Goal: Task Accomplishment & Management: Use online tool/utility

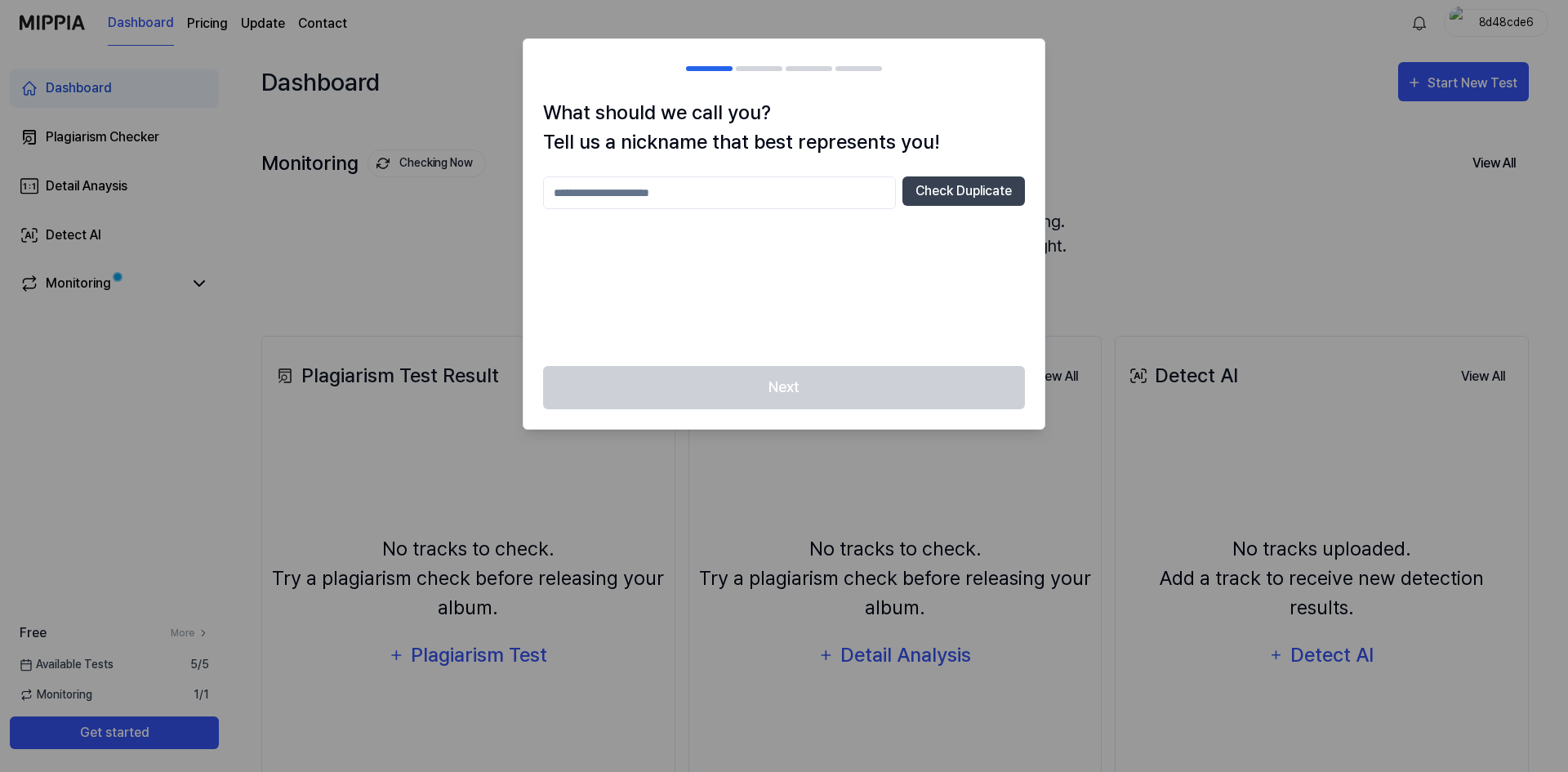
click at [433, 302] on div at bounding box center [784, 386] width 1568 height 772
click at [833, 188] on input "text" at bounding box center [719, 193] width 353 height 33
type input "****"
click at [931, 182] on button "Check Duplicate" at bounding box center [964, 191] width 123 height 29
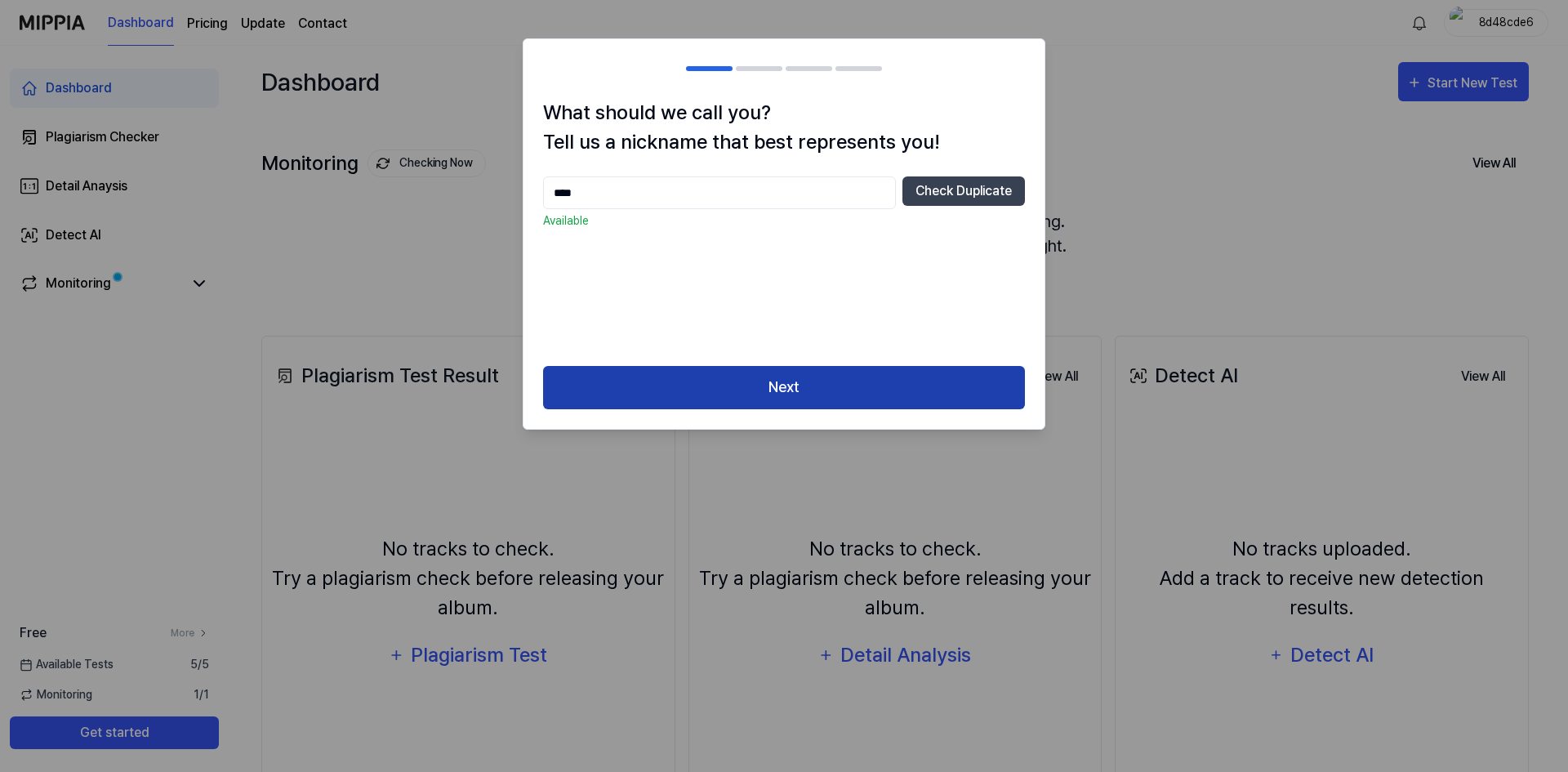
click at [817, 374] on button "Next" at bounding box center [783, 387] width 481 height 43
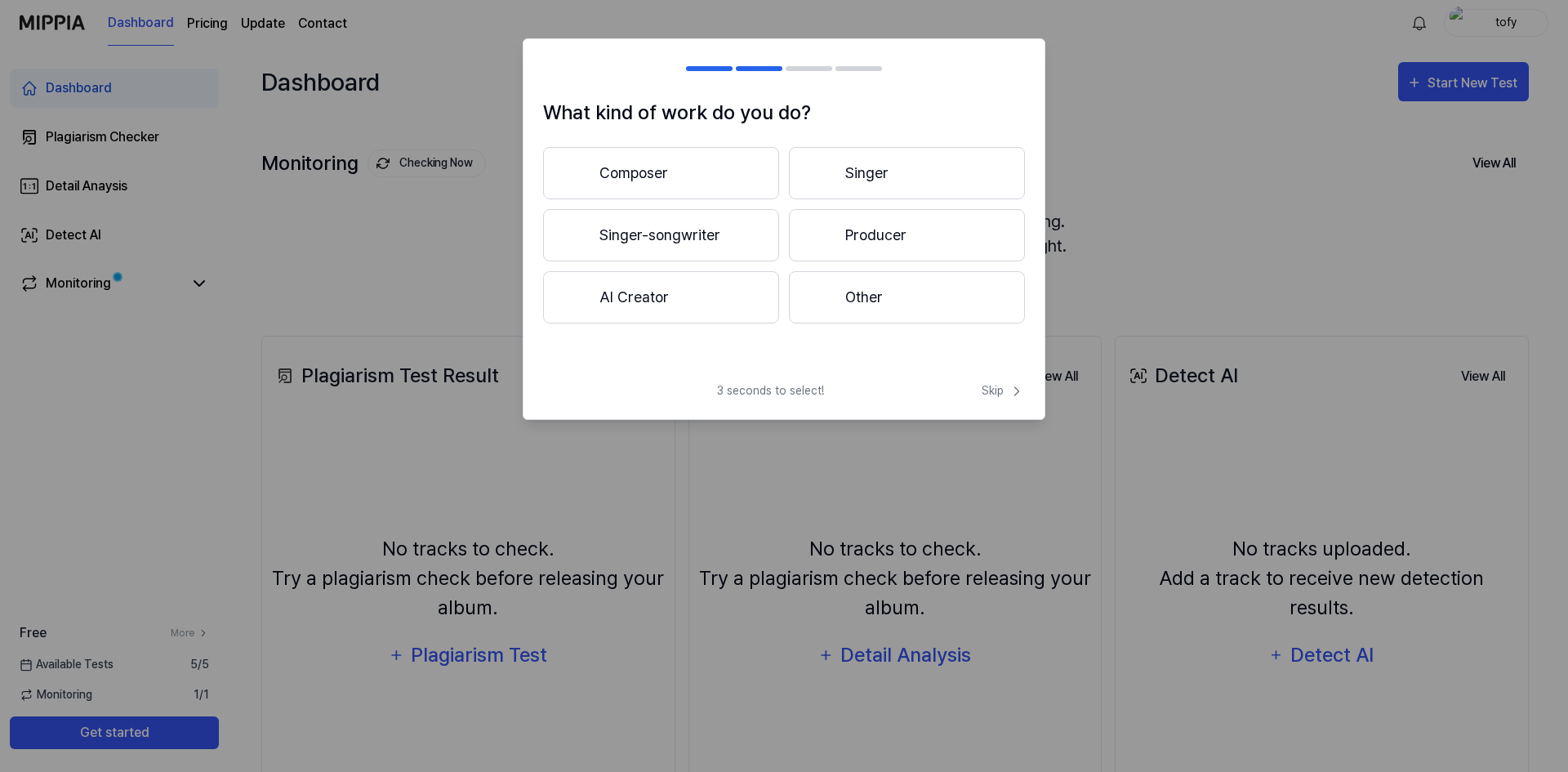
click at [753, 171] on button "Composer" at bounding box center [660, 172] width 236 height 52
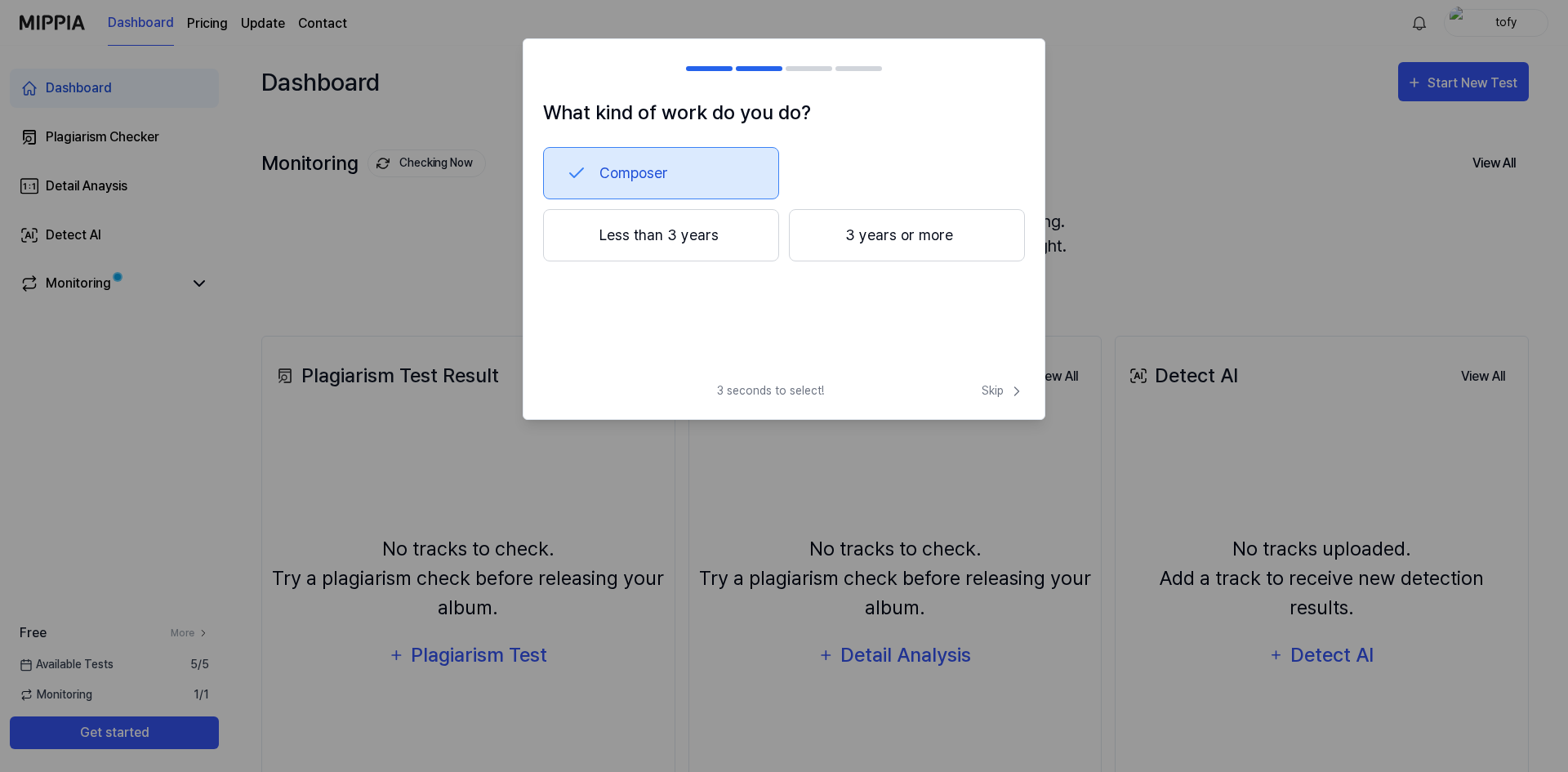
click at [735, 242] on button "Less than 3 years" at bounding box center [660, 235] width 236 height 52
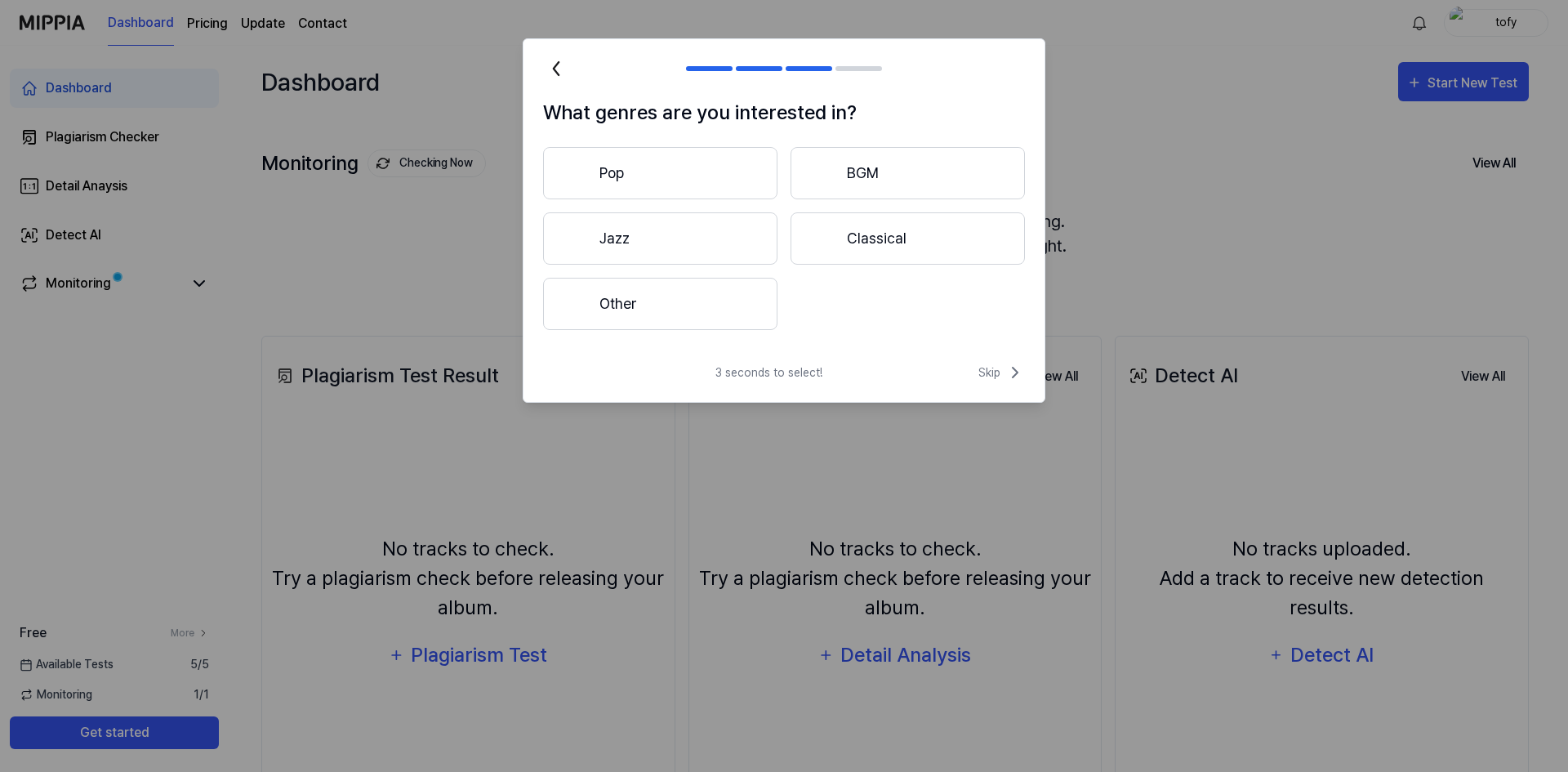
click at [743, 188] on button "Pop" at bounding box center [660, 172] width 235 height 52
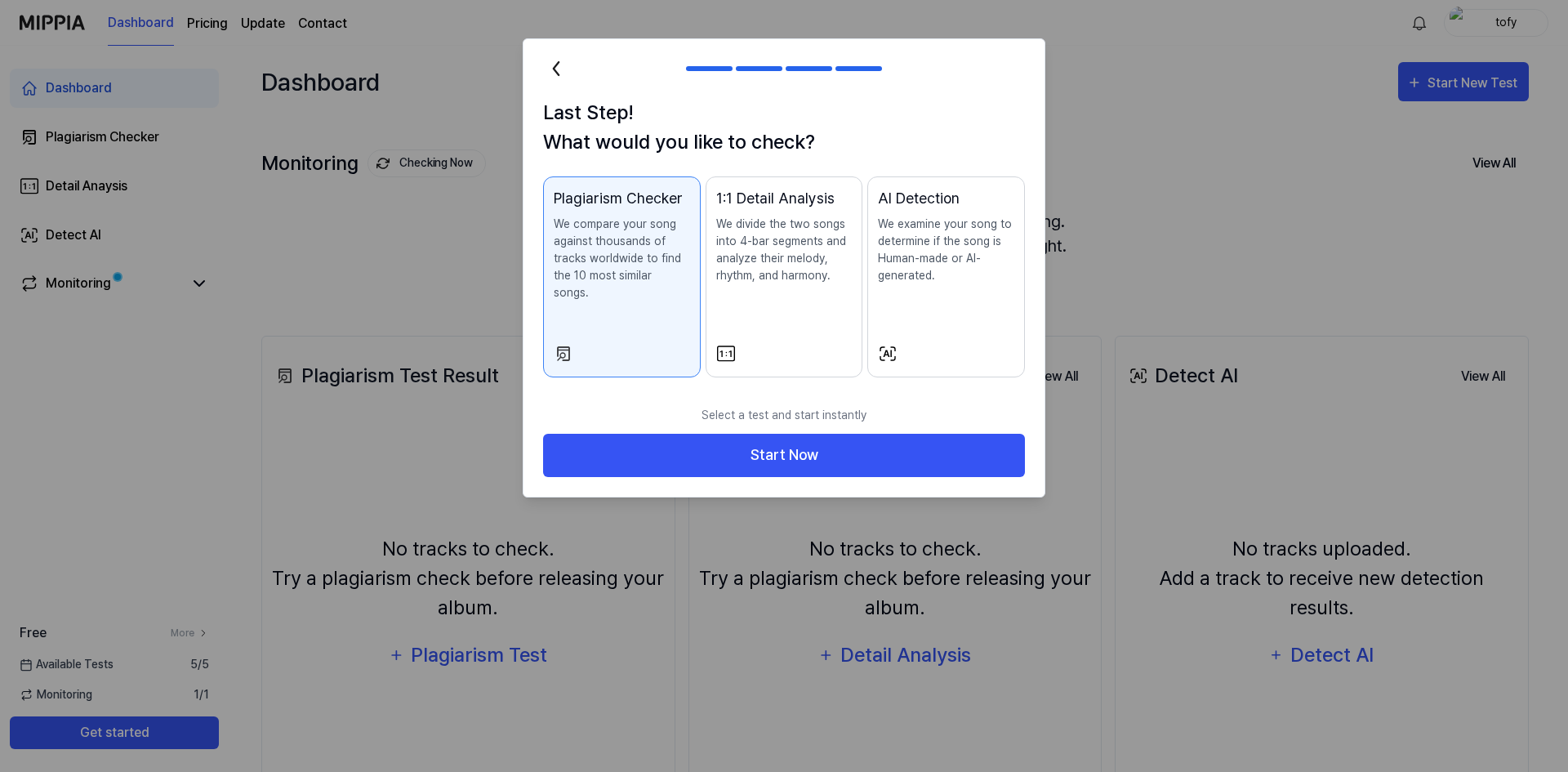
click at [656, 281] on p "We compare your song against thousands of tracks worldwide to find the 10 most …" at bounding box center [622, 259] width 137 height 86
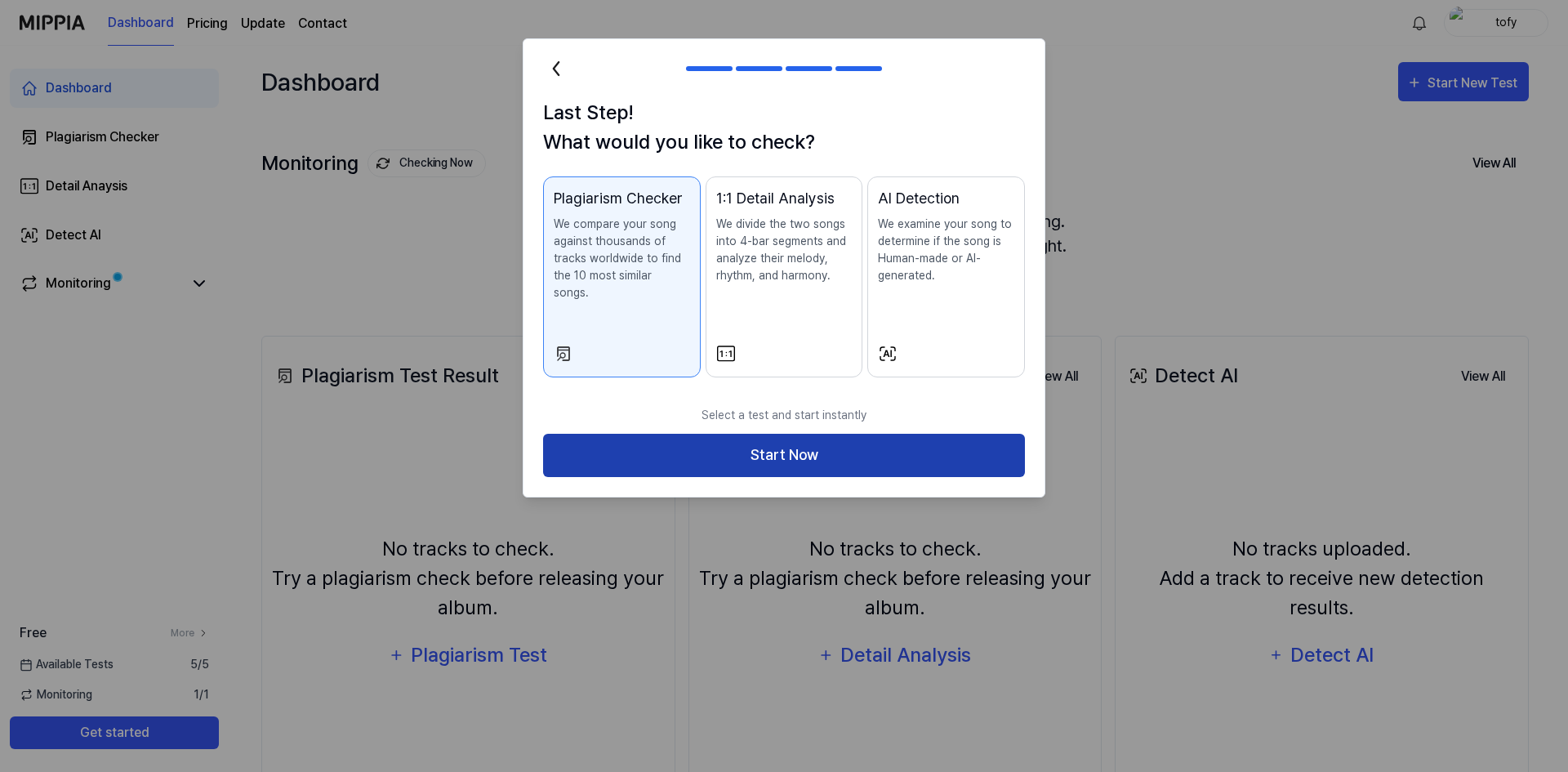
click at [774, 446] on button "Start Now" at bounding box center [783, 455] width 481 height 43
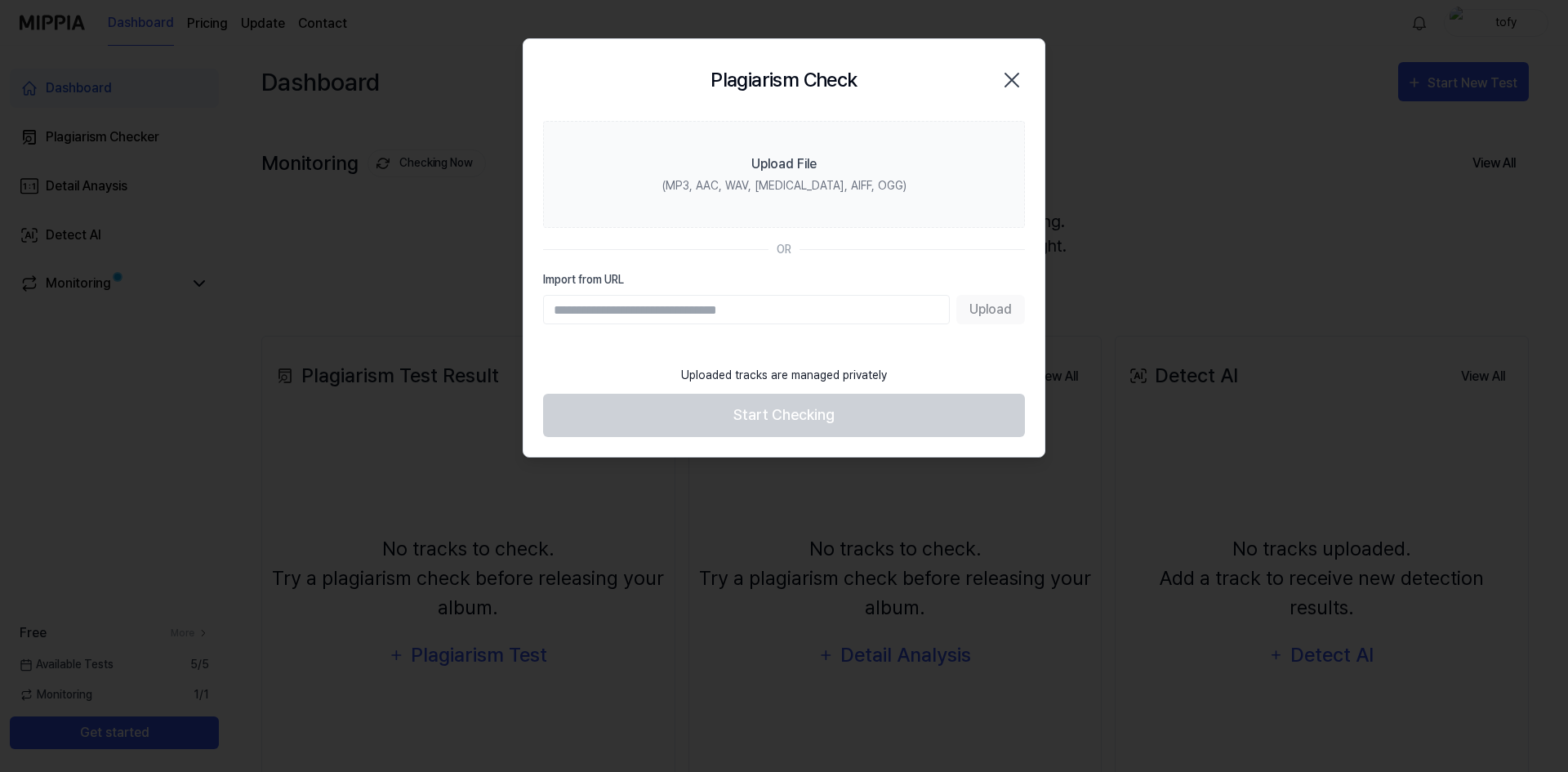
click at [716, 319] on input "Import from URL" at bounding box center [745, 309] width 406 height 29
click at [723, 317] on input "Import from URL" at bounding box center [745, 309] width 406 height 29
click at [683, 301] on input "Import from URL" at bounding box center [745, 309] width 406 height 29
paste input "**********"
type input "**********"
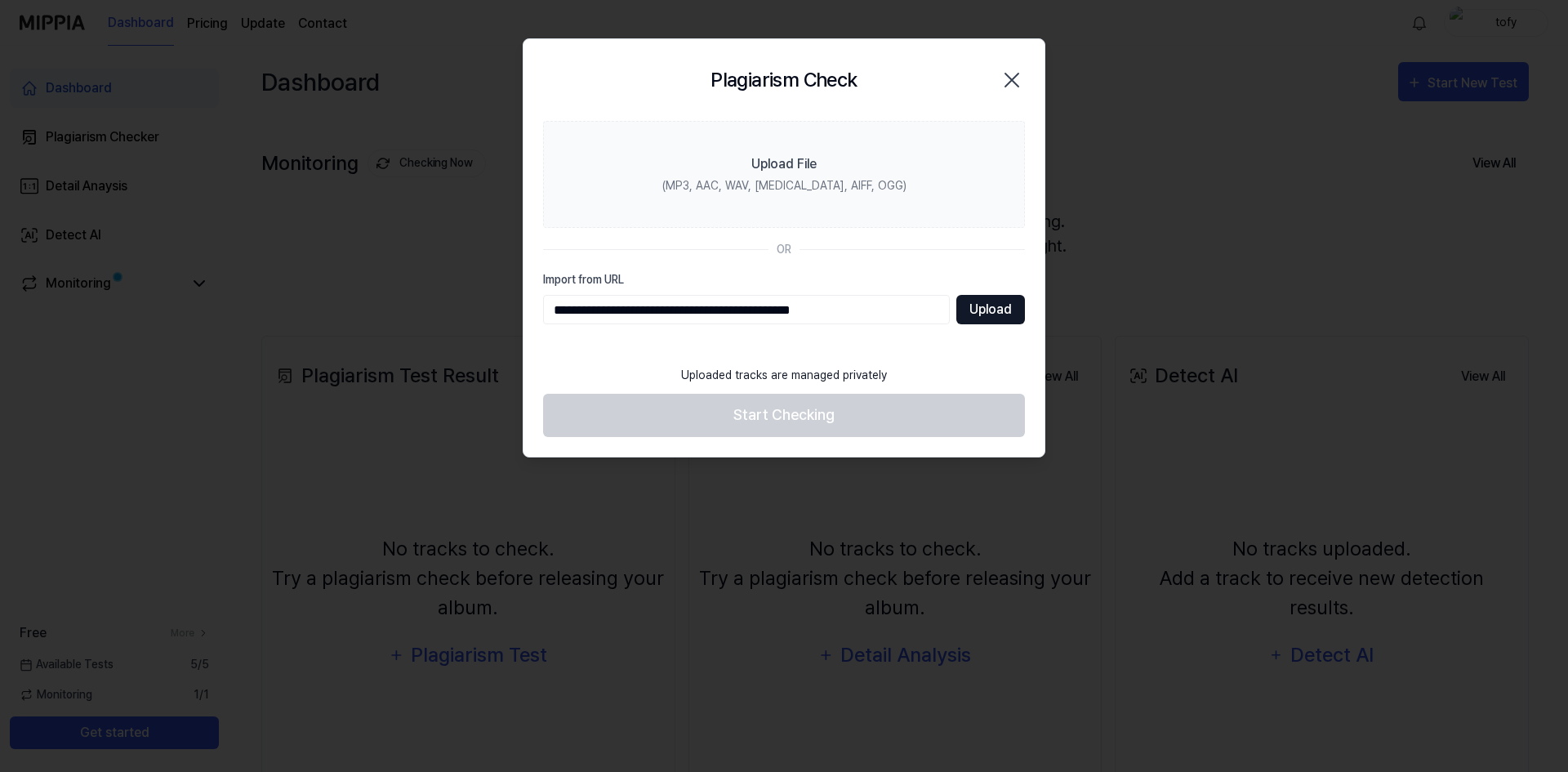
click at [1015, 295] on button "Upload" at bounding box center [990, 309] width 69 height 29
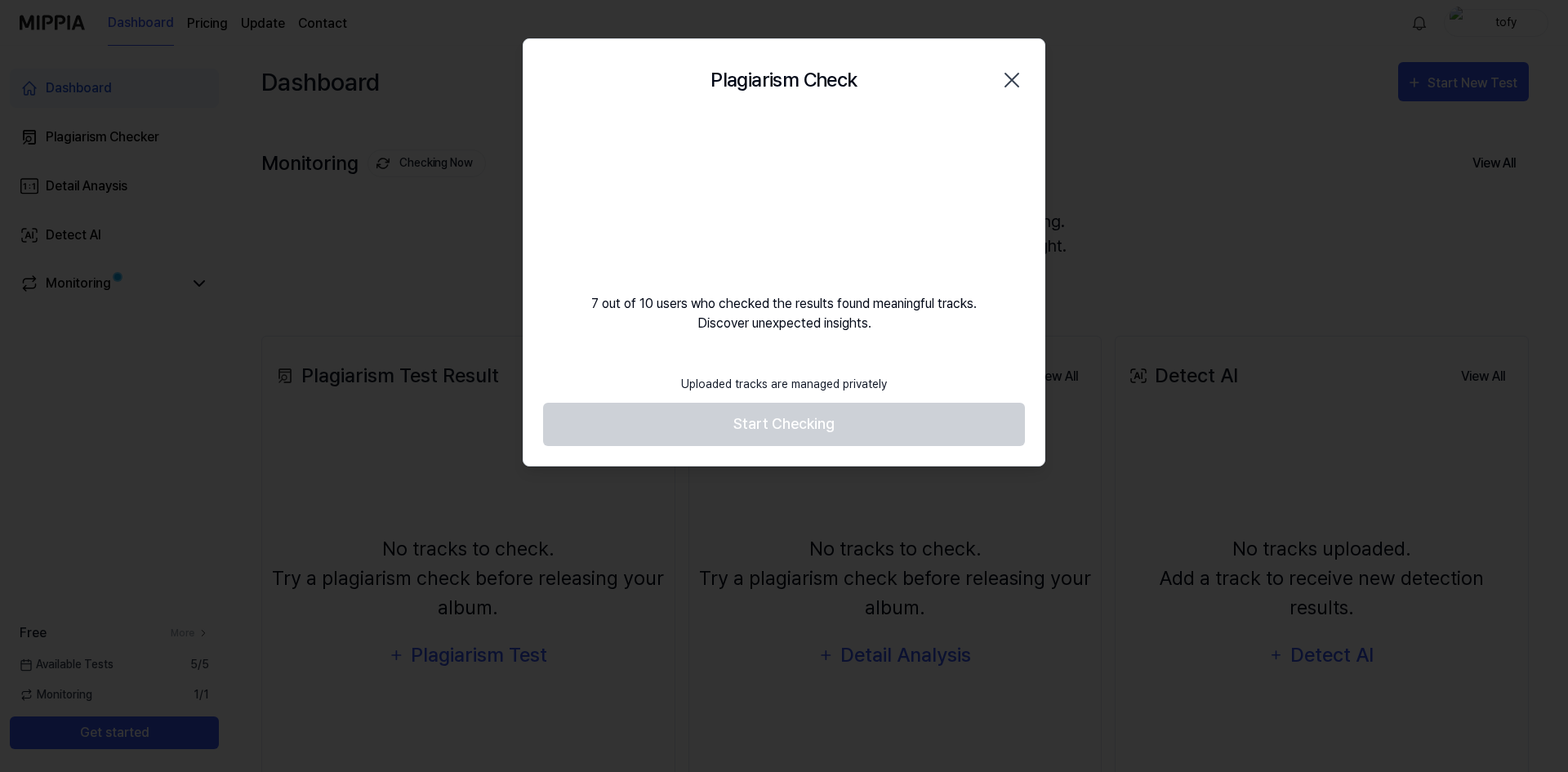
click at [801, 394] on div "Uploaded tracks are managed privately" at bounding box center [784, 384] width 226 height 37
click at [796, 430] on footer "Uploaded tracks are managed privately Start Checking" at bounding box center [783, 405] width 481 height 80
click at [788, 147] on video at bounding box center [783, 199] width 157 height 157
click at [1004, 80] on icon "button" at bounding box center [1011, 80] width 26 height 26
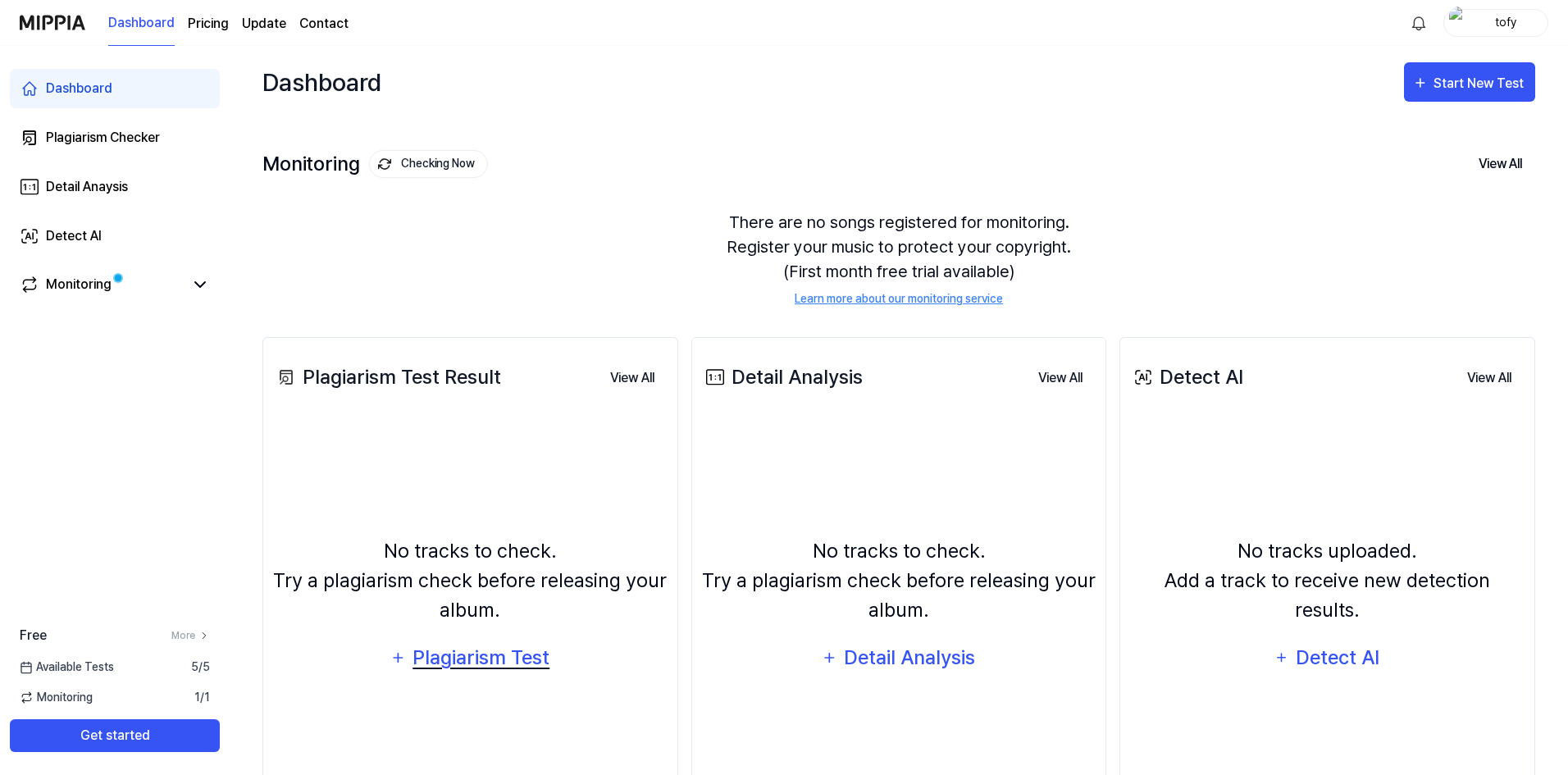
click at [465, 662] on div "Plagiarism Test" at bounding box center [481, 657] width 139 height 31
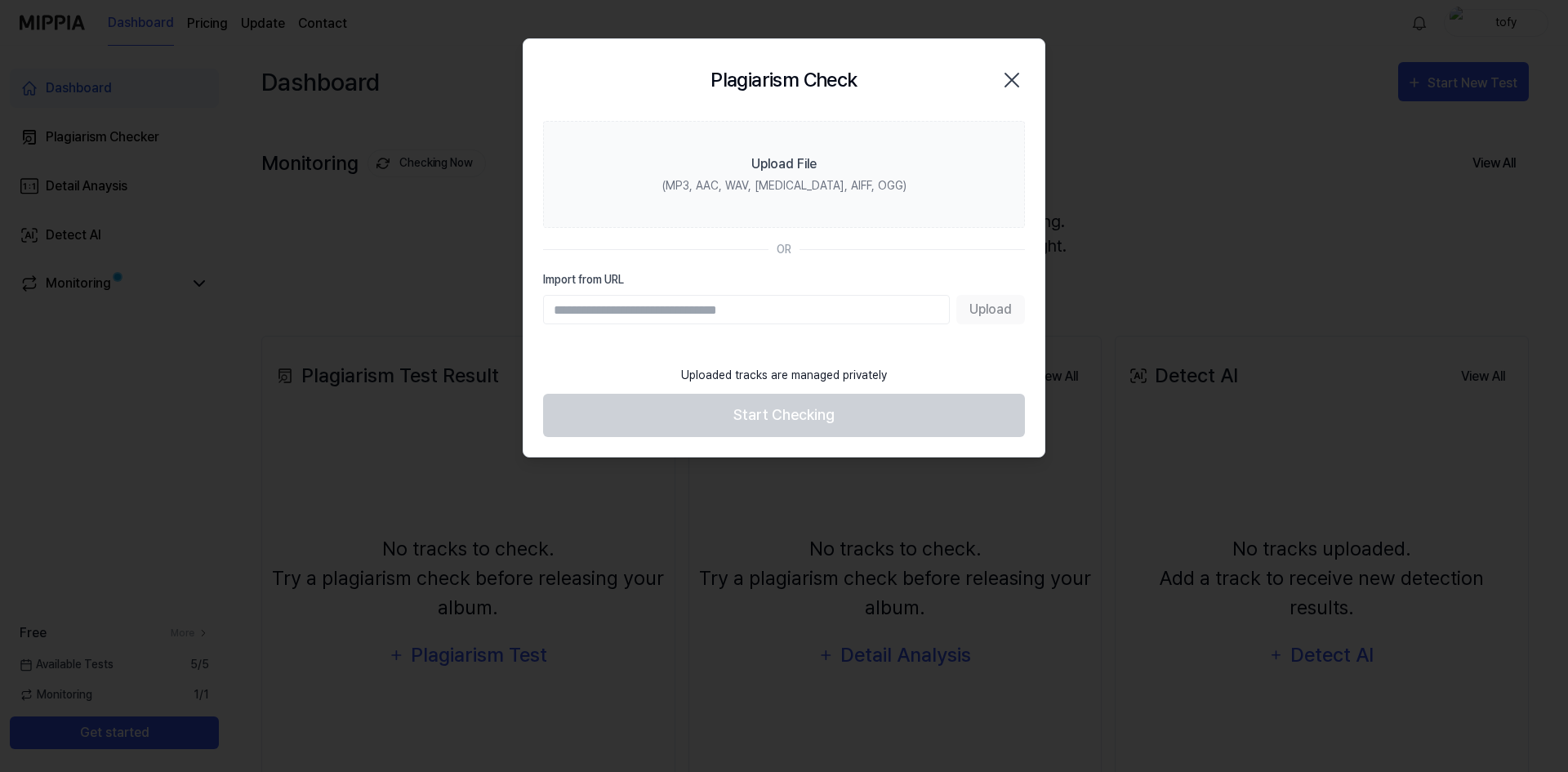
click at [680, 304] on input "Import from URL" at bounding box center [745, 309] width 406 height 29
type input "**********"
click at [978, 327] on section "**********" at bounding box center [784, 238] width 521 height 236
click at [982, 314] on button "Upload" at bounding box center [990, 309] width 69 height 29
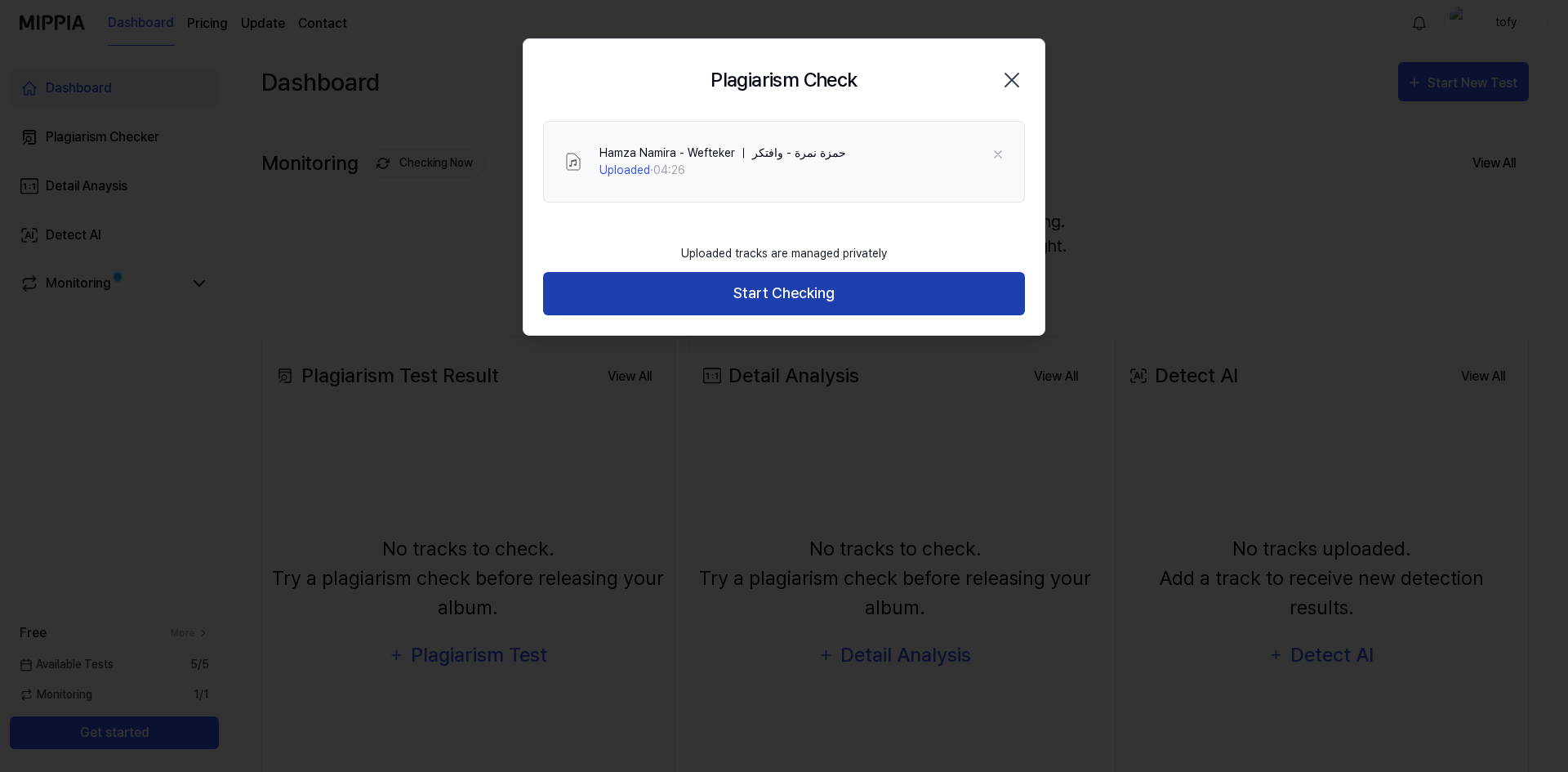
click at [755, 300] on button "Start Checking" at bounding box center [783, 293] width 481 height 43
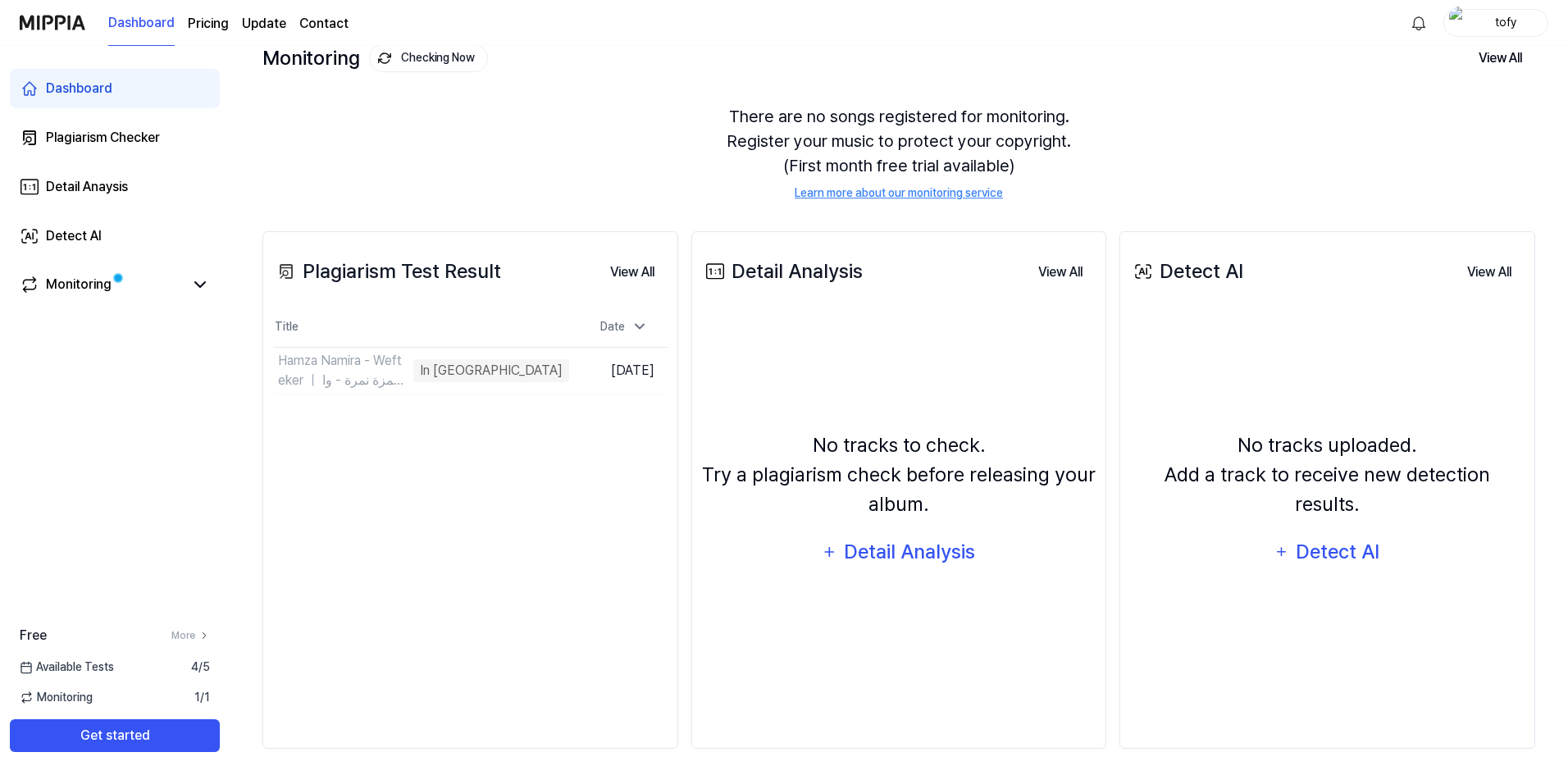
scroll to position [112, 0]
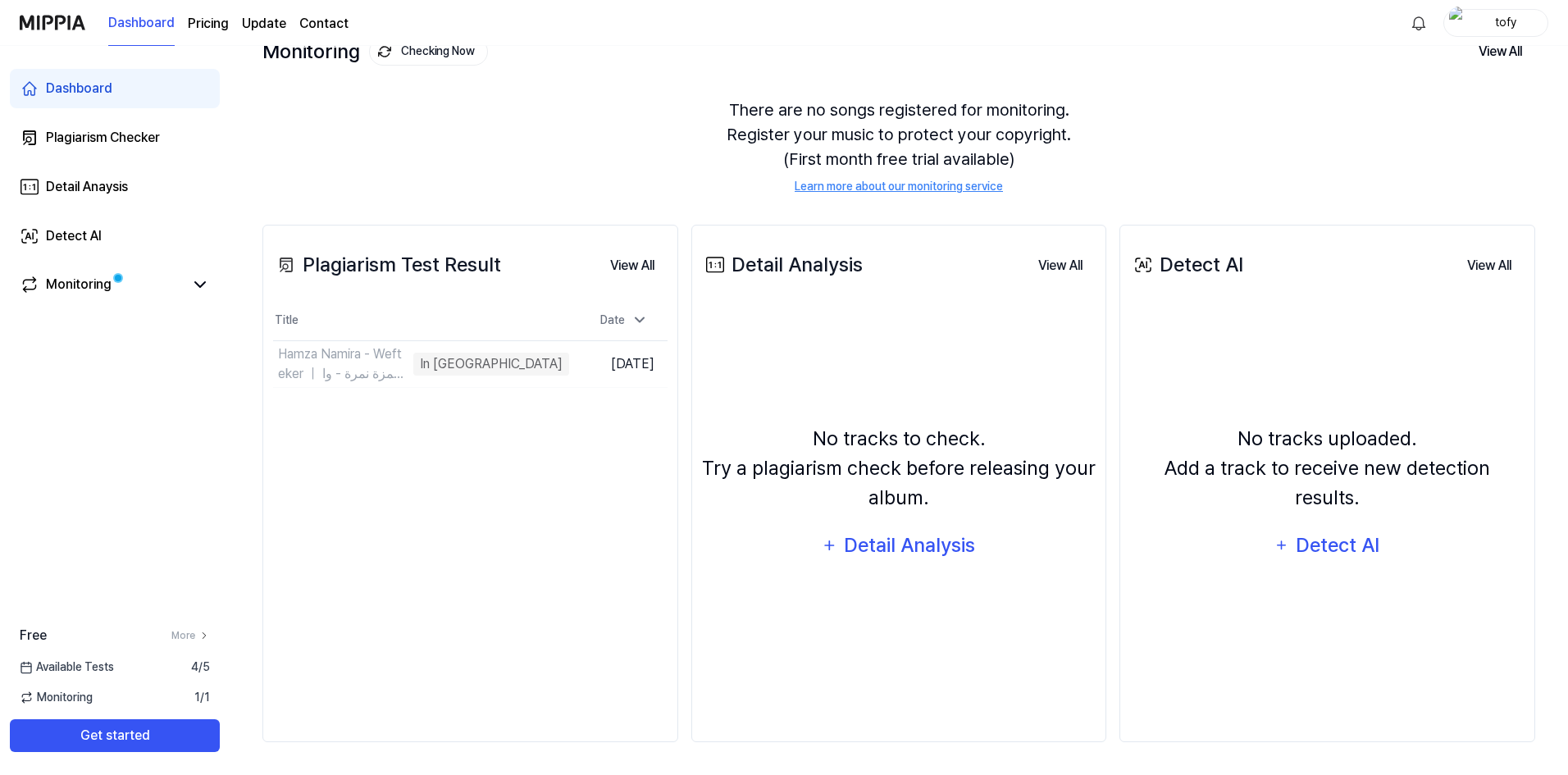
drag, startPoint x: 513, startPoint y: 451, endPoint x: 555, endPoint y: 506, distance: 69.2
click at [636, 277] on button "View All" at bounding box center [632, 266] width 71 height 33
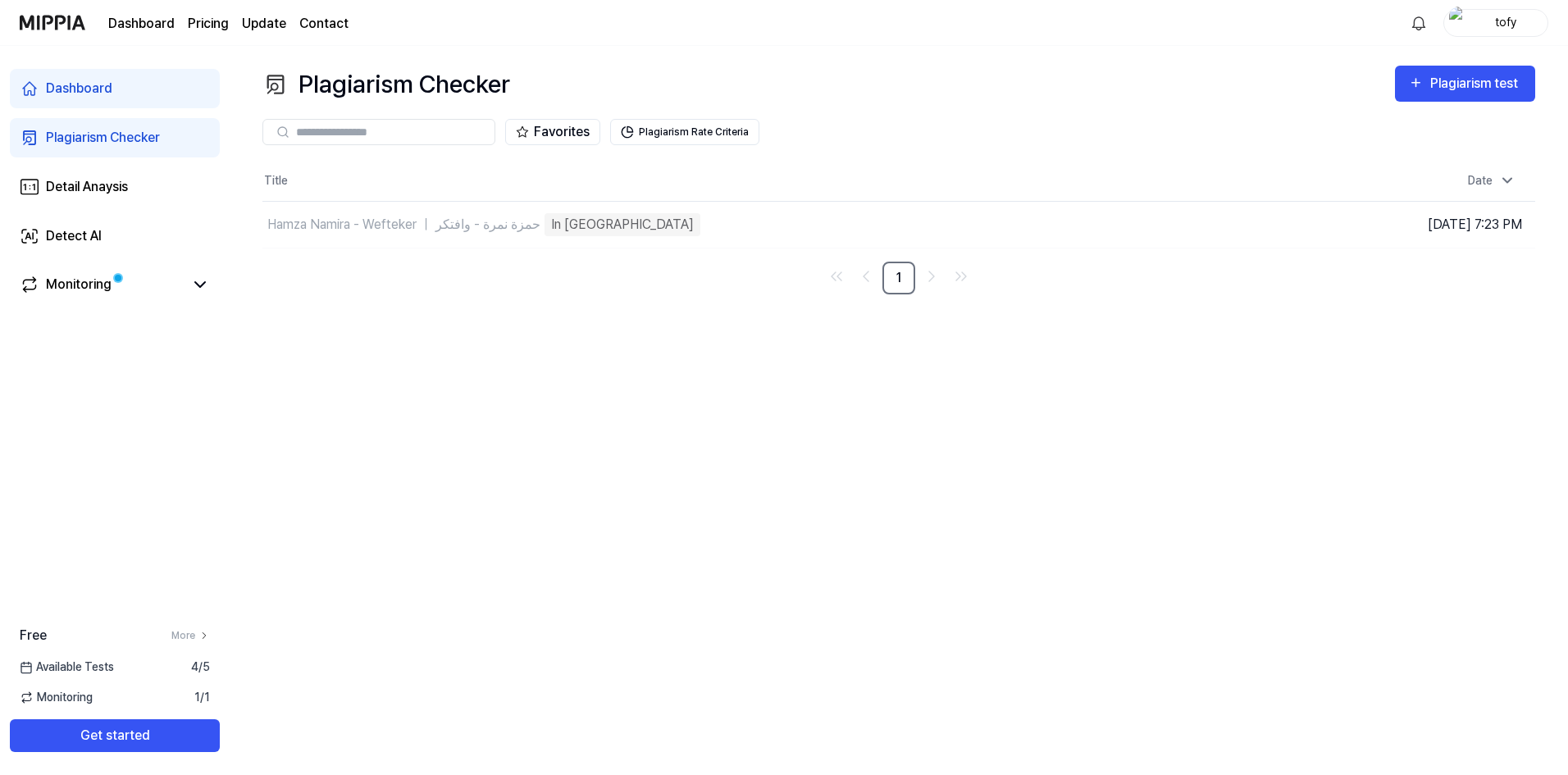
scroll to position [0, 0]
click at [167, 295] on link "Monitoring" at bounding box center [101, 283] width 164 height 19
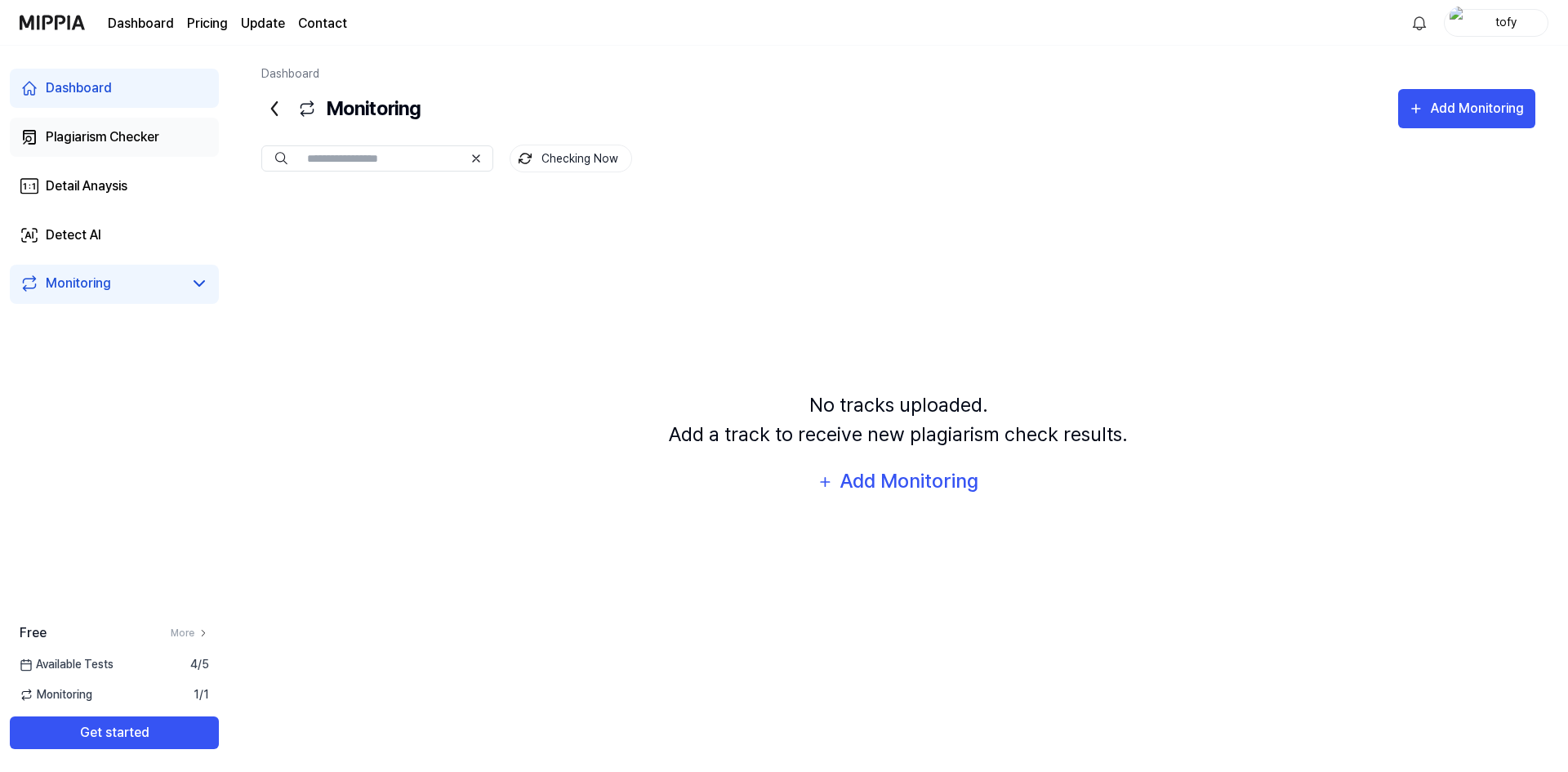
click at [127, 123] on link "Plagiarism Checker" at bounding box center [115, 137] width 209 height 39
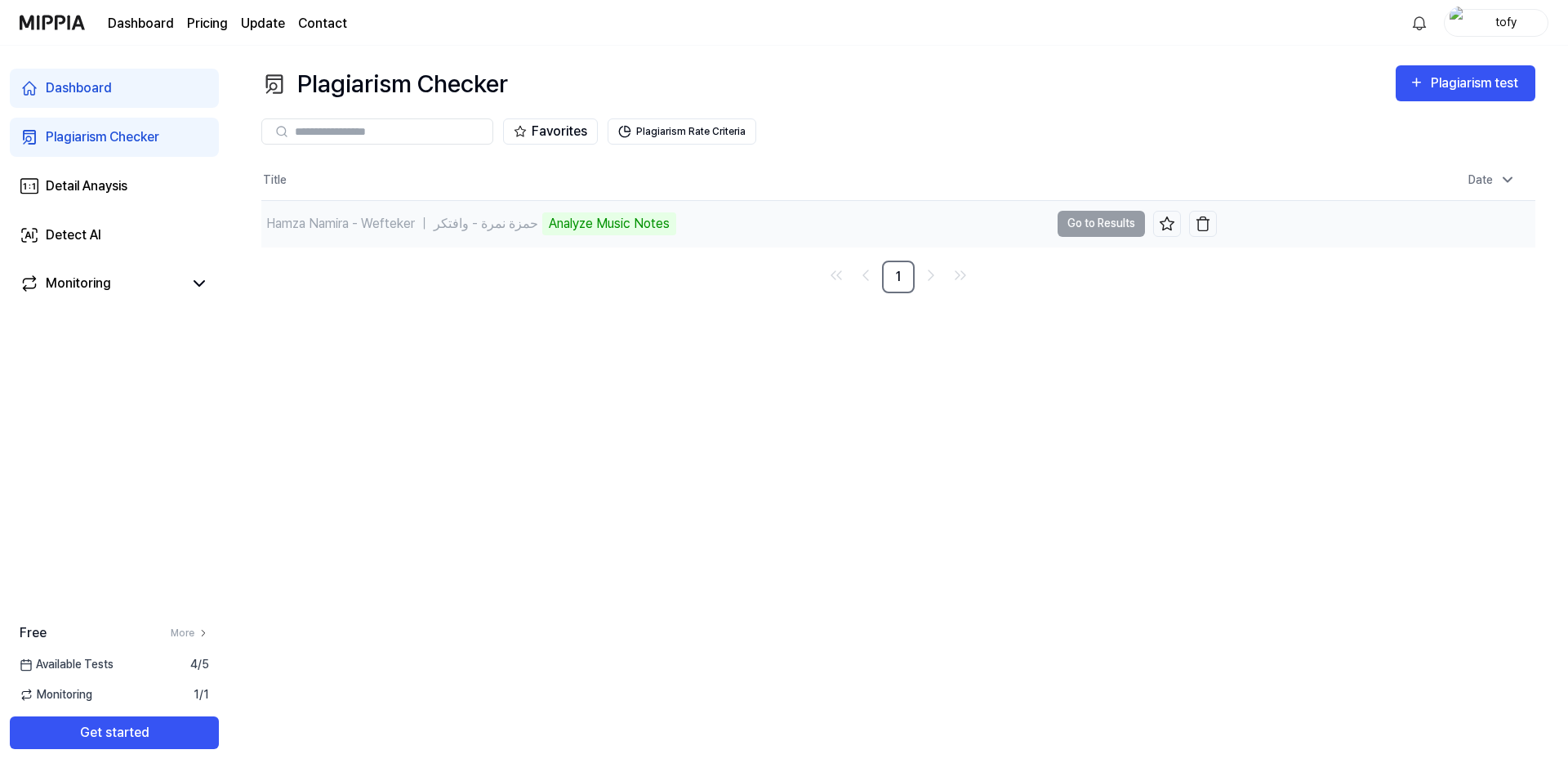
click at [1091, 222] on td "Hamza Namira - Wefteker ｜ حمزة نمرة - وافتكر Analyze Music Notes Go to Results" at bounding box center [739, 224] width 955 height 46
click at [586, 220] on div "Analyze Music Notes" at bounding box center [609, 224] width 134 height 23
click at [794, 251] on div "Title Date Hamza Namira - Wefteker ｜ حمزة نمرة - وافتكر Analyze Music Notes Go …" at bounding box center [898, 226] width 1274 height 132
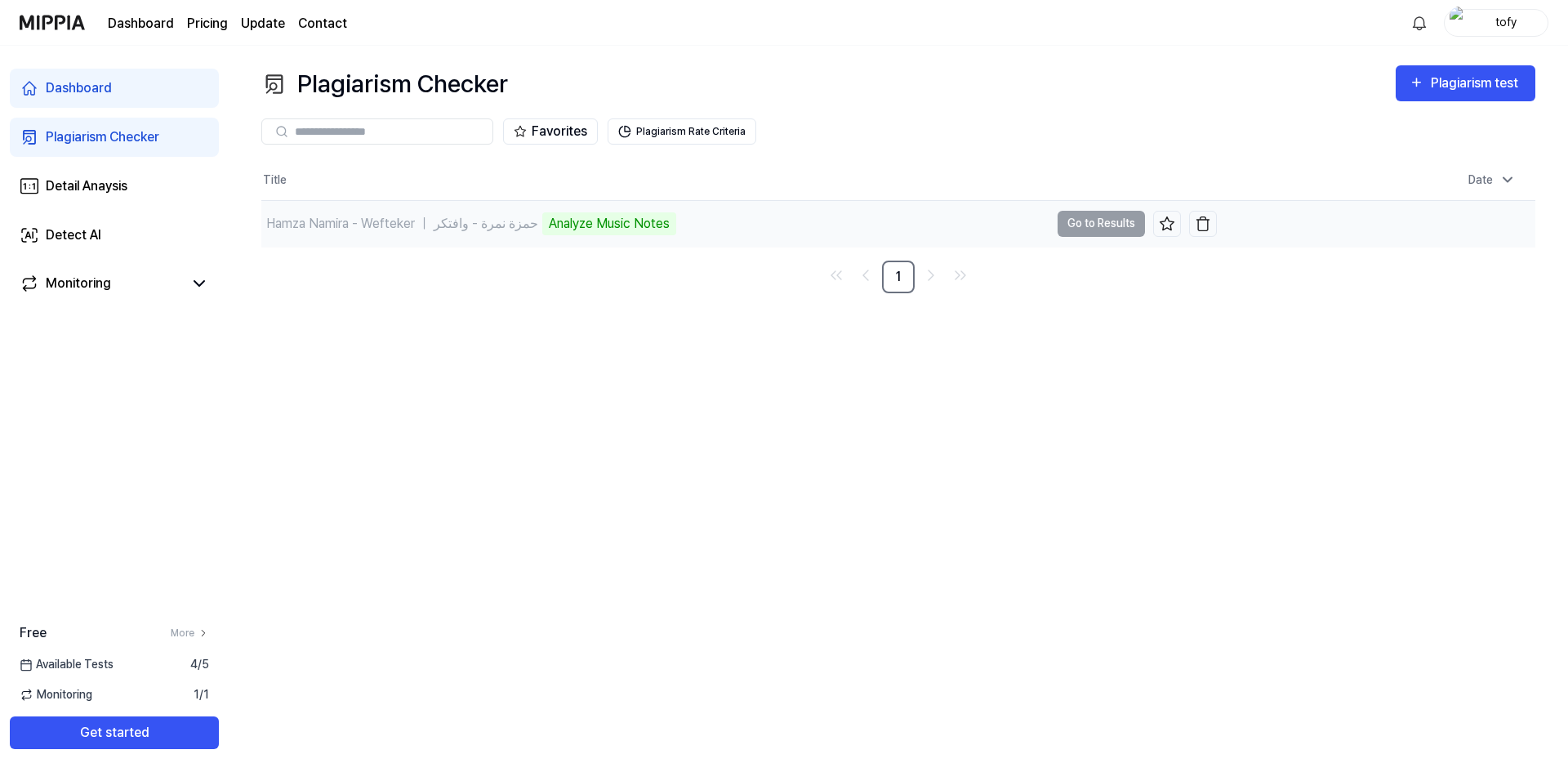
click at [1089, 227] on td "Hamza Namira - Wefteker ｜ حمزة نمرة - وافتكر Analyze Music Notes Go to Results" at bounding box center [739, 224] width 955 height 46
click at [63, 88] on div "Dashboard" at bounding box center [79, 87] width 66 height 19
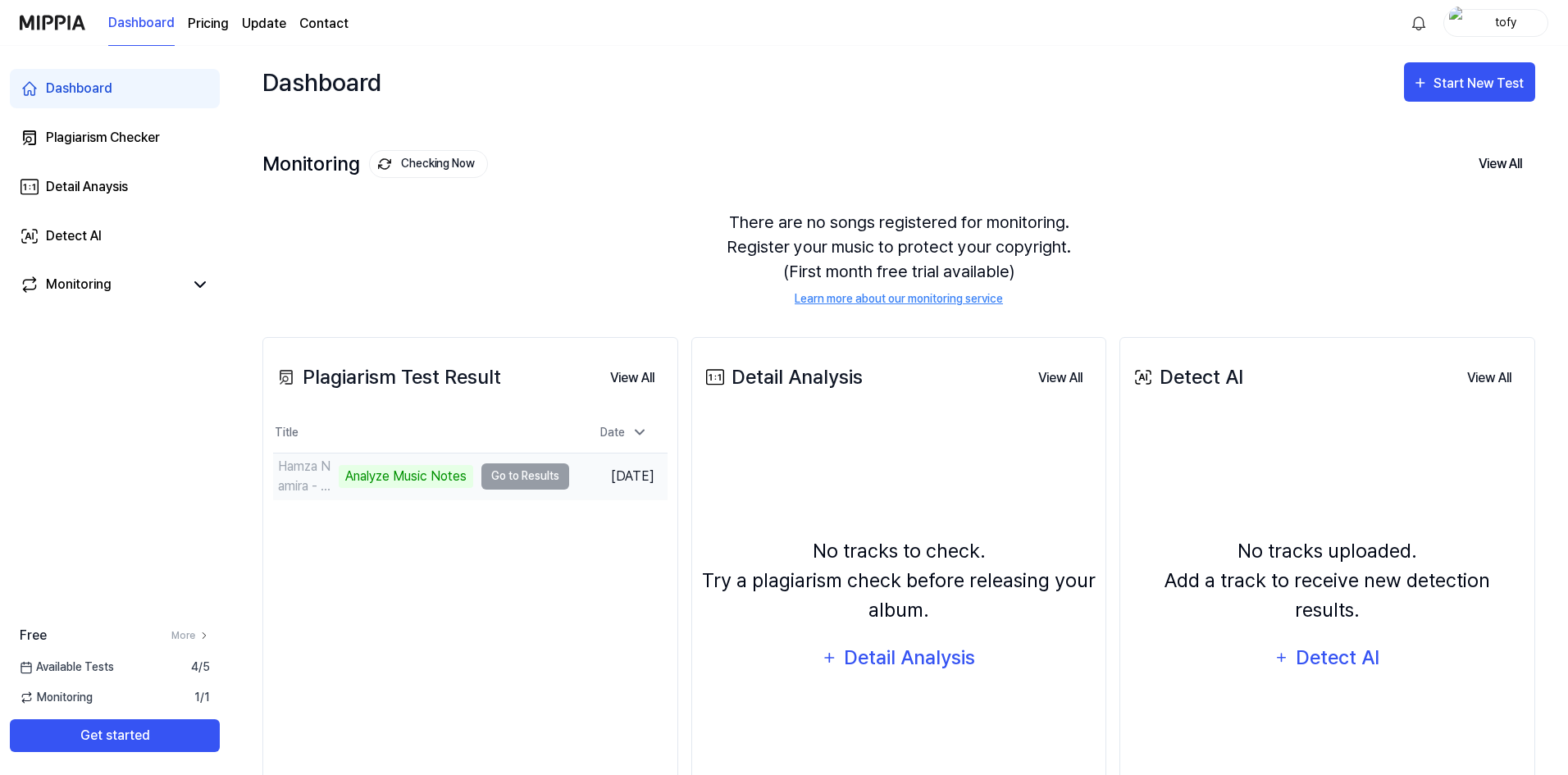
click at [468, 468] on td "Hamza Namira - Wefteker ｜ حمزة نمرة - وافتكر Analyze Music Notes Go to Results" at bounding box center [421, 476] width 296 height 46
click at [531, 480] on td "Hamza Namira - Wefteker ｜ حمزة نمرة - وافتكر Analyze Music Notes Go to Results" at bounding box center [421, 476] width 296 height 46
click at [633, 380] on button "View All" at bounding box center [632, 378] width 71 height 33
click at [947, 661] on div "Detail Analysis" at bounding box center [909, 657] width 134 height 31
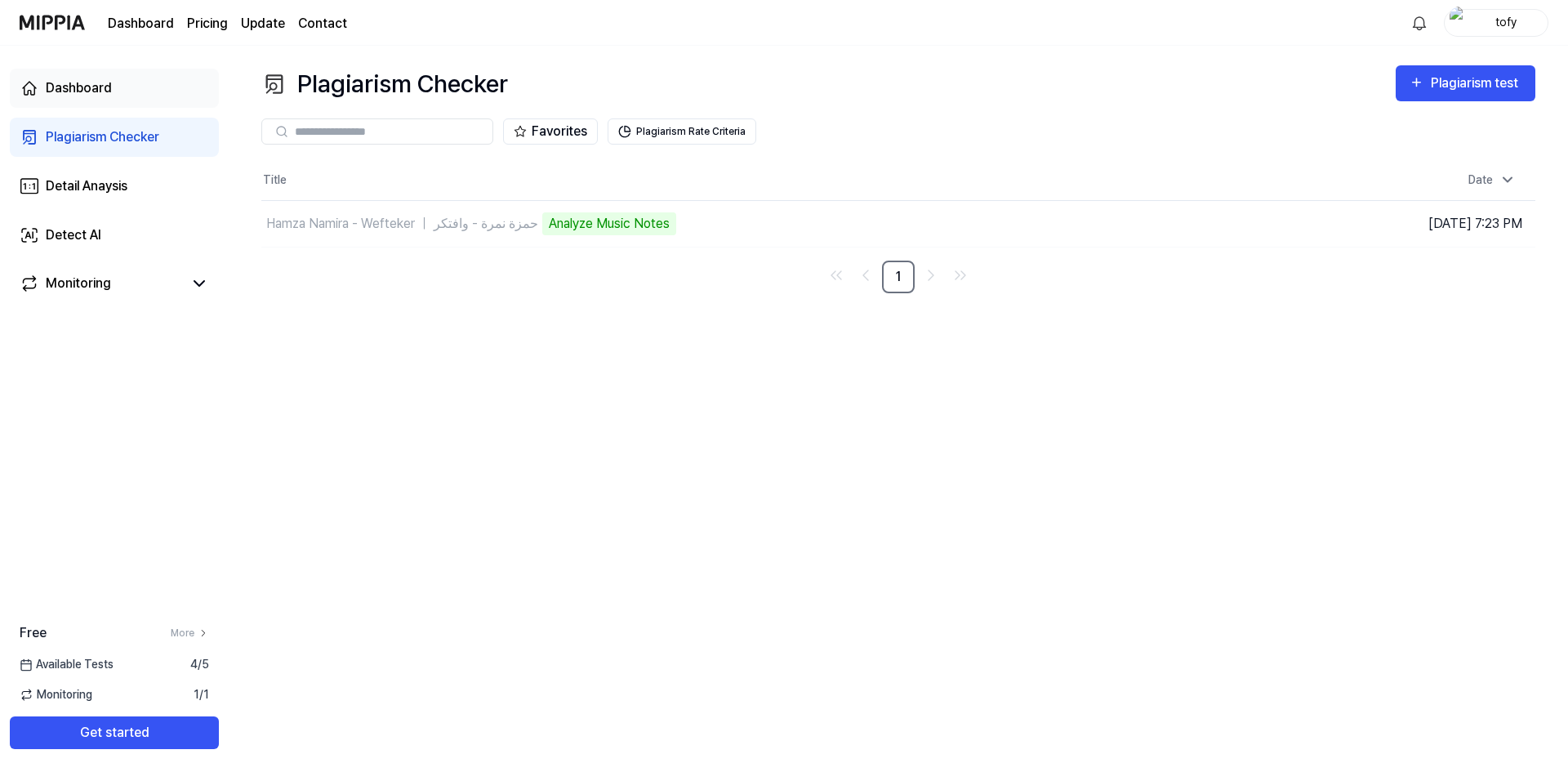
click at [109, 72] on link "Dashboard" at bounding box center [115, 88] width 209 height 39
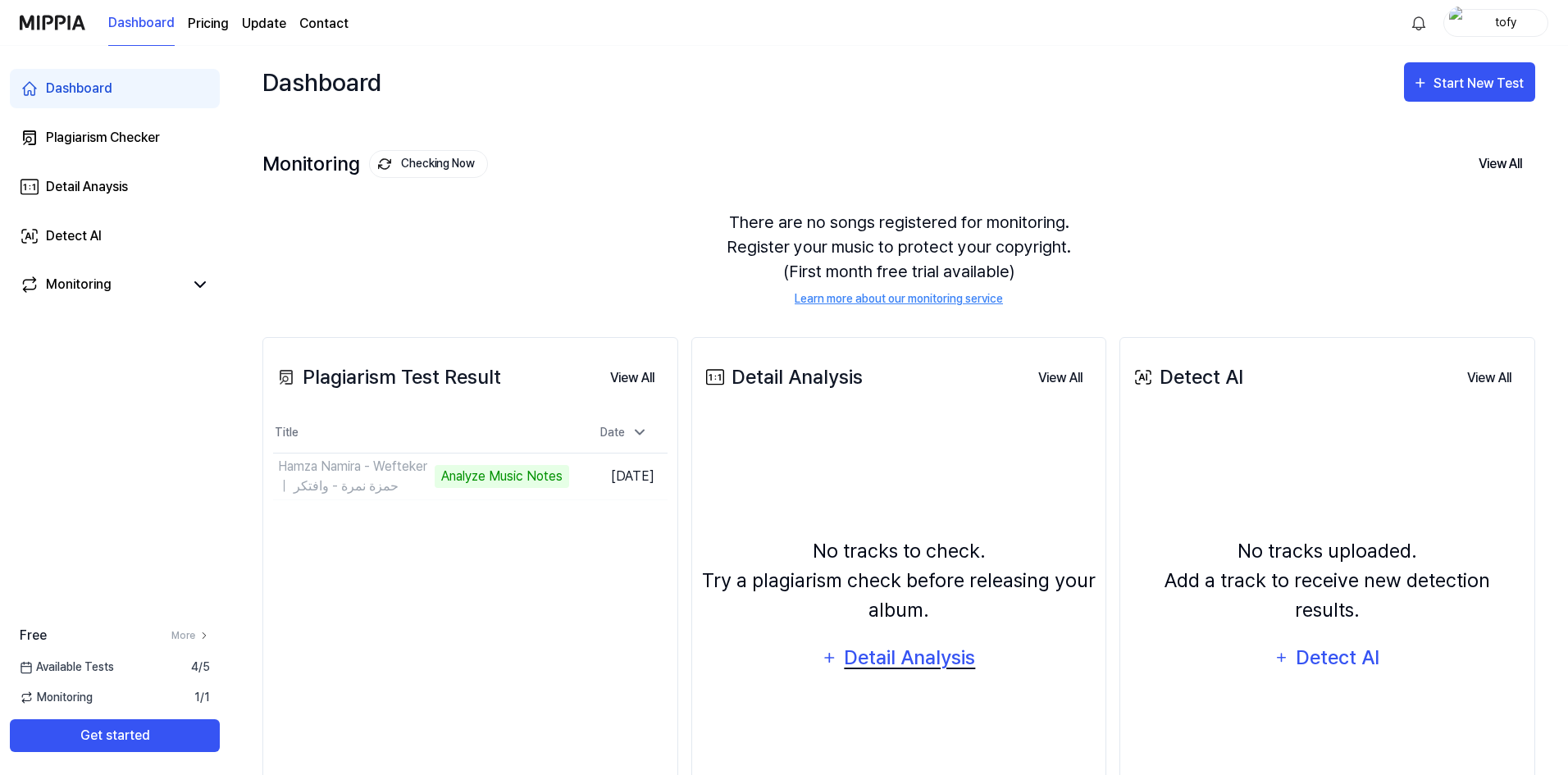
click at [888, 647] on div "Detail Analysis" at bounding box center [909, 657] width 134 height 31
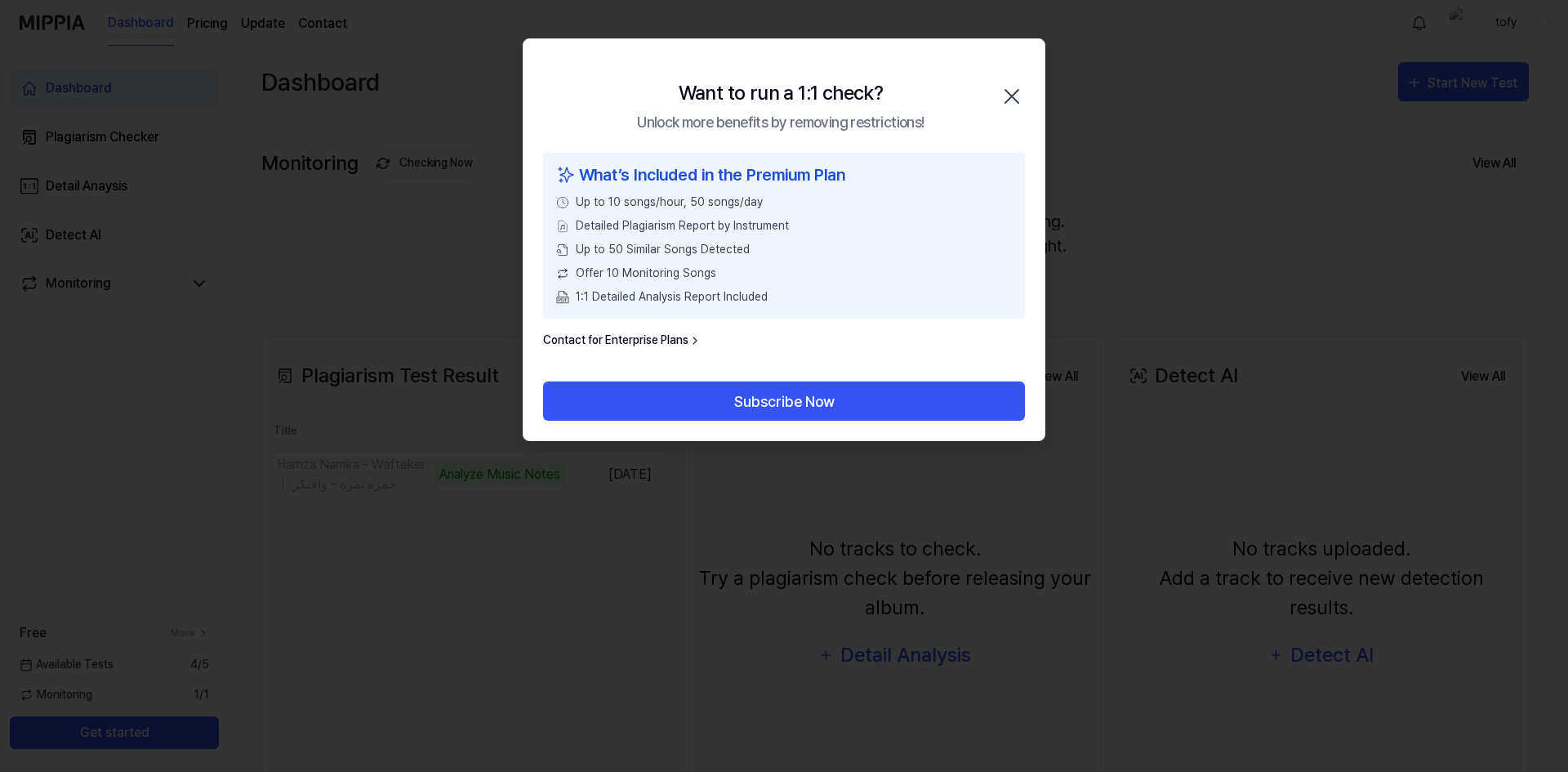
click at [1021, 94] on icon "button" at bounding box center [1011, 96] width 26 height 26
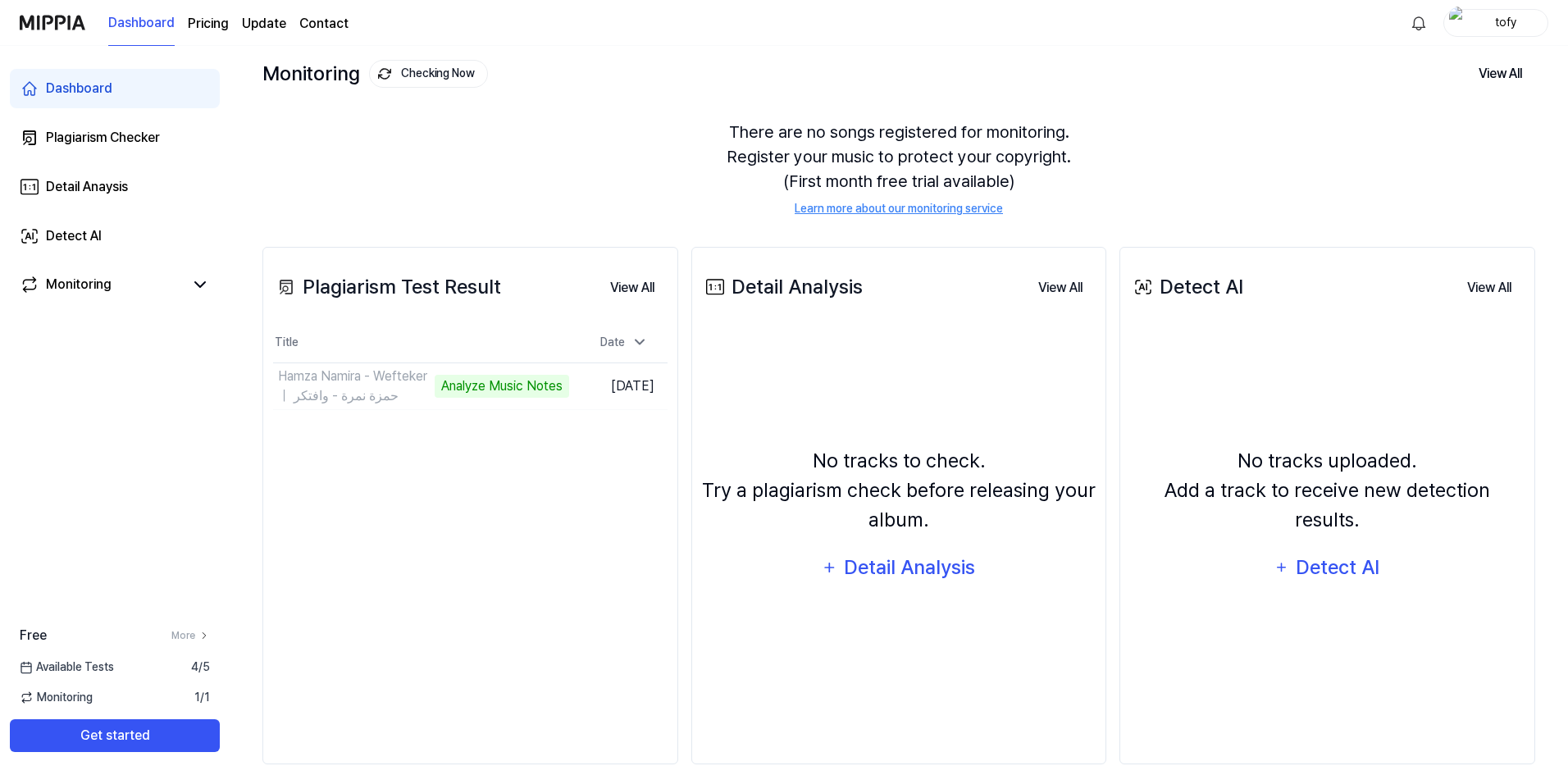
scroll to position [112, 0]
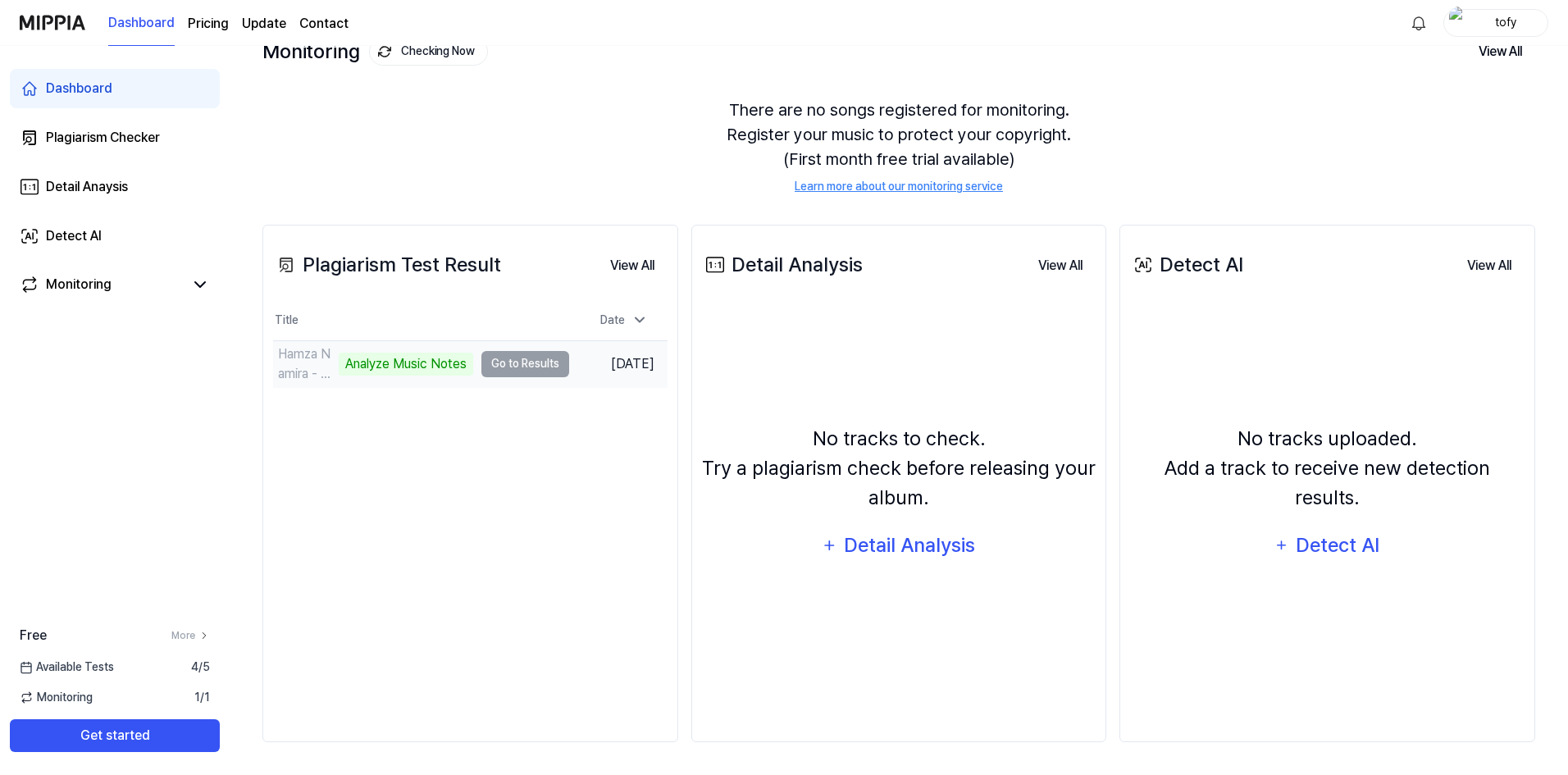
click at [541, 373] on td "Hamza Namira - Wefteker ｜ حمزة نمرة - وافتكر Analyze Music Notes Go to Results" at bounding box center [421, 364] width 296 height 46
click at [540, 367] on td "Hamza Namira - Wefteker ｜ حمزة نمرة - وافتكر Analyze Music Notes Go to Results" at bounding box center [421, 364] width 296 height 46
click at [397, 367] on div "Analyze Music Notes" at bounding box center [406, 364] width 134 height 23
click at [498, 350] on td "Hamza Namira - Wefteker ｜ حمزة نمرة - وافتكر 55% Go to Results" at bounding box center [421, 364] width 296 height 46
click at [505, 353] on td "Hamza Namira - Wefteker ｜ حمزة نمرة - وافتكر 55% Go to Results" at bounding box center [421, 364] width 296 height 46
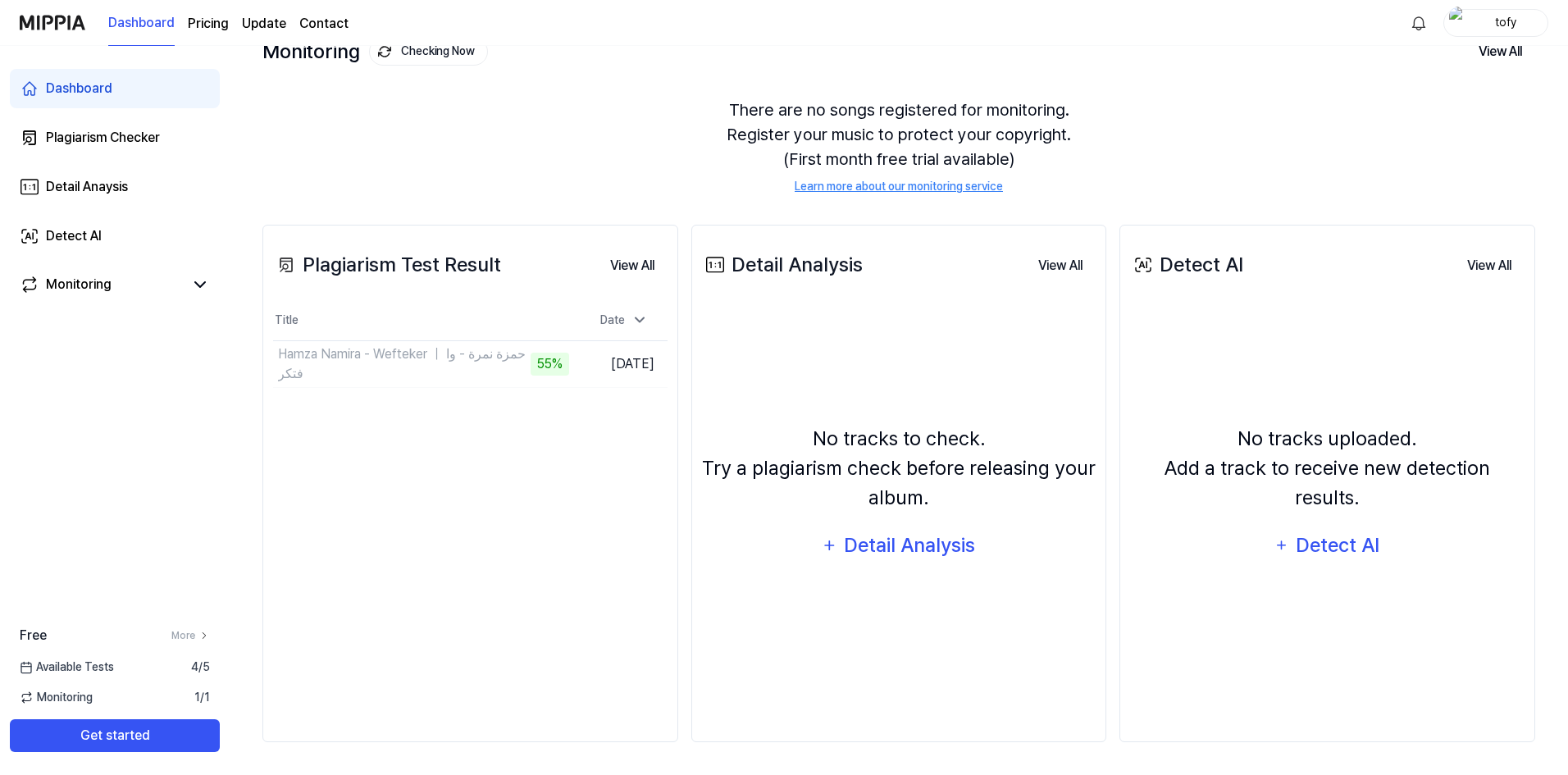
click at [60, 11] on img at bounding box center [52, 22] width 65 height 45
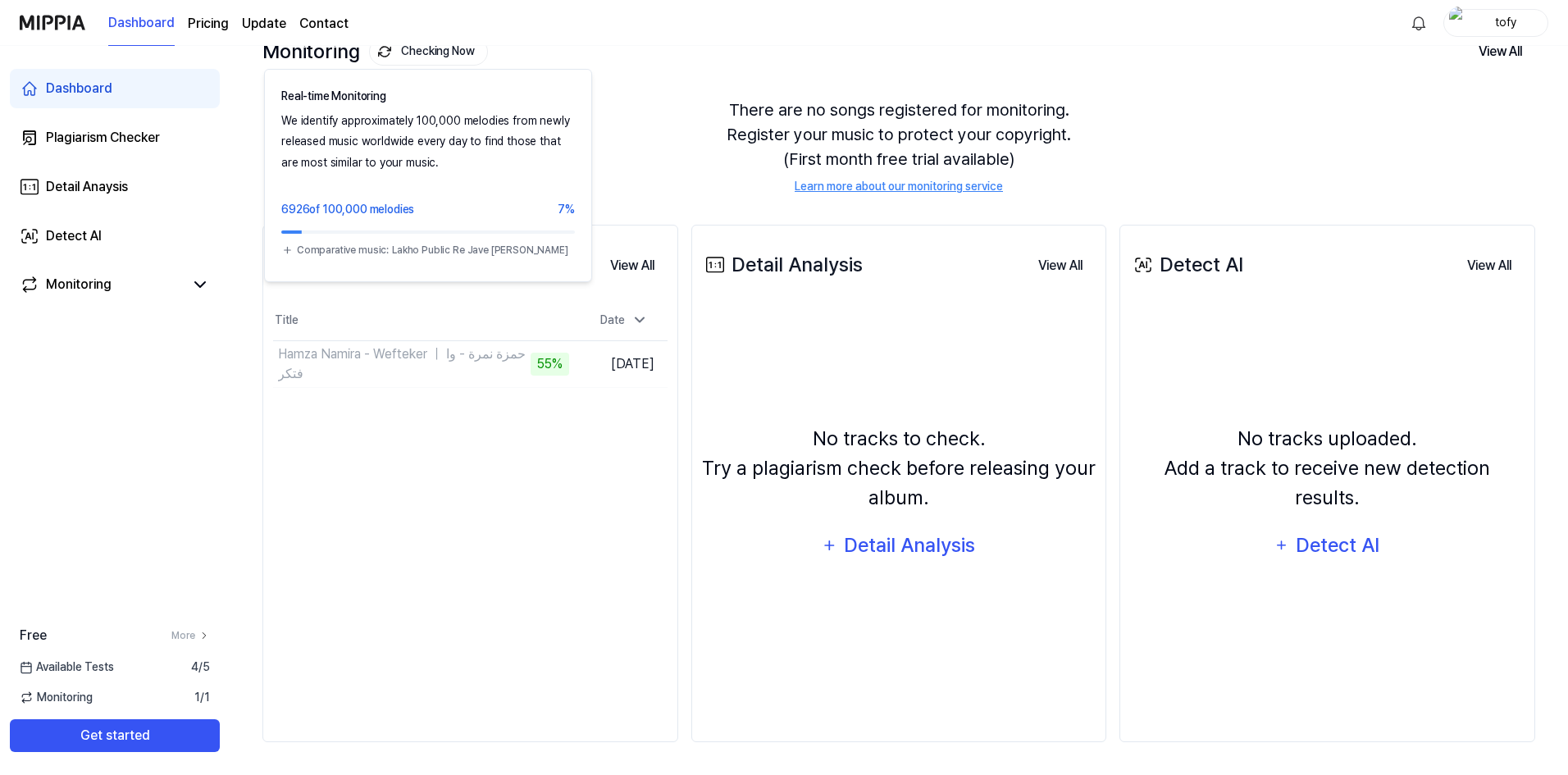
click at [419, 46] on button "Checking Now" at bounding box center [428, 52] width 119 height 28
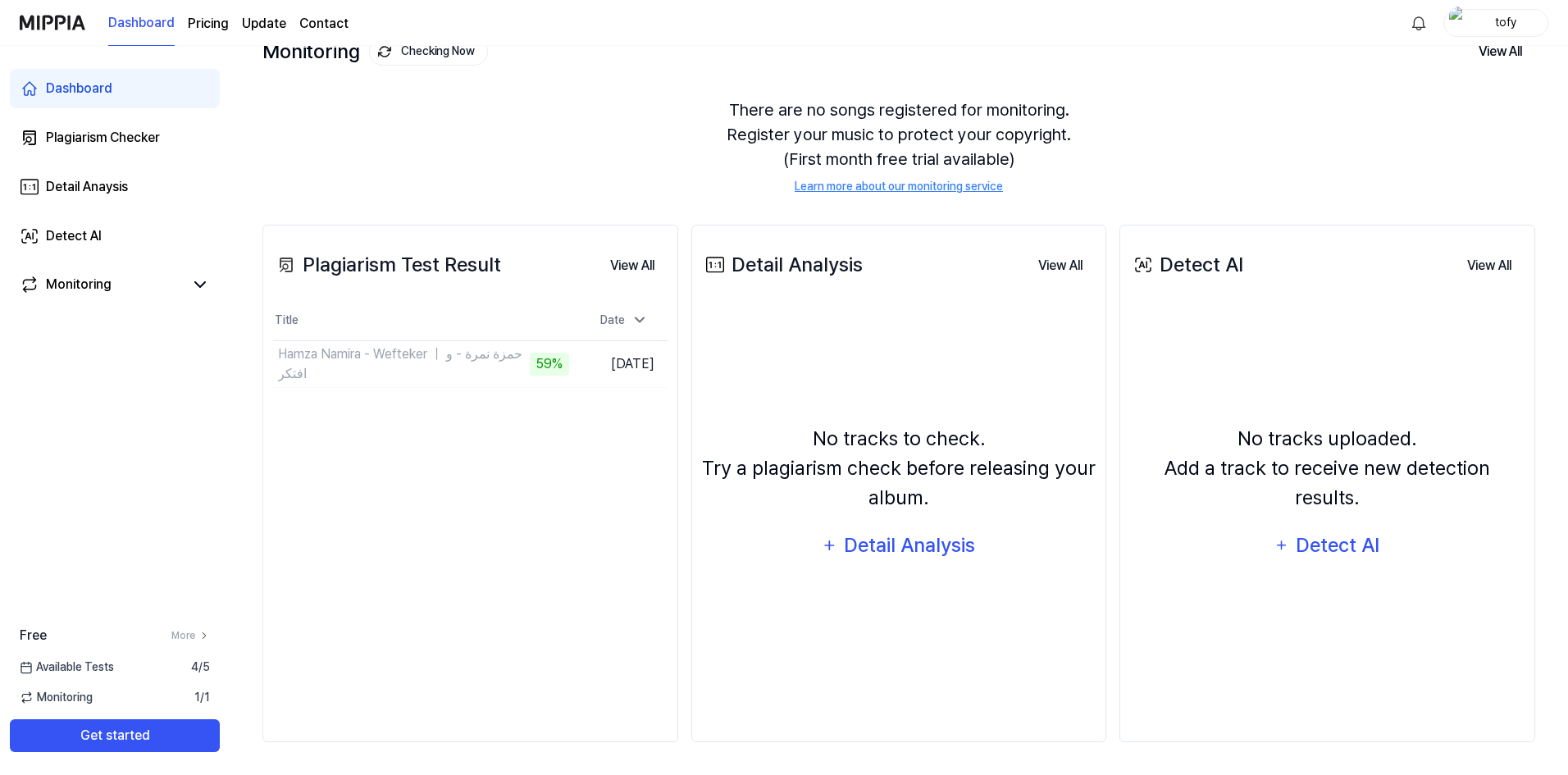
scroll to position [0, 0]
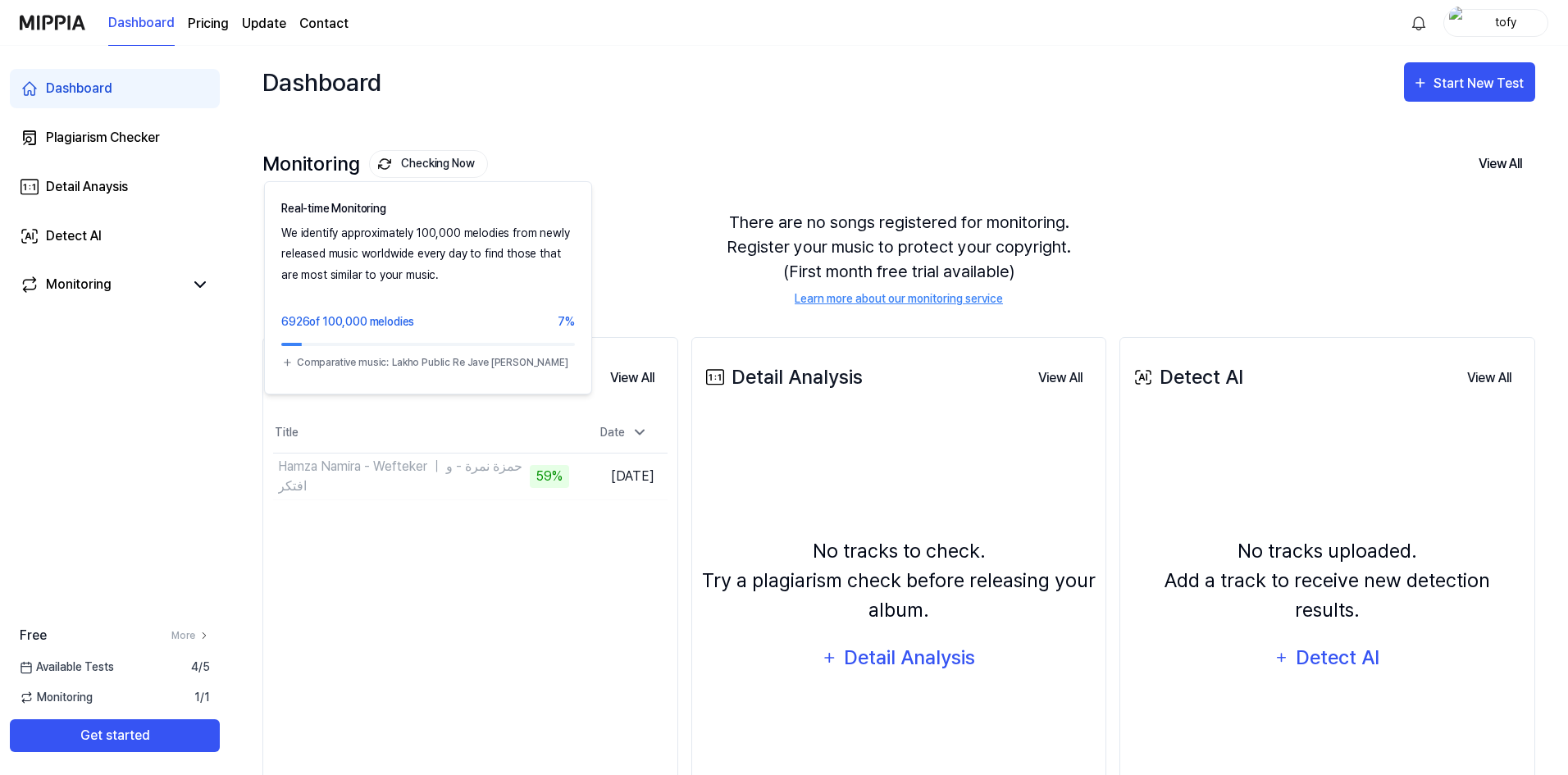
click at [412, 176] on button "Checking Now" at bounding box center [428, 164] width 119 height 28
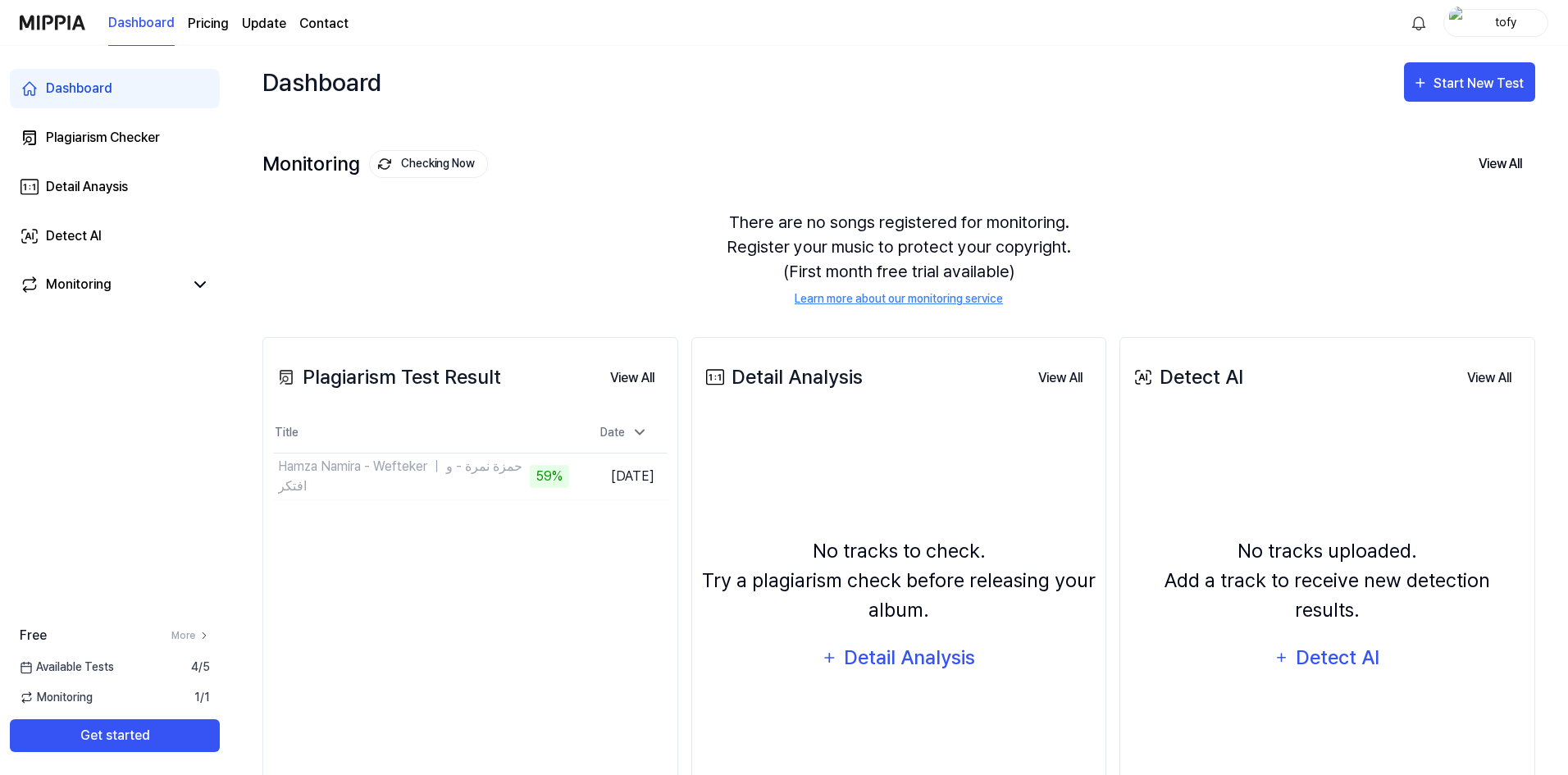
click at [412, 176] on button "Checking Now" at bounding box center [428, 164] width 119 height 28
drag, startPoint x: 368, startPoint y: 237, endPoint x: 391, endPoint y: 473, distance: 237.1
drag, startPoint x: 391, startPoint y: 473, endPoint x: 334, endPoint y: 603, distance: 141.9
click at [334, 603] on div "Plagiarism Test Result View All Plagiarism Test Result Title Date Hamza Namira …" at bounding box center [470, 596] width 415 height 517
click at [173, 747] on button "Get started" at bounding box center [115, 735] width 210 height 33
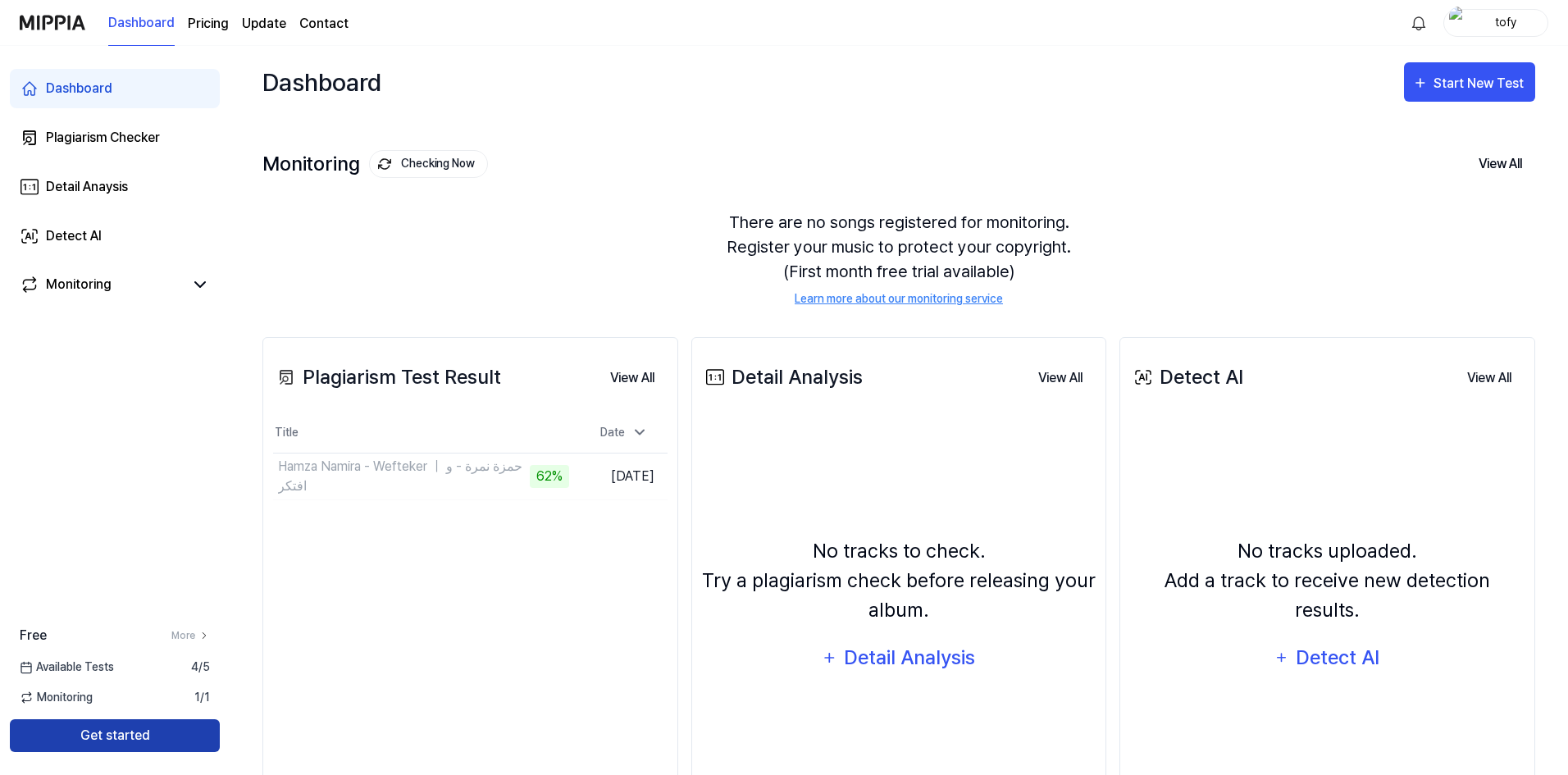
click at [161, 732] on button "Get started" at bounding box center [115, 735] width 210 height 33
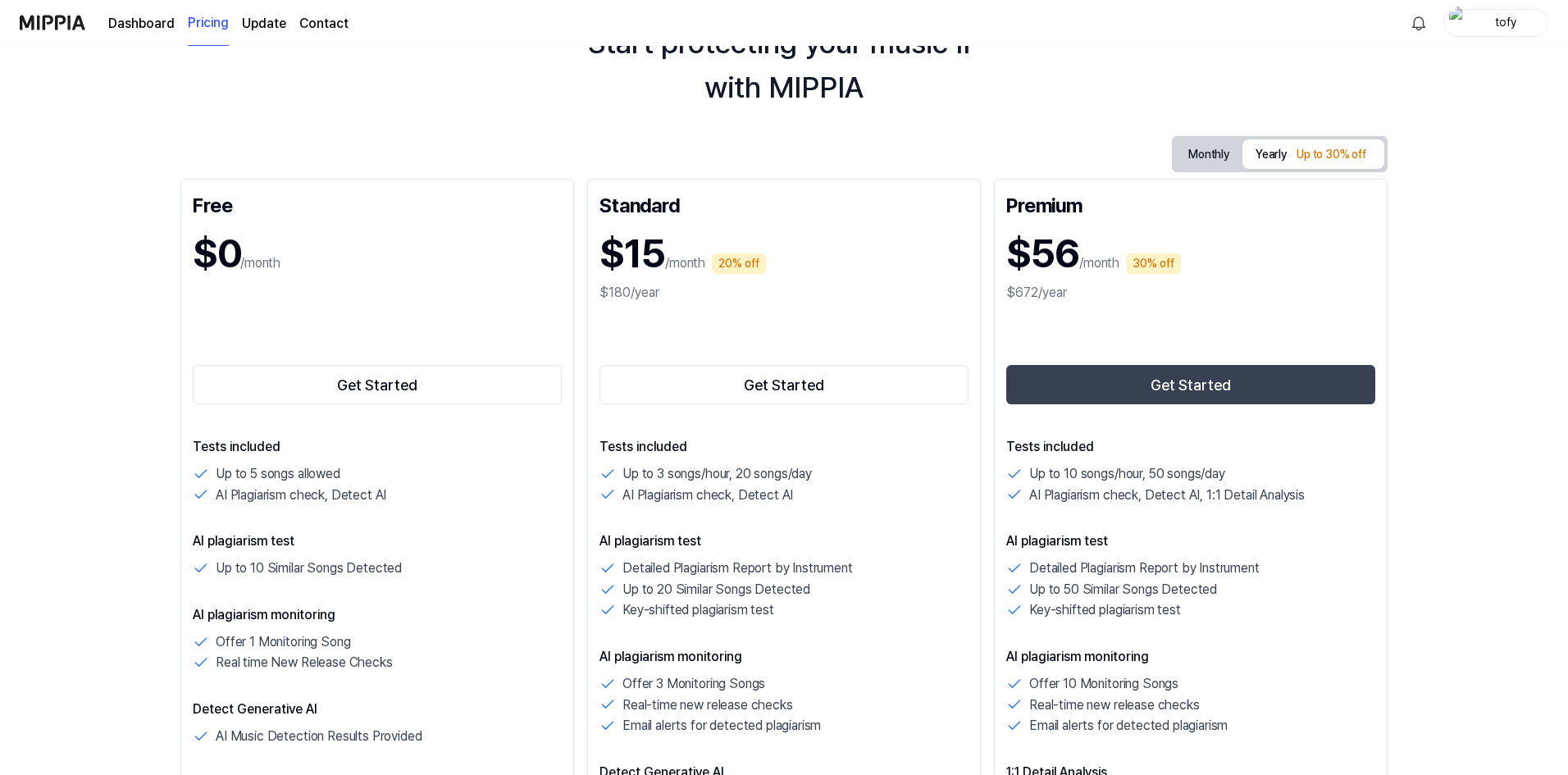
scroll to position [328, 0]
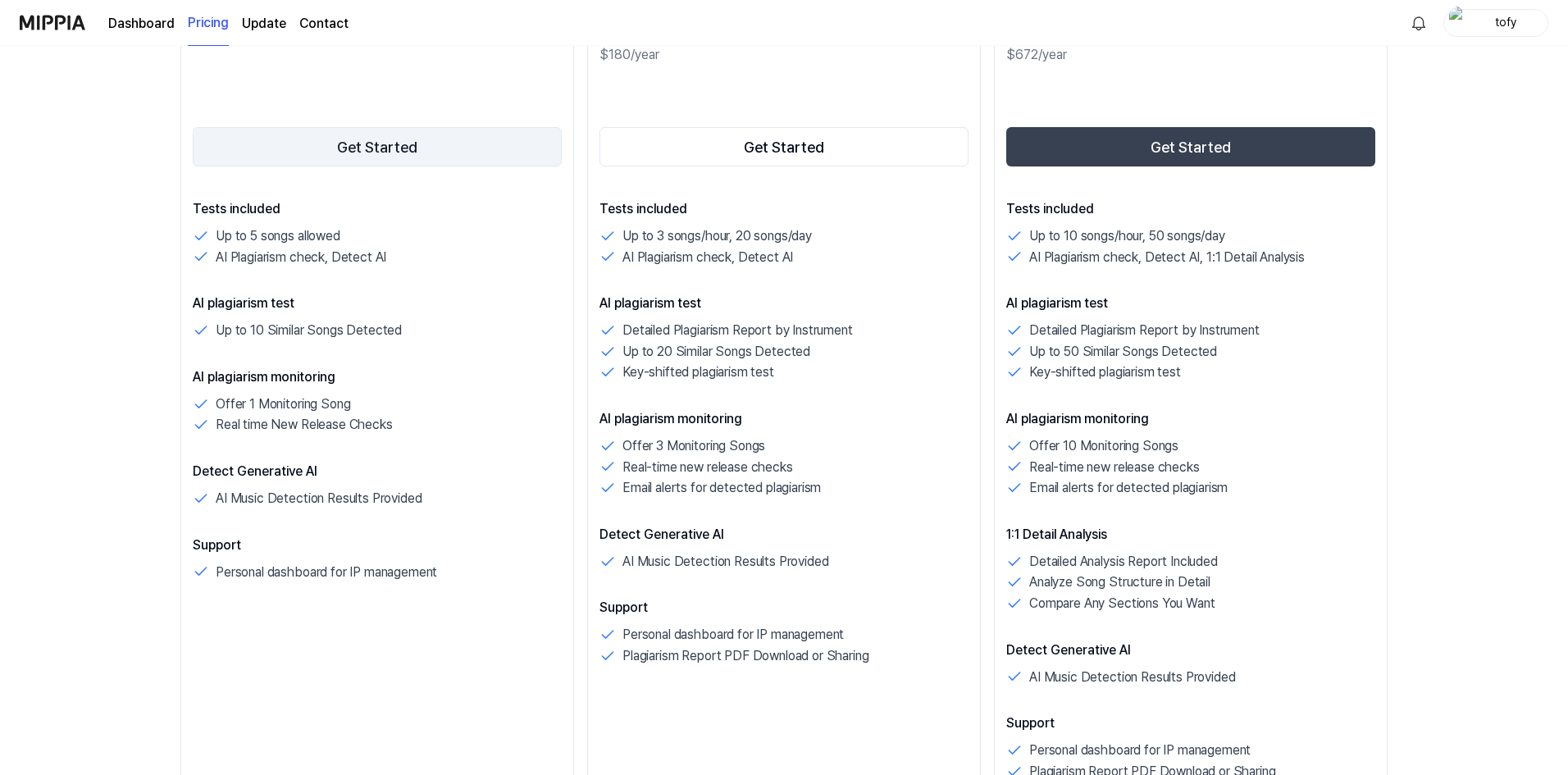
click at [393, 154] on button "Get Started" at bounding box center [377, 146] width 369 height 40
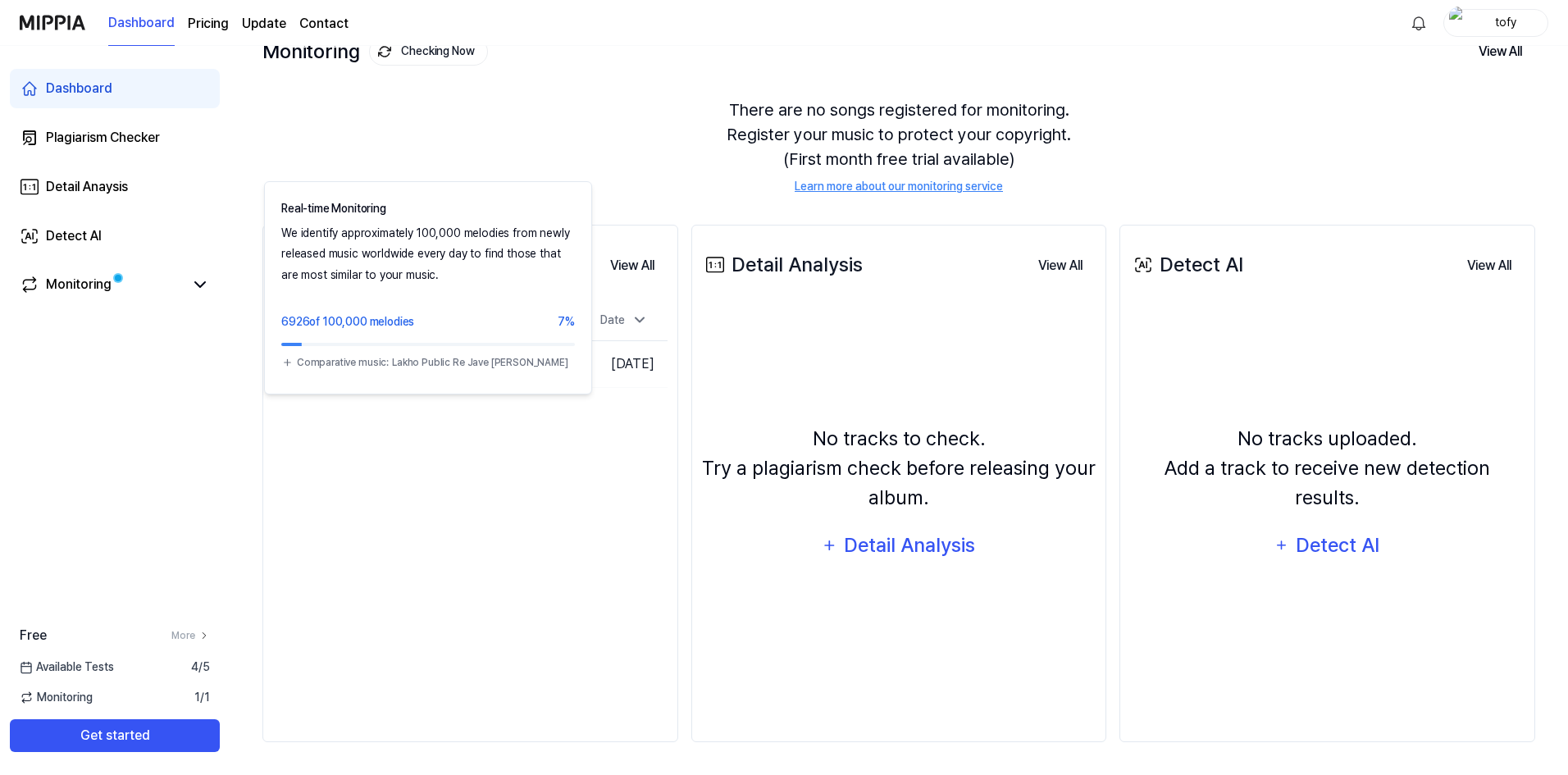
scroll to position [0, 0]
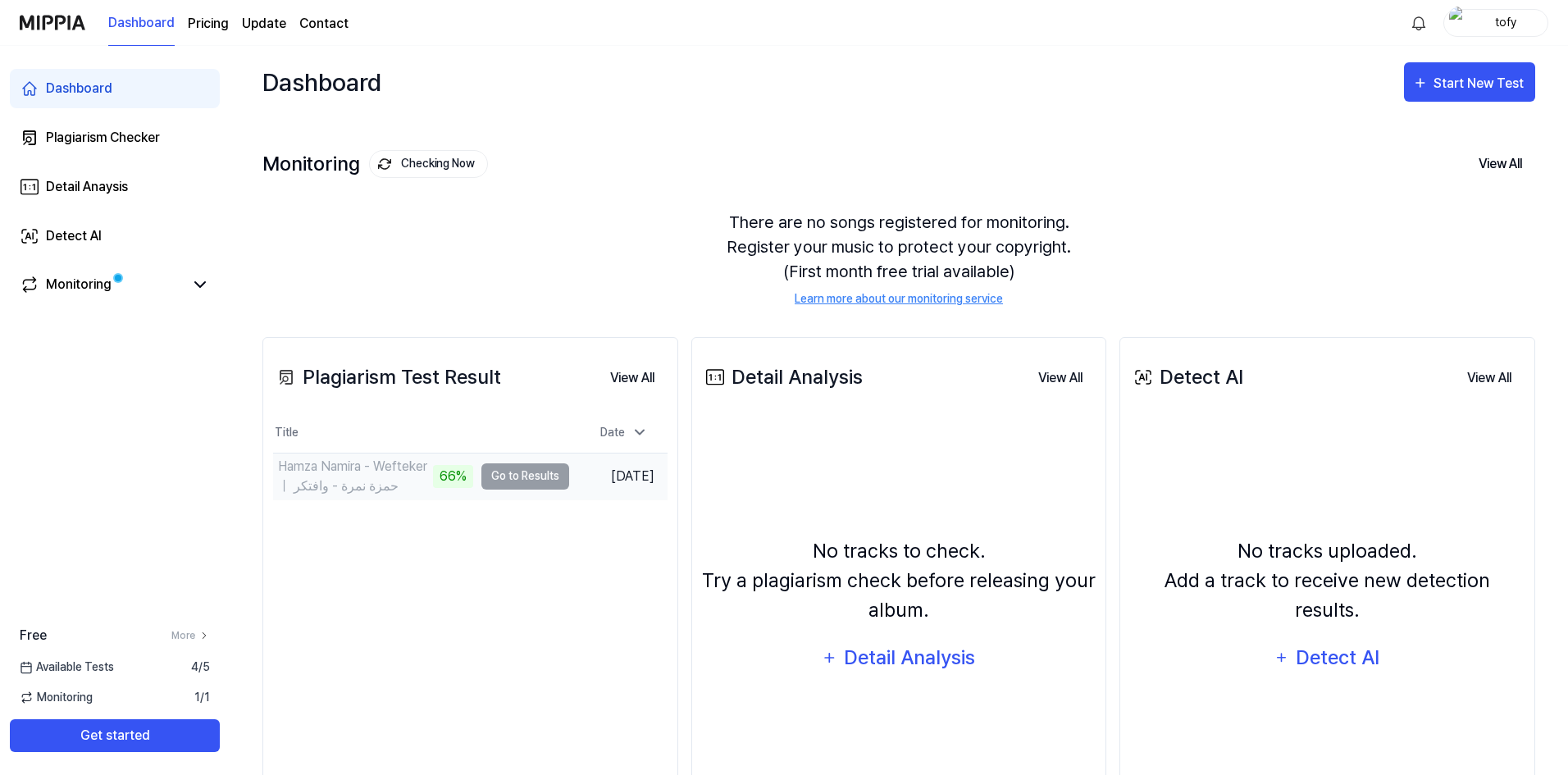
click at [436, 472] on div "66%" at bounding box center [453, 476] width 41 height 23
click at [460, 484] on div "66%" at bounding box center [453, 476] width 41 height 23
click at [531, 485] on td "Hamza Namira - Wefteker ｜ حمزة نمرة - وافتكر 66% Go to Results" at bounding box center [421, 476] width 296 height 46
drag, startPoint x: 525, startPoint y: 558, endPoint x: 515, endPoint y: 615, distance: 57.9
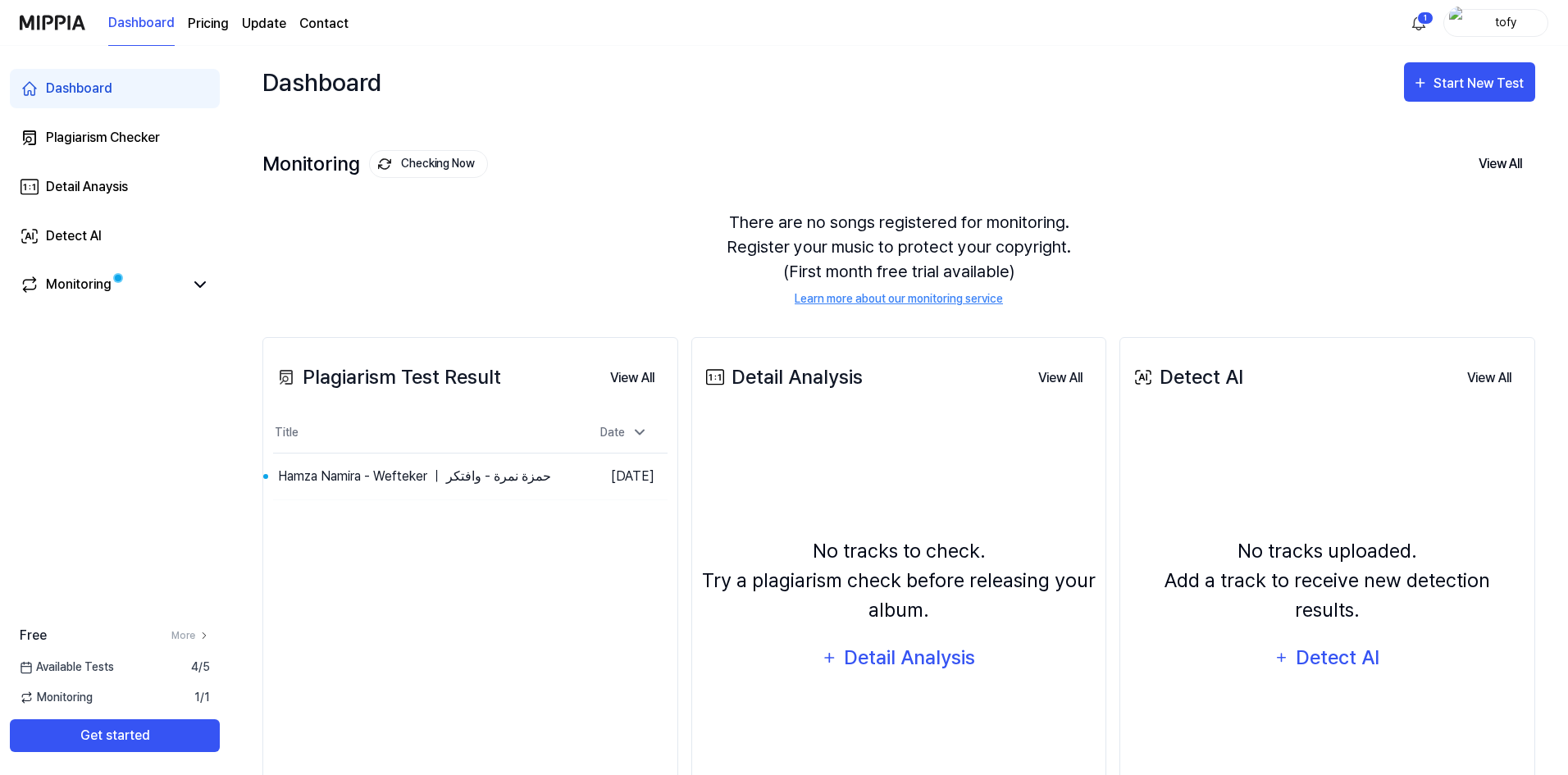
click at [515, 615] on div "Plagiarism Test Result View All Plagiarism Test Result Title Date Hamza Namira …" at bounding box center [470, 596] width 415 height 517
click at [528, 483] on button "Go to Results" at bounding box center [525, 476] width 87 height 26
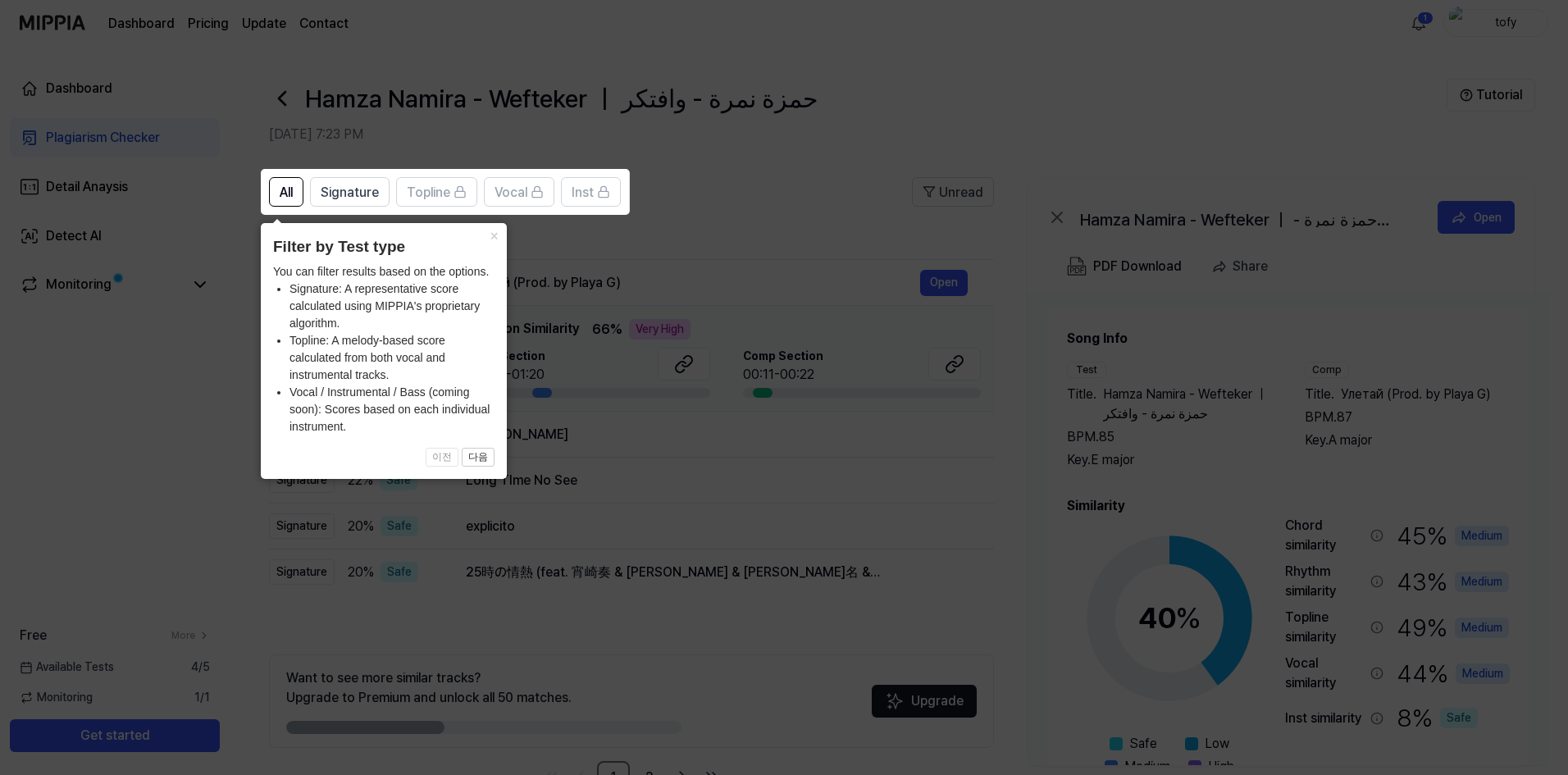
click at [587, 369] on icon at bounding box center [787, 388] width 1574 height 775
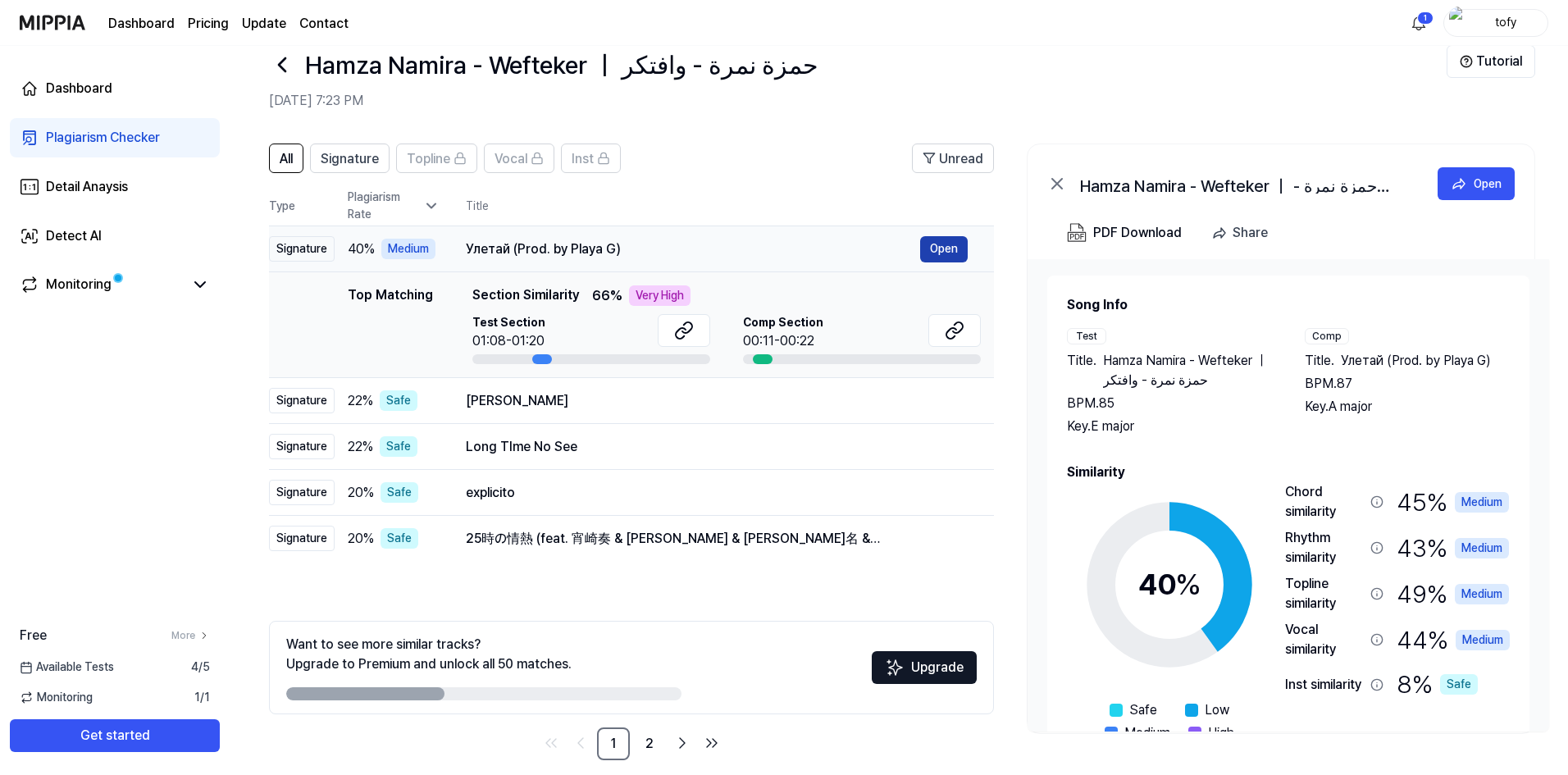
scroll to position [52, 0]
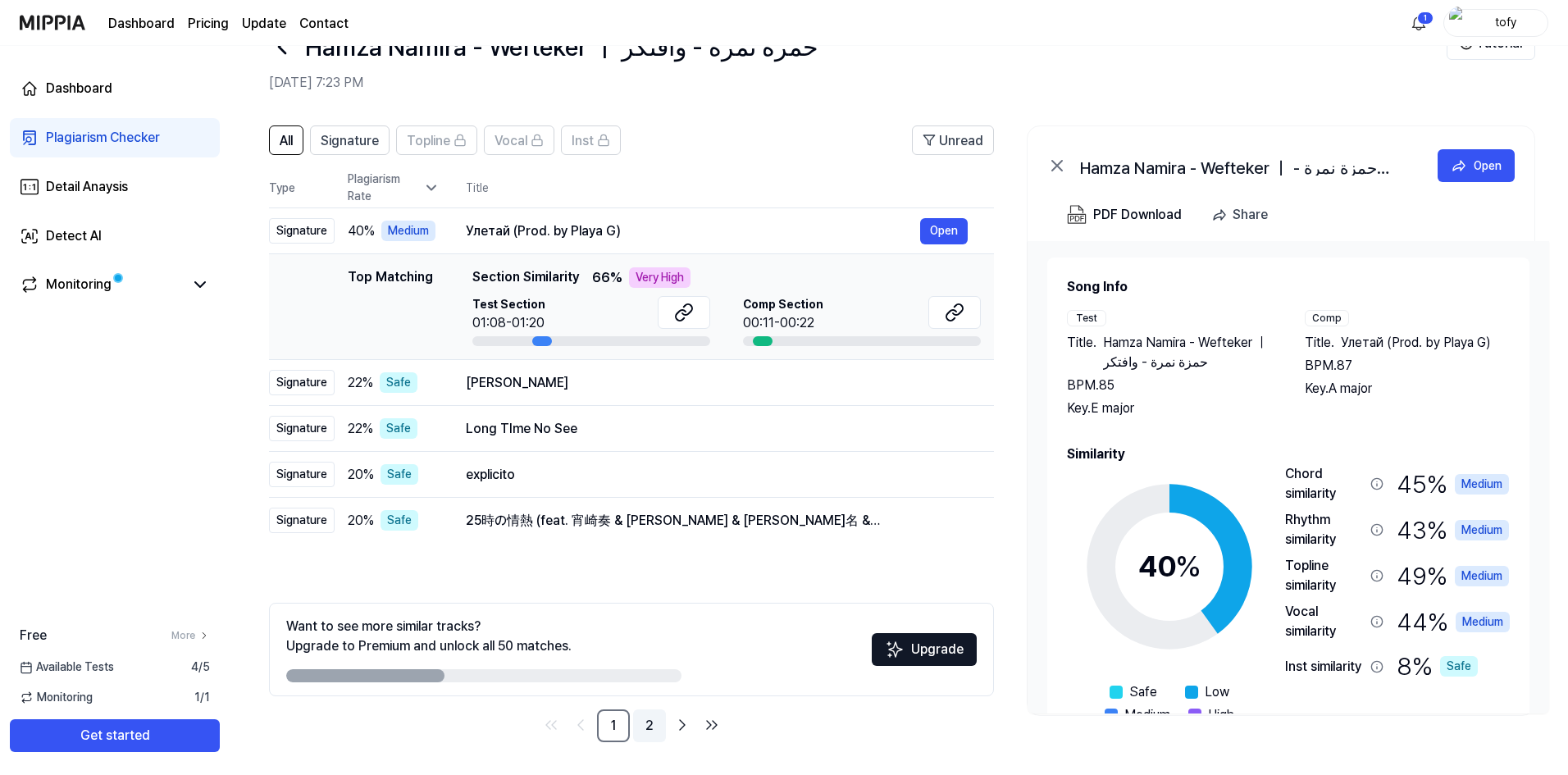
click at [652, 720] on link "2" at bounding box center [649, 725] width 33 height 33
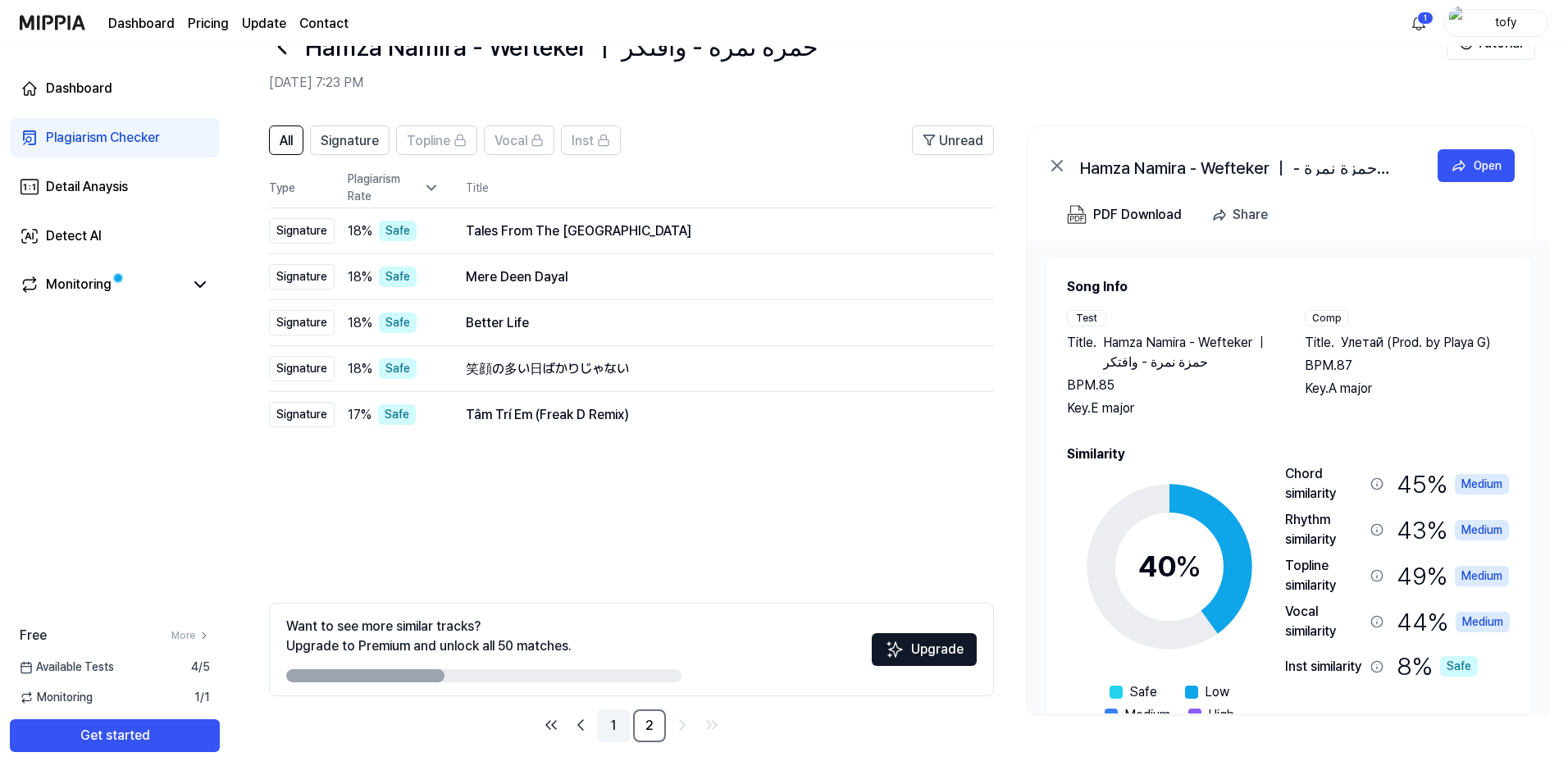
click at [610, 737] on link "1" at bounding box center [613, 725] width 33 height 33
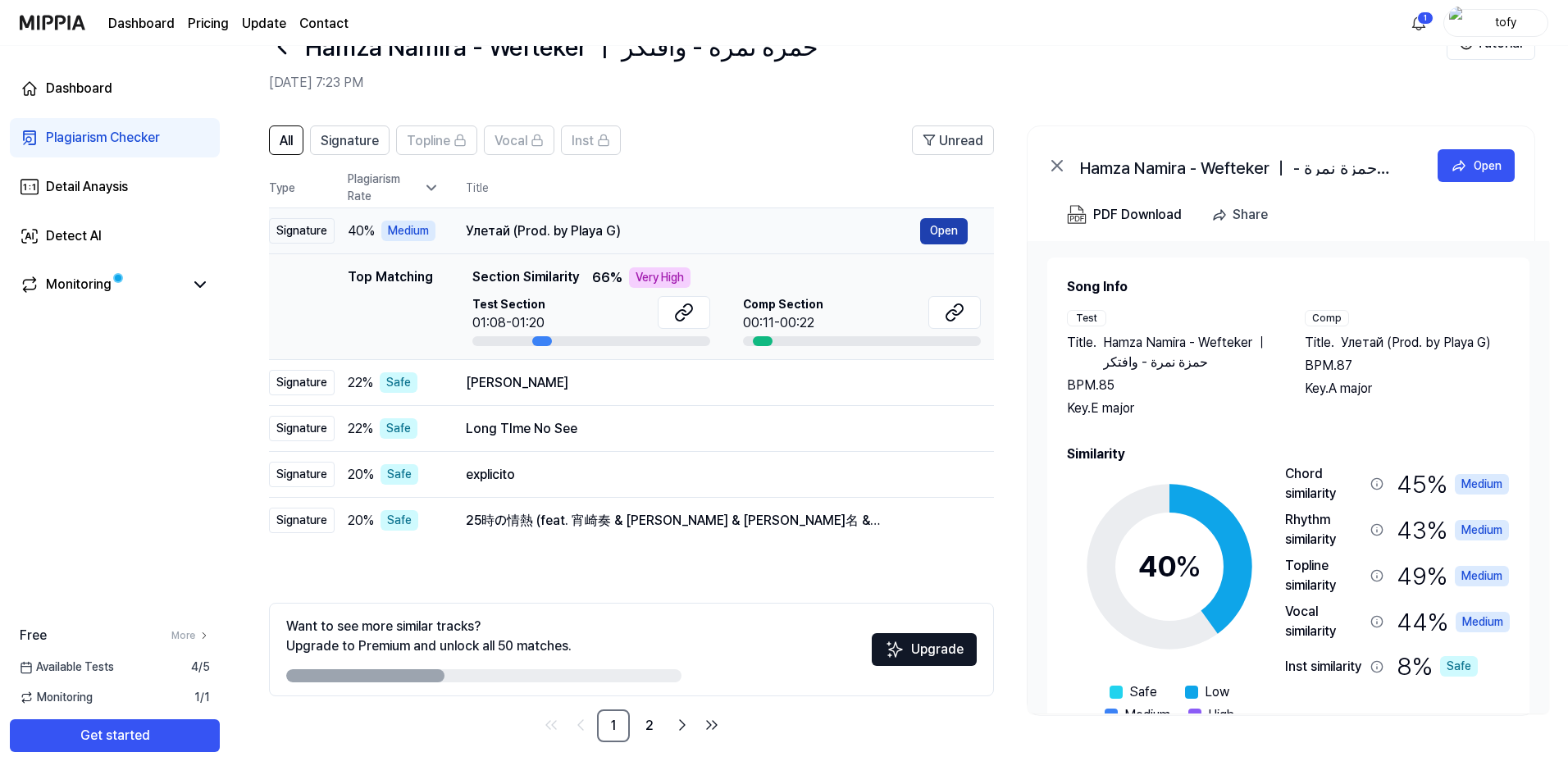
click at [940, 236] on button "Open" at bounding box center [944, 231] width 48 height 26
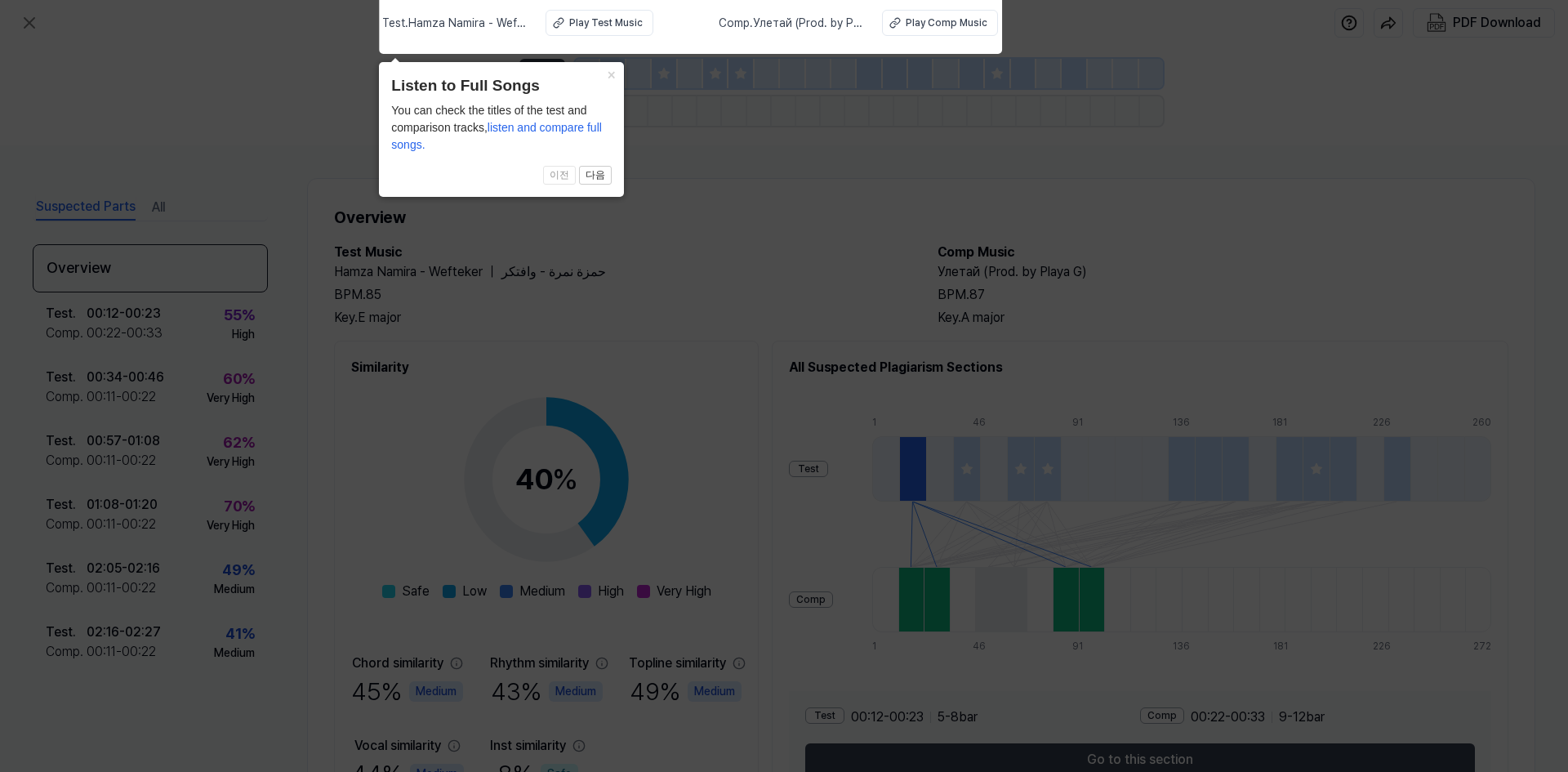
click at [877, 116] on icon at bounding box center [784, 381] width 1568 height 779
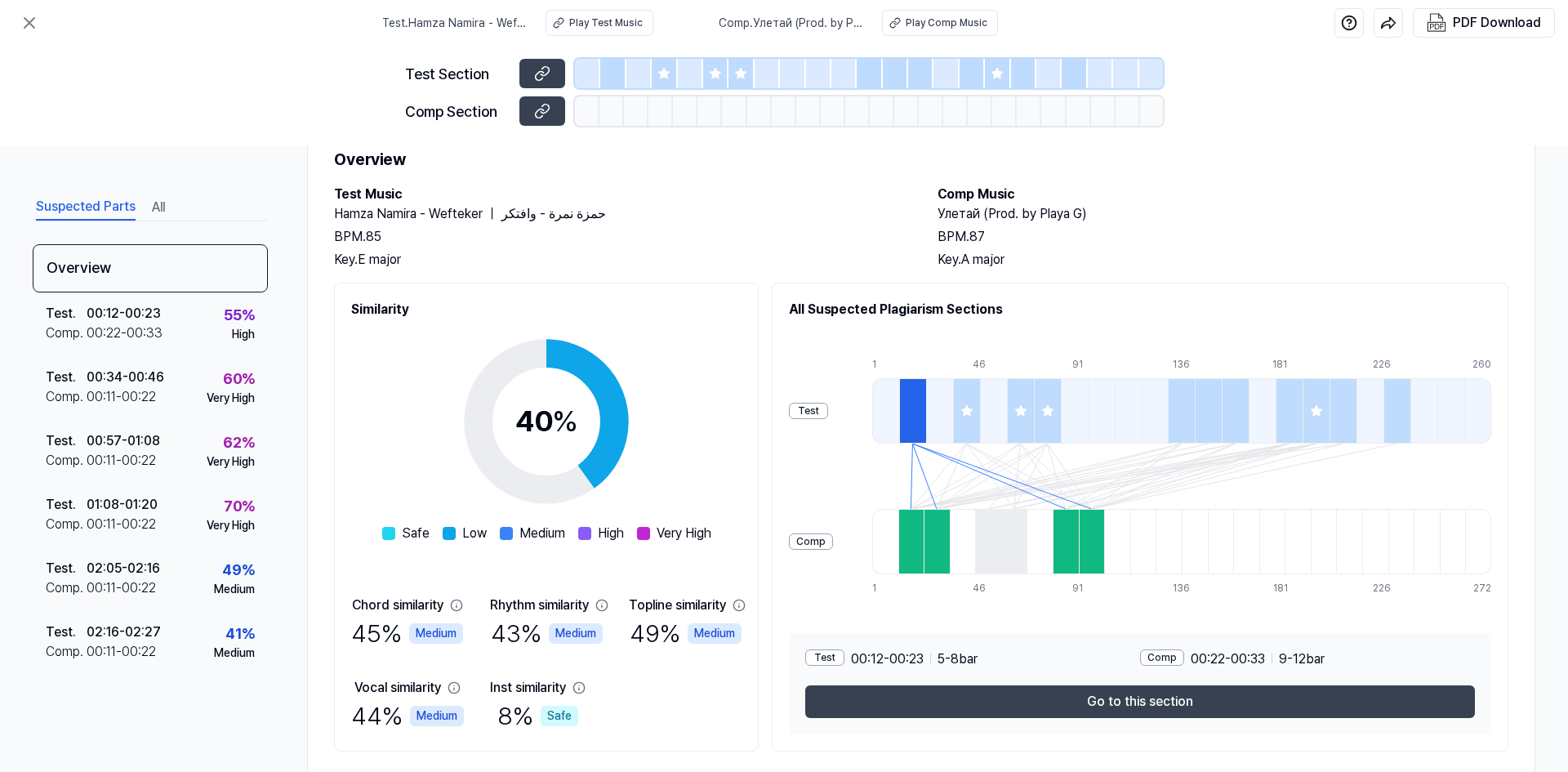
scroll to position [82, 0]
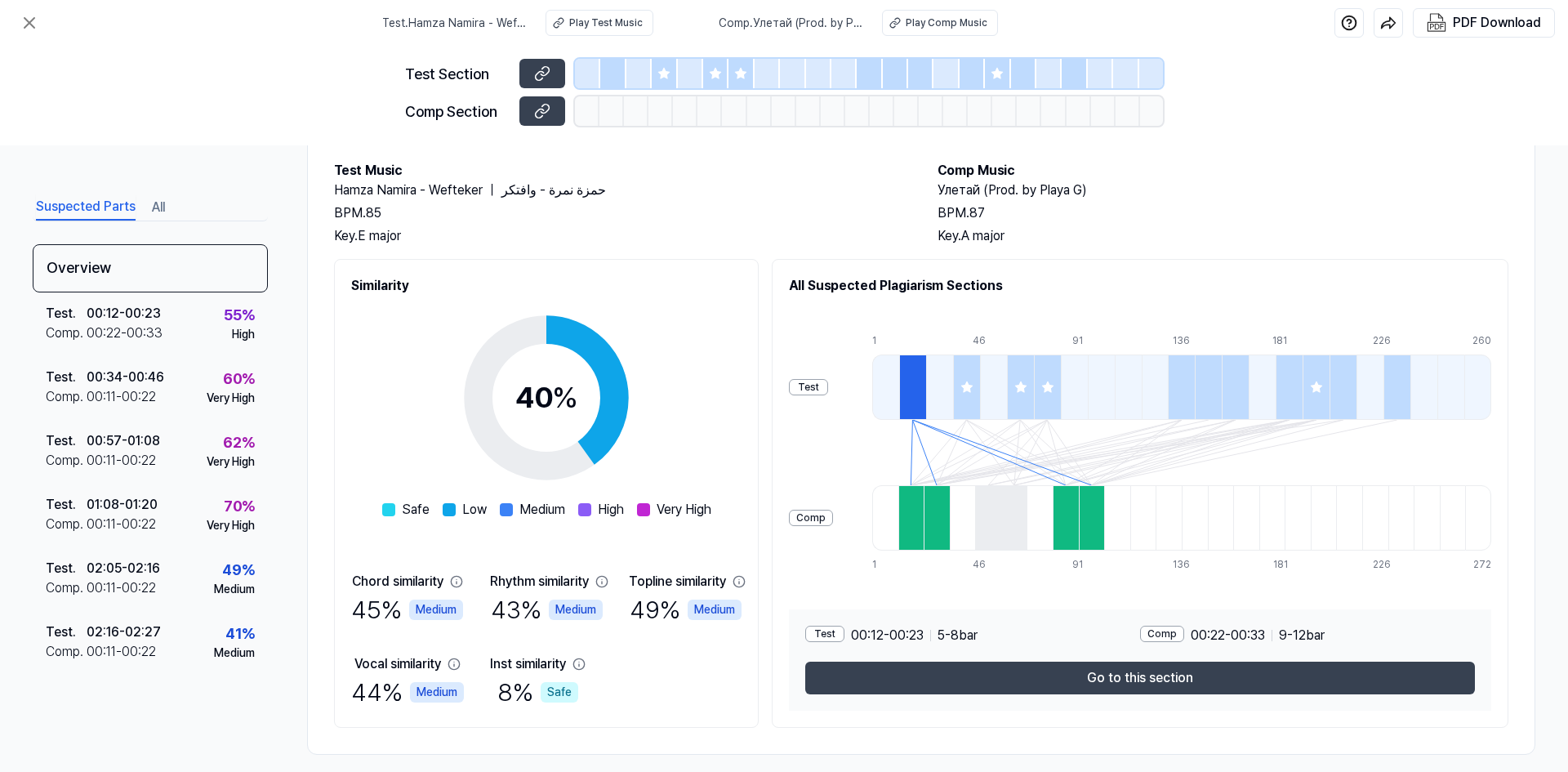
click at [926, 398] on div at bounding box center [911, 386] width 27 height 65
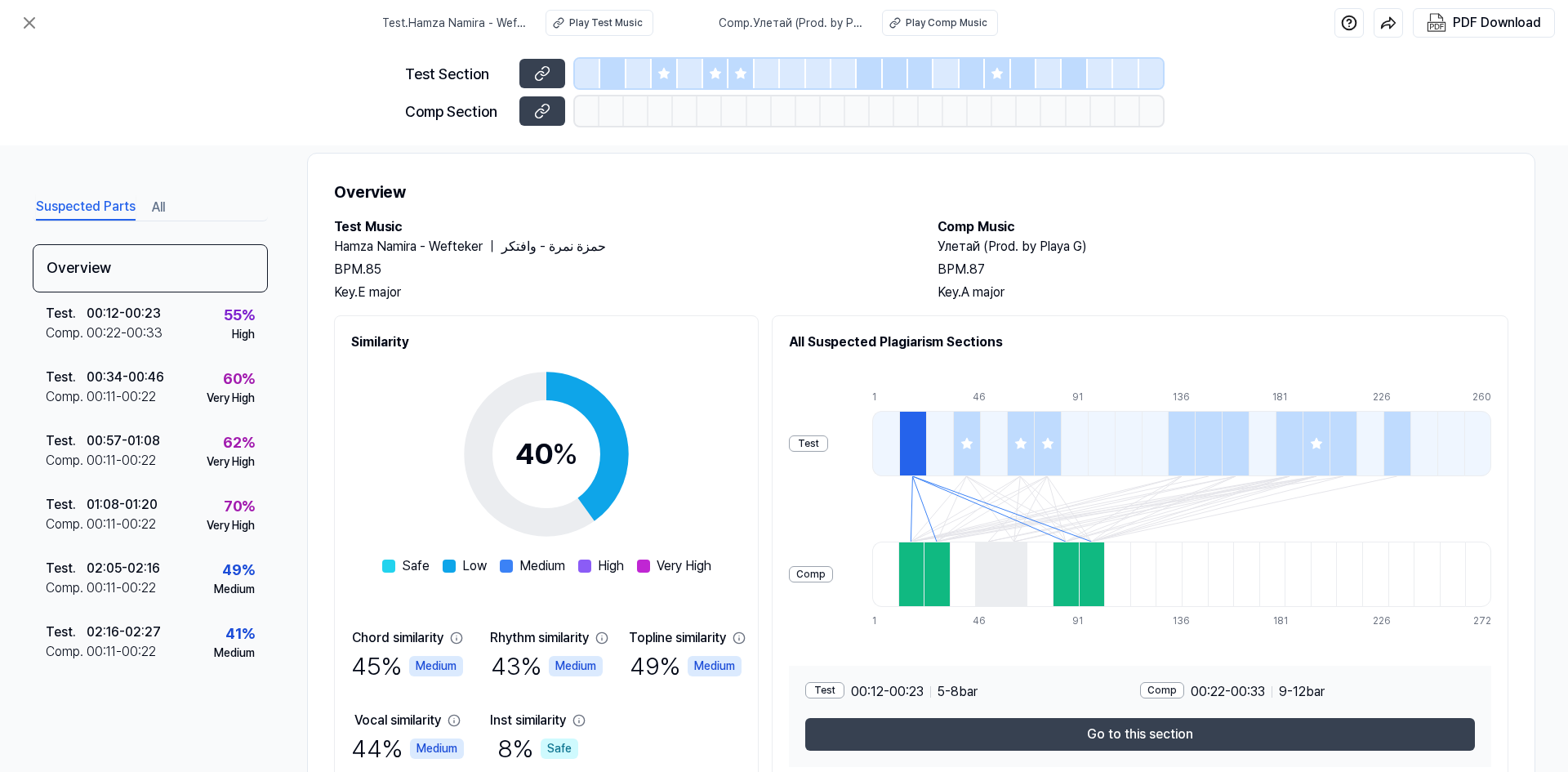
scroll to position [0, 0]
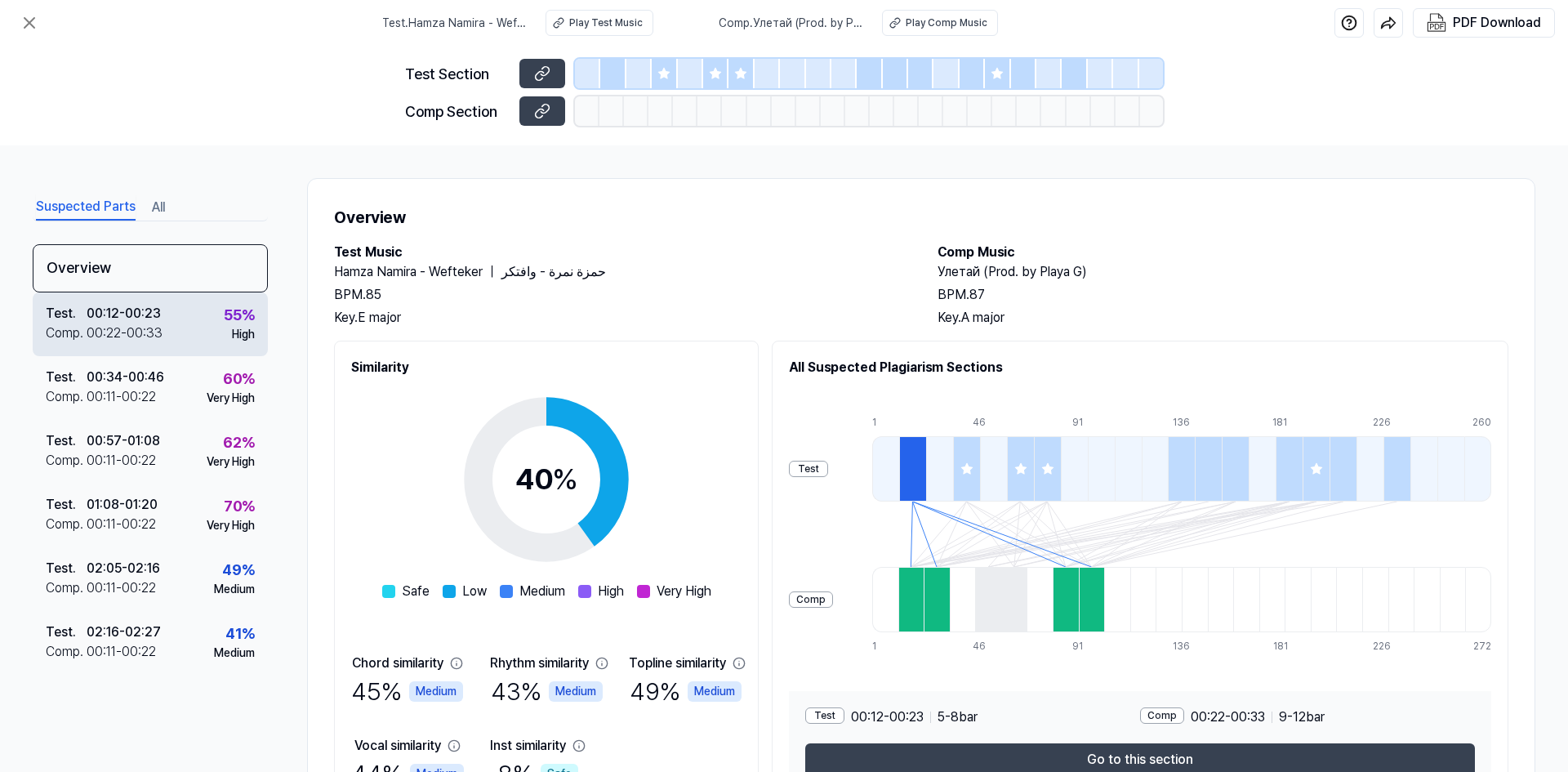
click at [127, 323] on div "00:12 - 00:23" at bounding box center [123, 313] width 74 height 19
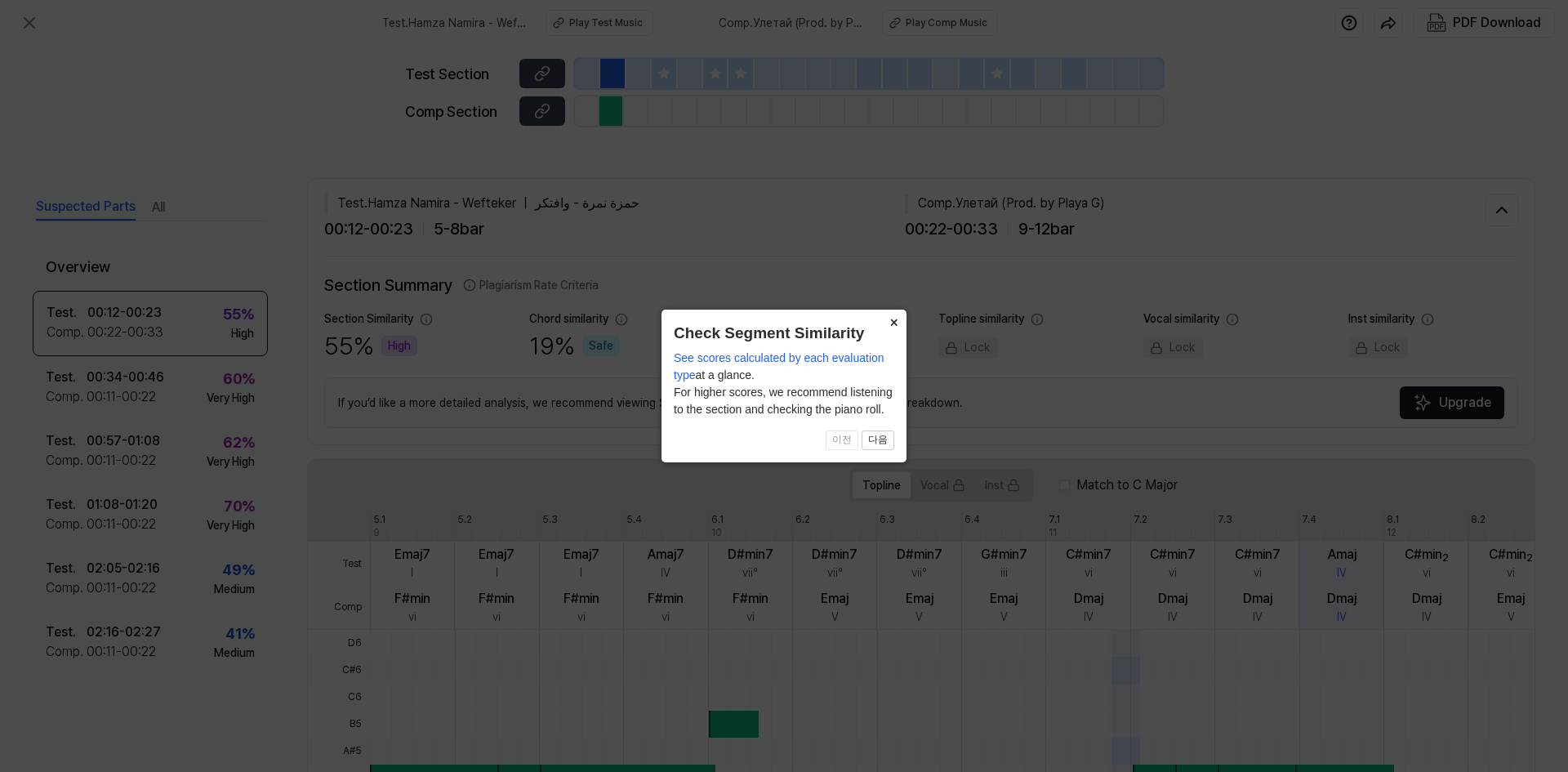
click at [901, 311] on button "×" at bounding box center [893, 321] width 26 height 23
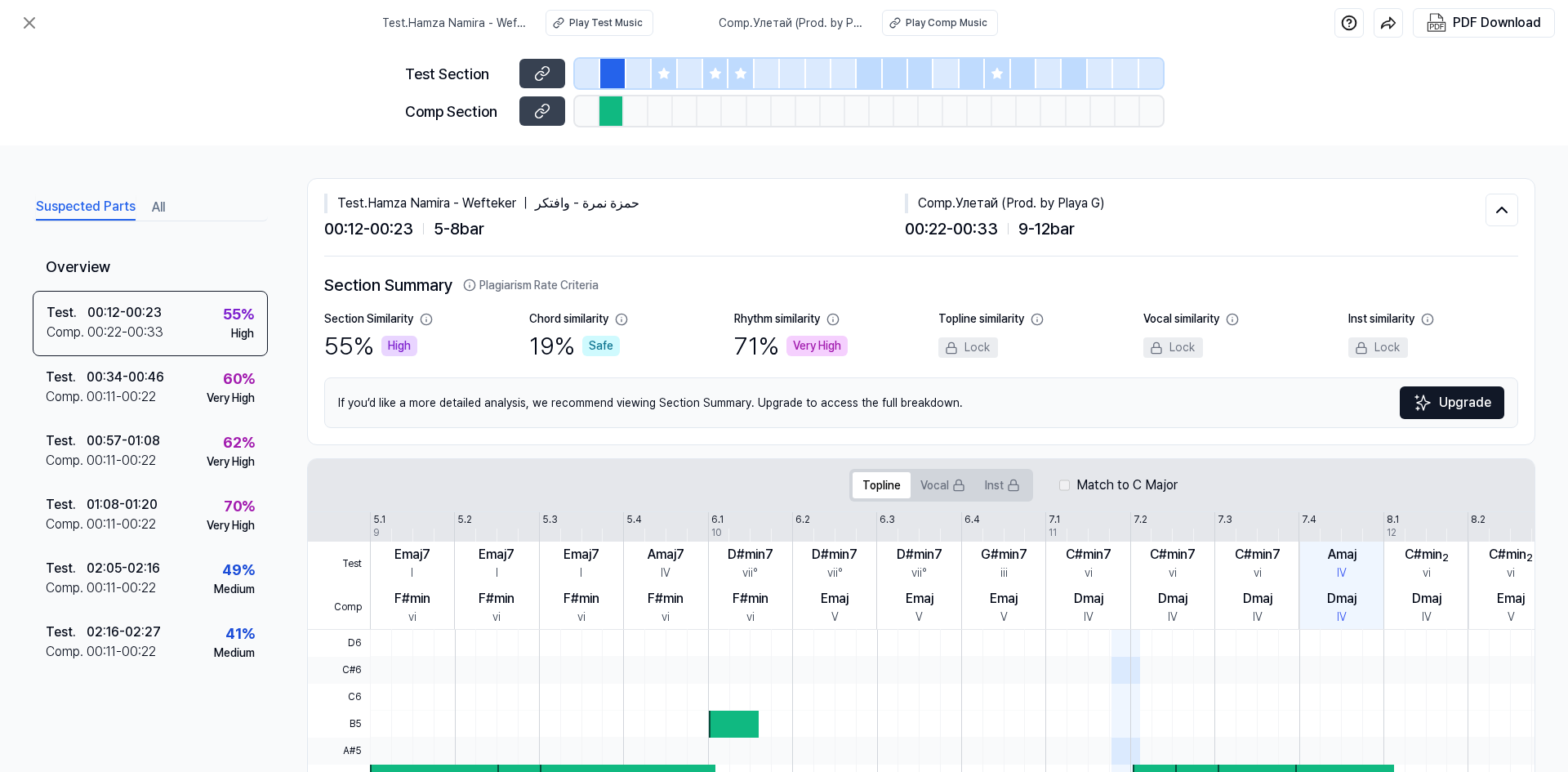
click at [956, 198] on div "Comp . Улетай (Prod. by Playa G)" at bounding box center [1195, 203] width 580 height 19
click at [969, 202] on div "Comp . Улетай (Prod. by Playa G)" at bounding box center [1195, 203] width 580 height 19
drag, startPoint x: 969, startPoint y: 202, endPoint x: 946, endPoint y: 204, distance: 23.1
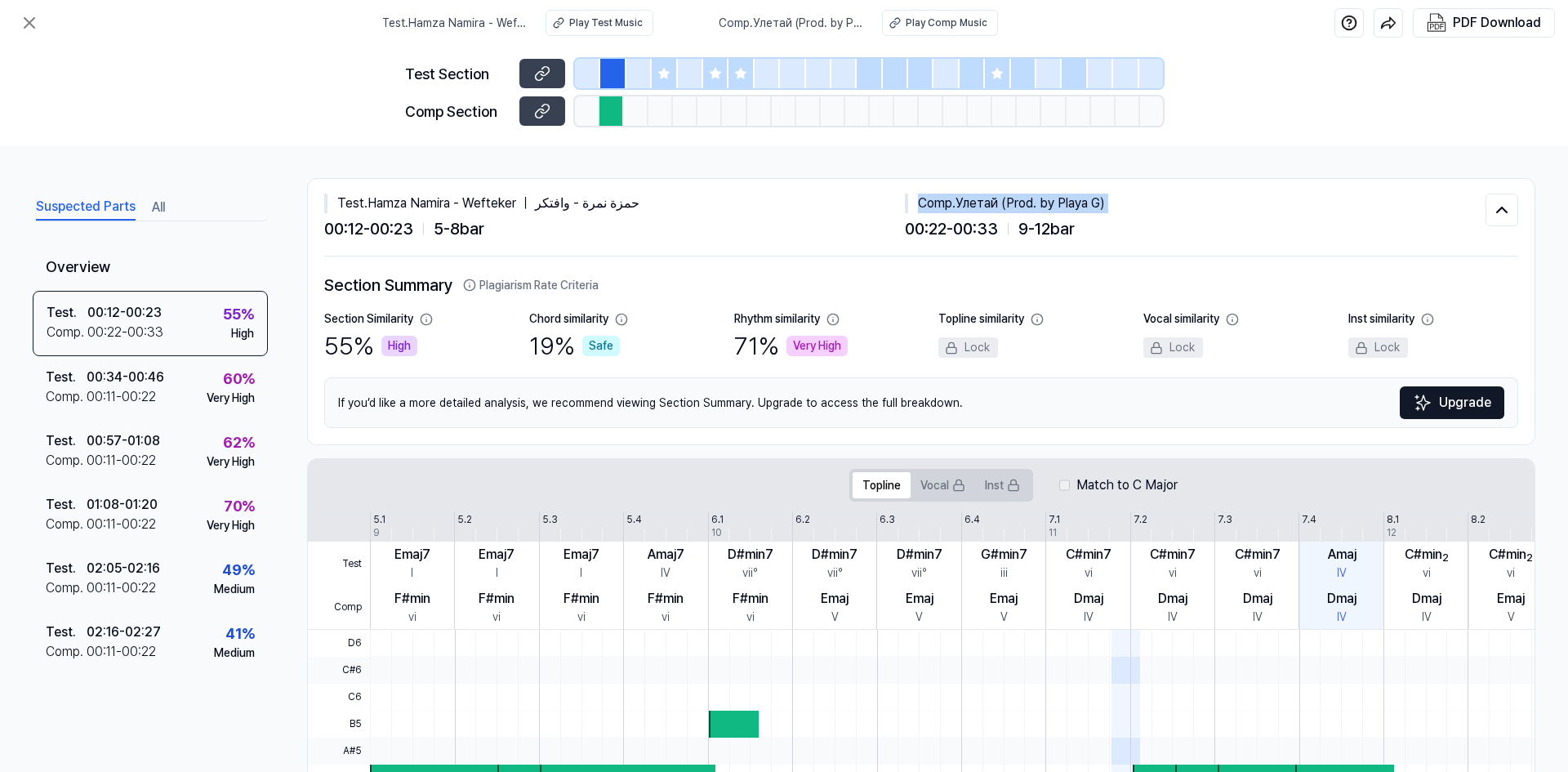
click at [946, 204] on div "Comp . Улетай (Prod. by Playa G)" at bounding box center [1195, 203] width 580 height 19
click at [980, 198] on div "Comp . Улетай (Prod. by Playa G)" at bounding box center [1195, 203] width 580 height 19
click at [946, 198] on div "Comp . Улетай (Prod. by Playa G)" at bounding box center [1195, 203] width 580 height 19
drag, startPoint x: 955, startPoint y: 197, endPoint x: 1111, endPoint y: 203, distance: 156.1
click at [1111, 203] on div "Comp . Улетай (Prod. by Playa G)" at bounding box center [1195, 203] width 580 height 19
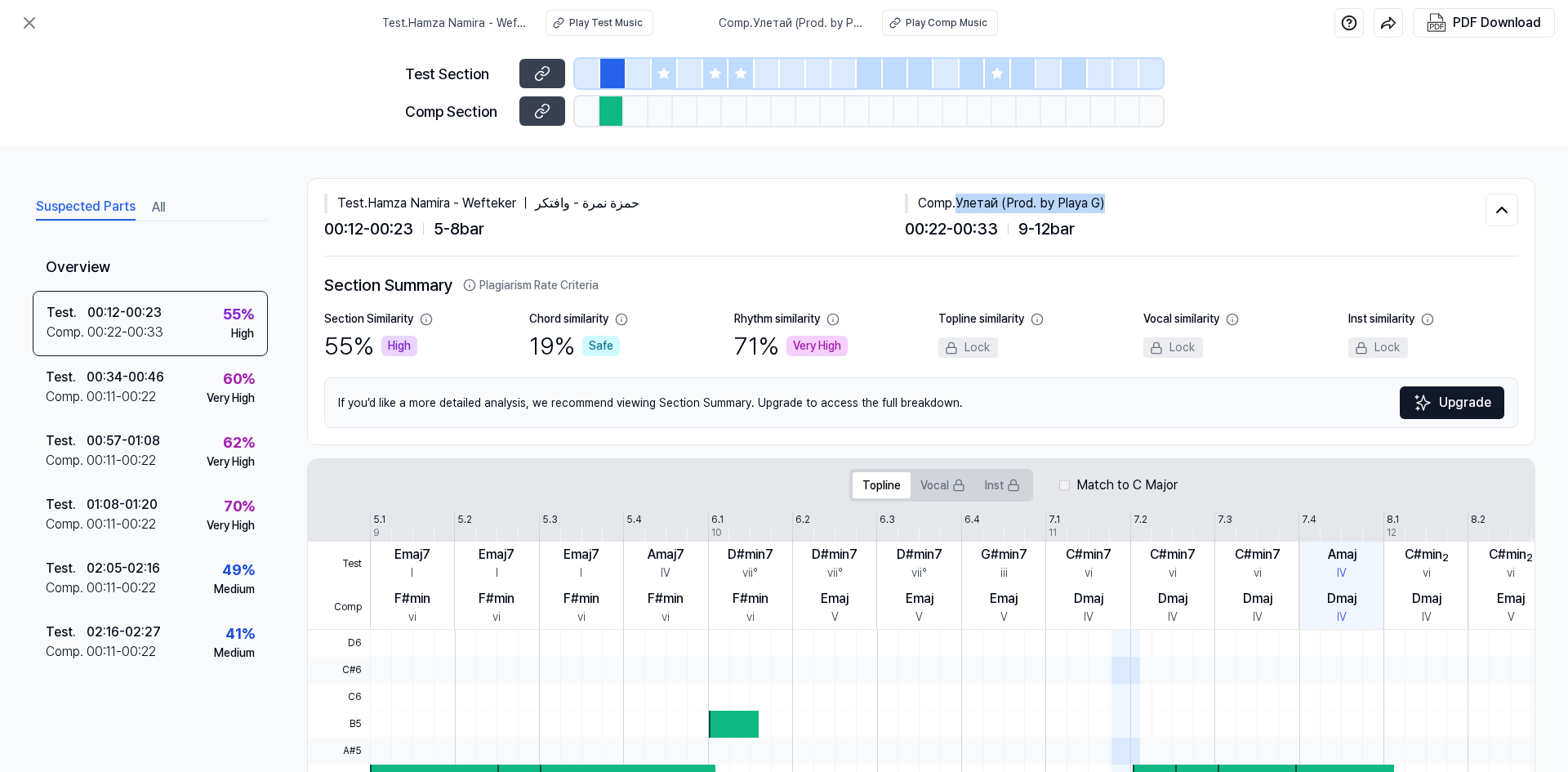
copy div "Улетай (Prod. by Playa G)"
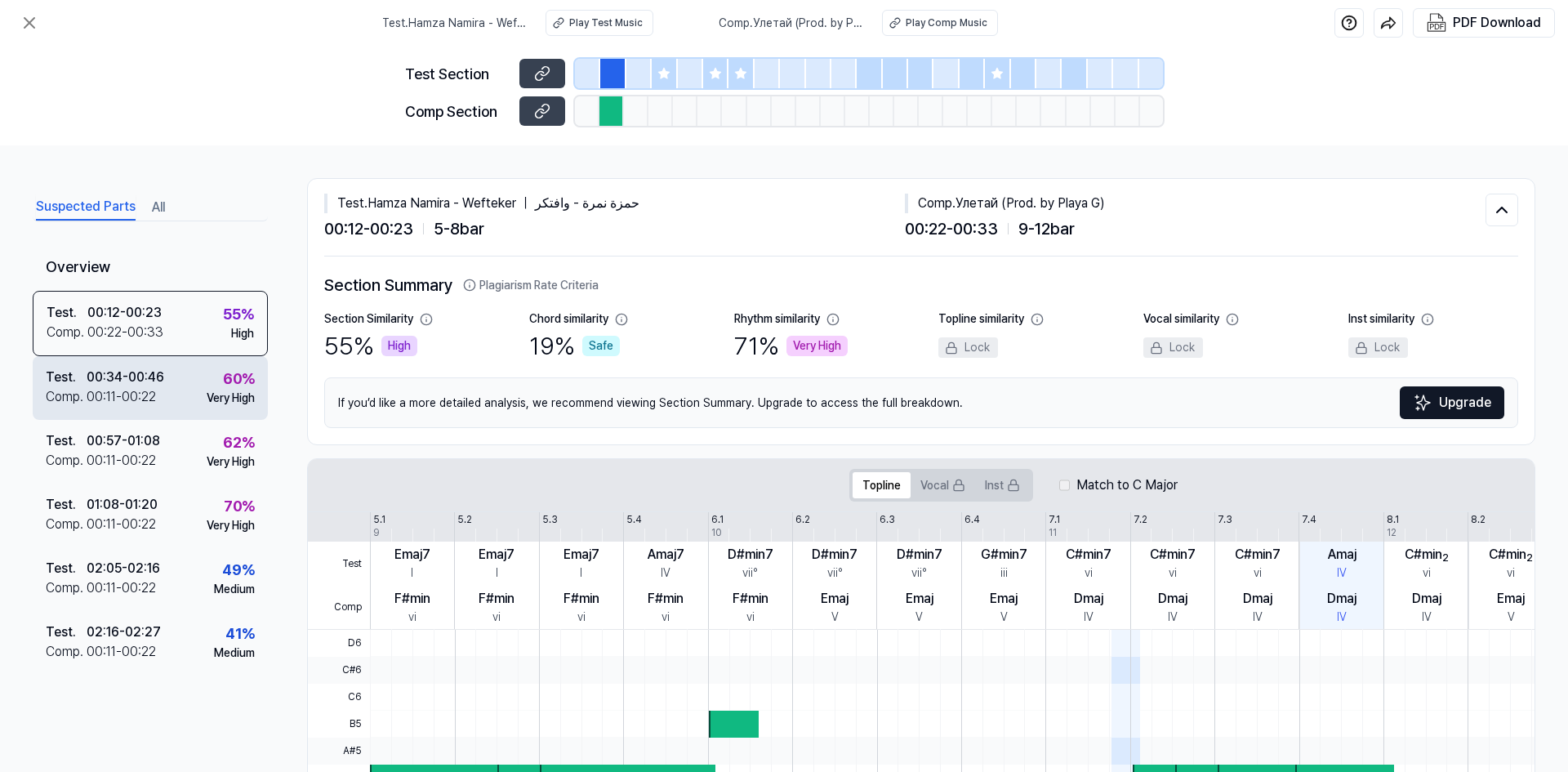
click at [165, 381] on div "Test . 00:34 - 00:46 Comp . 00:11 - 00:22 60 % Very High" at bounding box center [150, 387] width 235 height 63
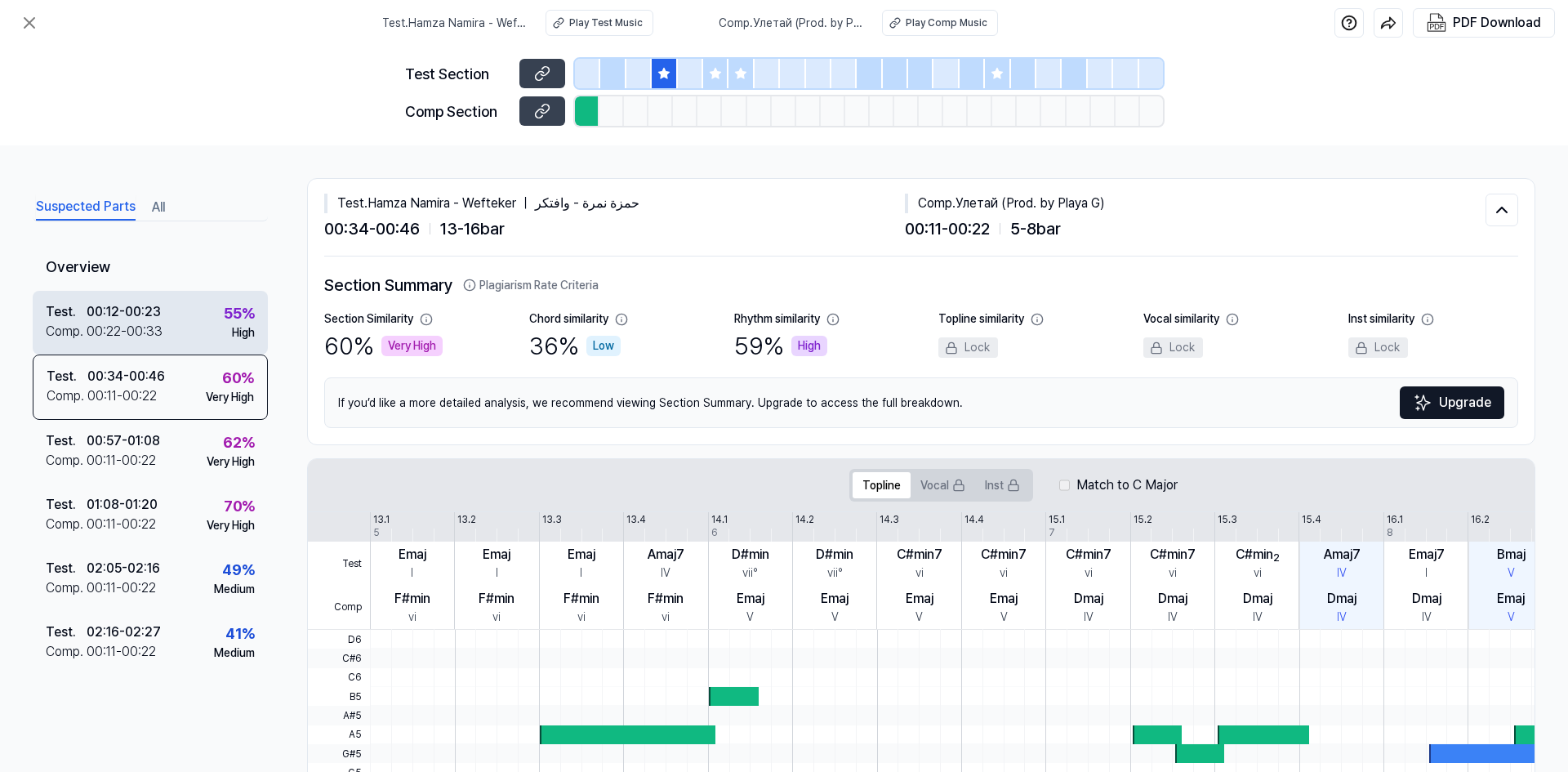
click at [177, 338] on div "Test . 00:12 - 00:23 Comp . 00:22 - 00:33 55 % High" at bounding box center [150, 322] width 235 height 63
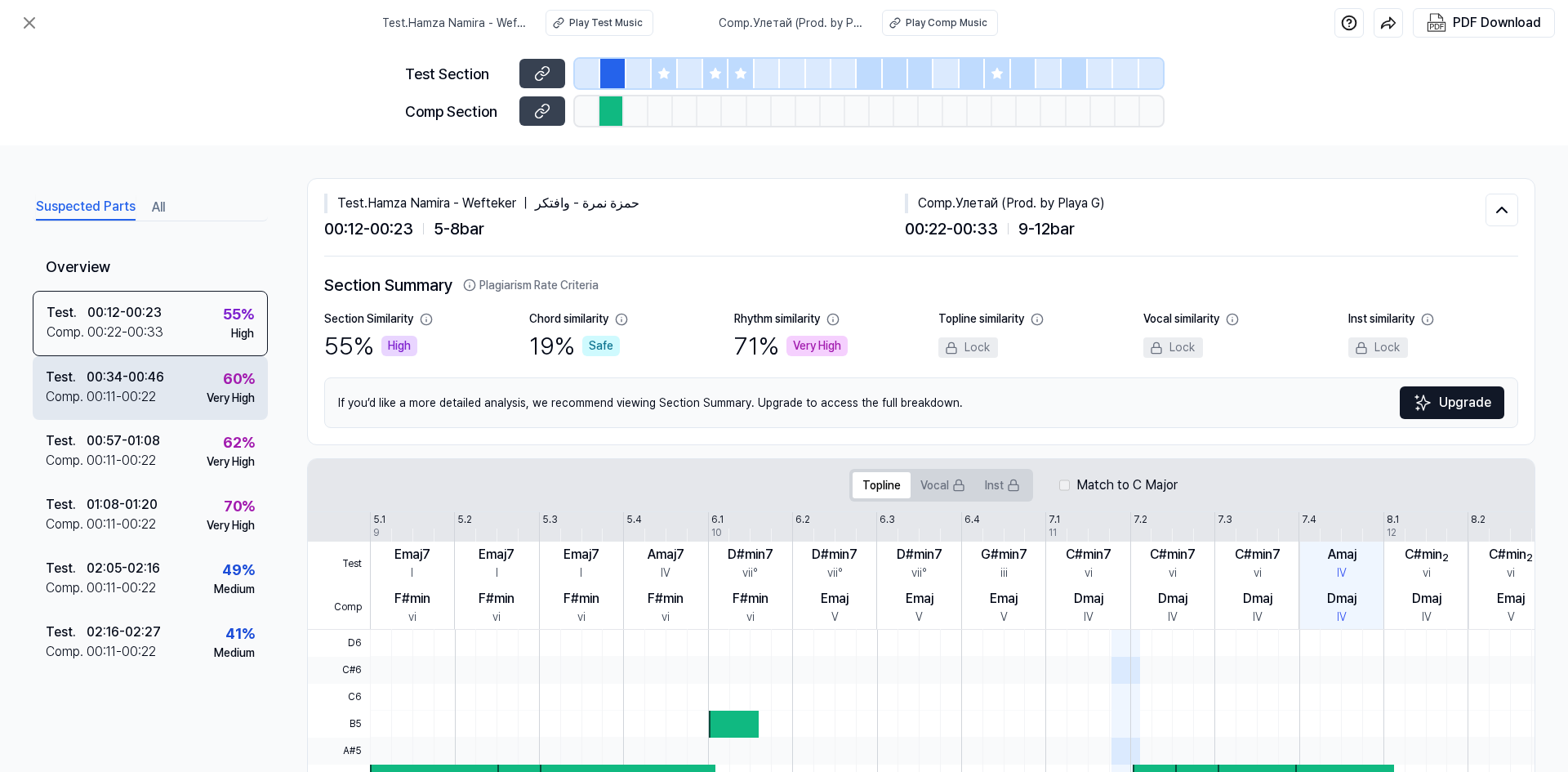
click at [180, 377] on div "Test . 00:34 - 00:46 Comp . 00:11 - 00:22 60 % Very High" at bounding box center [150, 387] width 235 height 63
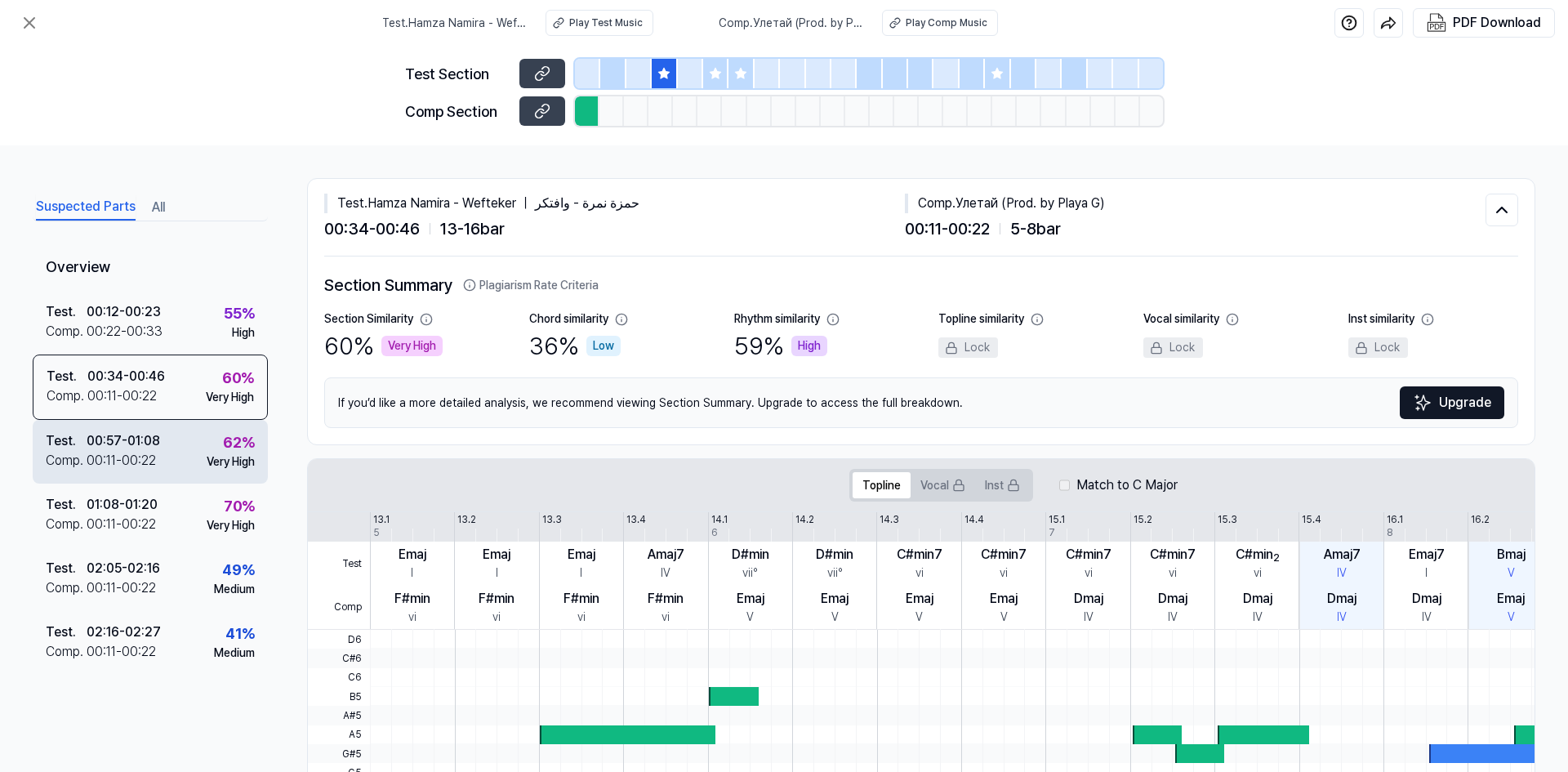
click at [176, 472] on div "Test . 00:57 - 01:08 Comp . 00:11 - 00:22 62 % Very High" at bounding box center [150, 451] width 235 height 63
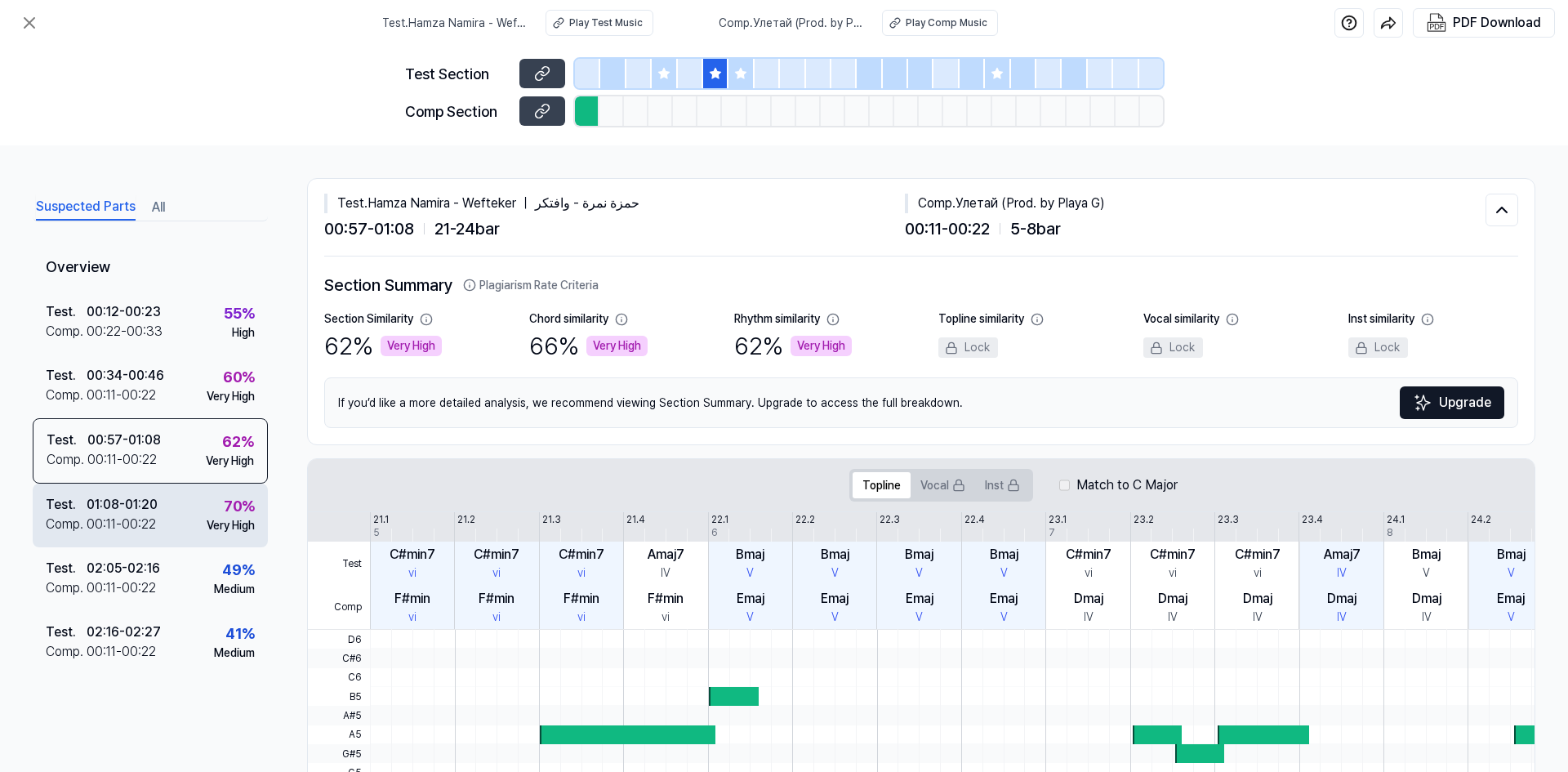
click at [166, 535] on div "Test . 01:08 - 01:20 Comp . 00:11 - 00:22 70 % Very High" at bounding box center [150, 514] width 235 height 63
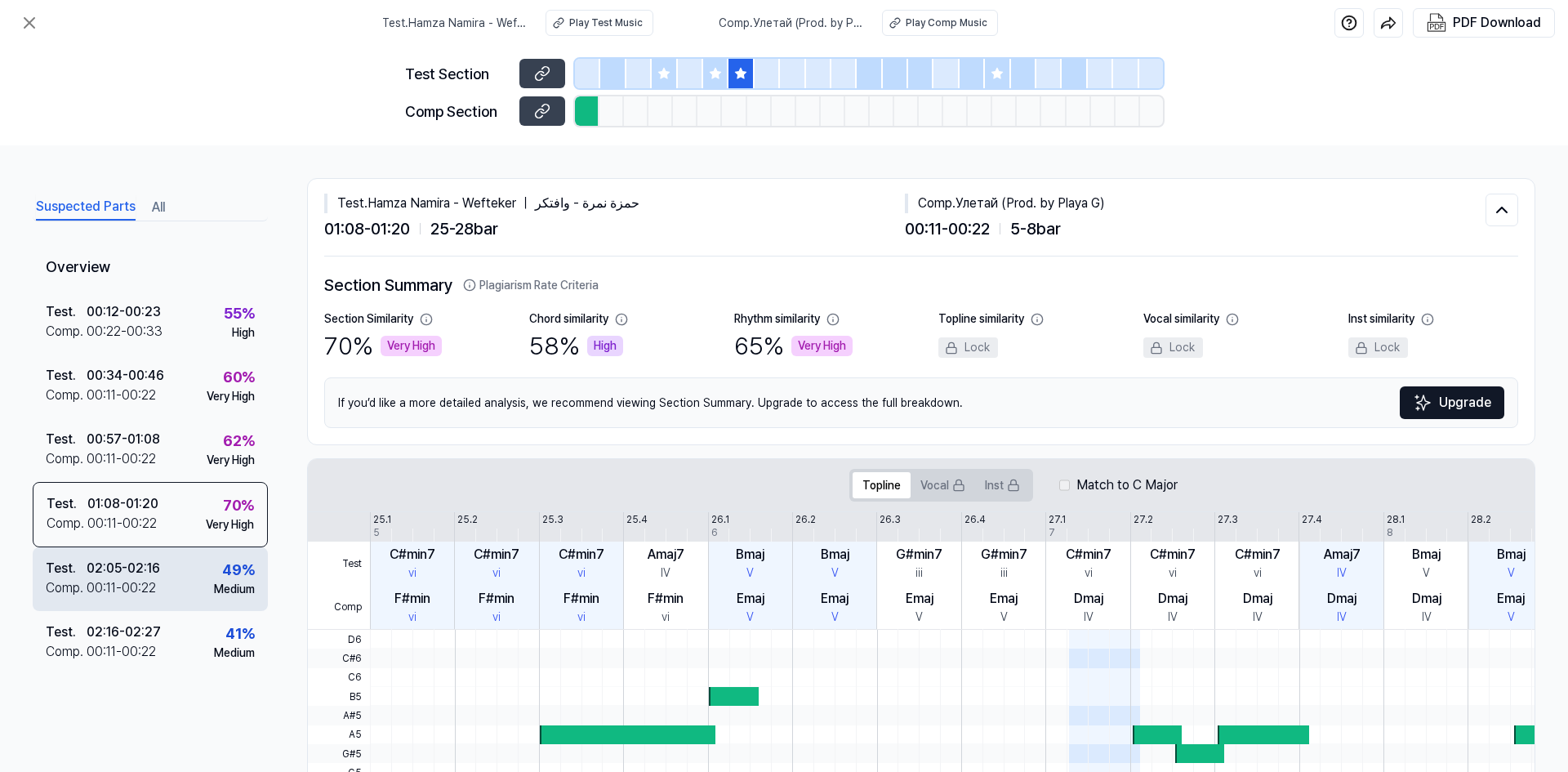
click at [174, 590] on div "Test . 02:05 - 02:16 Comp . 00:11 - 00:22 49 % Medium" at bounding box center [150, 579] width 235 height 63
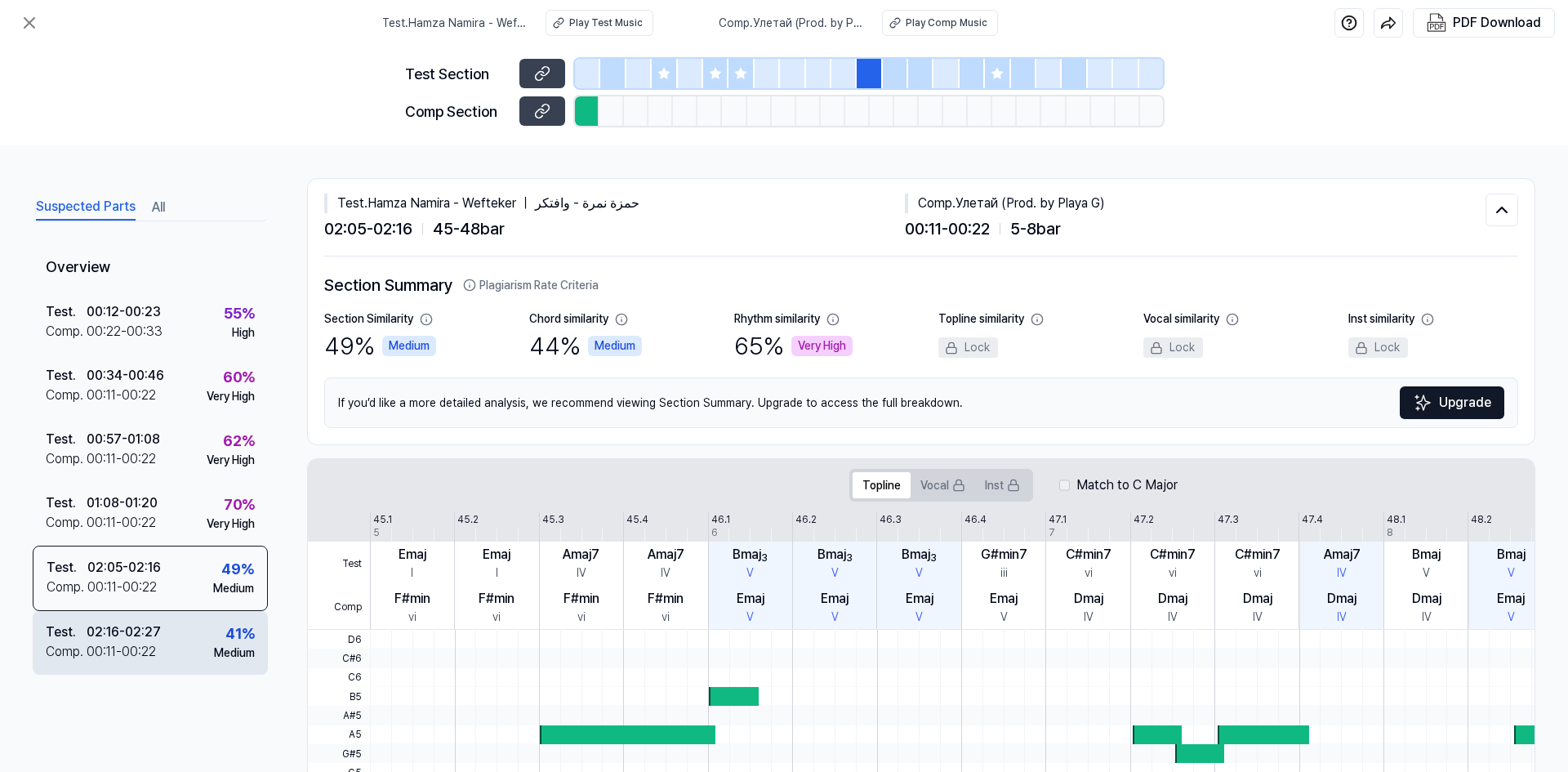
click at [172, 630] on div "Test . 02:16 - 02:27 Comp . 00:11 - 00:22 41 % Medium" at bounding box center [150, 642] width 235 height 63
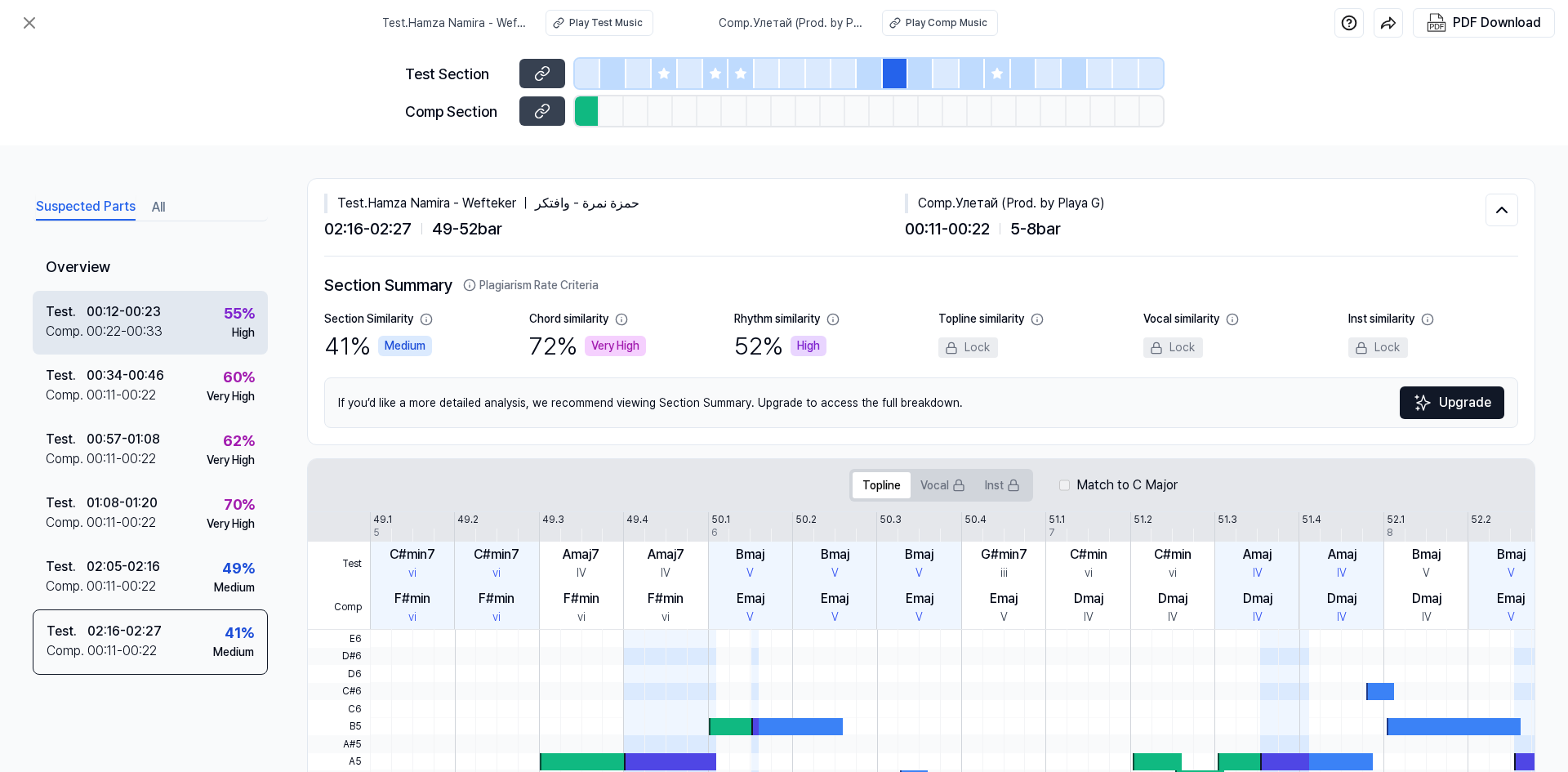
click at [198, 353] on div "Test . 00:12 - 00:23 Comp . 00:22 - 00:33 55 % High" at bounding box center [150, 322] width 235 height 63
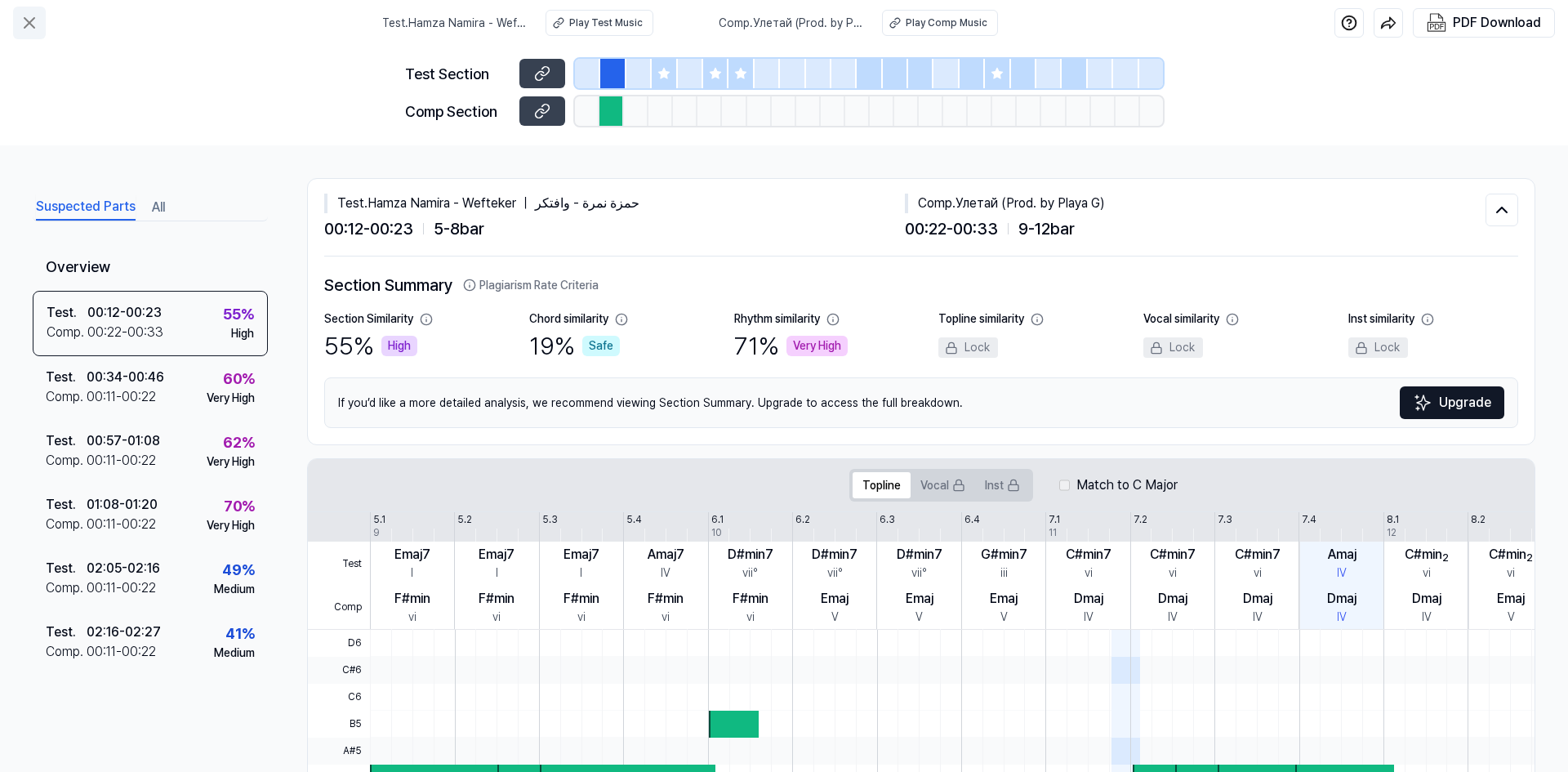
click at [27, 26] on icon at bounding box center [29, 23] width 10 height 10
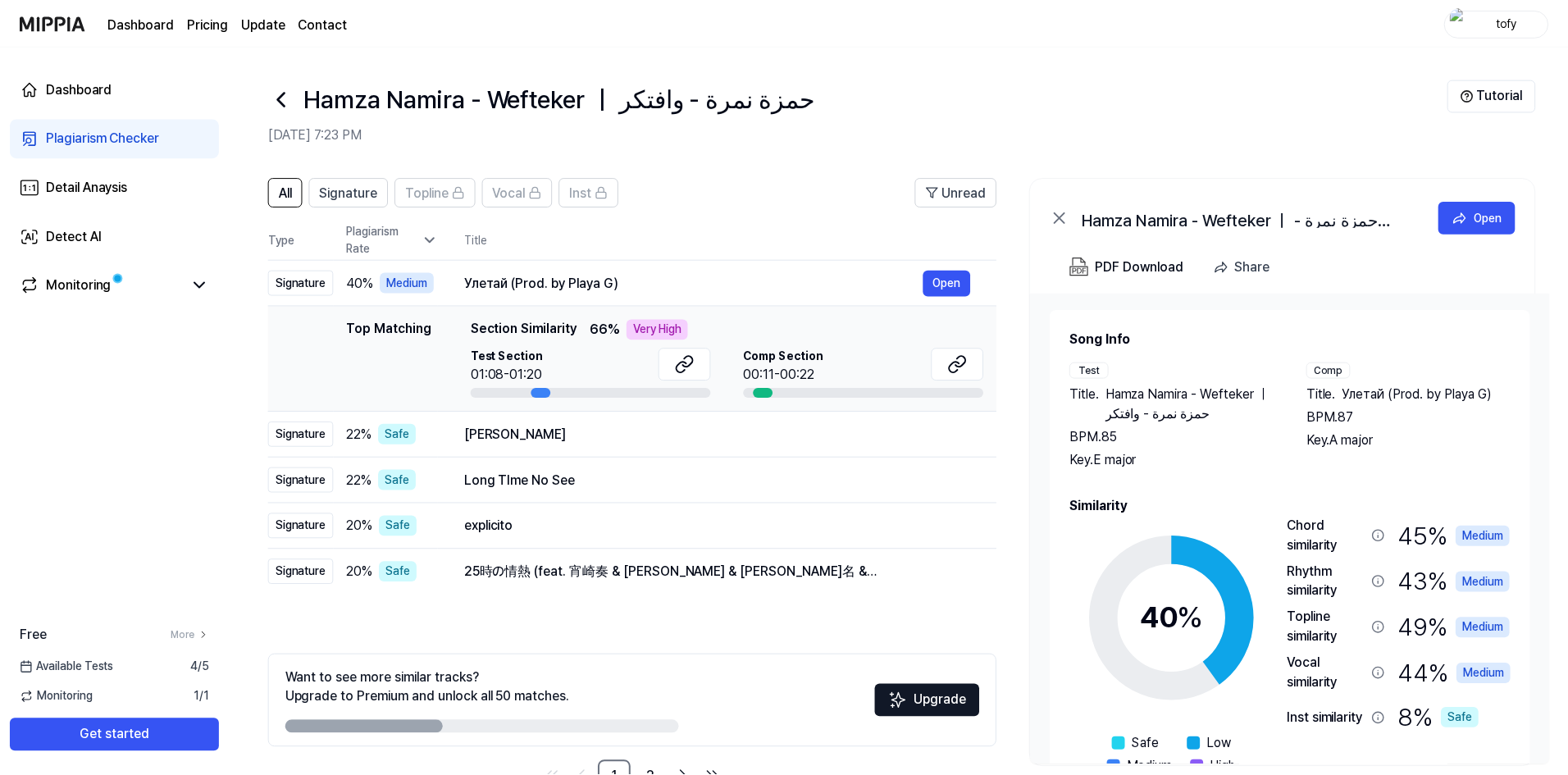
scroll to position [52, 0]
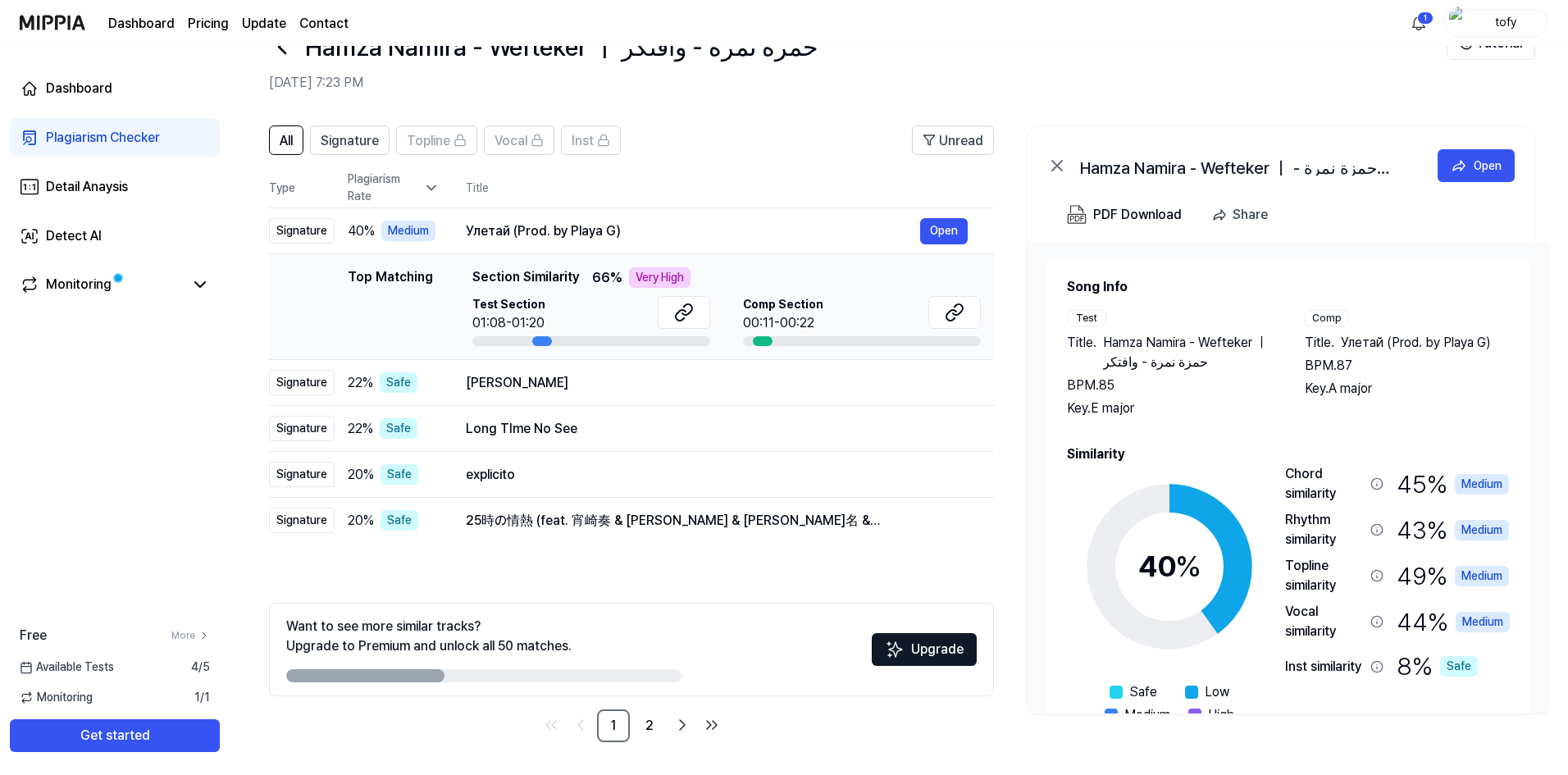
click at [666, 723] on ul "1 2" at bounding box center [631, 725] width 187 height 33
click at [652, 723] on link "2" at bounding box center [649, 725] width 33 height 33
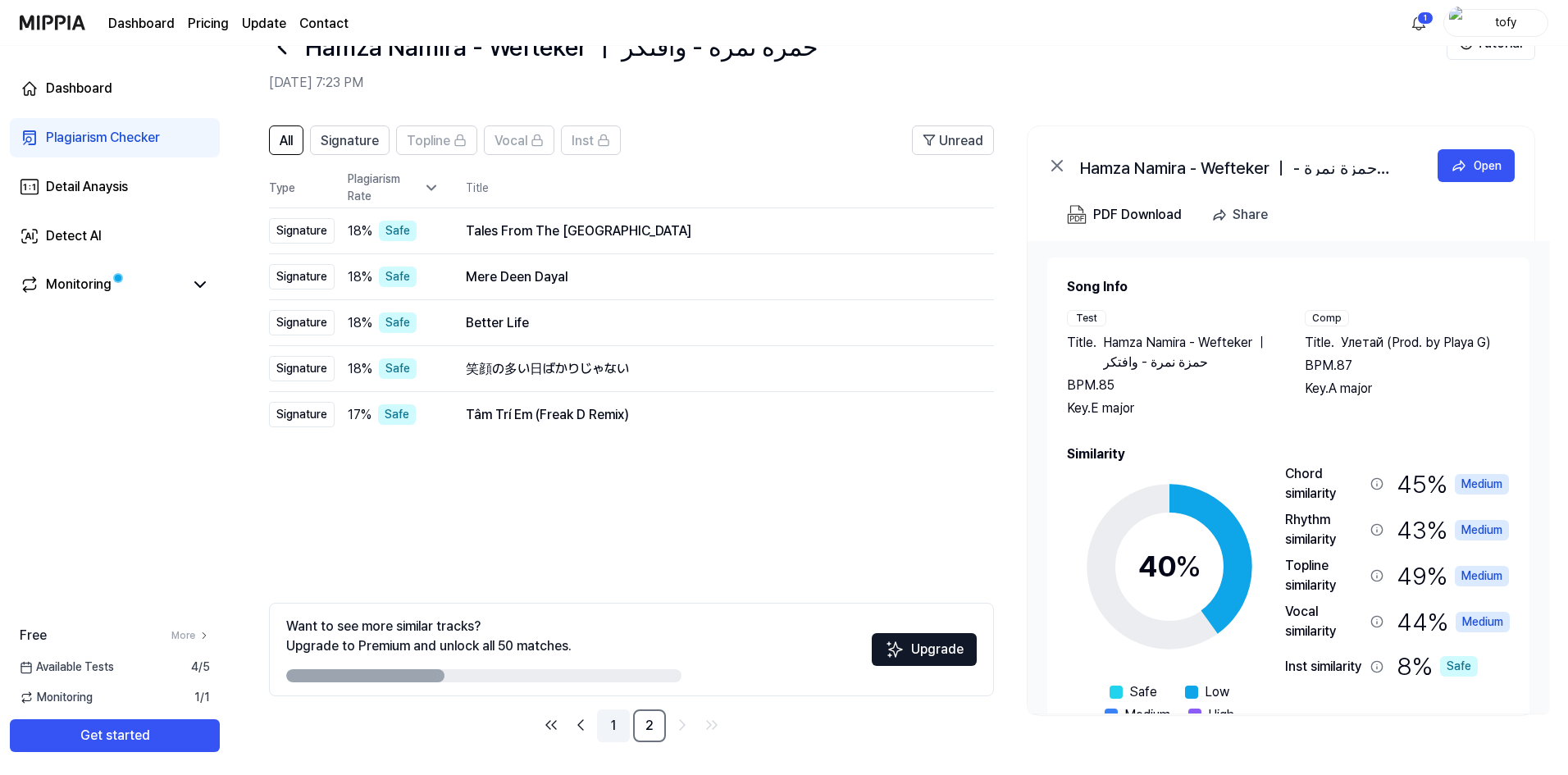
click at [606, 724] on link "1" at bounding box center [613, 725] width 33 height 33
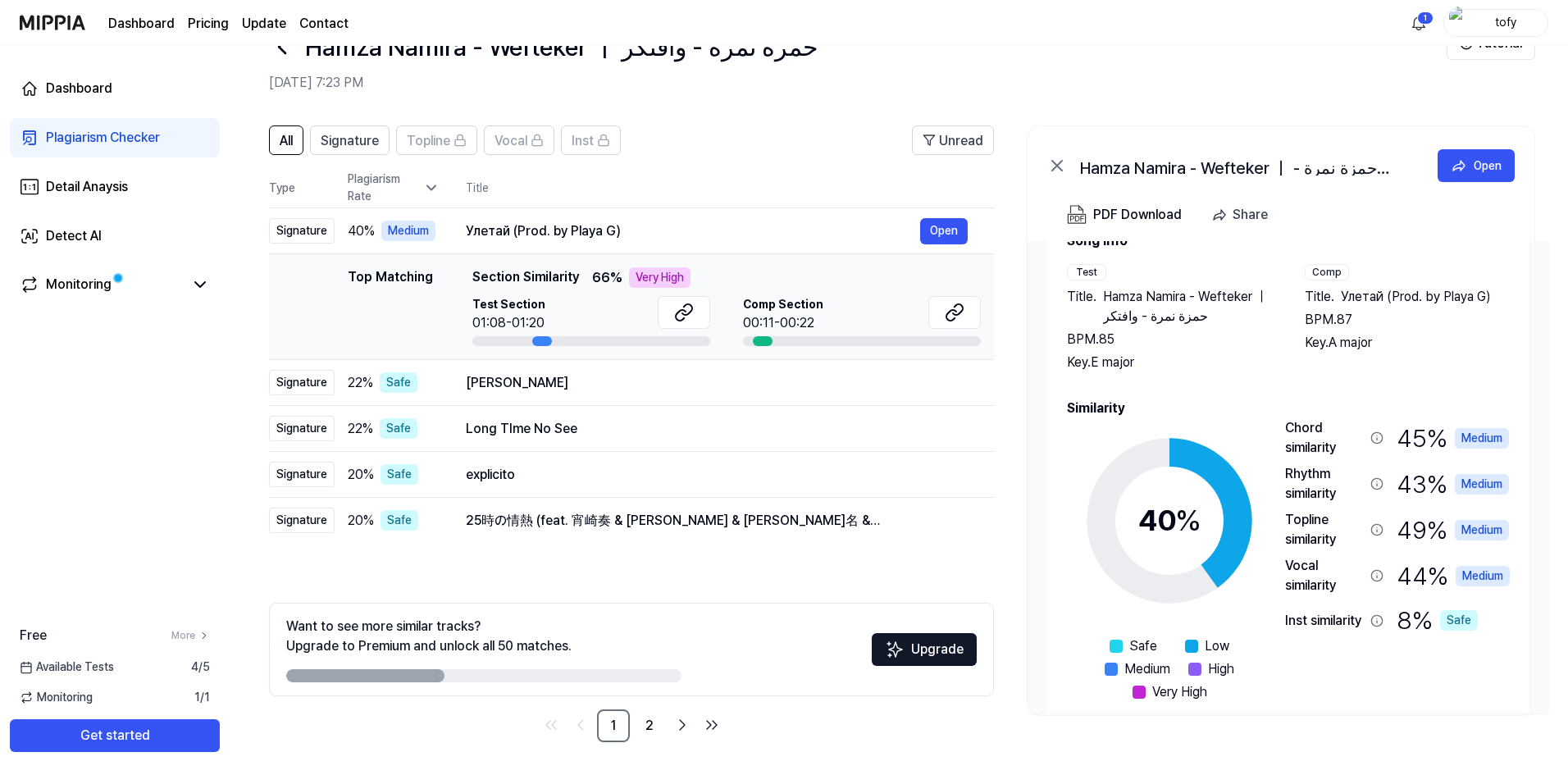
scroll to position [71, 0]
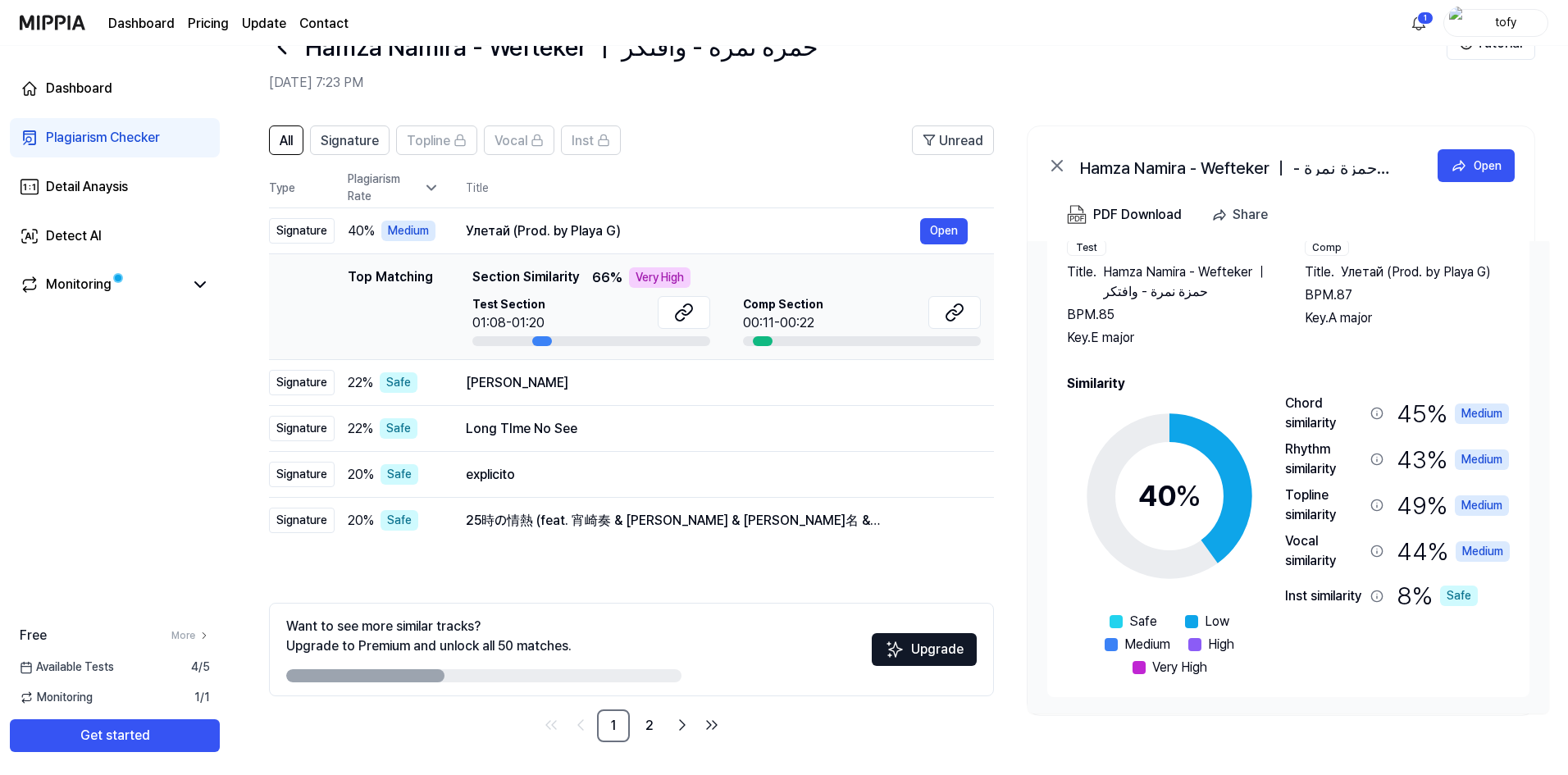
click at [1181, 525] on icon at bounding box center [1169, 495] width 205 height 205
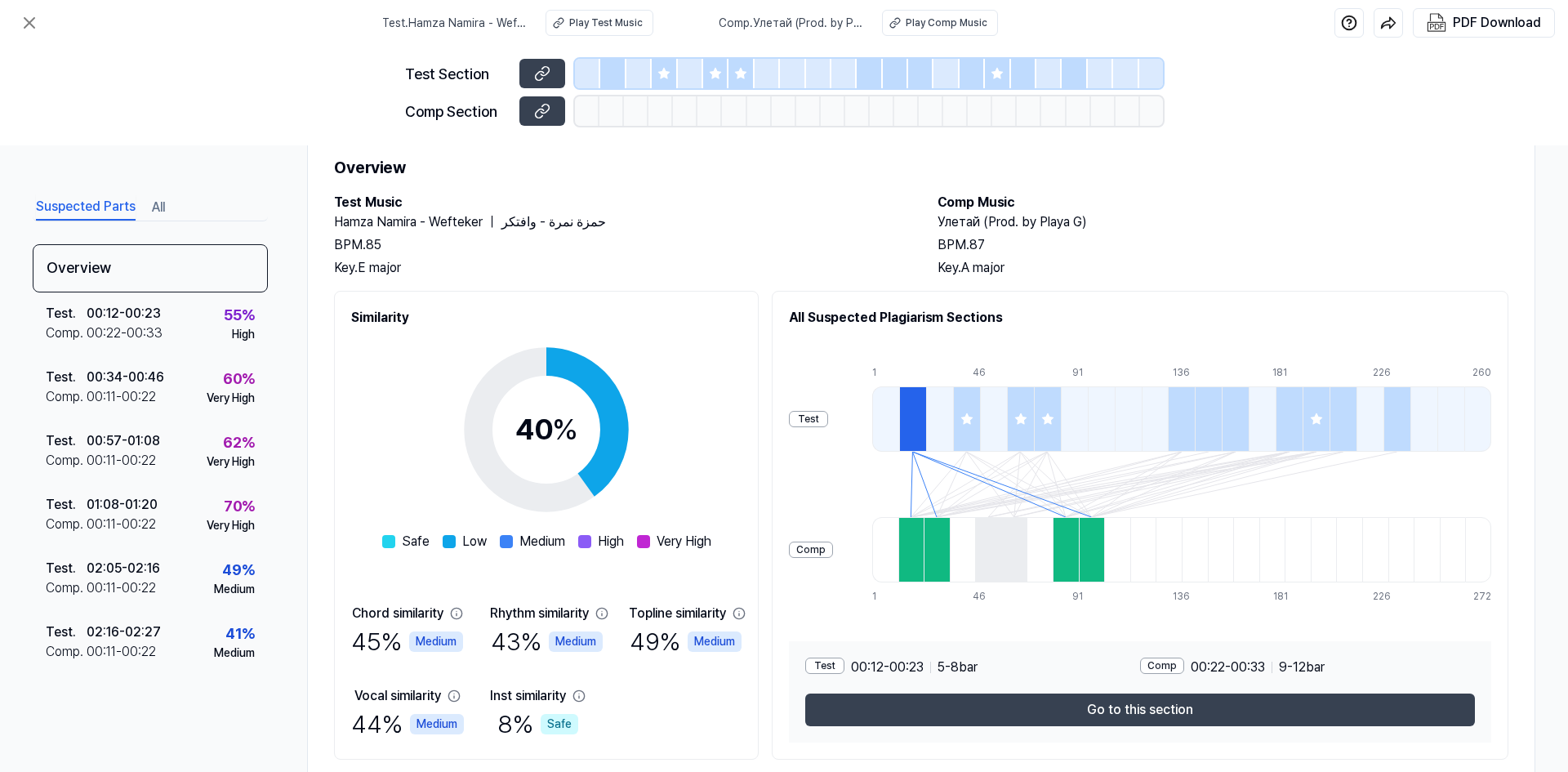
scroll to position [97, 0]
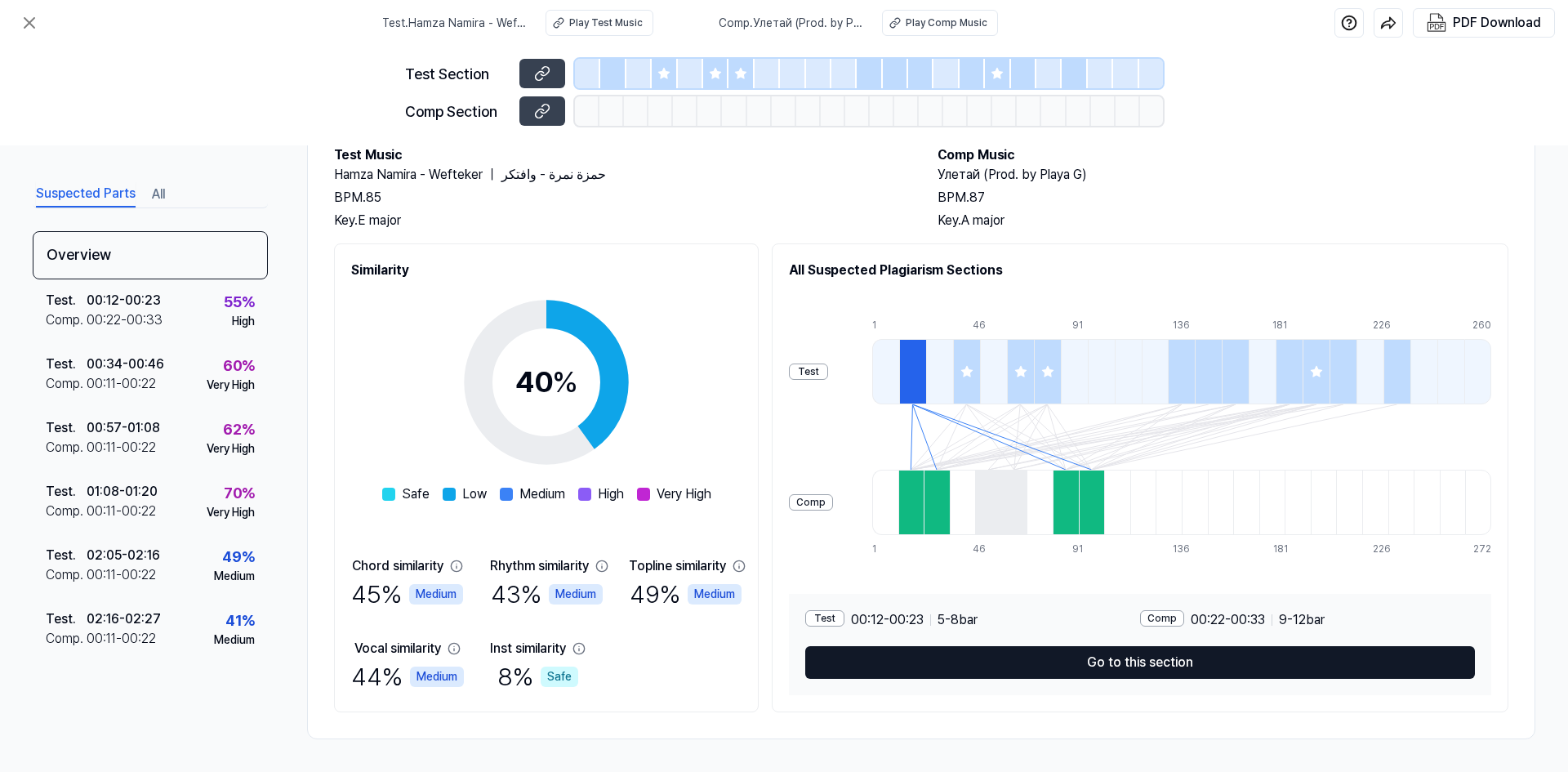
click at [1188, 661] on button "Go to this section" at bounding box center [1140, 662] width 669 height 33
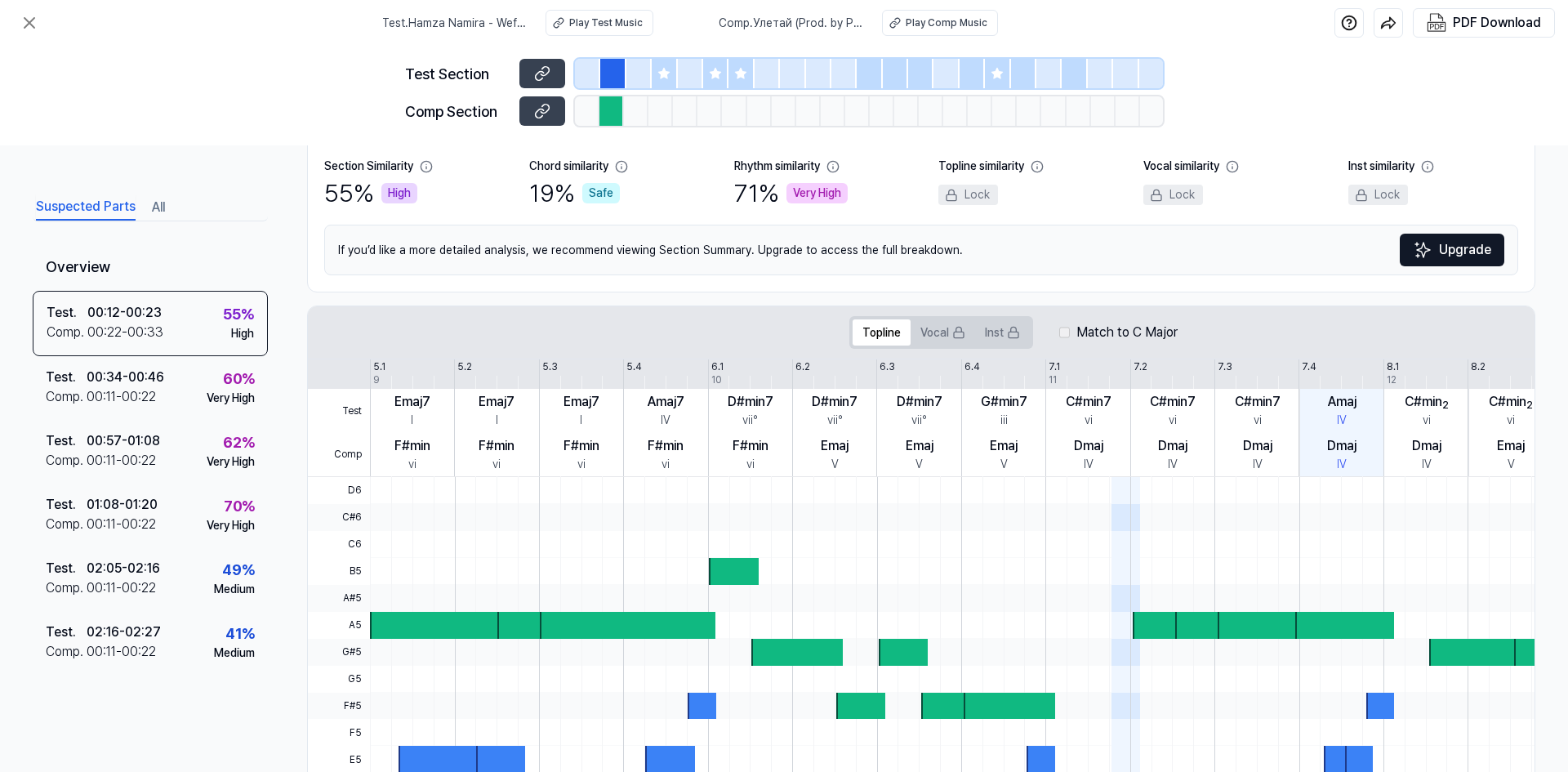
scroll to position [179, 0]
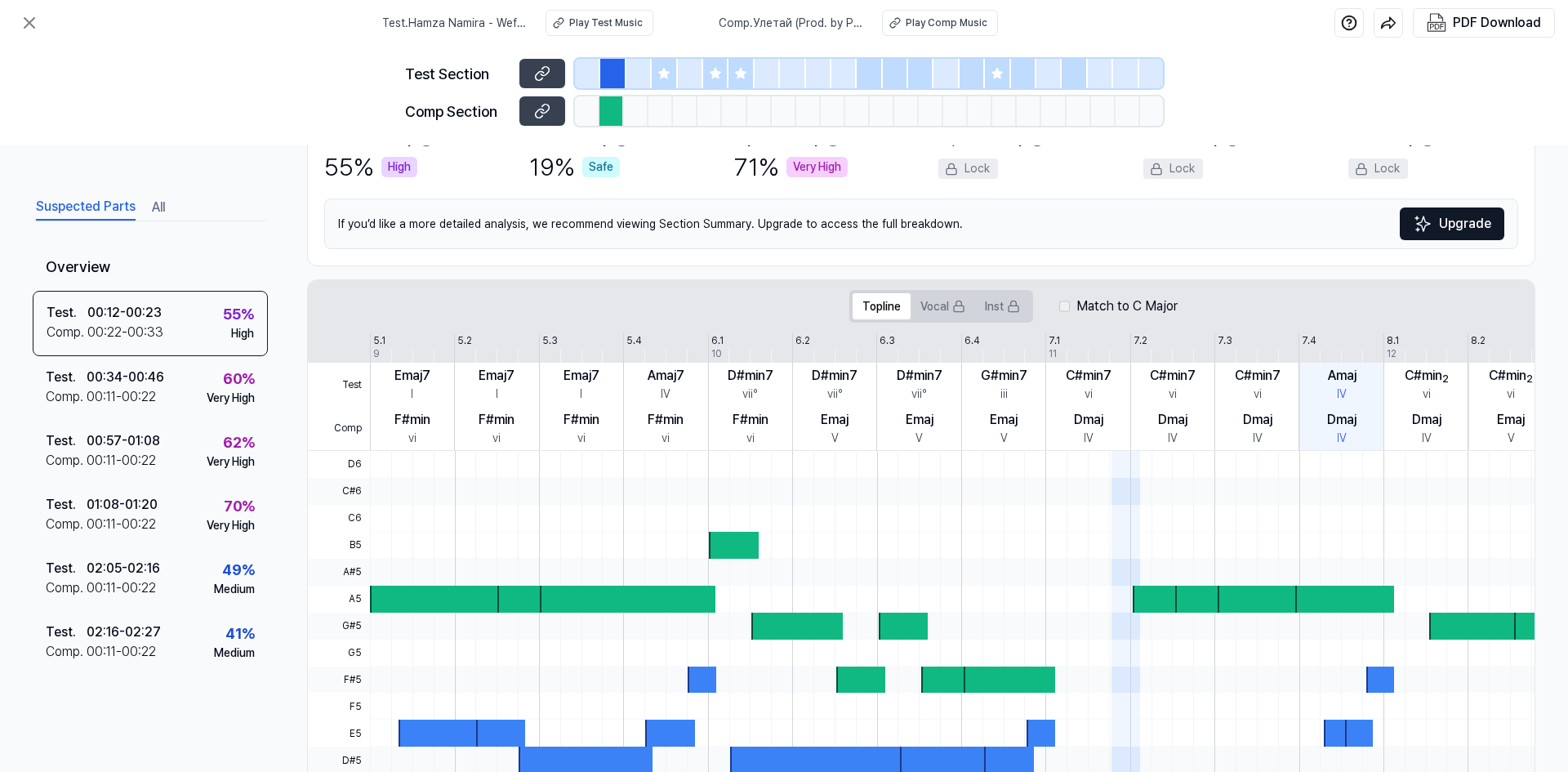
click at [801, 585] on div at bounding box center [1043, 598] width 1349 height 27
click at [646, 584] on div at bounding box center [1043, 571] width 1349 height 27
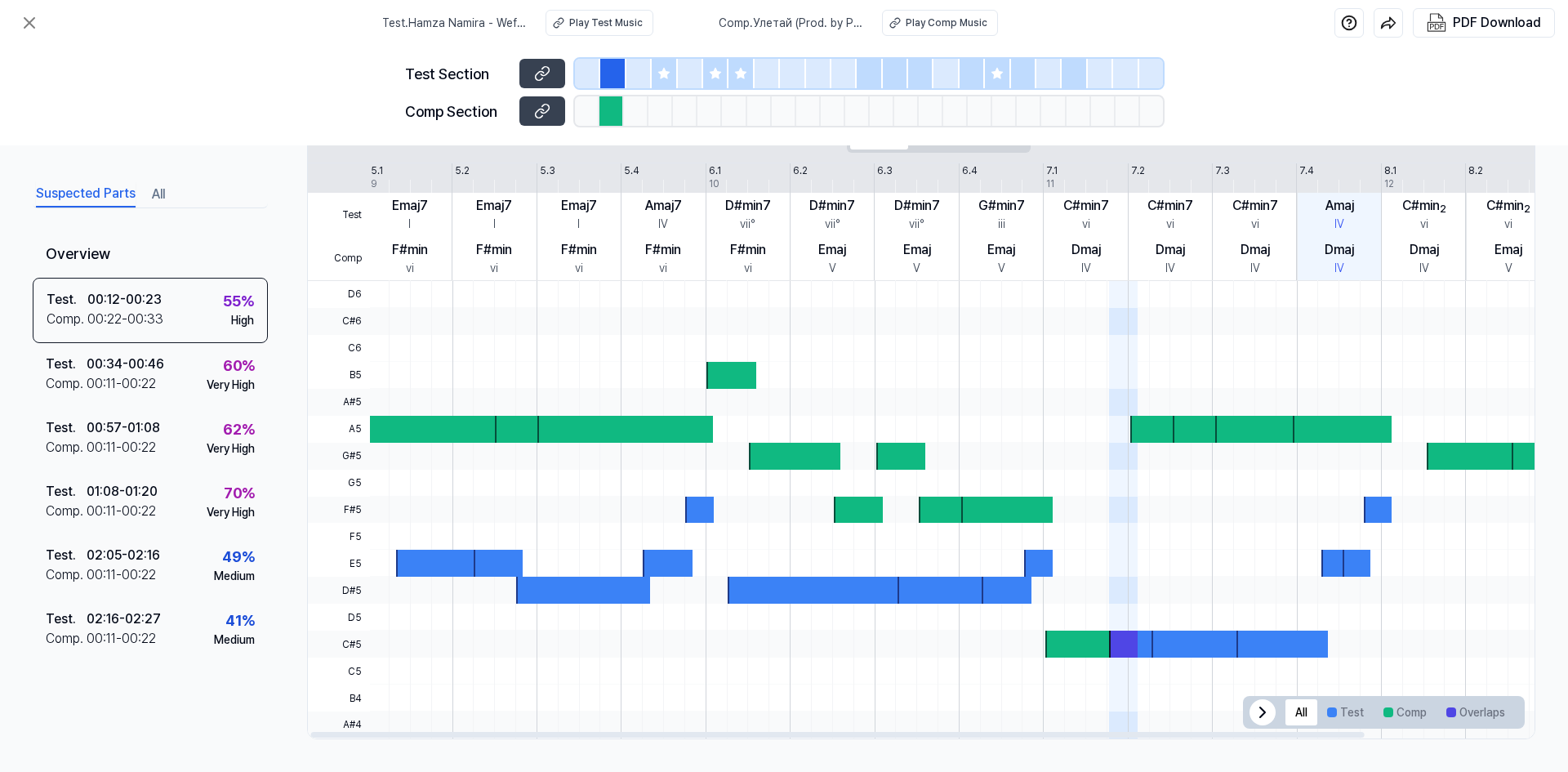
scroll to position [0, 1]
drag, startPoint x: 615, startPoint y: 573, endPoint x: 1202, endPoint y: 512, distance: 590.2
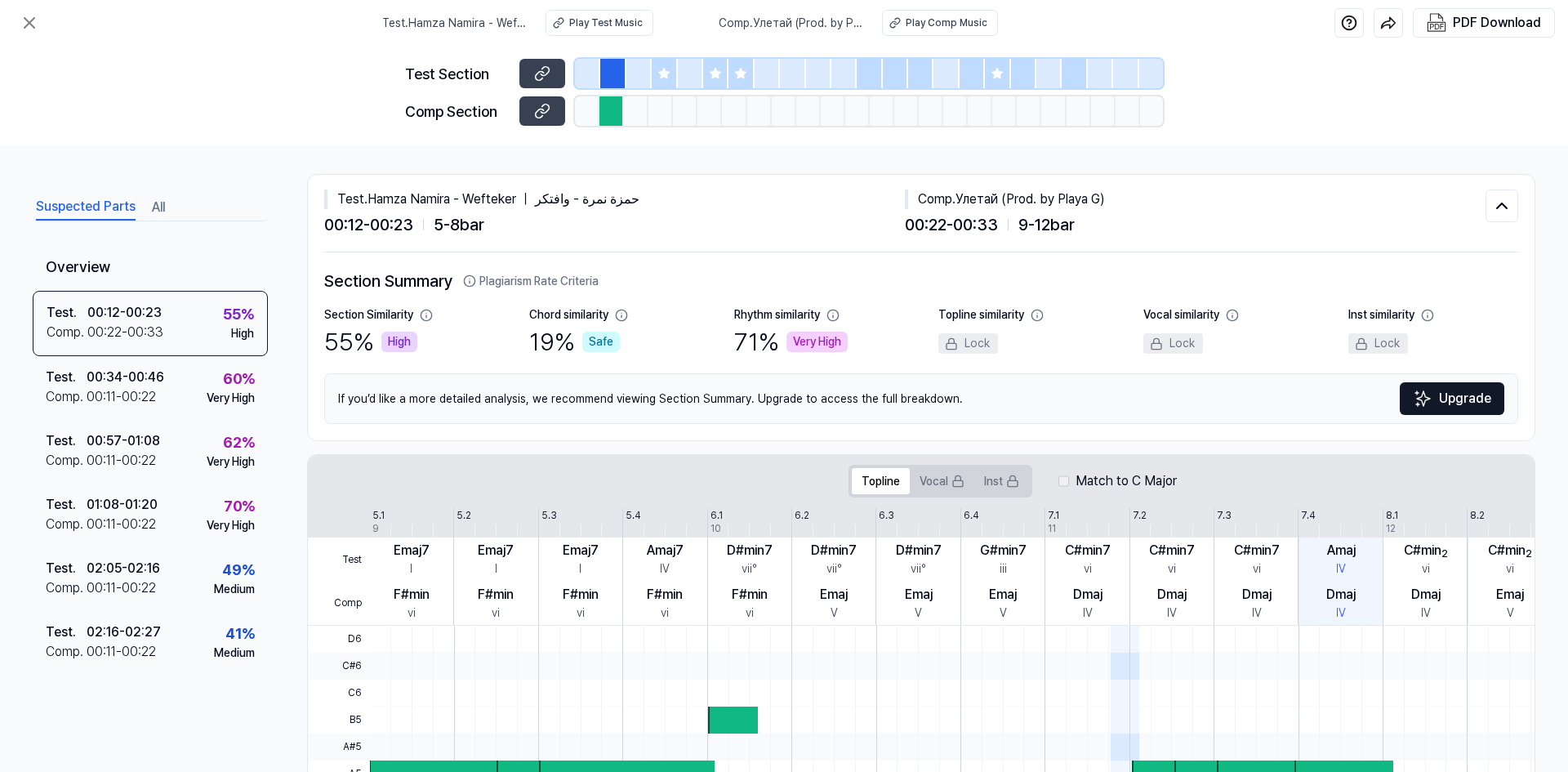
scroll to position [0, 0]
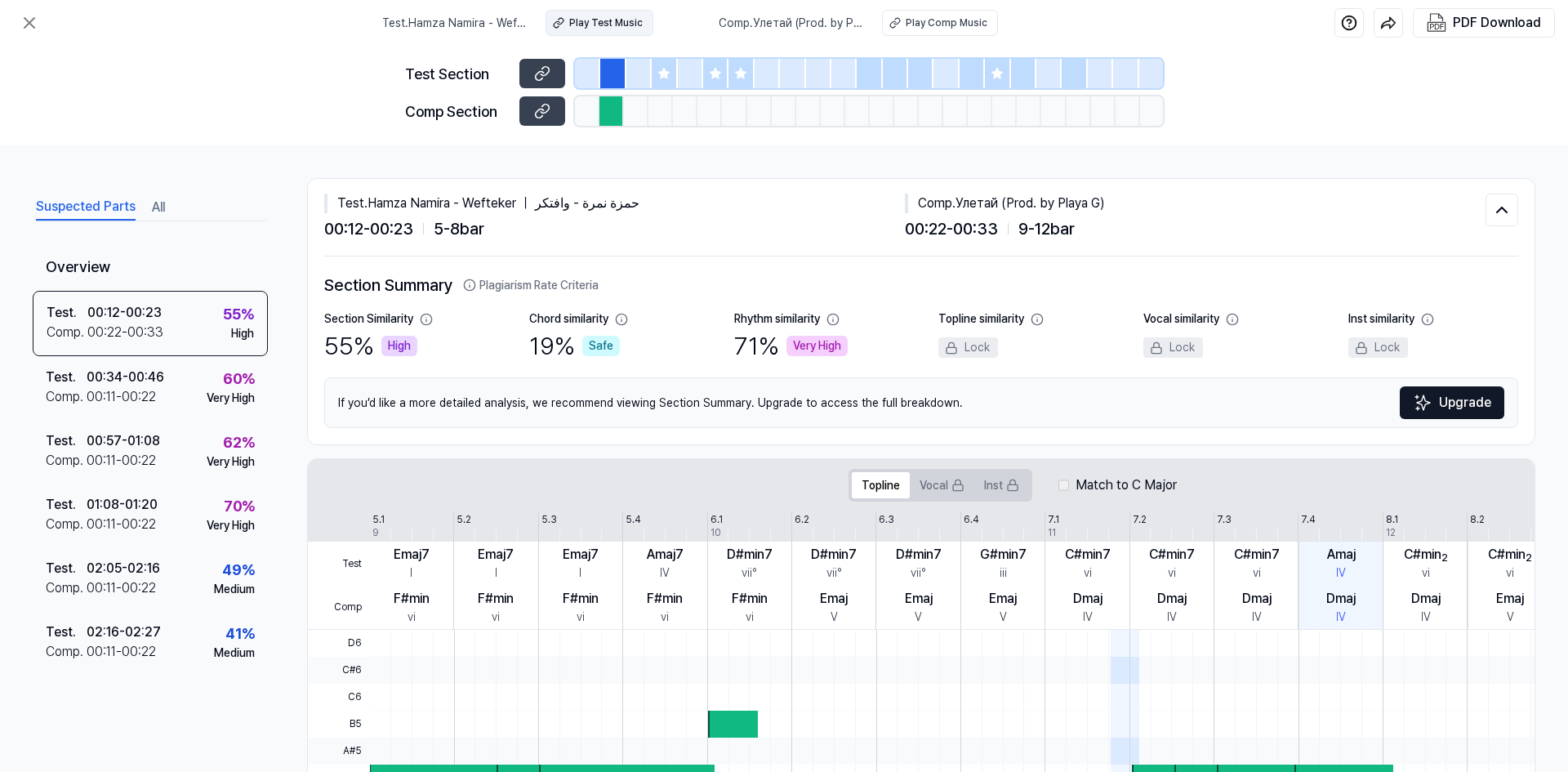
click at [576, 26] on div "Play Test Music" at bounding box center [606, 23] width 73 height 15
click at [36, 44] on div "Test . Hamza Namira - Wefteker ｜ حمزة نمرة - وافتكر Play Test Music Comp . Улет…" at bounding box center [784, 23] width 1568 height 46
click at [32, 32] on icon at bounding box center [28, 22] width 19 height 19
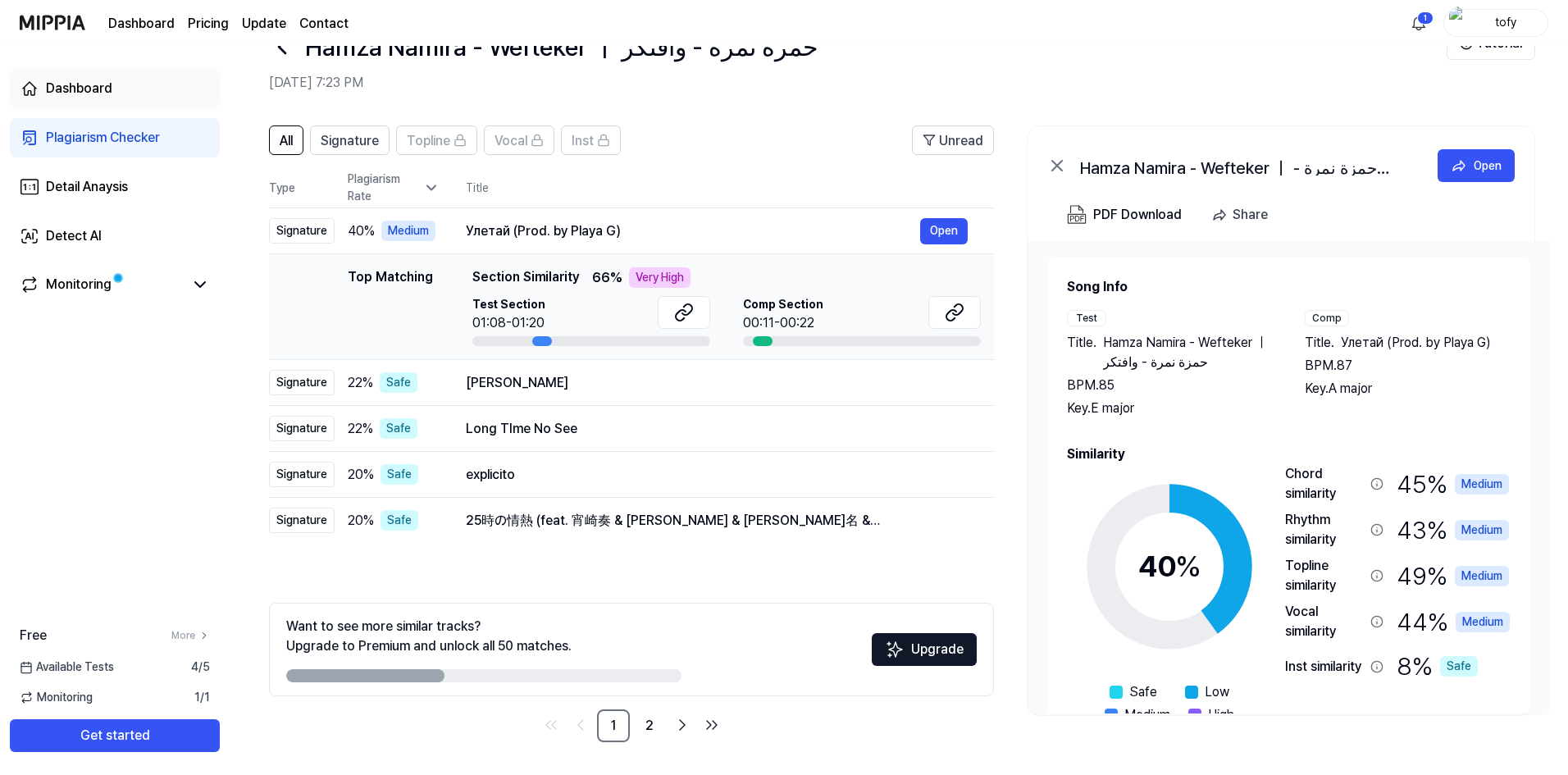
click at [95, 78] on link "Dashboard" at bounding box center [115, 88] width 210 height 40
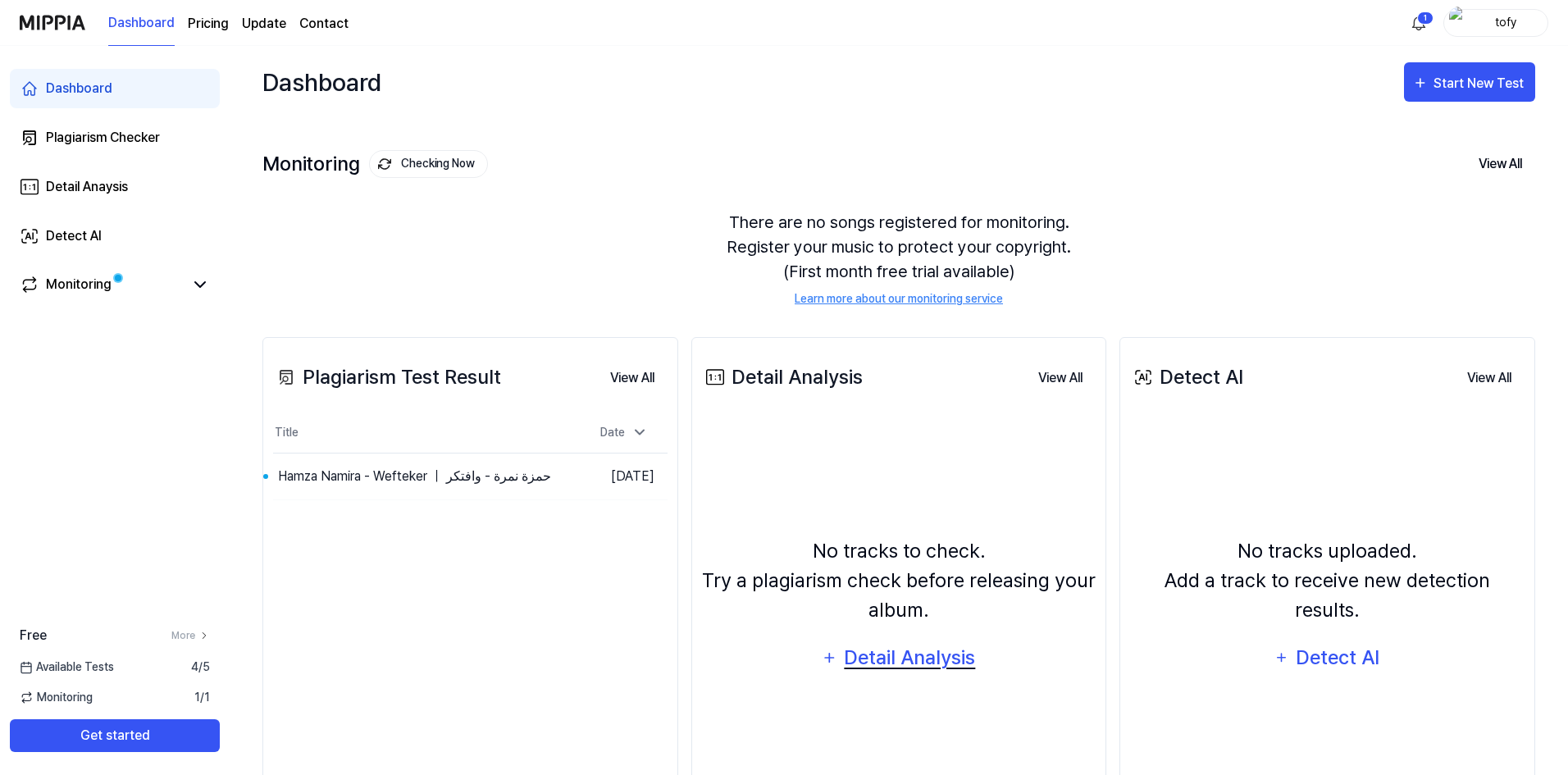
click at [905, 659] on div "Detail Analysis" at bounding box center [909, 657] width 134 height 31
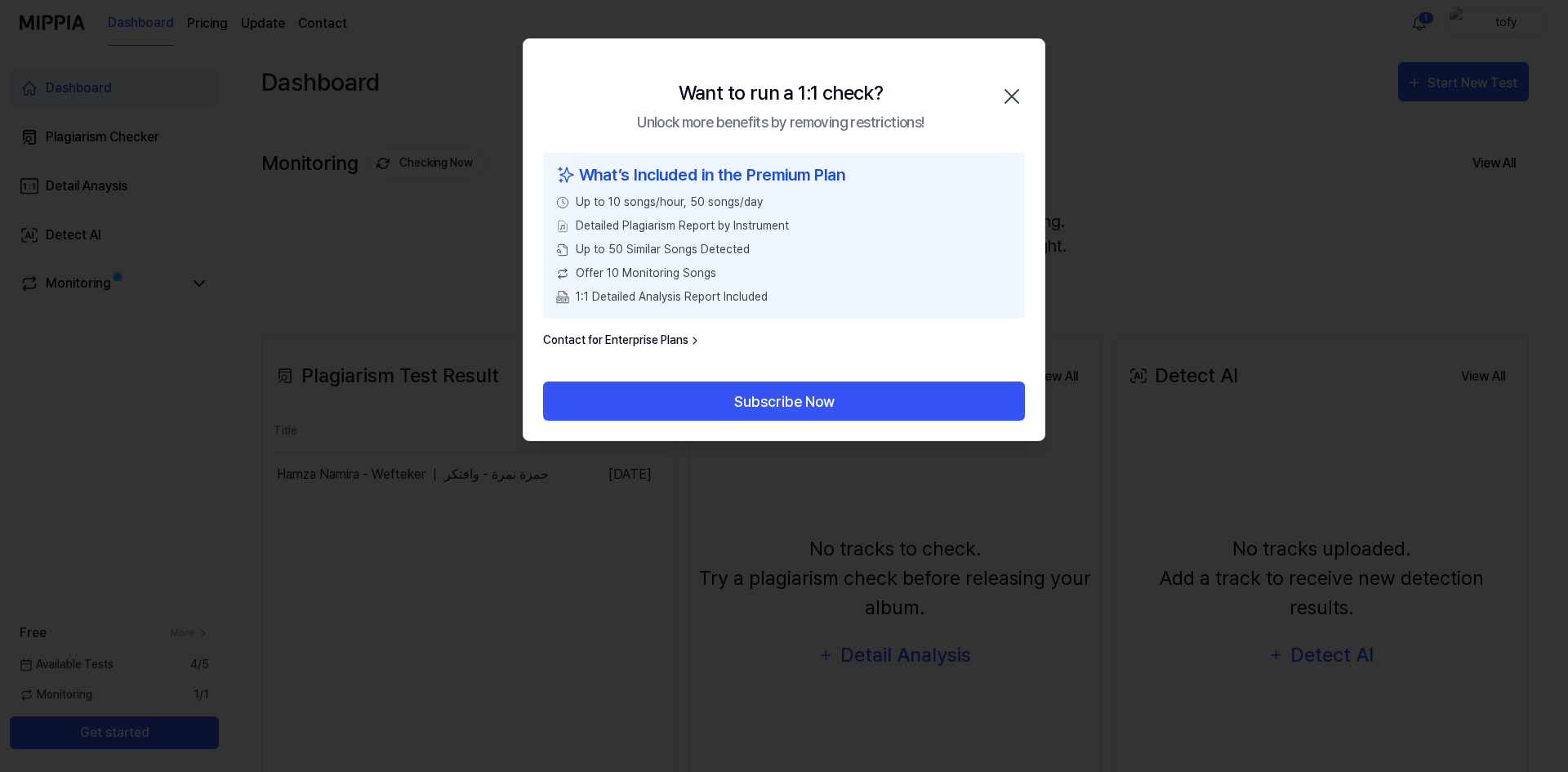
click at [1010, 89] on icon "button" at bounding box center [1011, 96] width 26 height 26
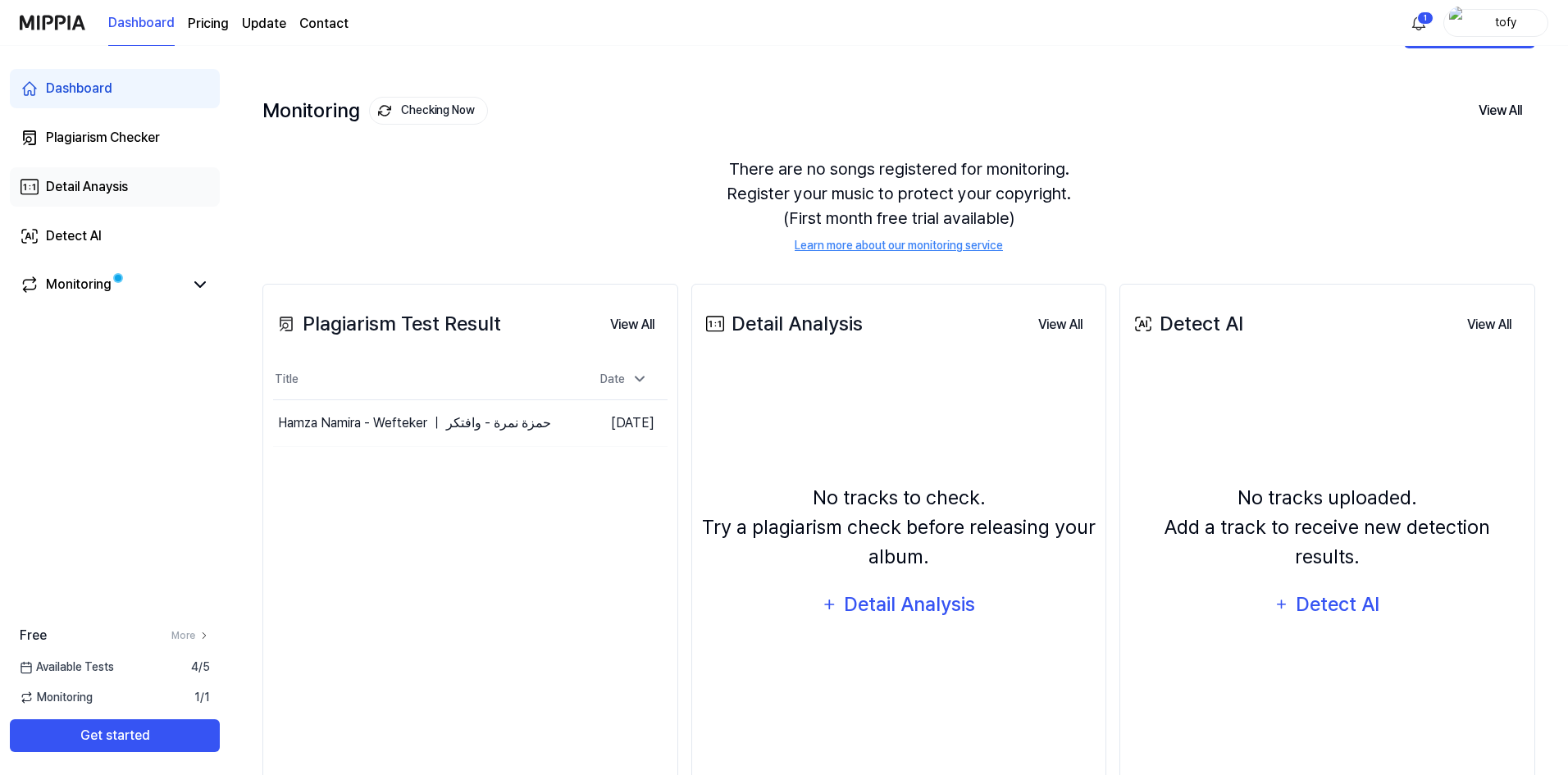
scroll to position [82, 0]
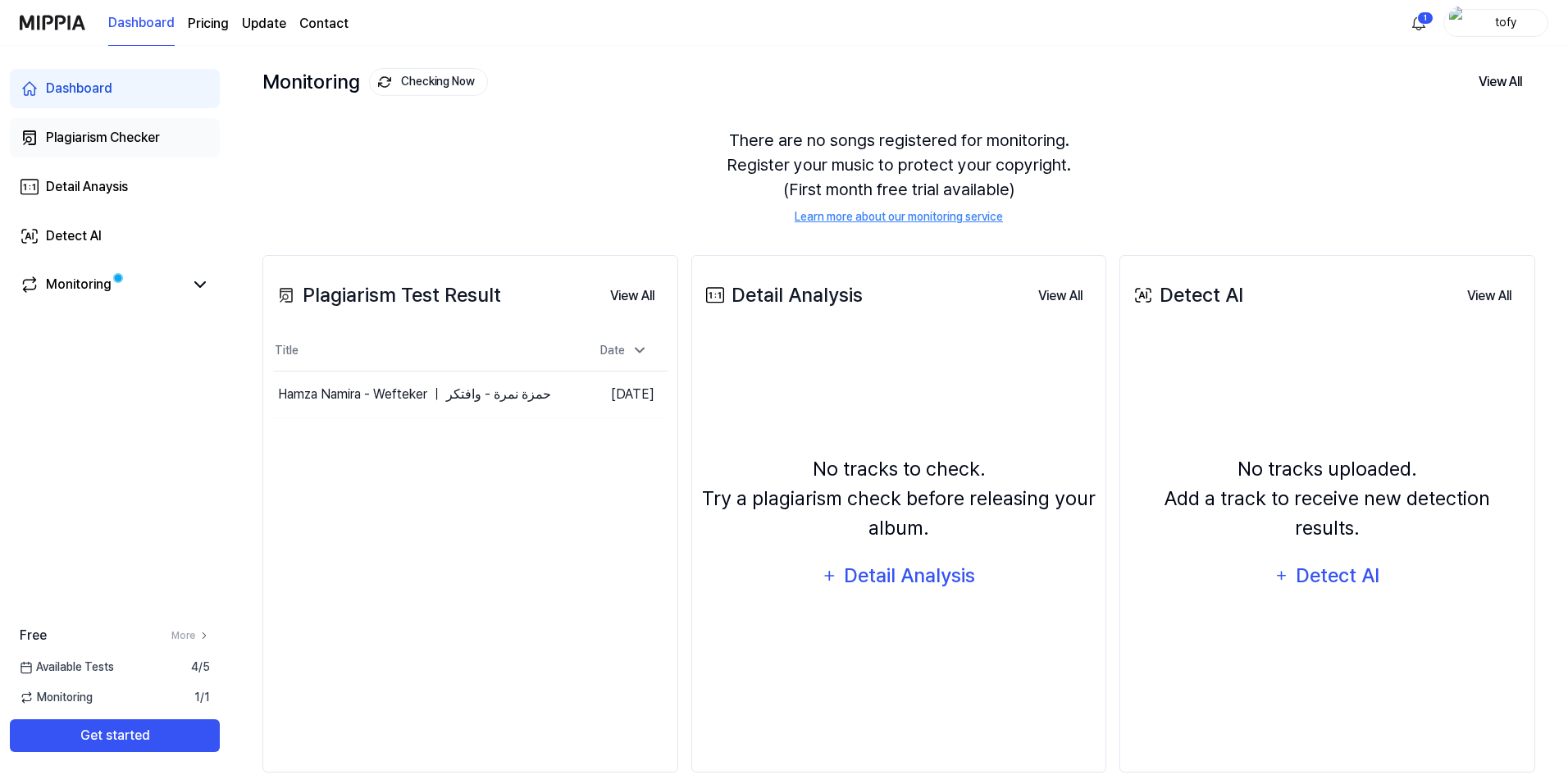
click at [110, 133] on div "Plagiarism Checker" at bounding box center [103, 137] width 114 height 19
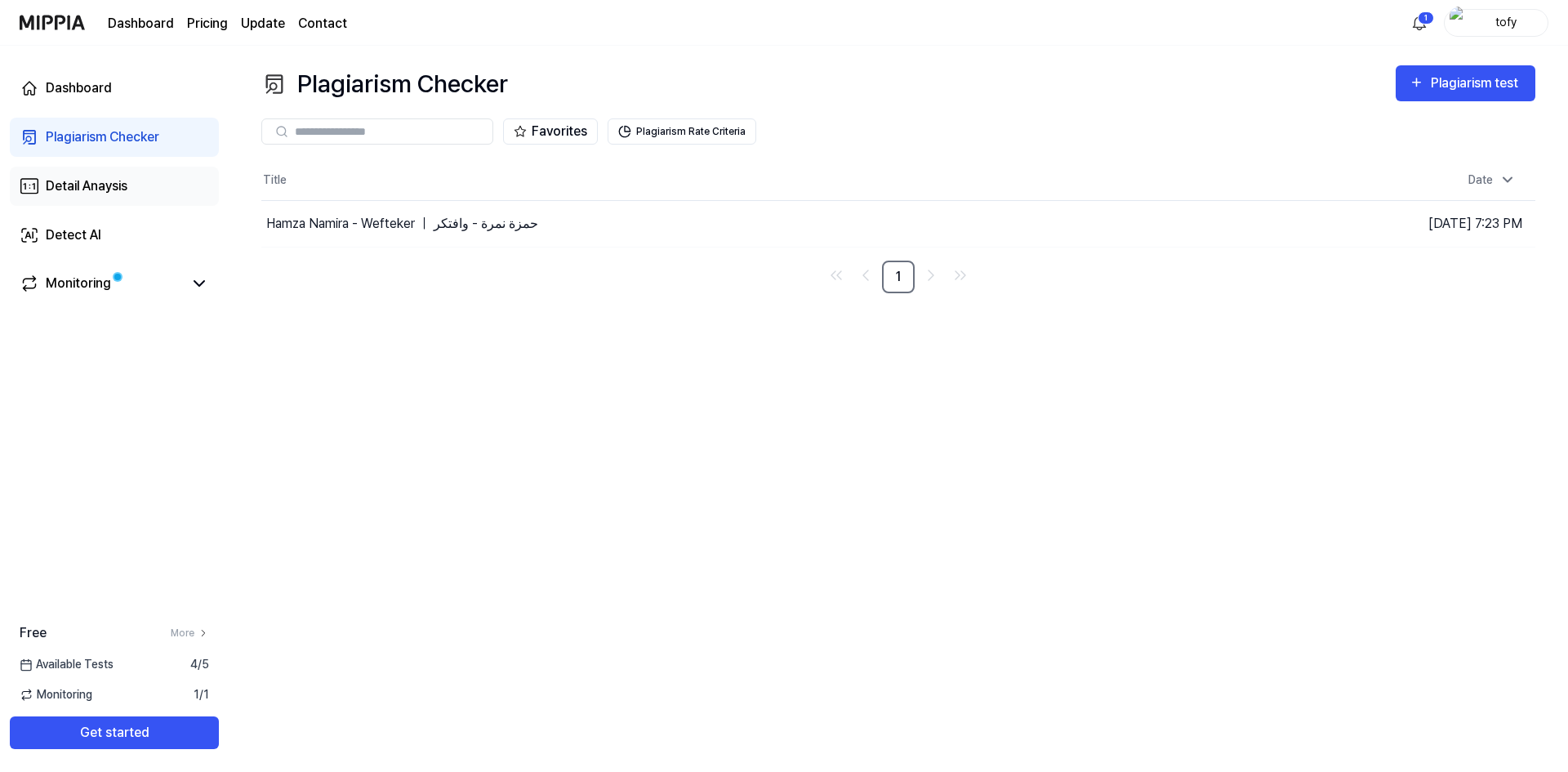
click at [112, 186] on div "Detail Anaysis" at bounding box center [86, 185] width 82 height 19
click at [118, 183] on div "Detail Anaysis" at bounding box center [86, 185] width 82 height 19
click at [118, 188] on div "Detail Anaysis" at bounding box center [86, 185] width 82 height 19
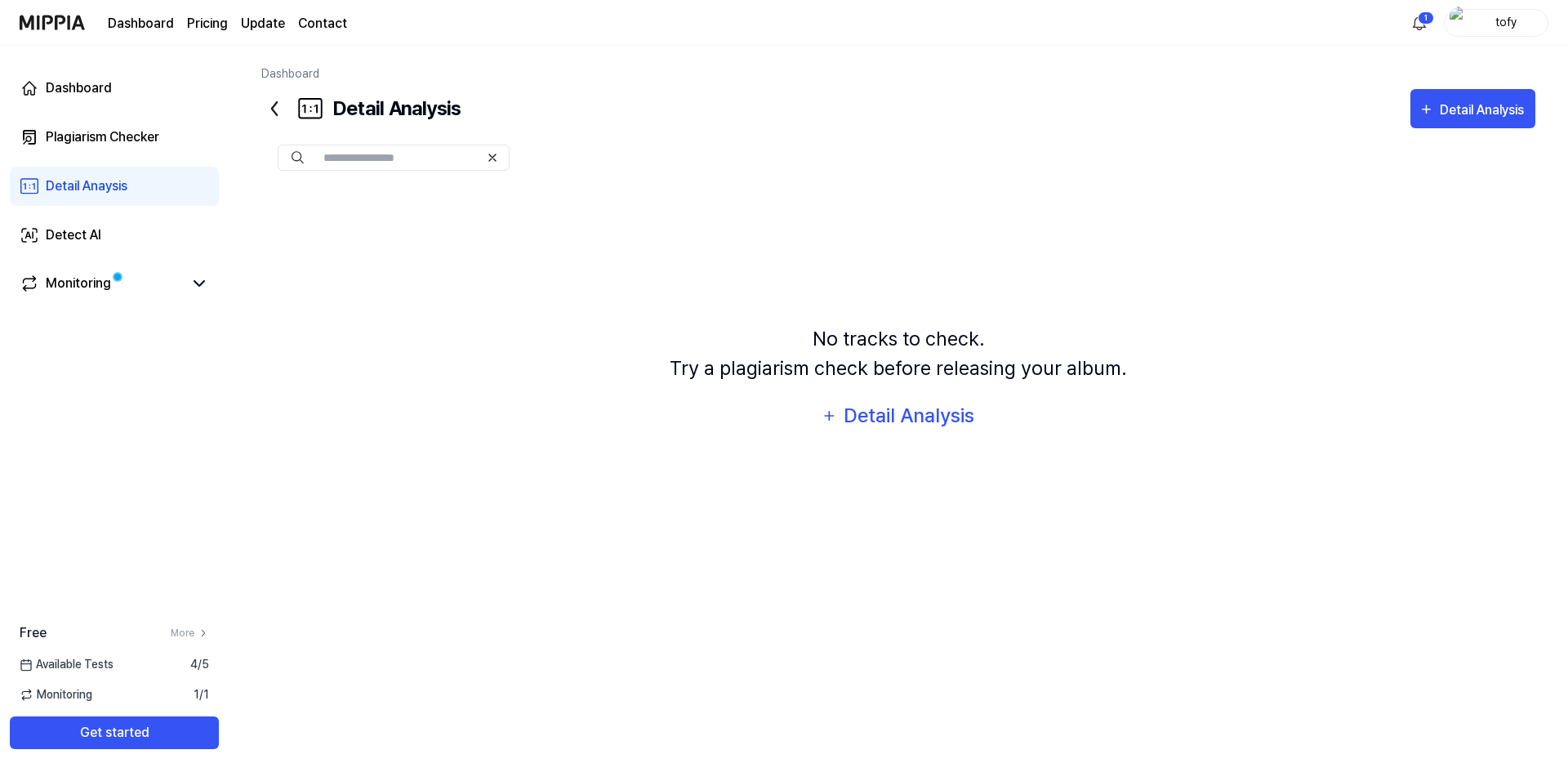
click at [227, 295] on div "Dashboard Plagiarism Checker Detail Anaysis Detect AI Monitoring" at bounding box center [114, 186] width 228 height 281
click at [209, 288] on div "Monitoring" at bounding box center [115, 284] width 209 height 39
click at [154, 270] on div "Monitoring" at bounding box center [115, 284] width 209 height 39
click at [124, 286] on link "Monitoring" at bounding box center [101, 282] width 163 height 19
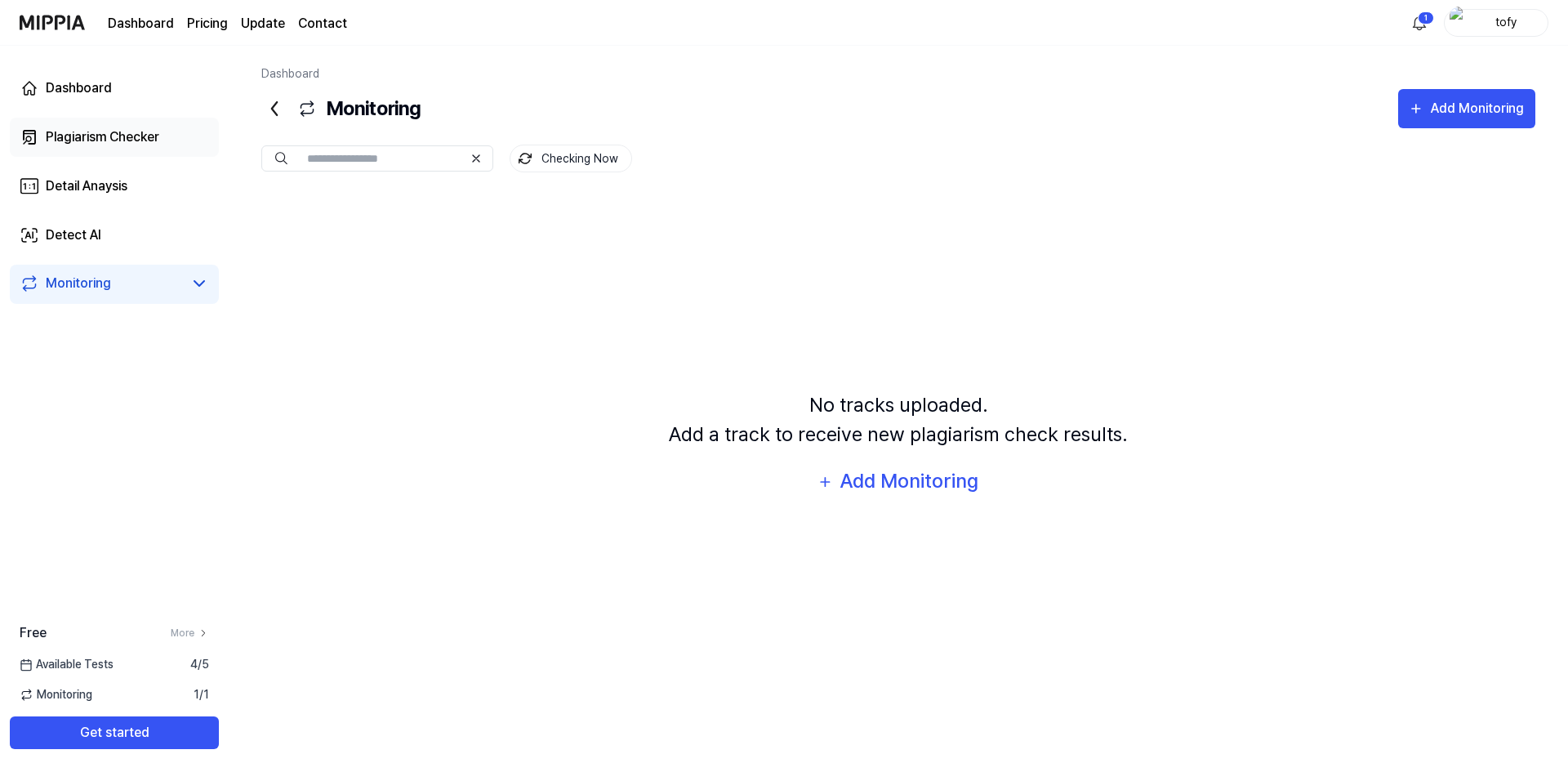
click at [178, 141] on link "Plagiarism Checker" at bounding box center [115, 137] width 209 height 39
click at [82, 147] on link "Plagiarism Checker" at bounding box center [115, 137] width 209 height 39
click at [65, 160] on div "Dashboard Plagiarism Checker Detail Anaysis Detect AI Monitoring" at bounding box center [114, 186] width 228 height 281
click at [67, 131] on div "Plagiarism Checker" at bounding box center [103, 137] width 114 height 19
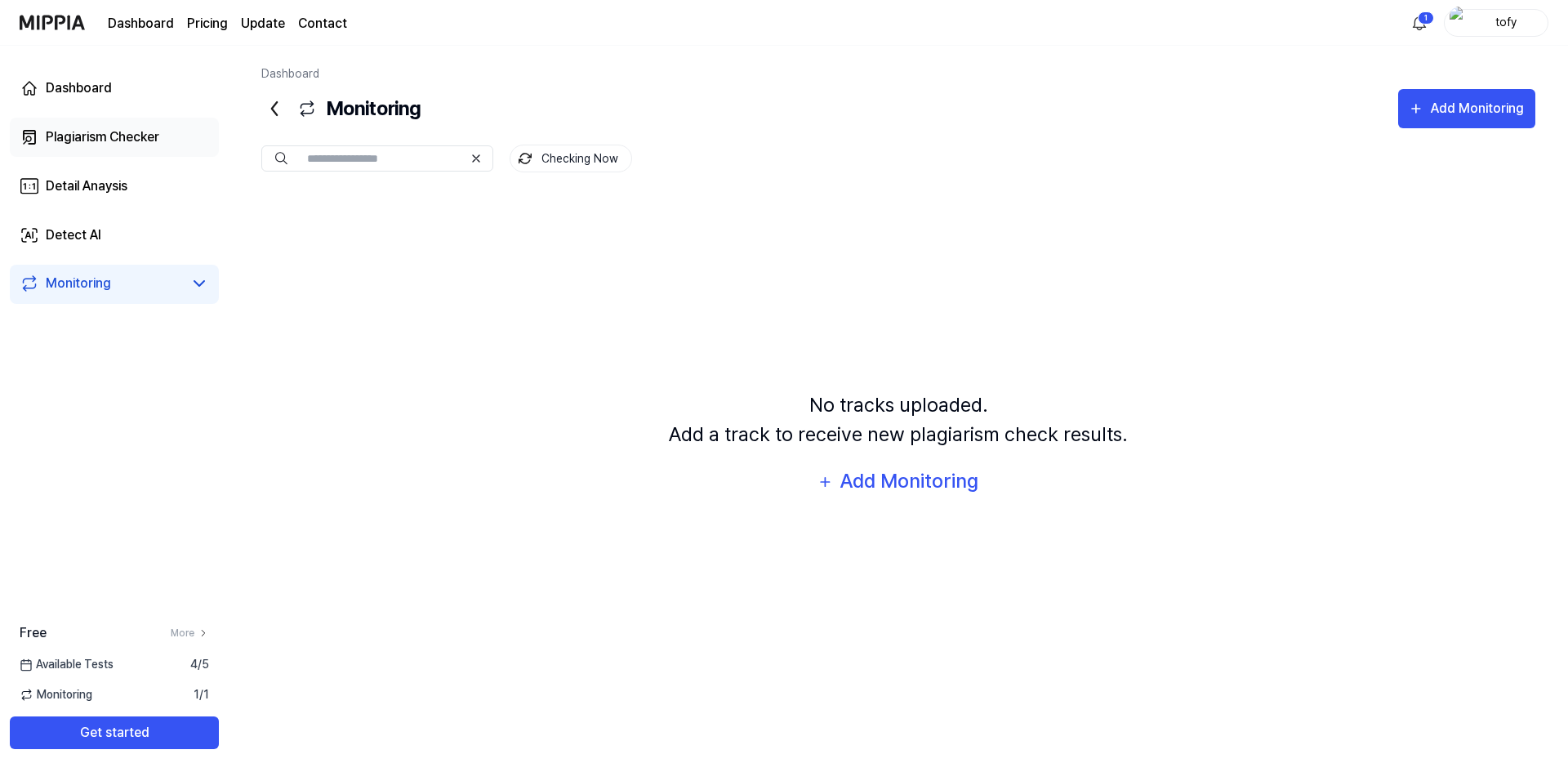
click at [67, 131] on div "Plagiarism Checker" at bounding box center [103, 137] width 114 height 19
click at [69, 106] on link "Dashboard" at bounding box center [115, 88] width 209 height 39
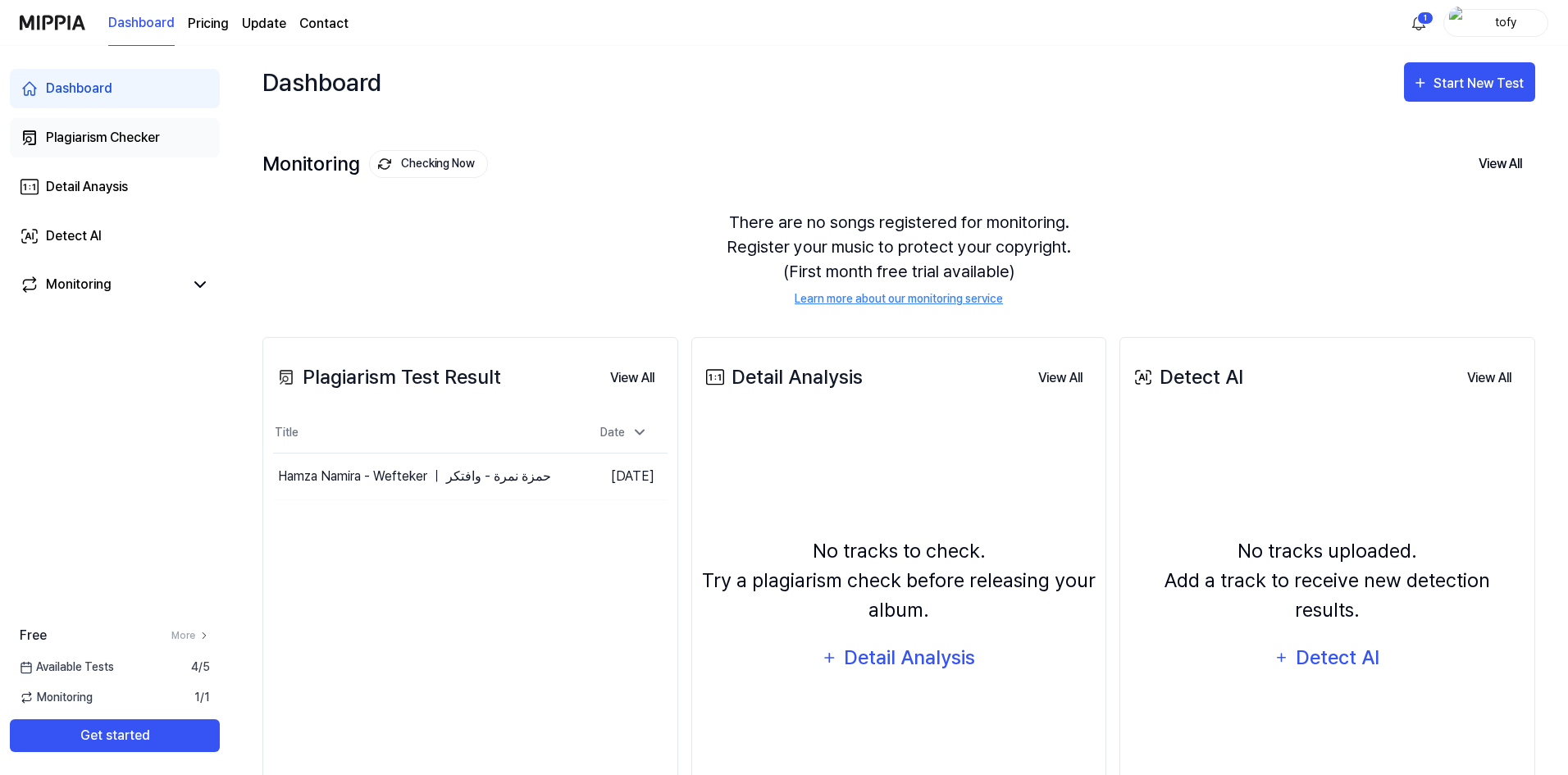
click at [78, 147] on link "Plagiarism Checker" at bounding box center [115, 137] width 210 height 40
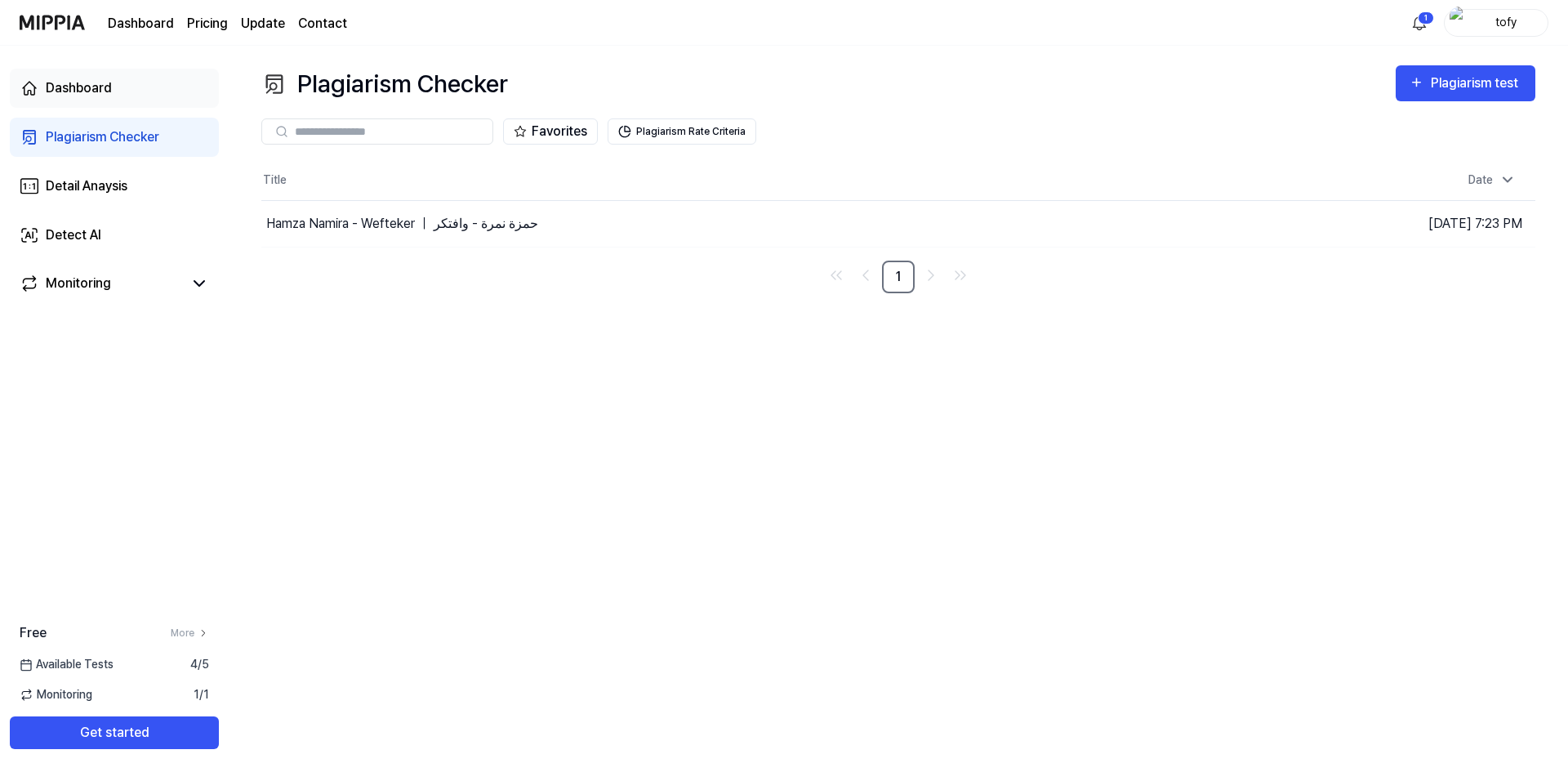
click at [113, 100] on link "Dashboard" at bounding box center [115, 88] width 209 height 39
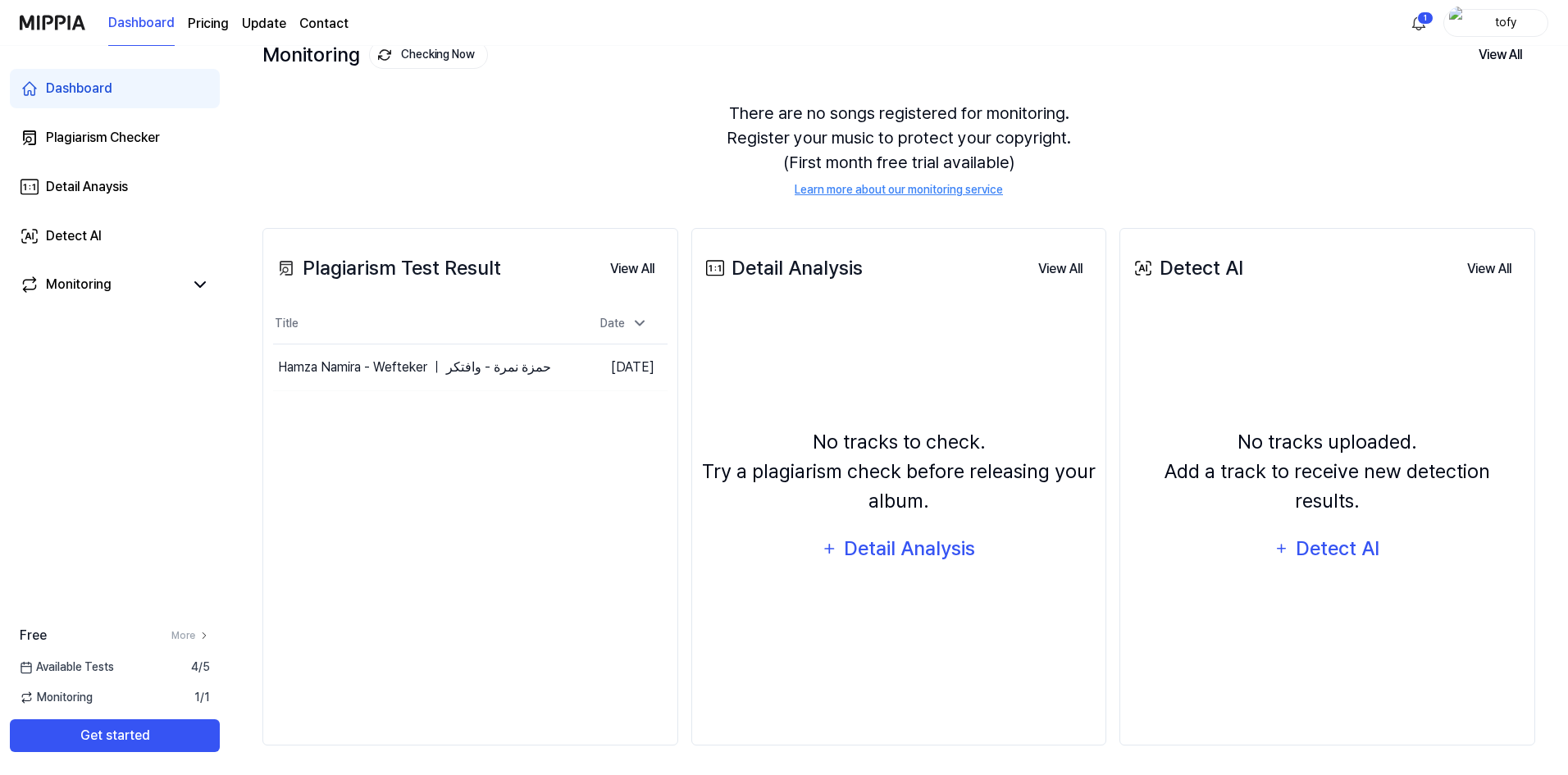
scroll to position [112, 0]
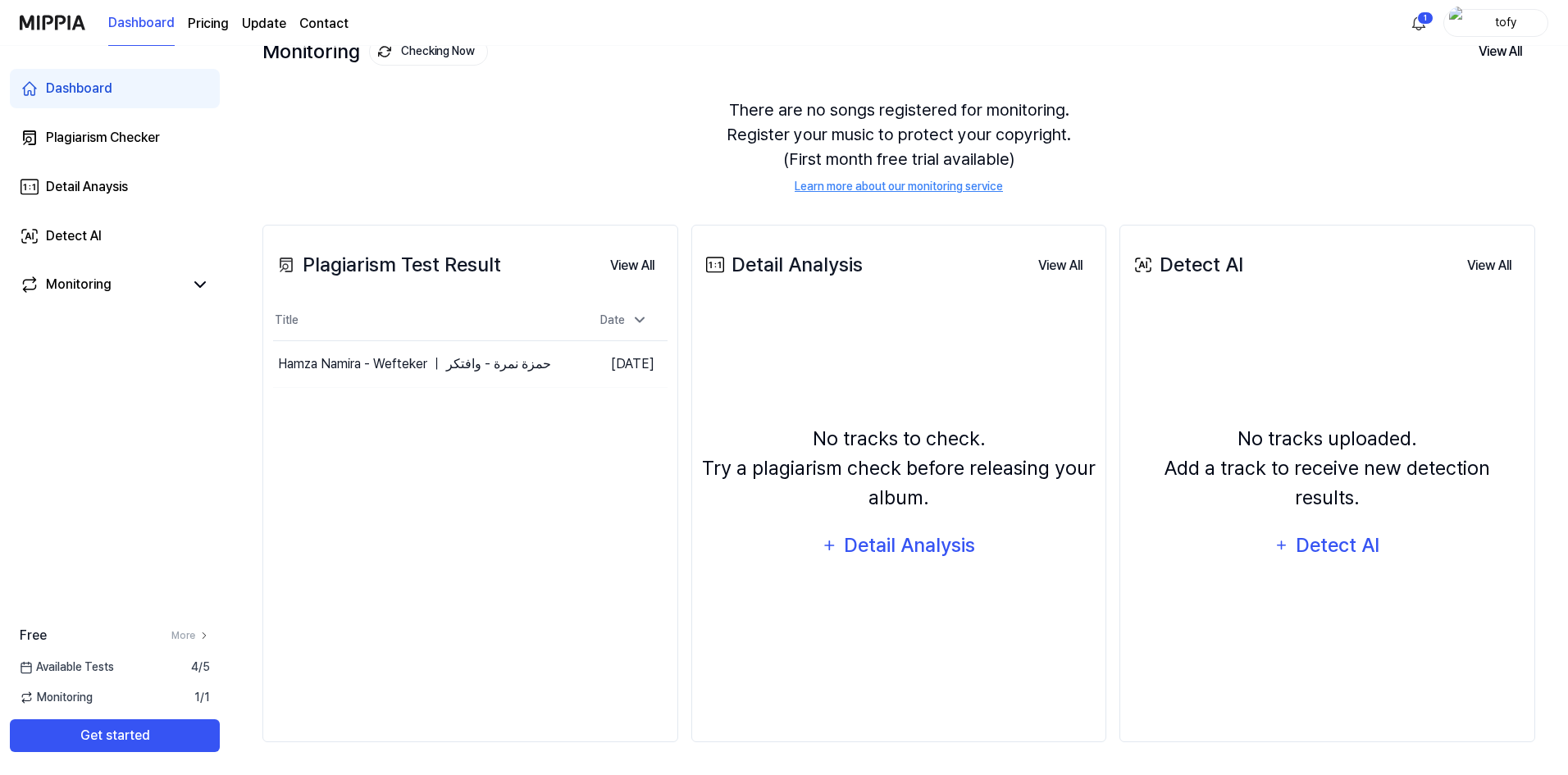
click at [445, 273] on div "Plagiarism Test Result" at bounding box center [388, 265] width 228 height 29
click at [428, 226] on div "Plagiarism Test Result View All Plagiarism Test Result Title Date Hamza Namira …" at bounding box center [470, 483] width 415 height 517
click at [443, 269] on div "Plagiarism Test Result" at bounding box center [388, 265] width 228 height 29
click at [626, 264] on button "View All" at bounding box center [632, 266] width 71 height 33
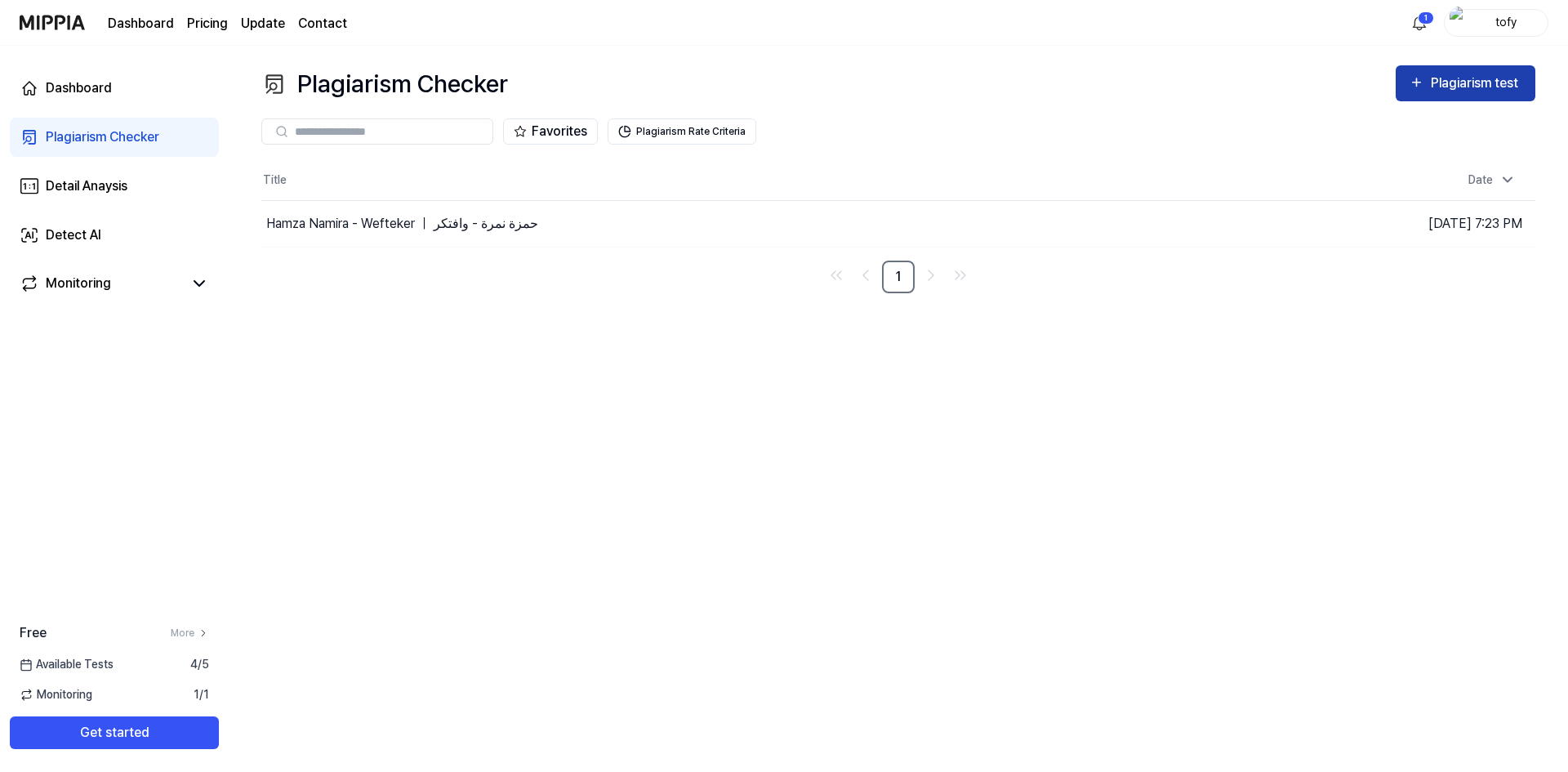
click at [1403, 90] on button "Plagiarism test" at bounding box center [1465, 83] width 139 height 36
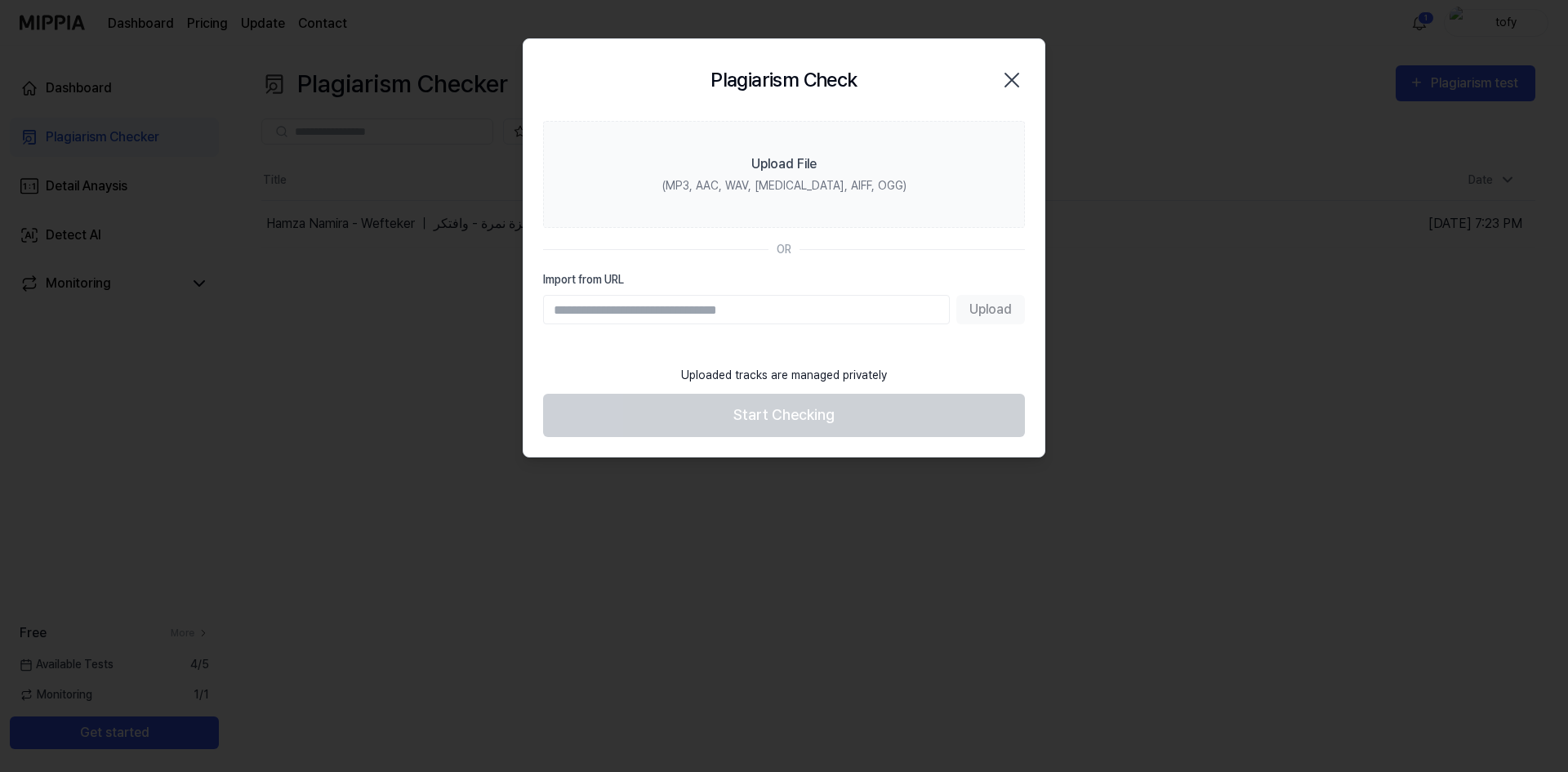
click at [735, 314] on input "Import from URL" at bounding box center [745, 309] width 406 height 29
paste input "**********"
type input "**********"
click at [991, 314] on button "Upload" at bounding box center [990, 309] width 69 height 29
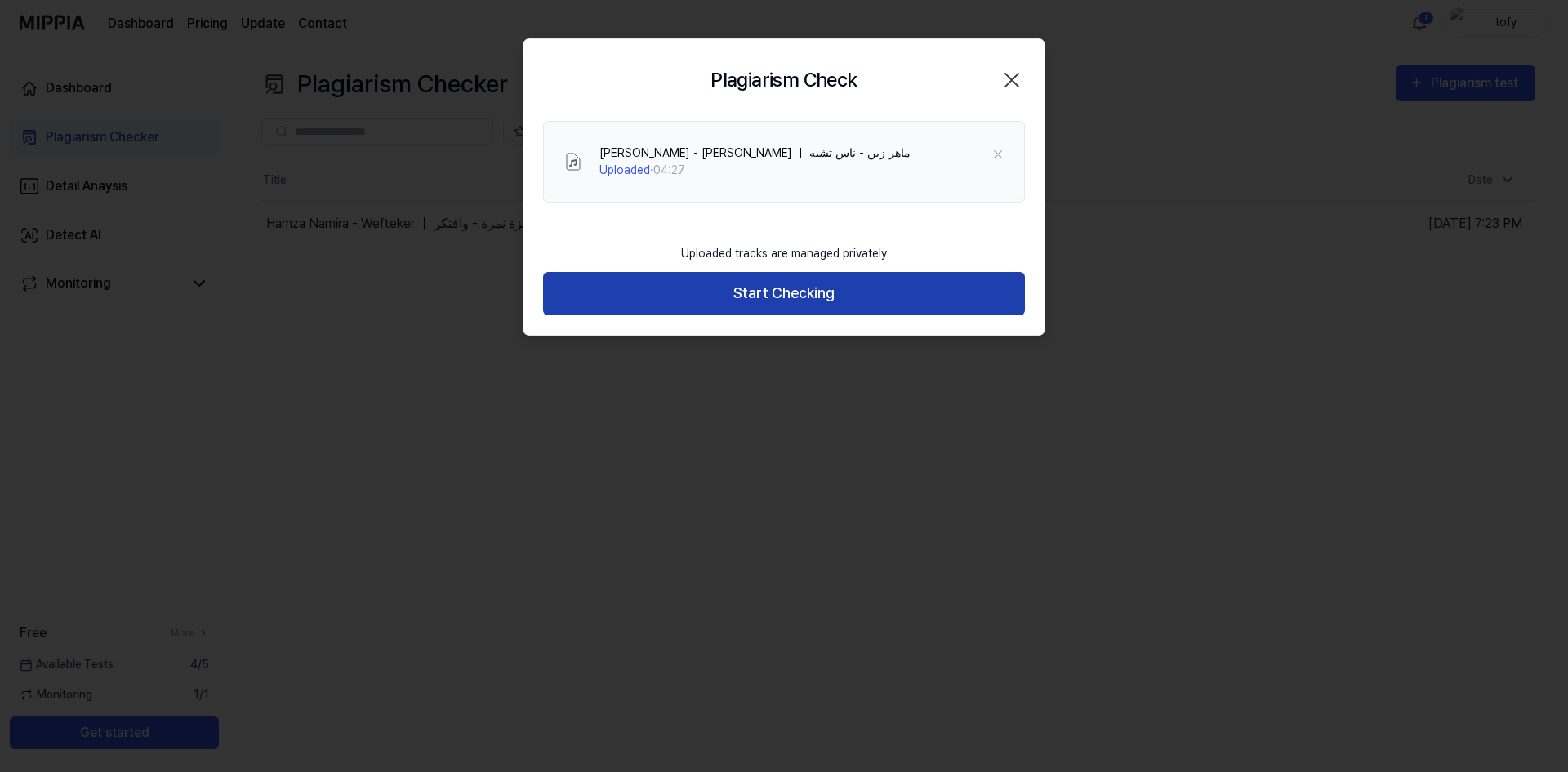
click at [807, 312] on button "Start Checking" at bounding box center [783, 293] width 481 height 43
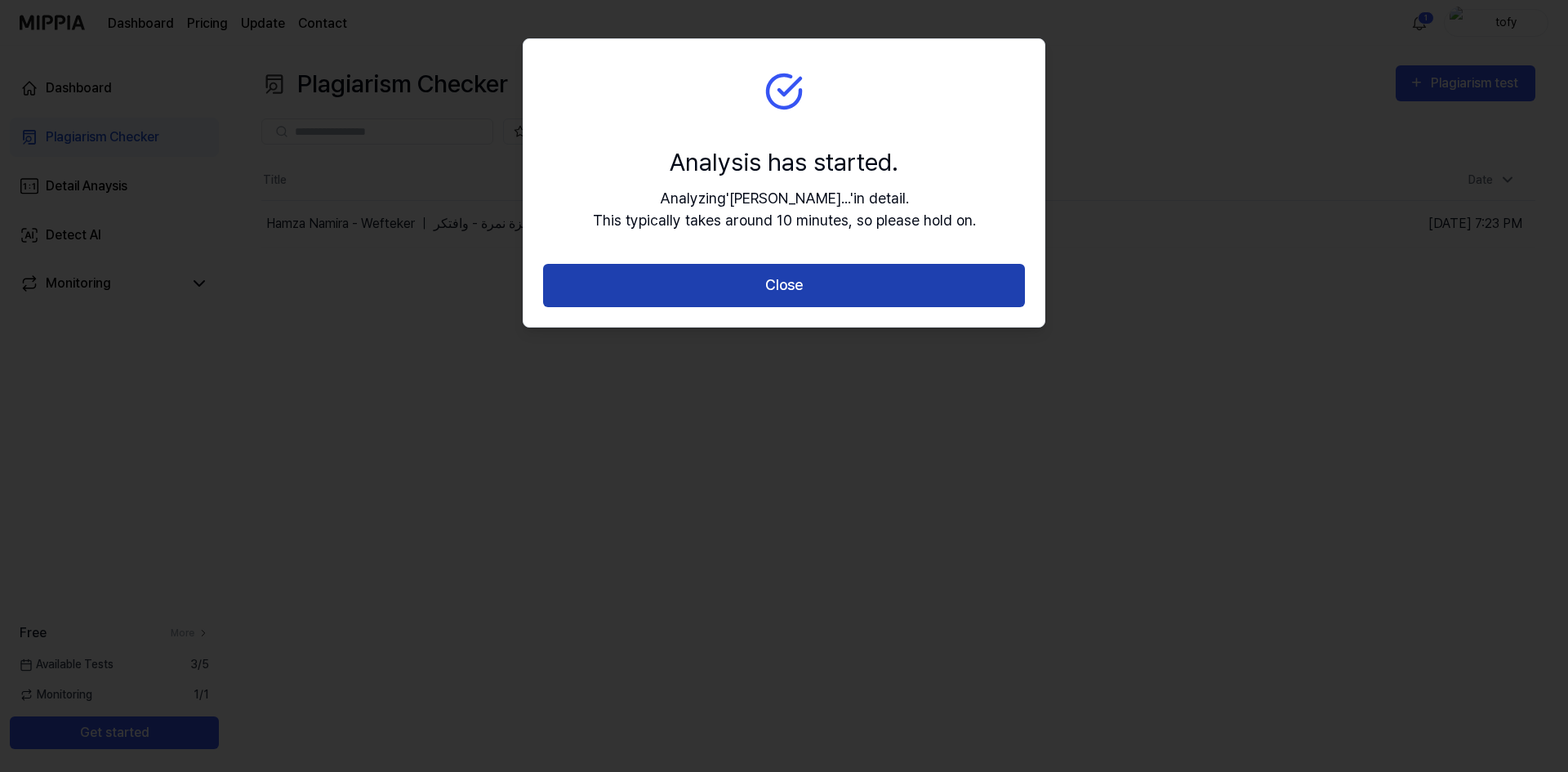
click at [839, 302] on button "Close" at bounding box center [783, 285] width 481 height 43
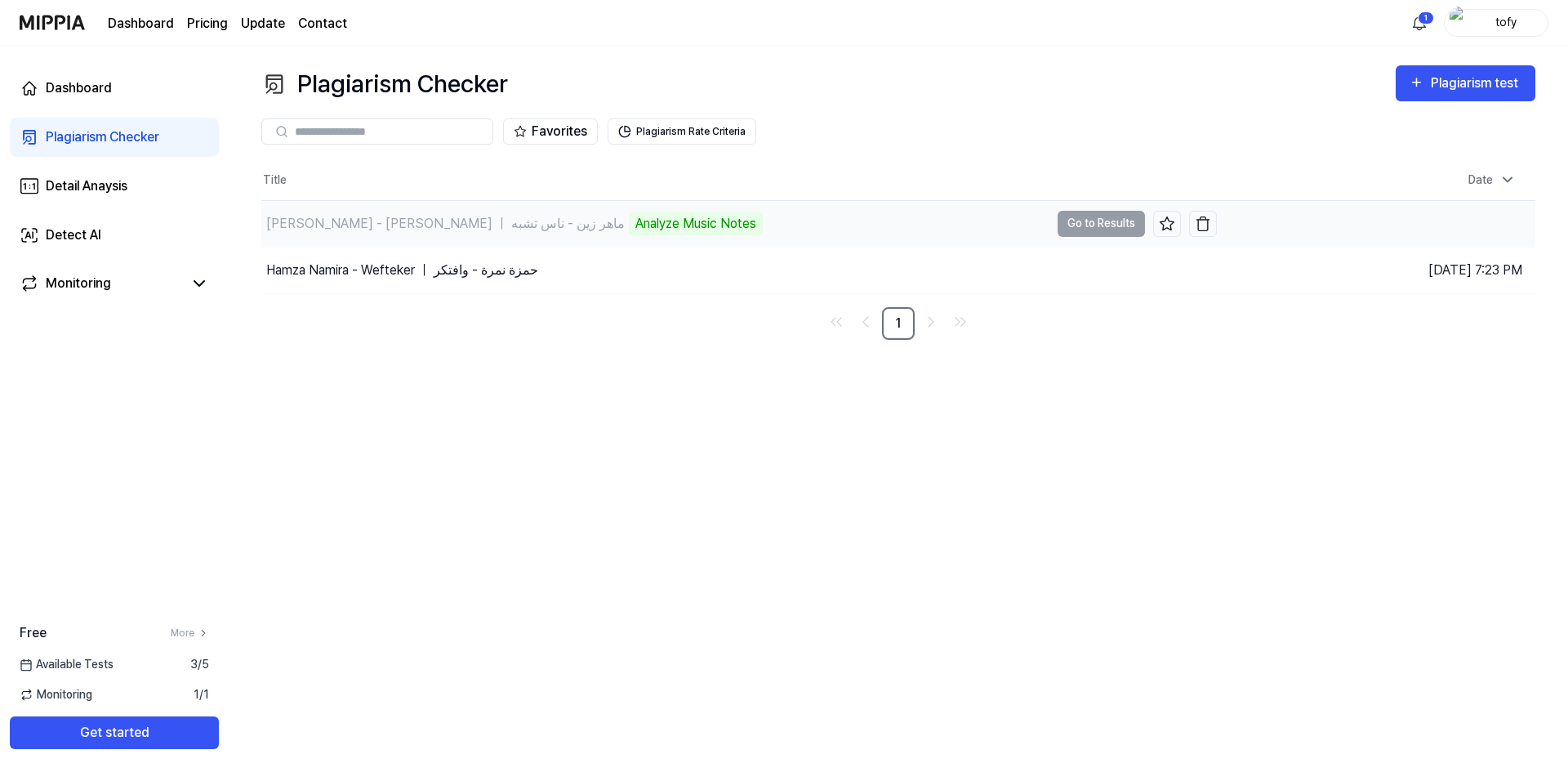
click at [629, 220] on div "Analyze Music Notes" at bounding box center [696, 224] width 134 height 23
click at [1107, 231] on td "Maher Zain - Nas Teshbehlena ｜ ماهر زين - ناس تشبه Analyze Music Notes Go to Re…" at bounding box center [739, 224] width 955 height 46
click at [130, 92] on link "Dashboard" at bounding box center [115, 88] width 209 height 39
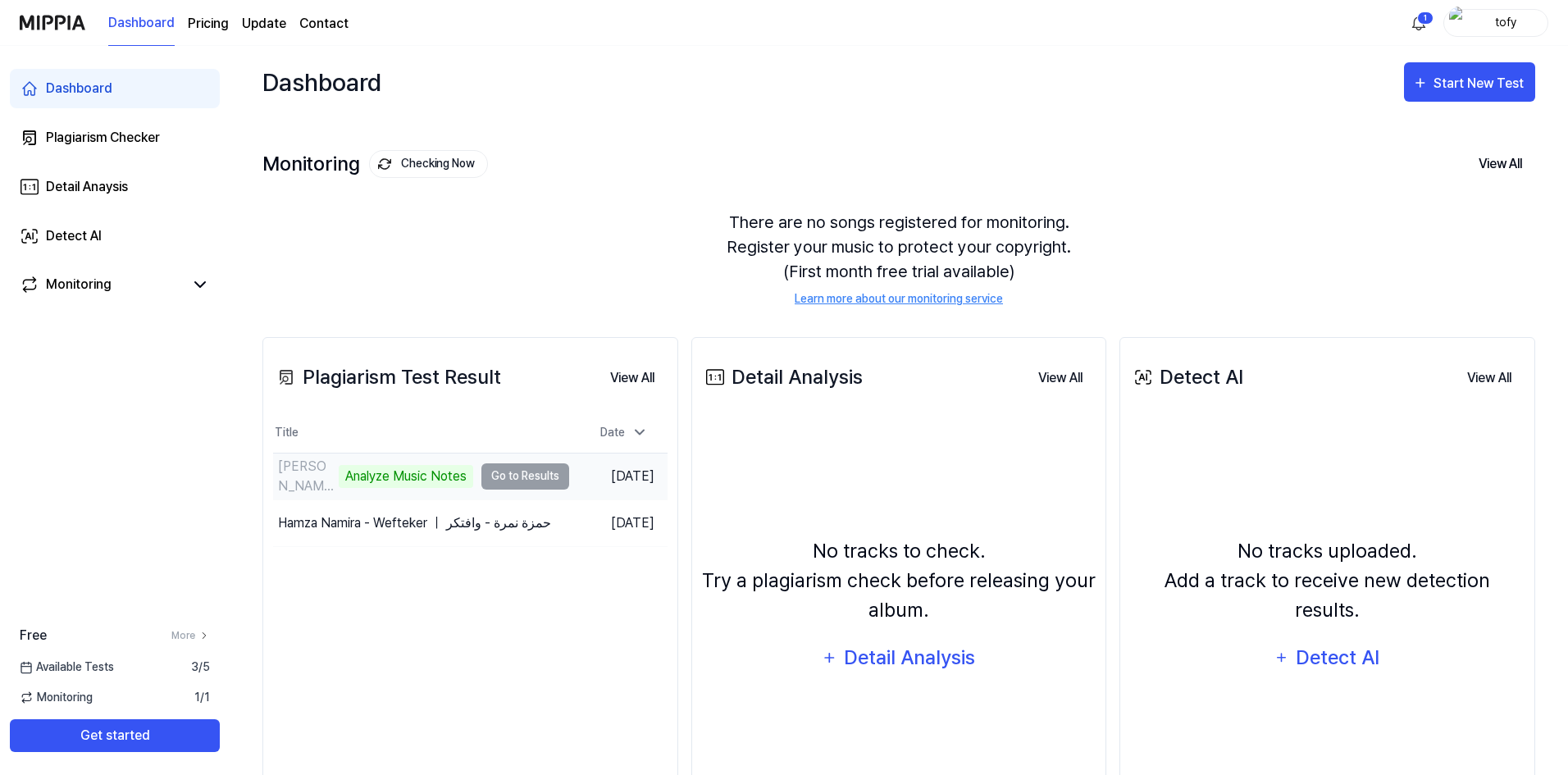
click at [549, 476] on td "Maher Zain - Nas Teshbehlena ｜ ماهر زين - ناس تشبه Analyze Music Notes Go to Re…" at bounding box center [421, 476] width 296 height 46
click at [493, 480] on button "Go to Results" at bounding box center [525, 476] width 87 height 26
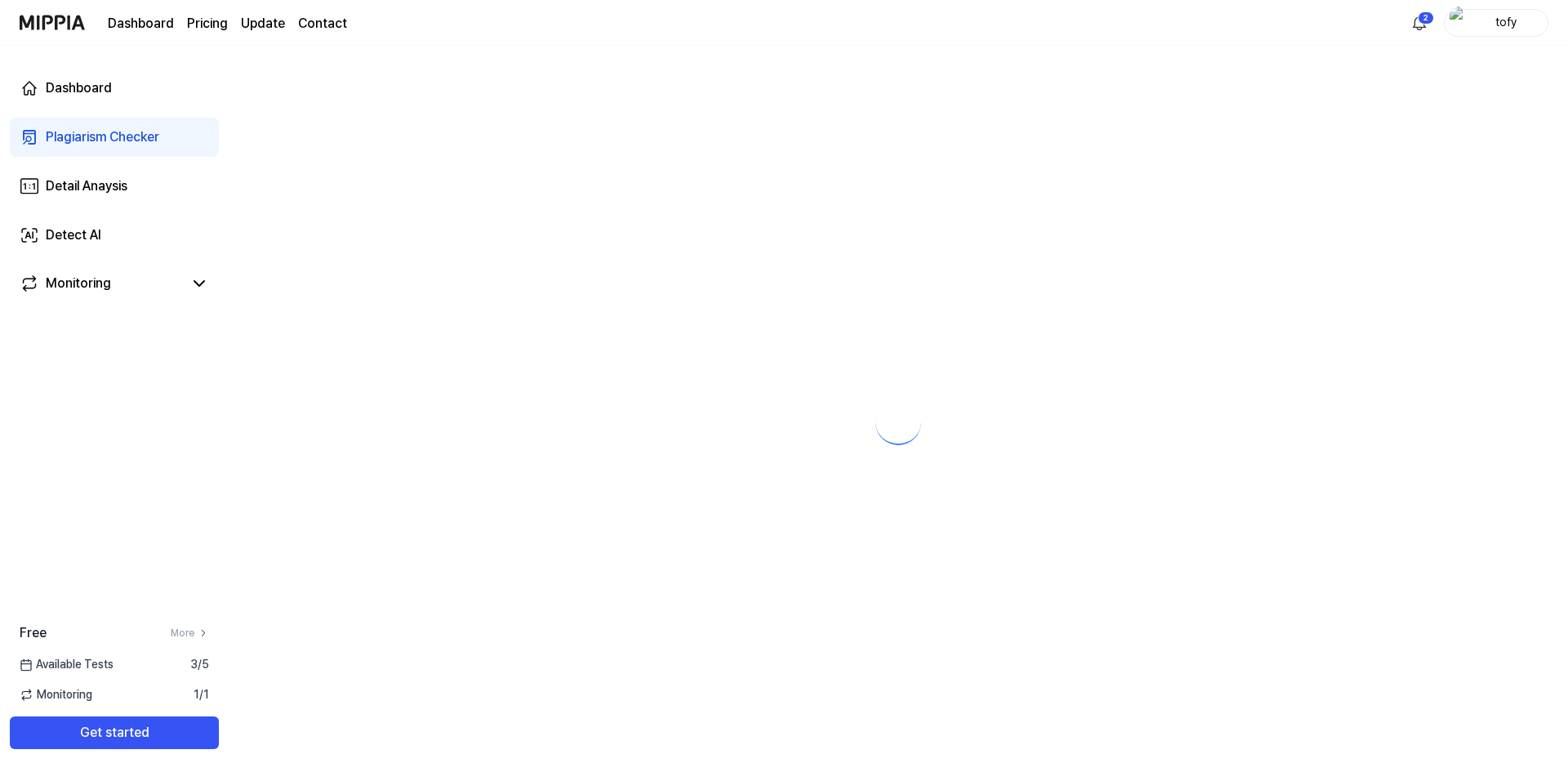
click at [502, 473] on div at bounding box center [898, 409] width 1339 height 726
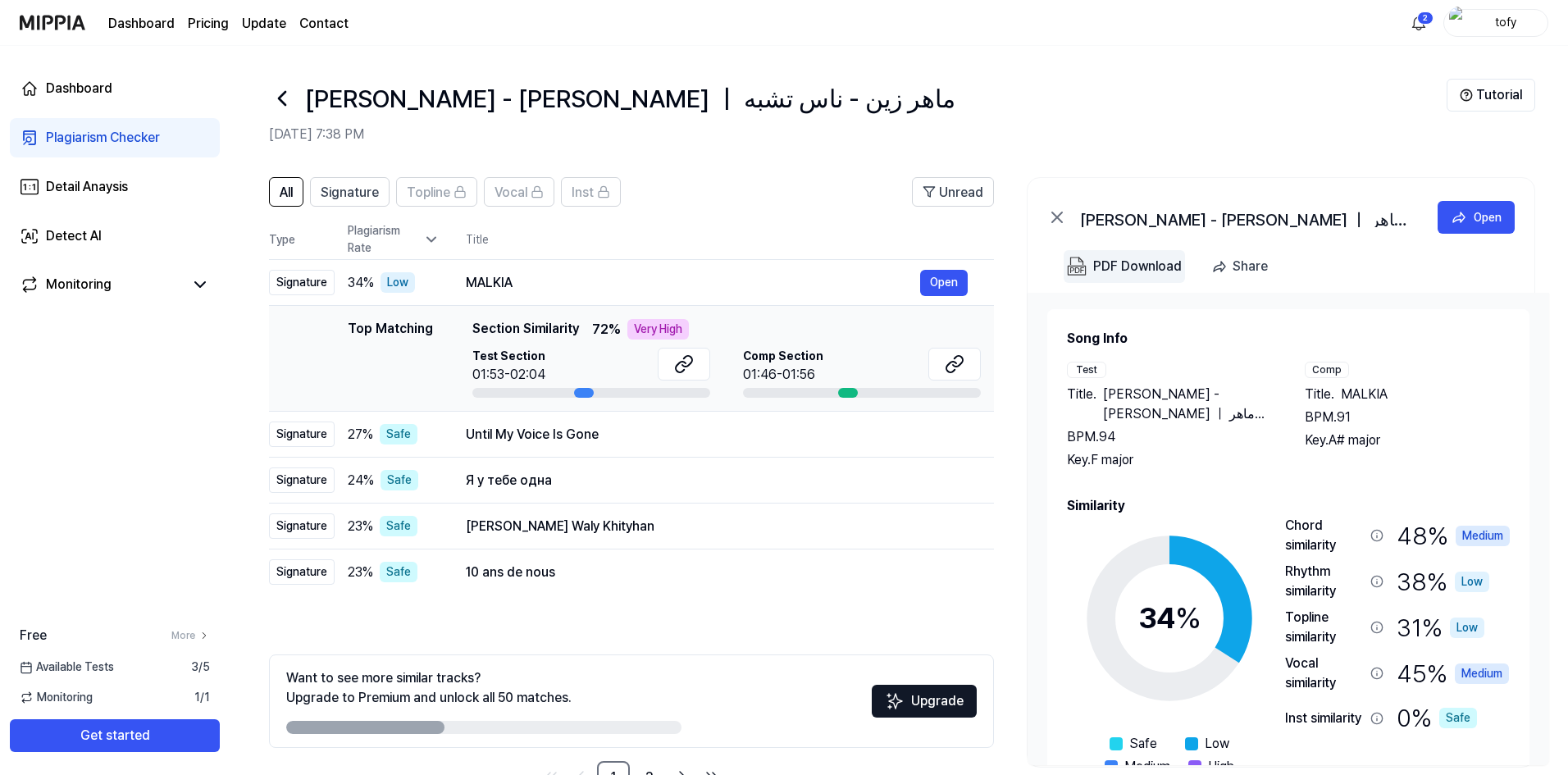
click at [1130, 263] on div "PDF Download" at bounding box center [1137, 266] width 88 height 21
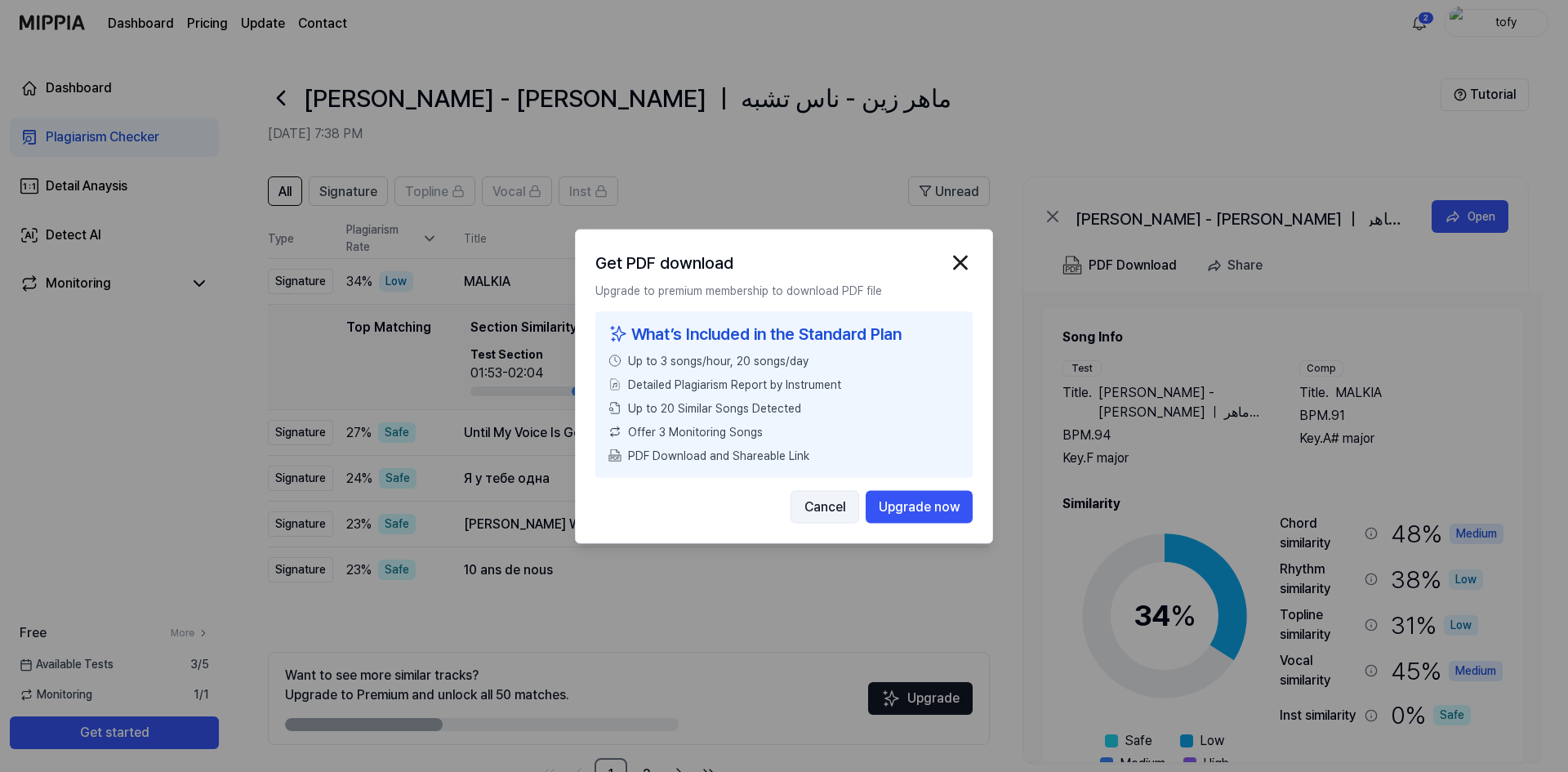
click at [813, 511] on button "Cancel" at bounding box center [824, 506] width 69 height 33
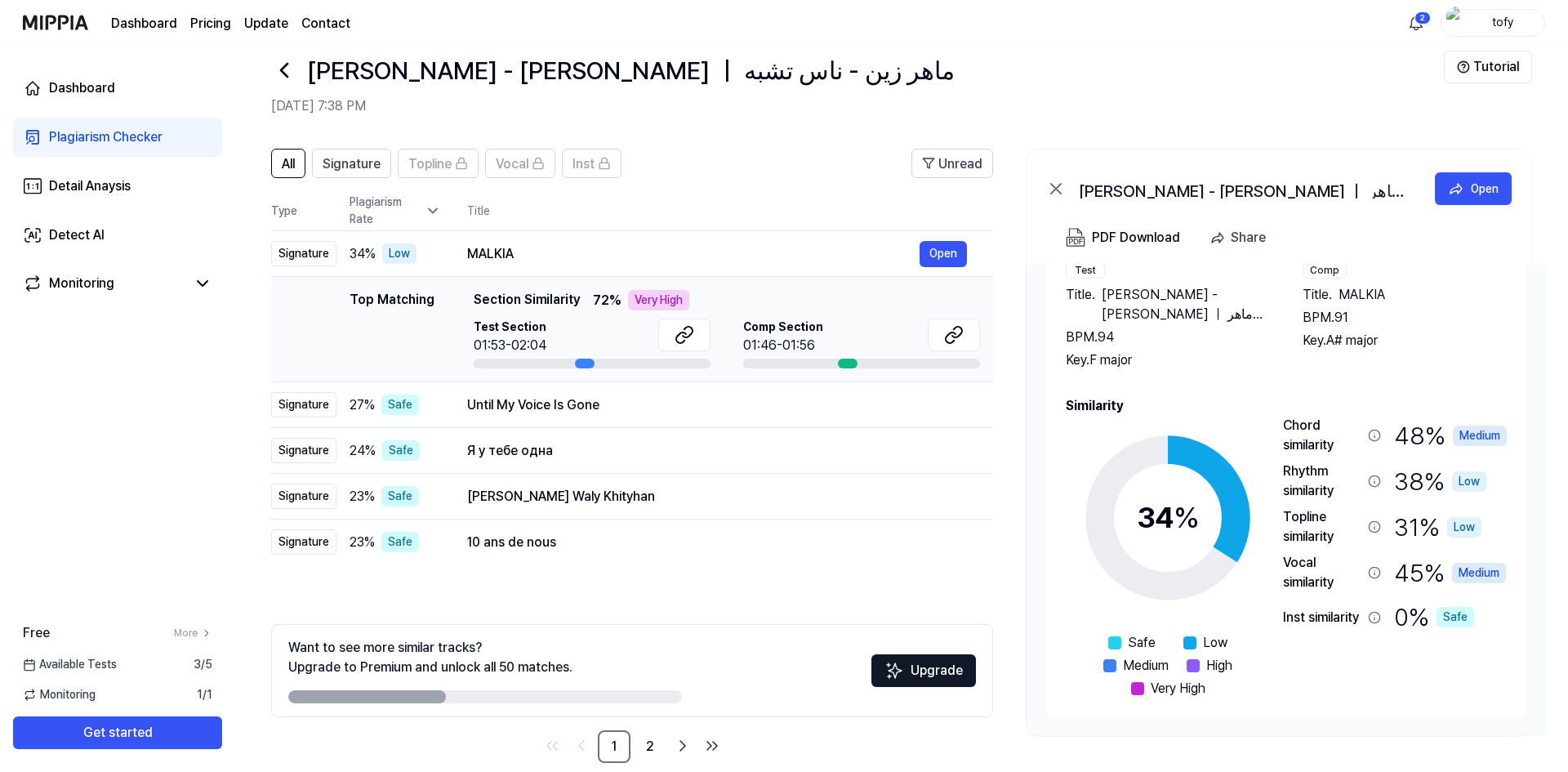
scroll to position [51, 0]
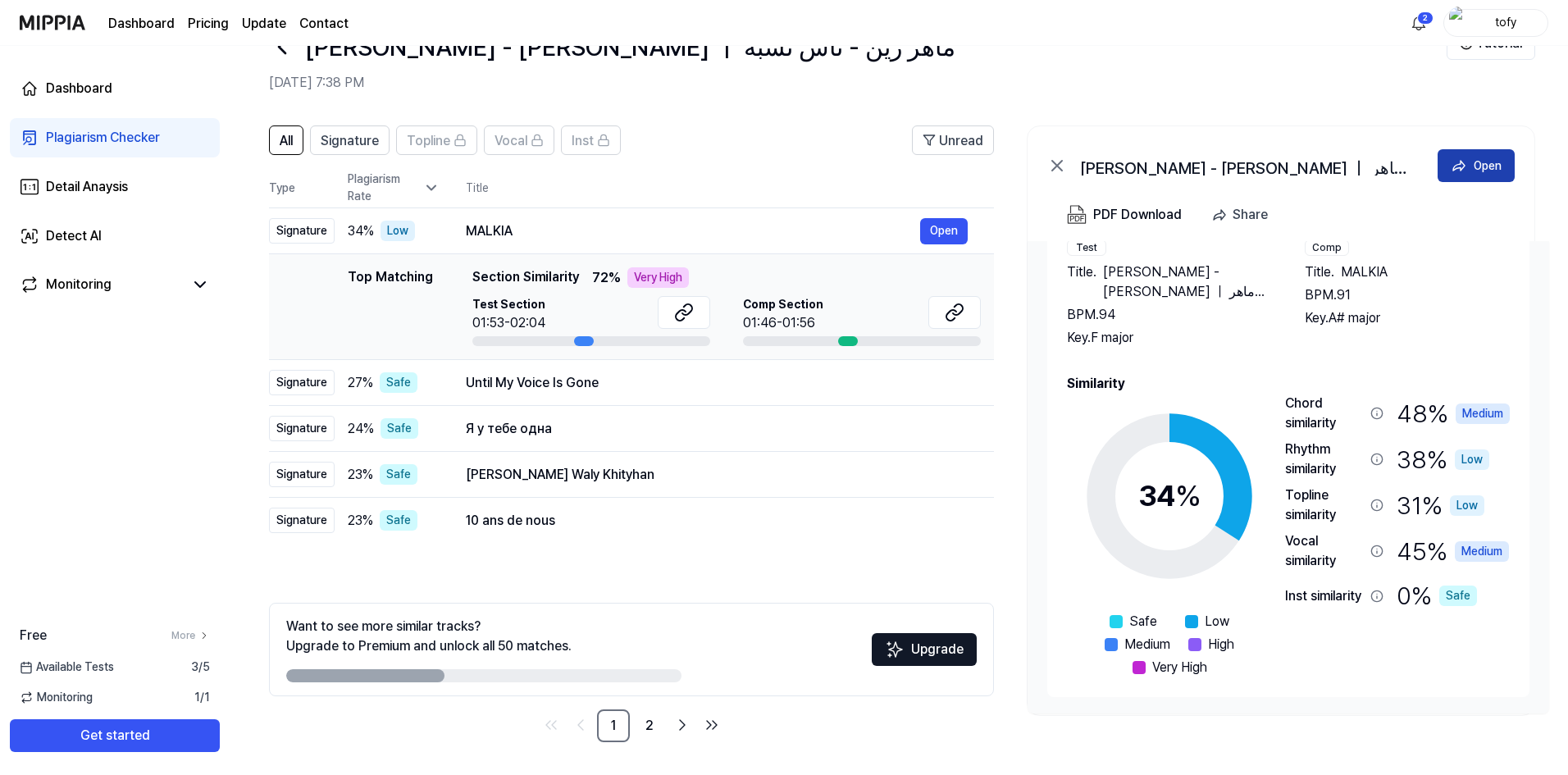
click at [1476, 156] on div "Open" at bounding box center [1487, 166] width 28 height 18
click at [1415, 27] on html "Dashboard Pricing Update Contact 2 tofy Dashboard Plagiarism Checker Detail Ana…" at bounding box center [784, 336] width 1568 height 775
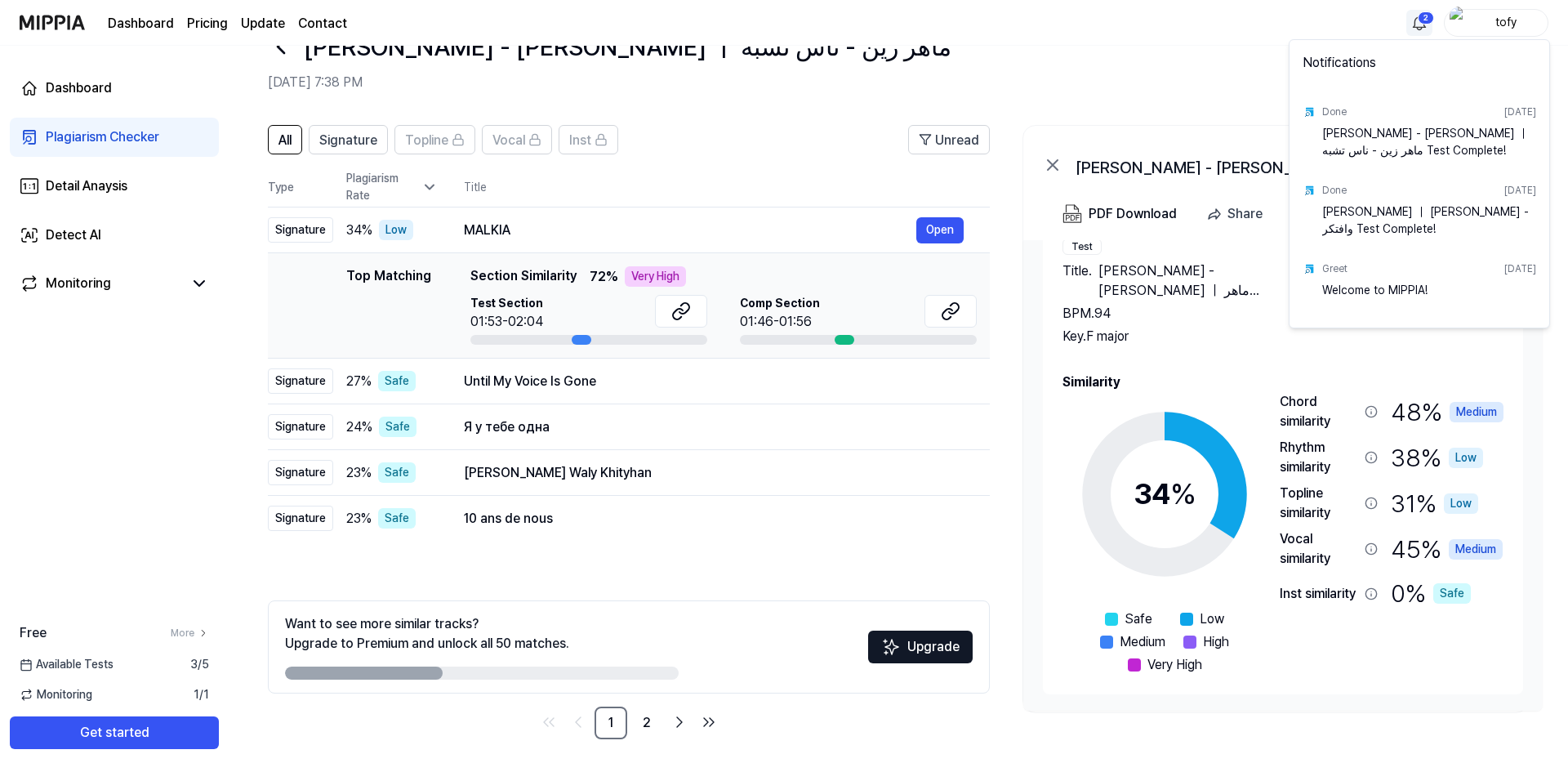
scroll to position [0, 0]
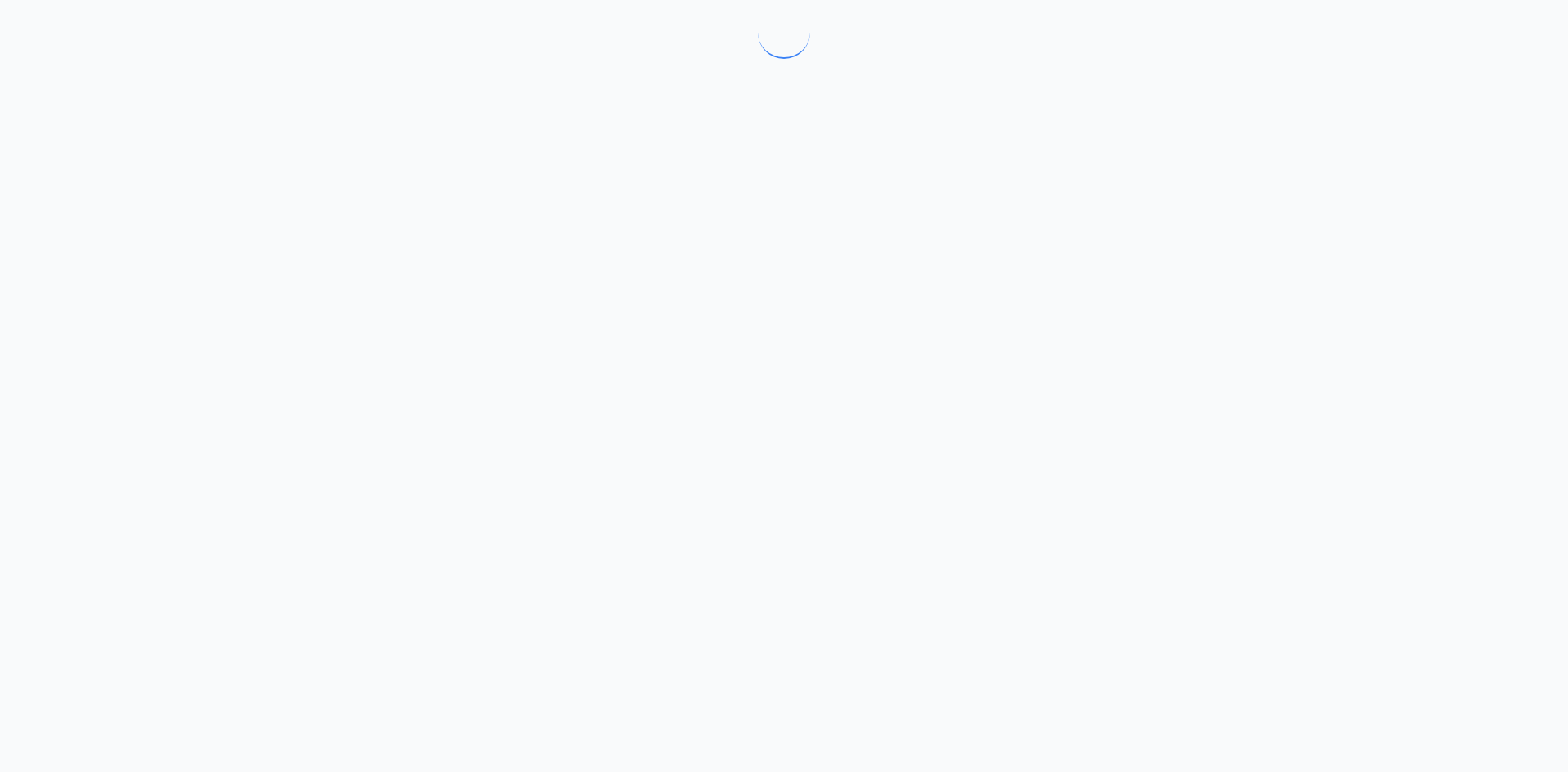
click at [1178, 75] on div at bounding box center [784, 386] width 1568 height 772
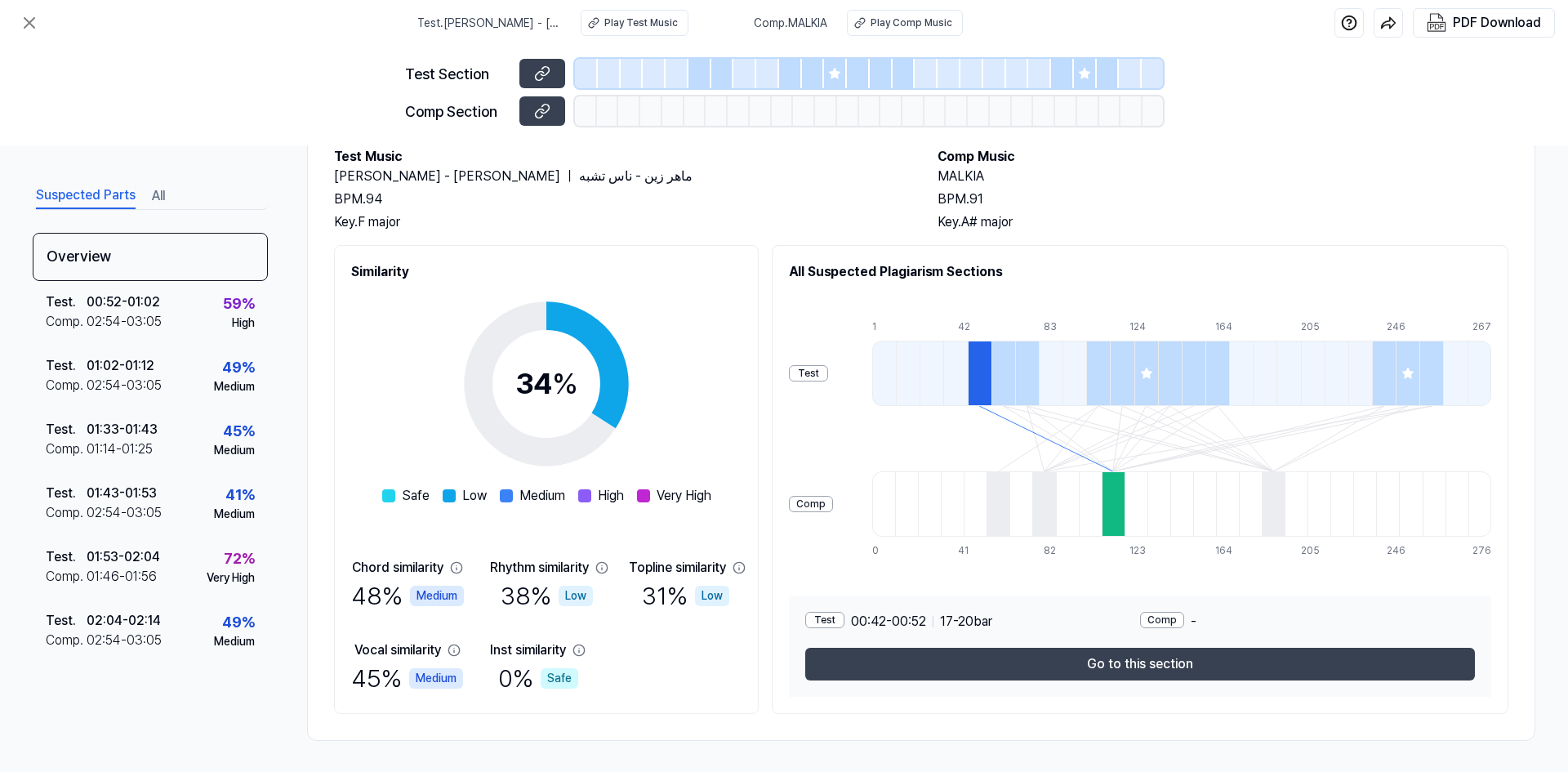
scroll to position [97, 0]
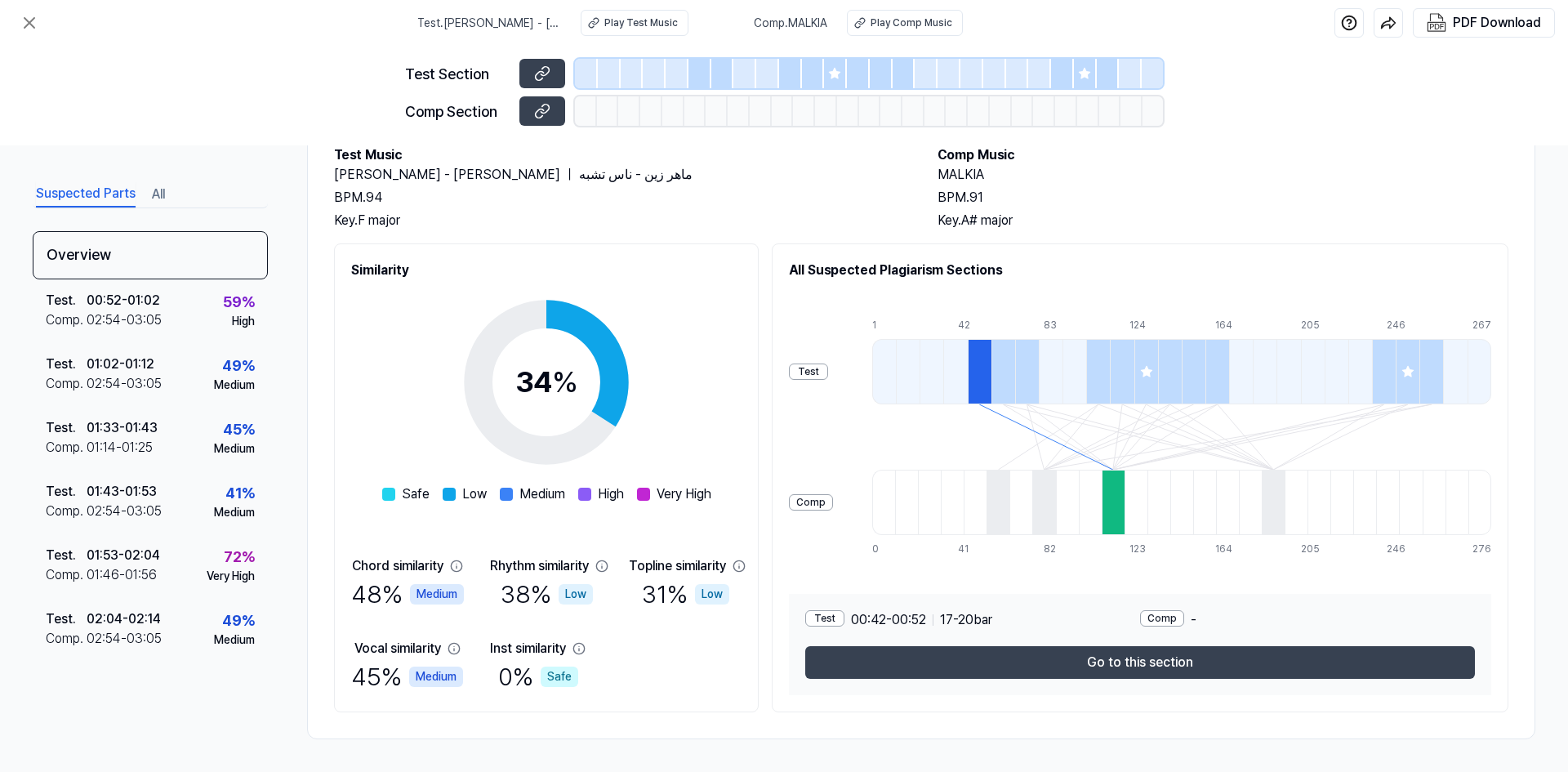
drag, startPoint x: 973, startPoint y: 451, endPoint x: 1048, endPoint y: 639, distance: 202.4
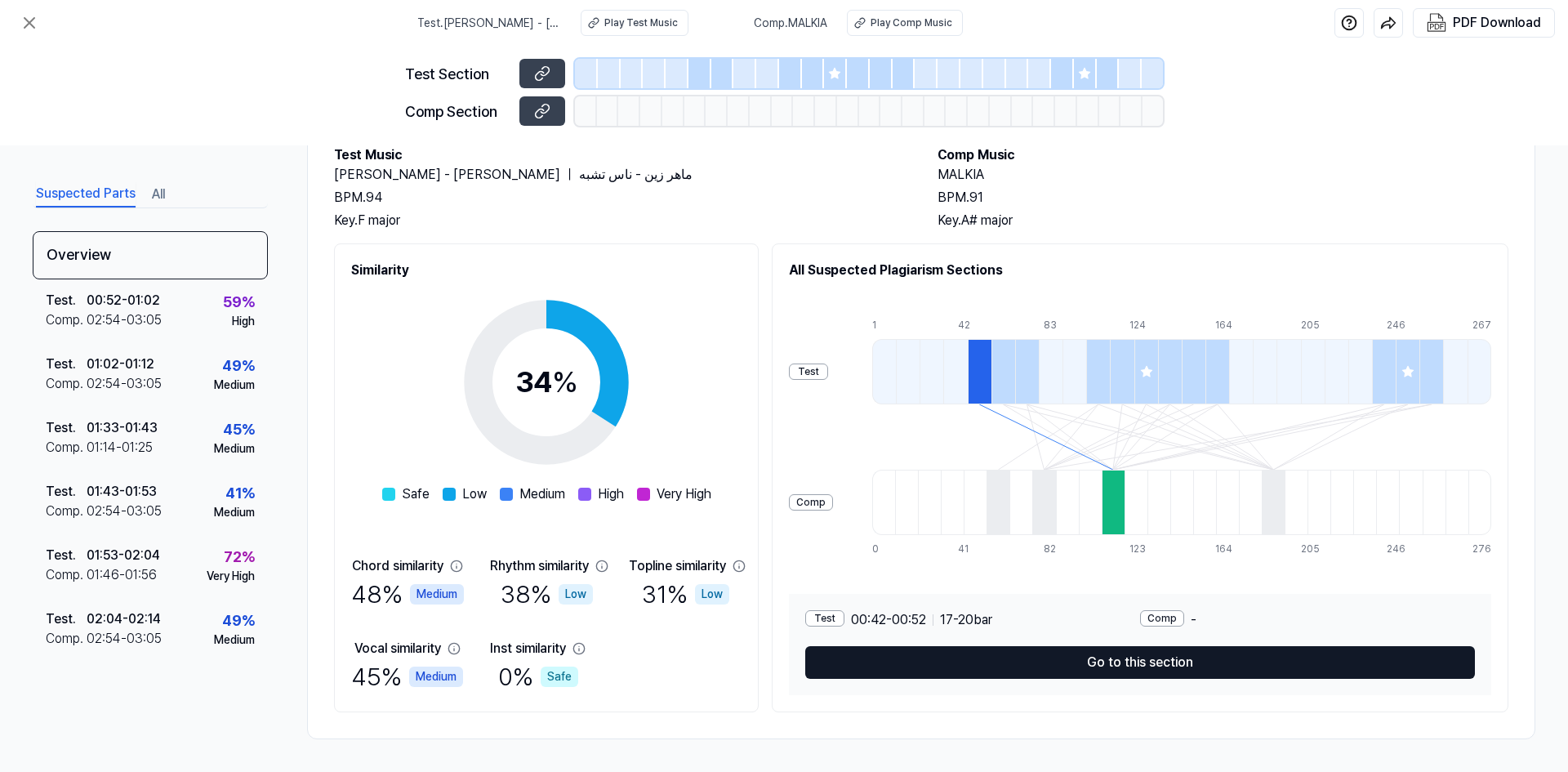
click at [1081, 673] on button "Go to this section" at bounding box center [1140, 662] width 669 height 33
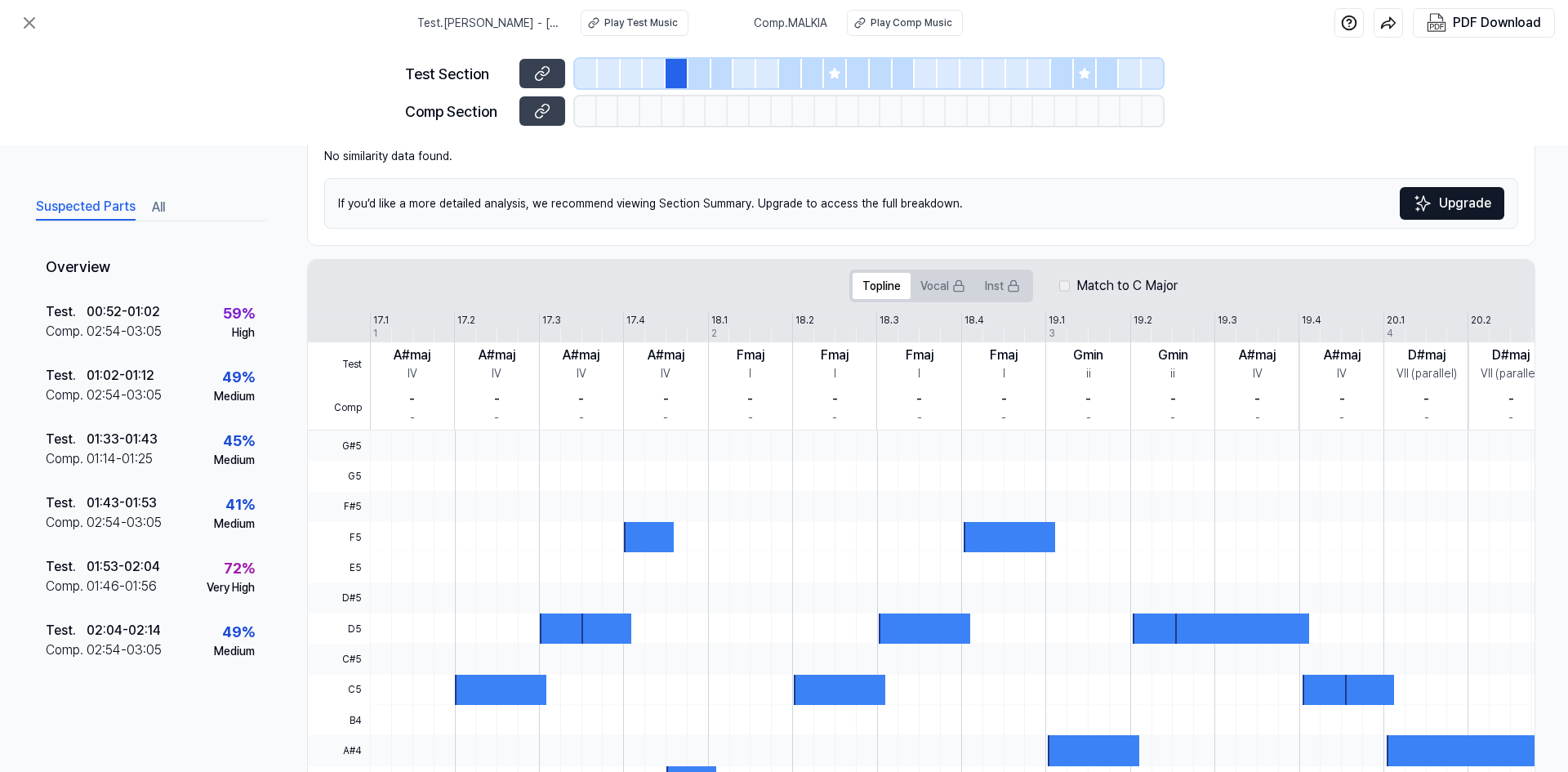
scroll to position [260, 0]
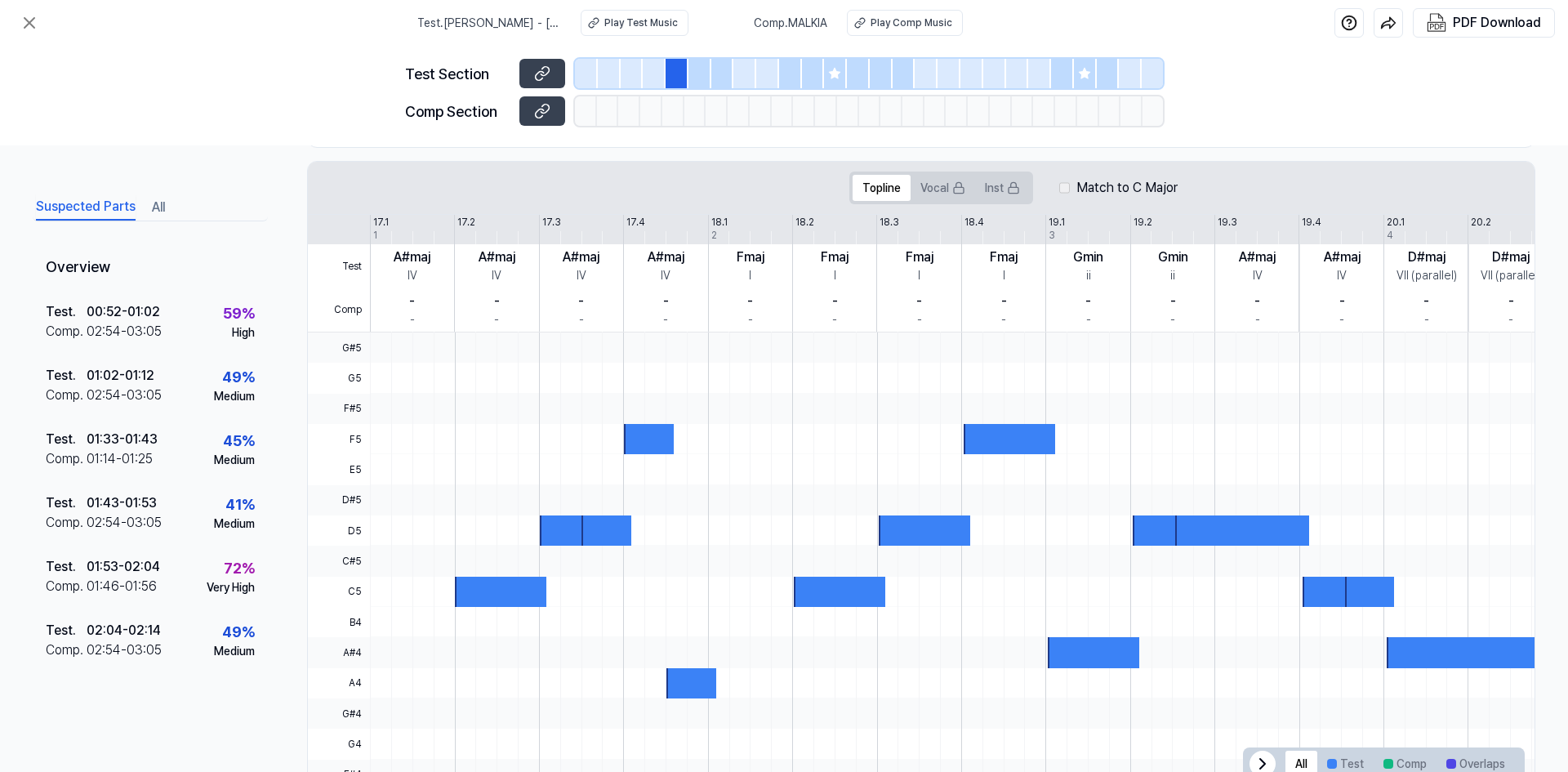
drag, startPoint x: 545, startPoint y: 308, endPoint x: 656, endPoint y: 427, distance: 162.7
click at [663, 420] on div "Test Comp 17.1 17.2 17.3 17.4 18.1 18.2 18.3 18.4 19.1 19.2 19.3 19.4 20.1 20.2…" at bounding box center [1013, 502] width 1411 height 575
click at [642, 444] on div at bounding box center [647, 438] width 49 height 30
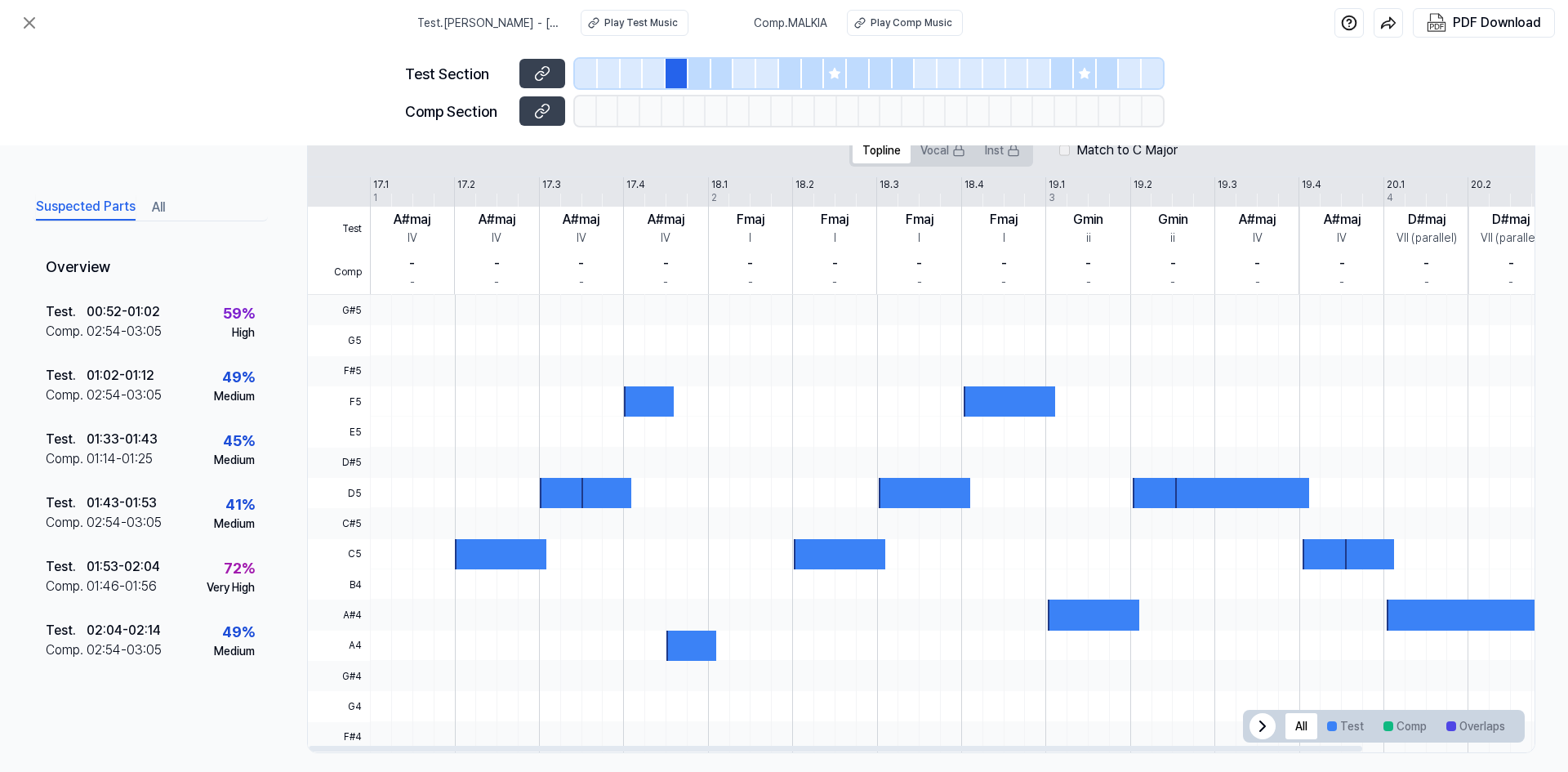
scroll to position [312, 0]
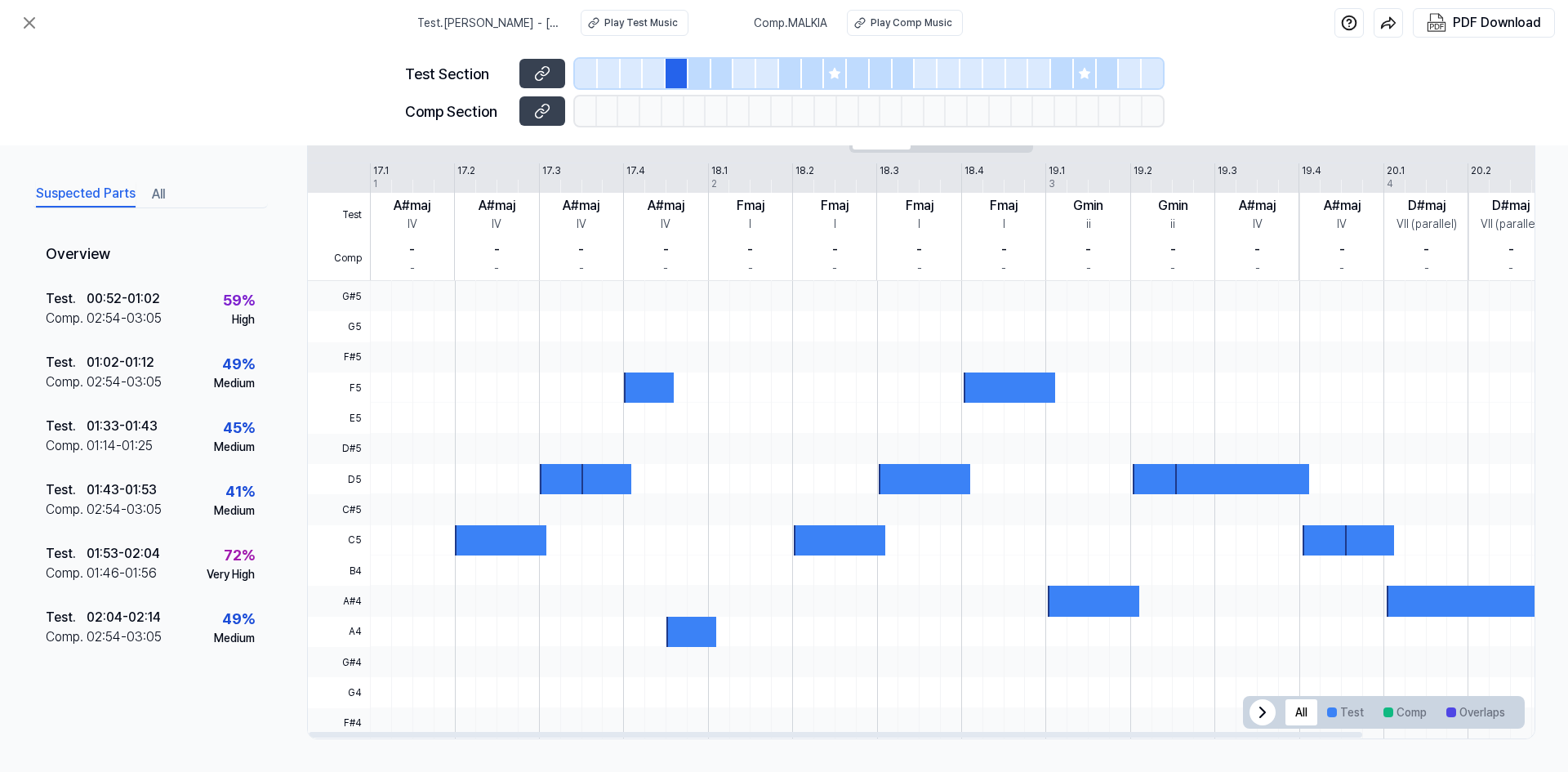
drag, startPoint x: 644, startPoint y: 348, endPoint x: 767, endPoint y: 537, distance: 225.5
click at [593, 82] on div at bounding box center [586, 73] width 23 height 29
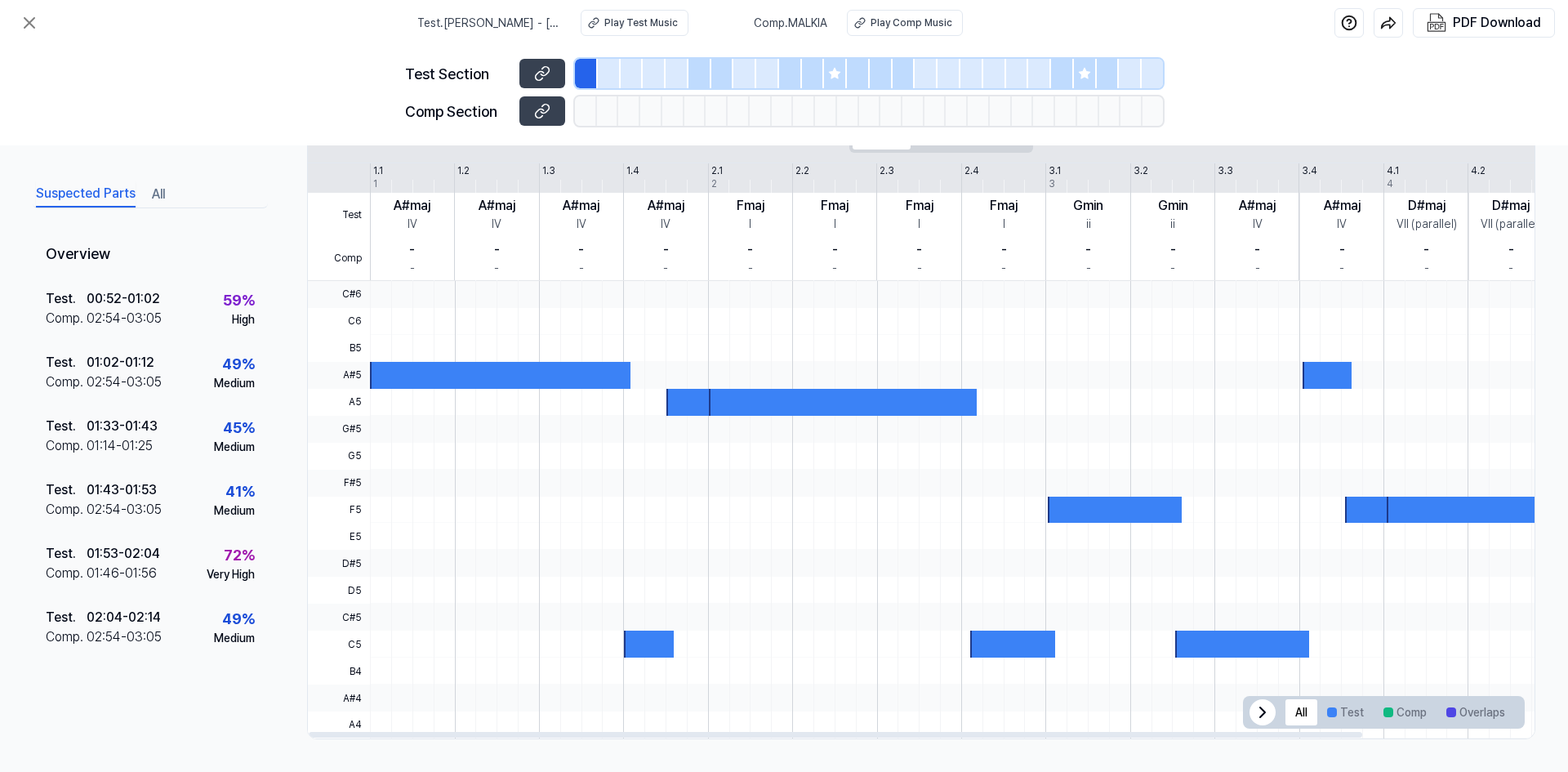
click at [590, 79] on div at bounding box center [586, 73] width 23 height 29
drag, startPoint x: 590, startPoint y: 79, endPoint x: 551, endPoint y: 142, distance: 74.1
click at [518, 83] on div "Test Section" at bounding box center [784, 73] width 757 height 29
click at [160, 316] on div "Test . 00:52 - 01:02 Comp . 02:54 - 03:05 59 % High" at bounding box center [150, 309] width 235 height 63
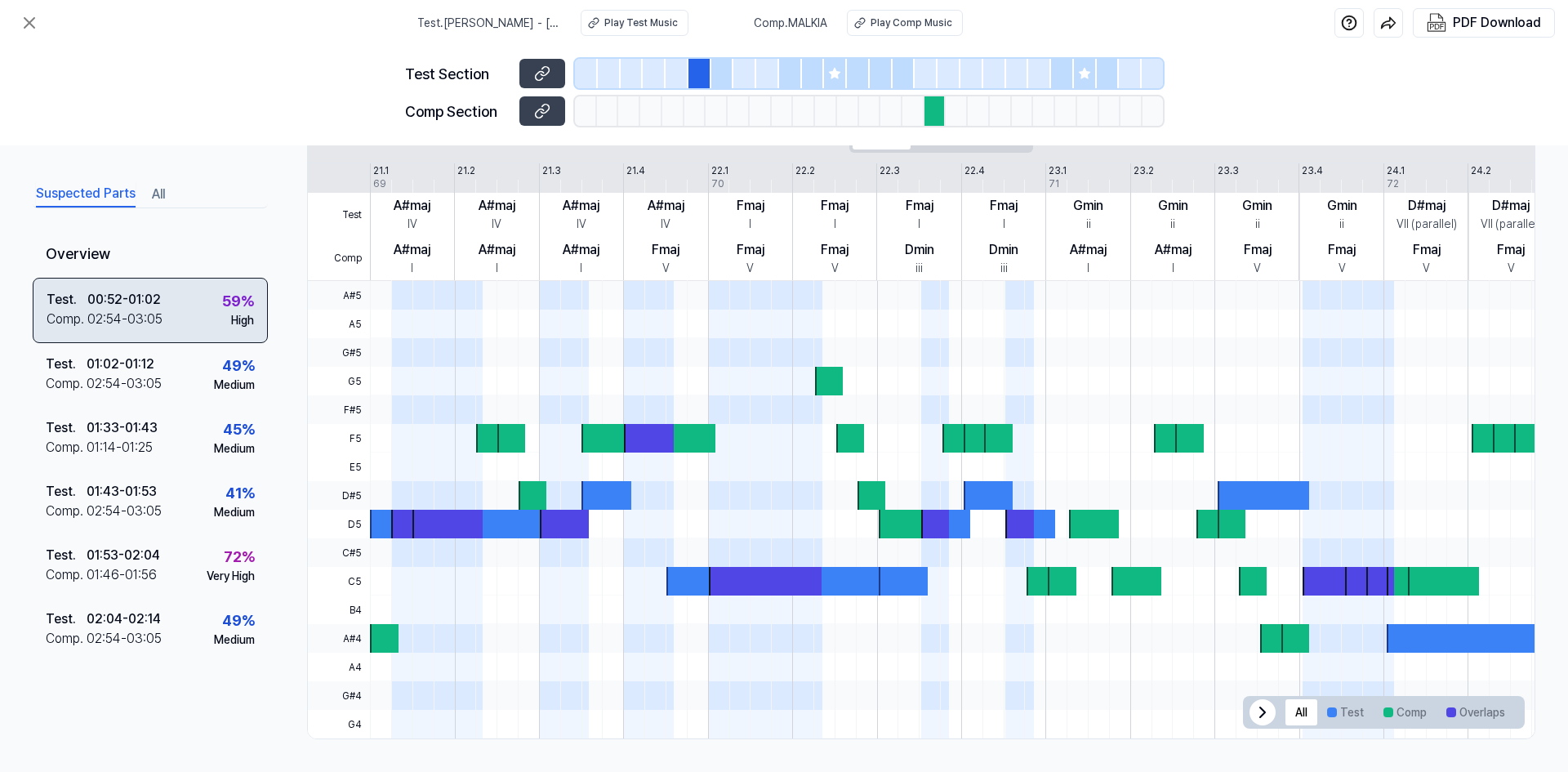
click at [160, 316] on div "02:54 - 03:05" at bounding box center [125, 319] width 75 height 19
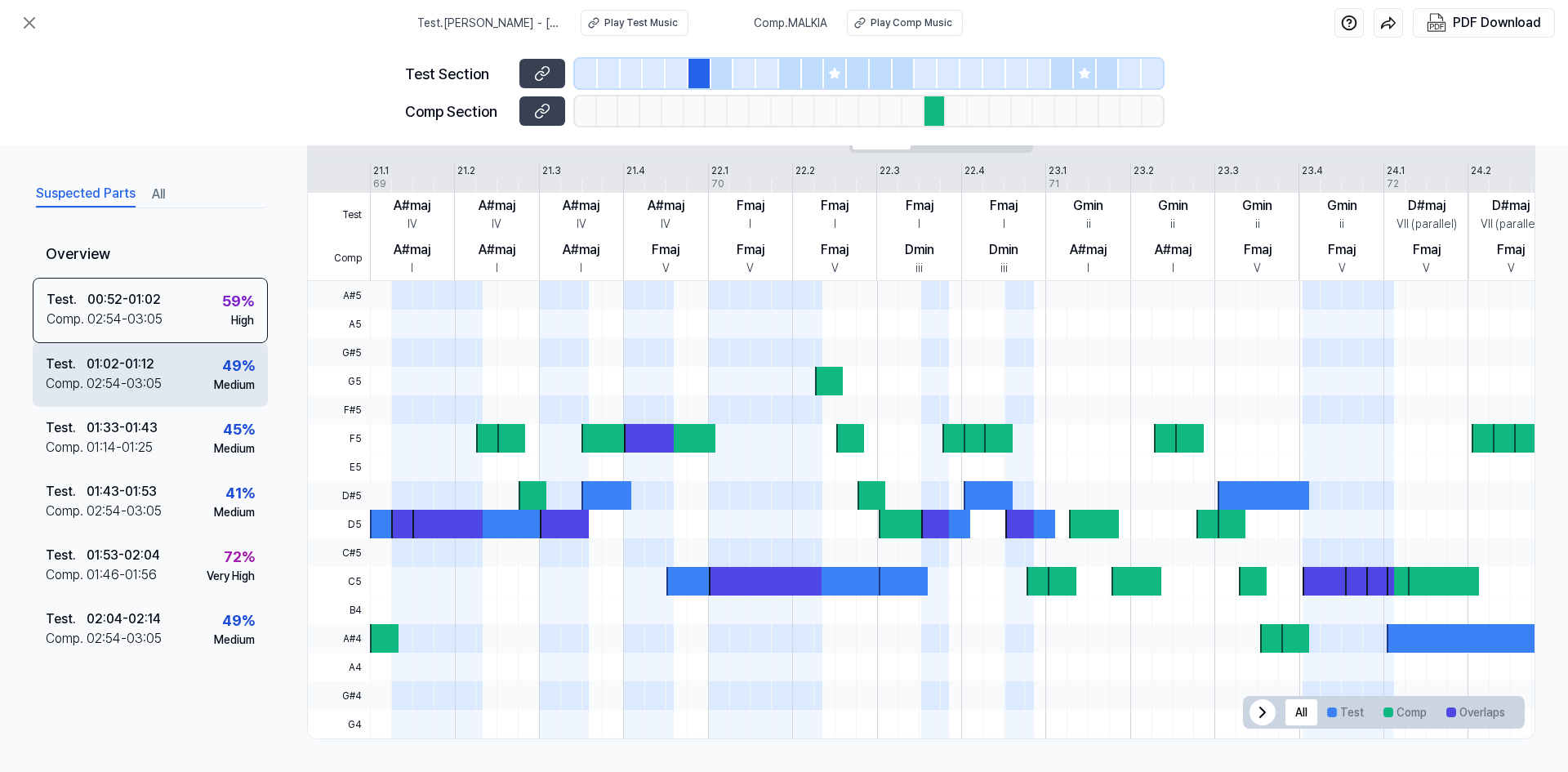
click at [168, 347] on div "Test . 01:02 - 01:12 Comp . 02:54 - 03:05 49 % Medium" at bounding box center [150, 374] width 235 height 63
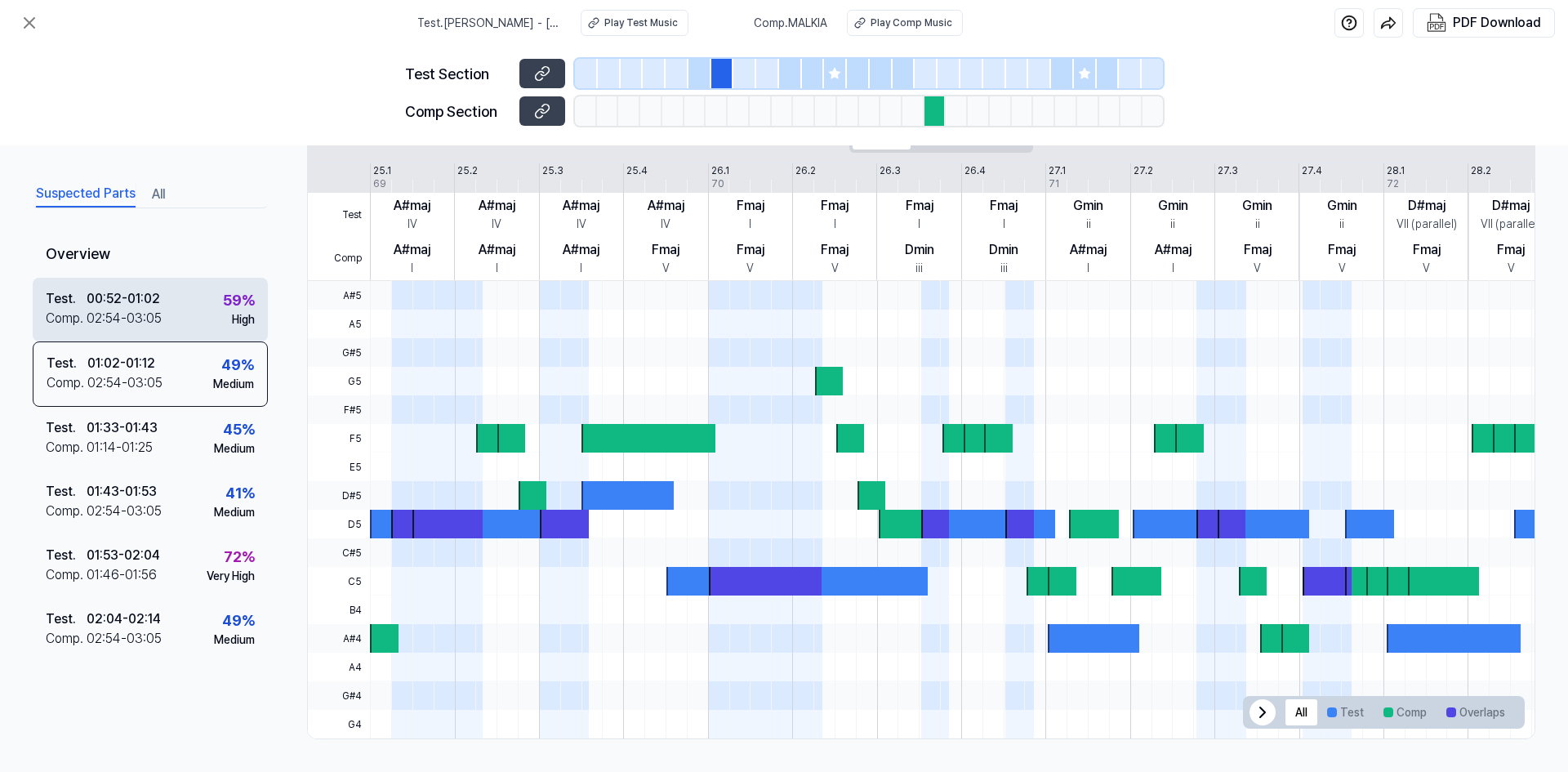
click at [177, 314] on div "Test . 00:52 - 01:02 Comp . 02:54 - 03:05 59 % High" at bounding box center [150, 309] width 235 height 63
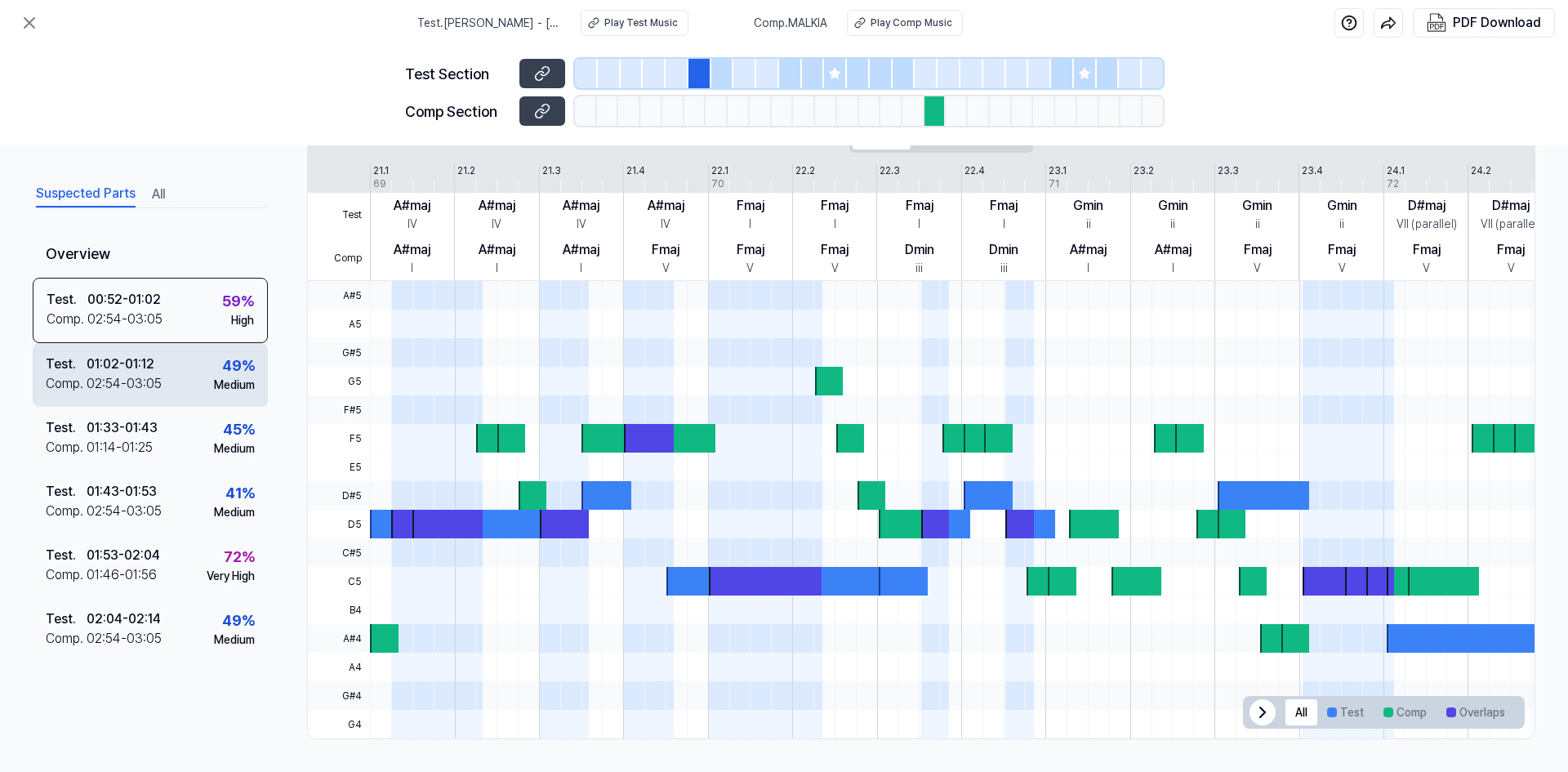
click at [181, 399] on div "Test . 01:02 - 01:12 Comp . 02:54 - 03:05 49 % Medium" at bounding box center [150, 374] width 235 height 63
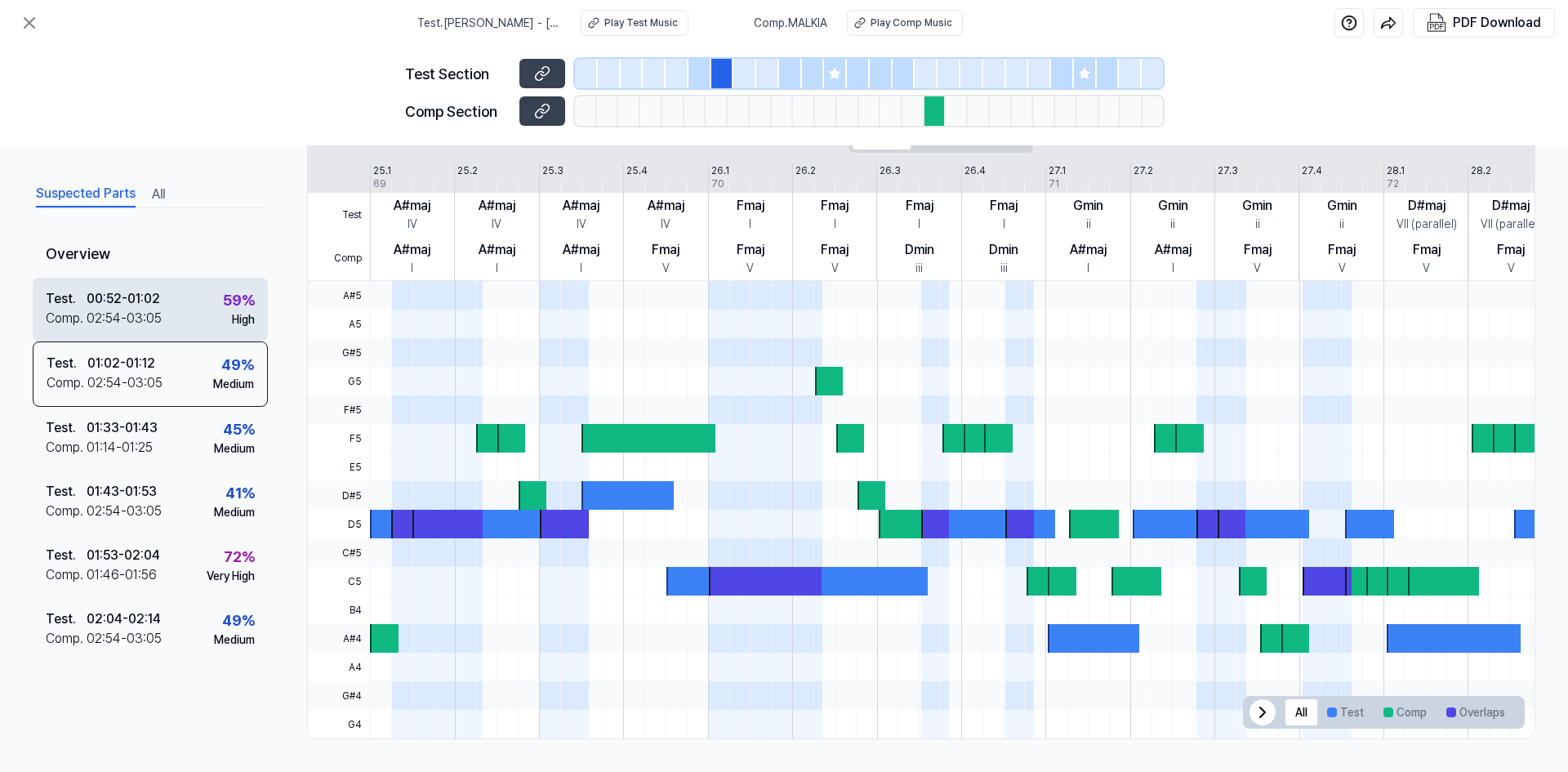
click at [183, 325] on div "Test . 00:52 - 01:02 Comp . 02:54 - 03:05 59 % High" at bounding box center [150, 309] width 235 height 63
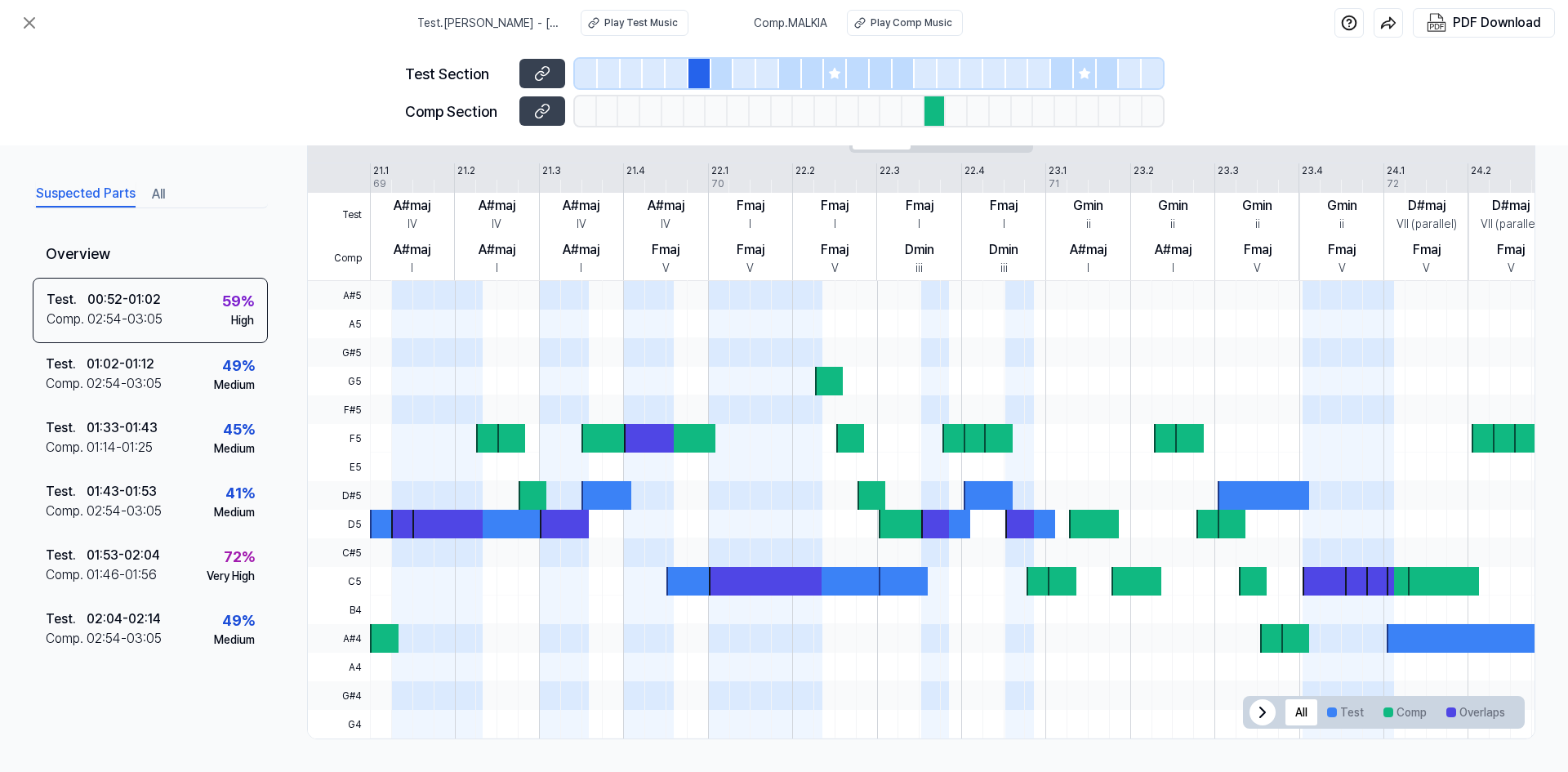
click at [588, 72] on div at bounding box center [586, 73] width 23 height 29
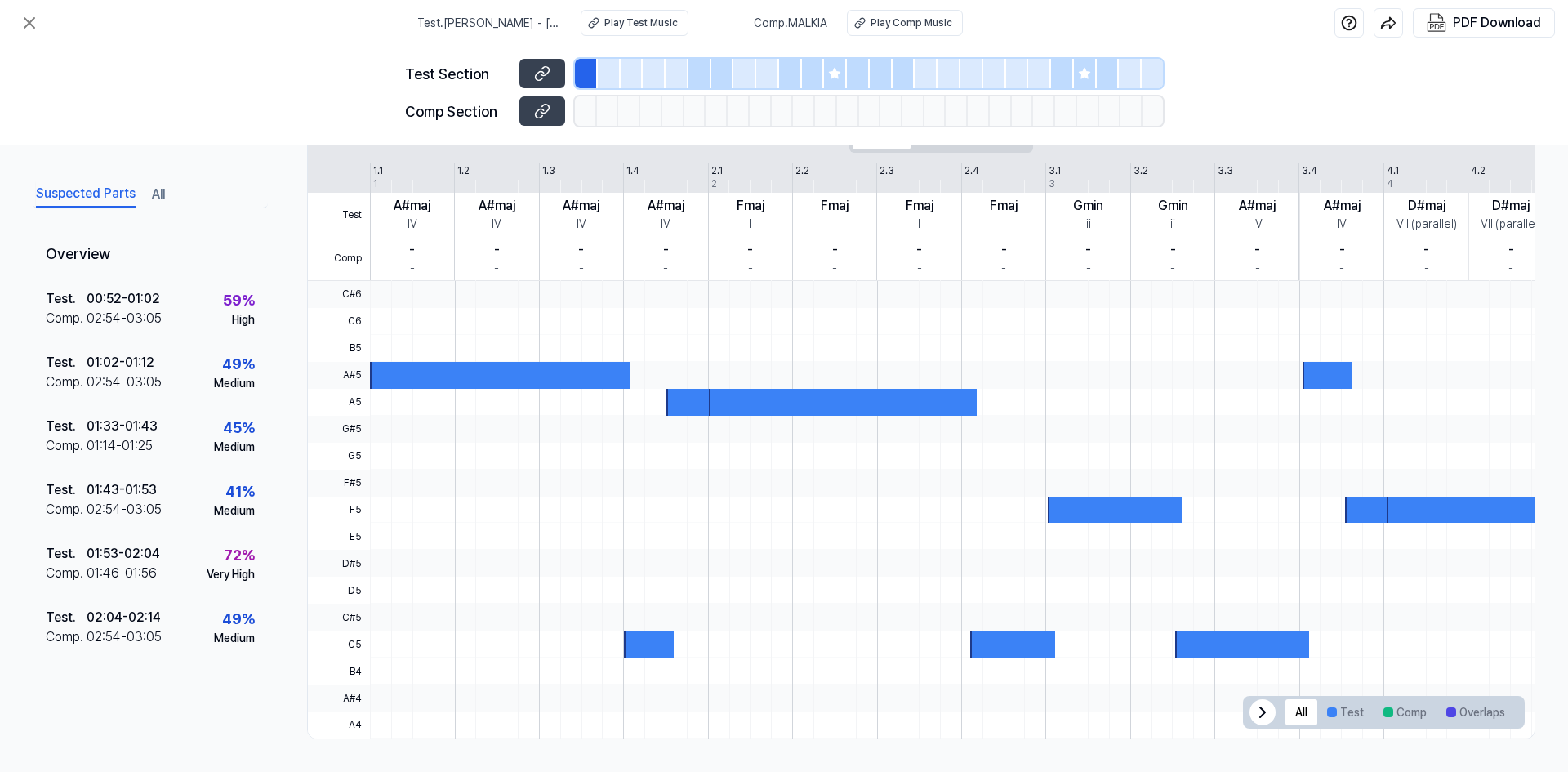
scroll to position [312, 0]
click at [859, 85] on div at bounding box center [857, 73] width 23 height 29
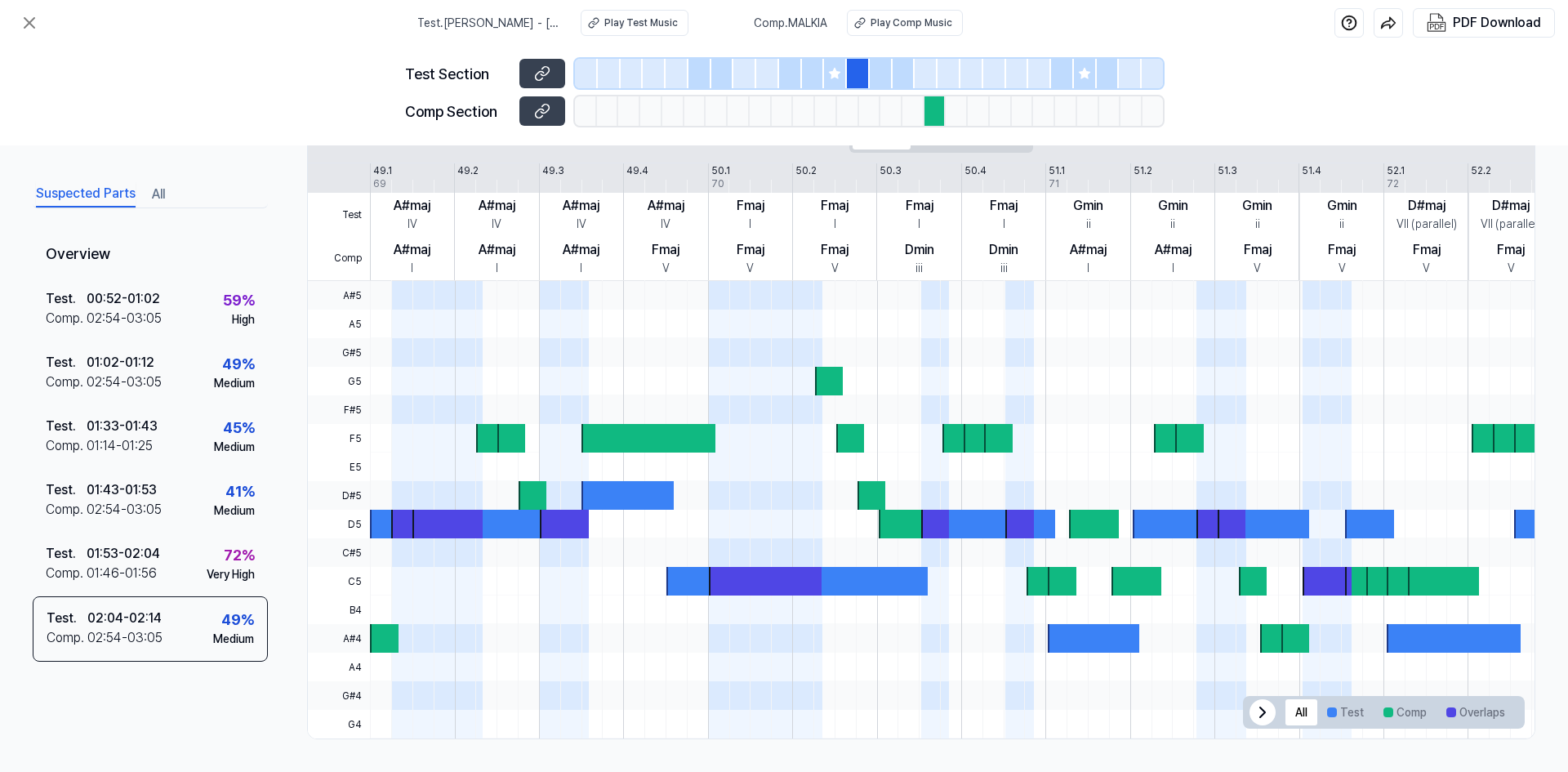
click at [834, 84] on div at bounding box center [835, 73] width 23 height 29
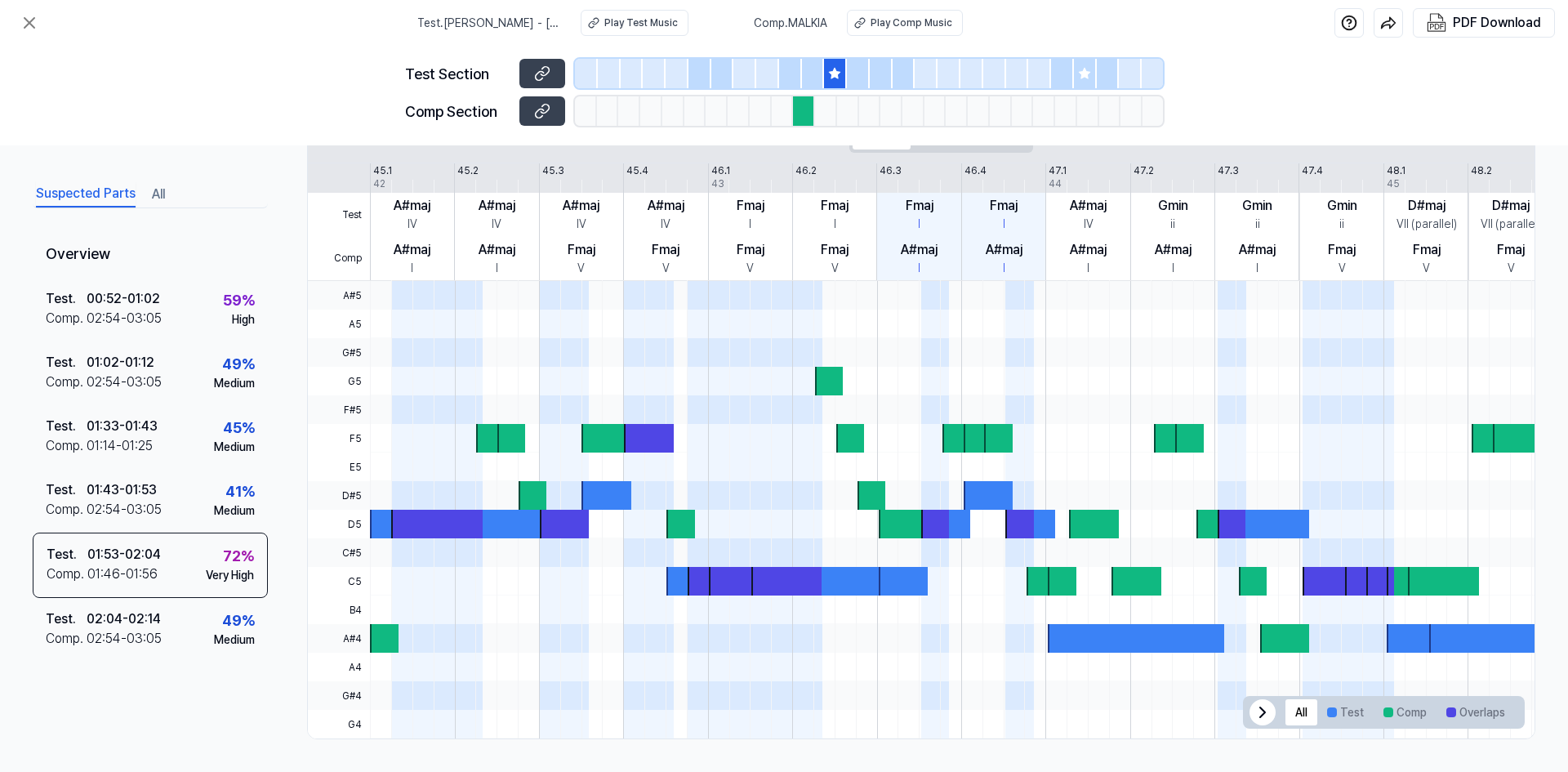
click at [593, 64] on div at bounding box center [586, 73] width 23 height 29
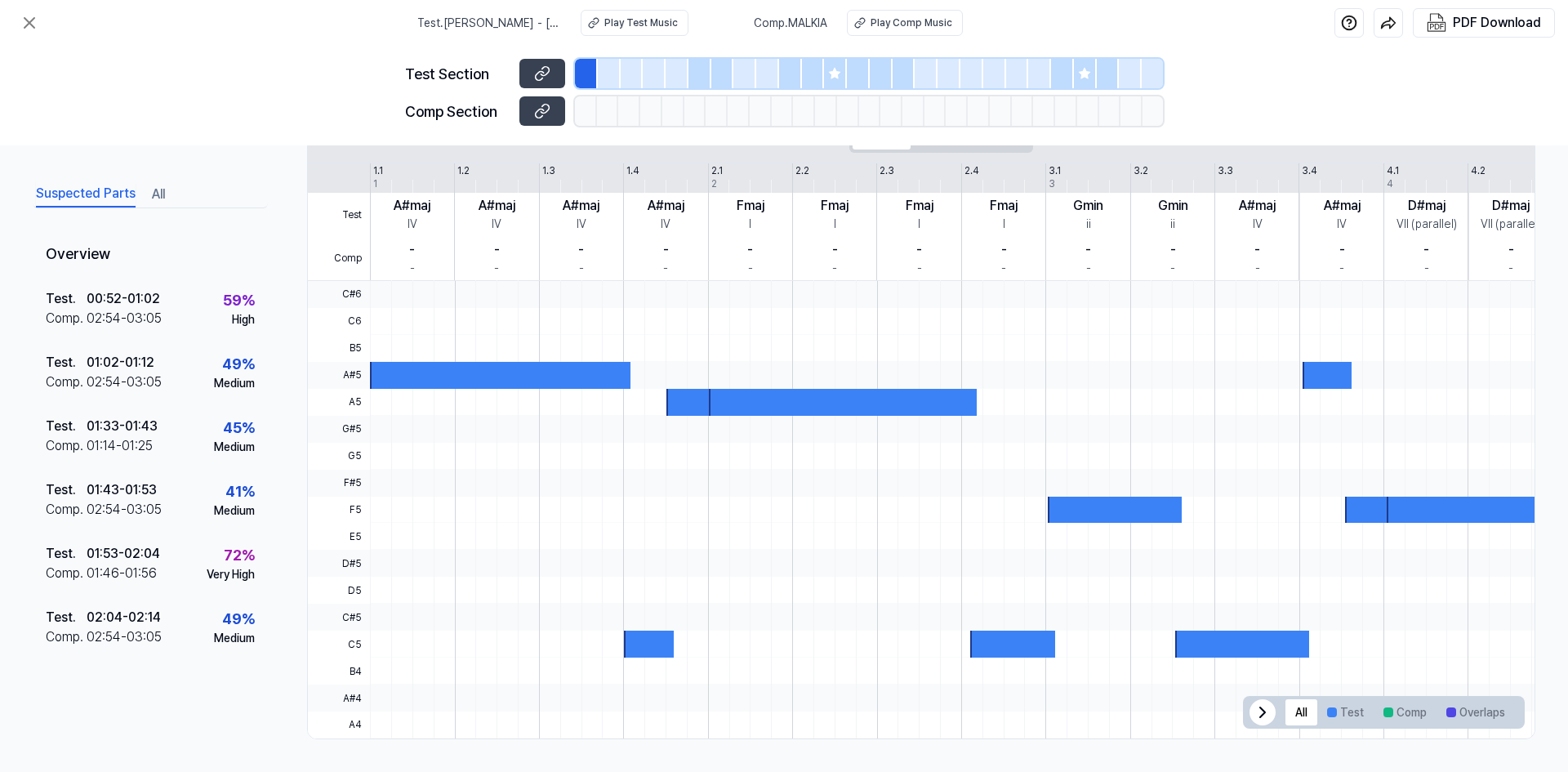
scroll to position [312, 0]
click at [32, 19] on icon at bounding box center [29, 23] width 10 height 10
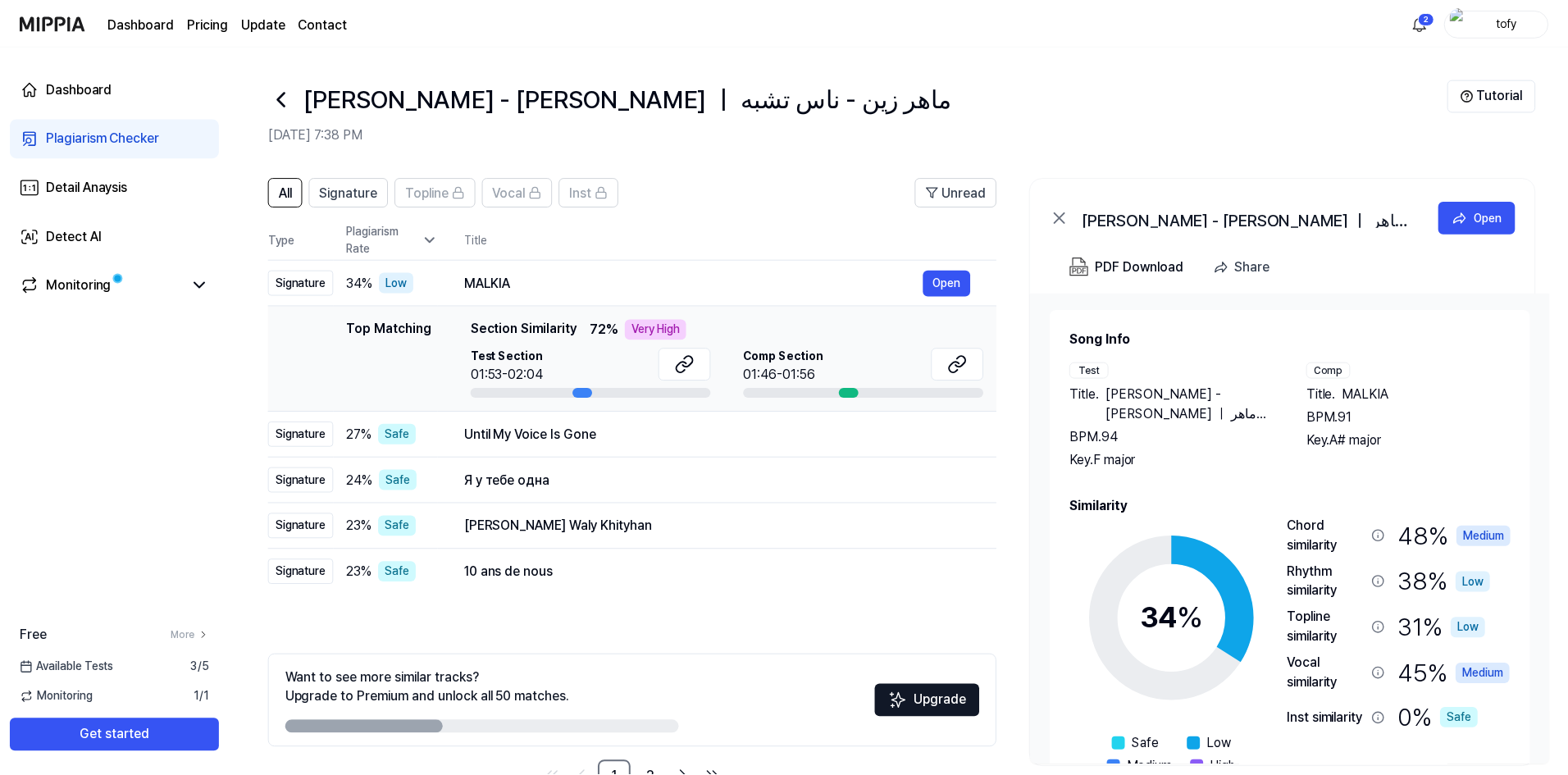
scroll to position [52, 0]
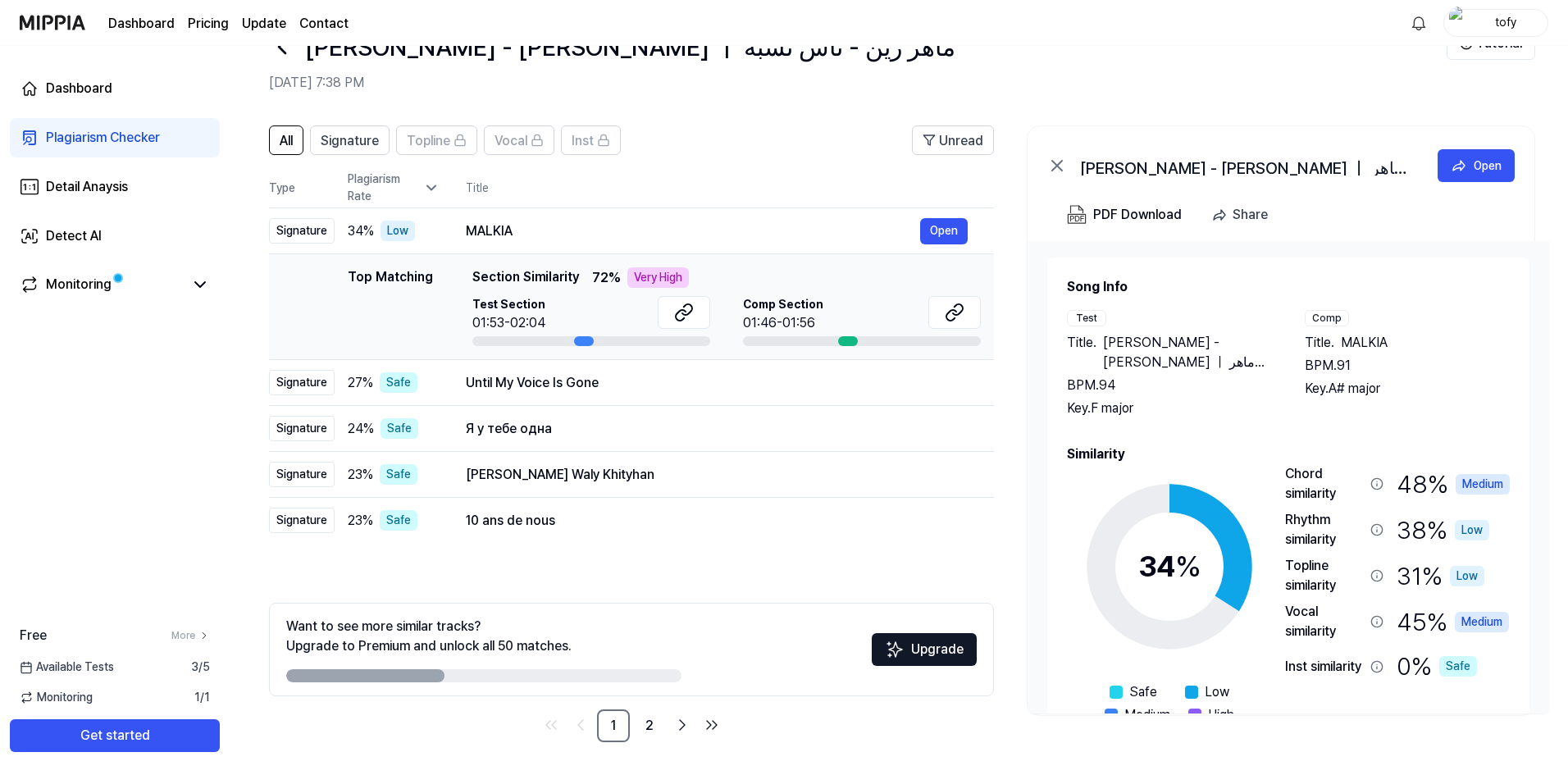
click at [102, 121] on link "Plagiarism Checker" at bounding box center [115, 137] width 210 height 40
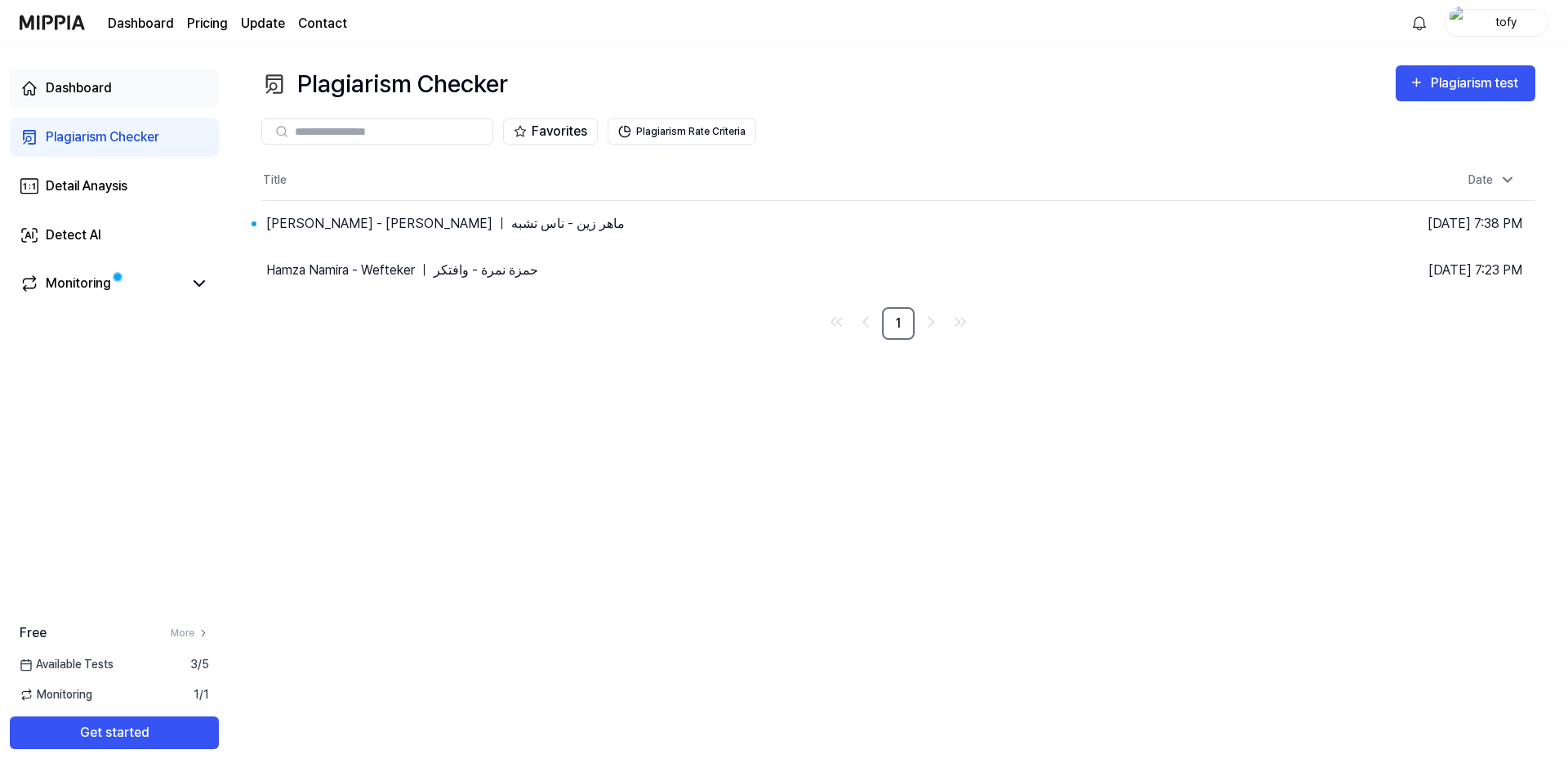
click at [94, 103] on link "Dashboard" at bounding box center [115, 88] width 209 height 39
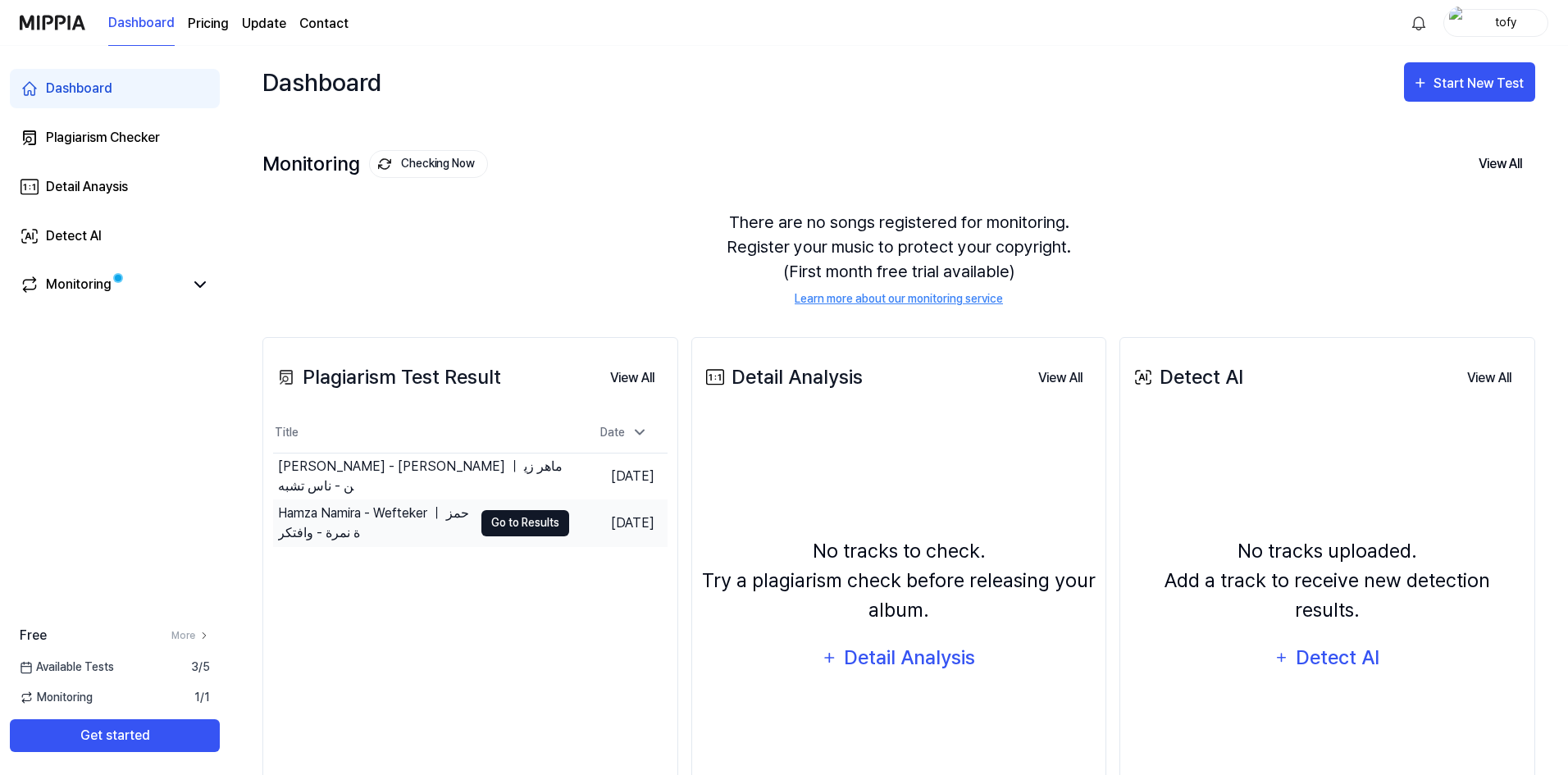
click at [533, 526] on button "Go to Results" at bounding box center [525, 523] width 87 height 26
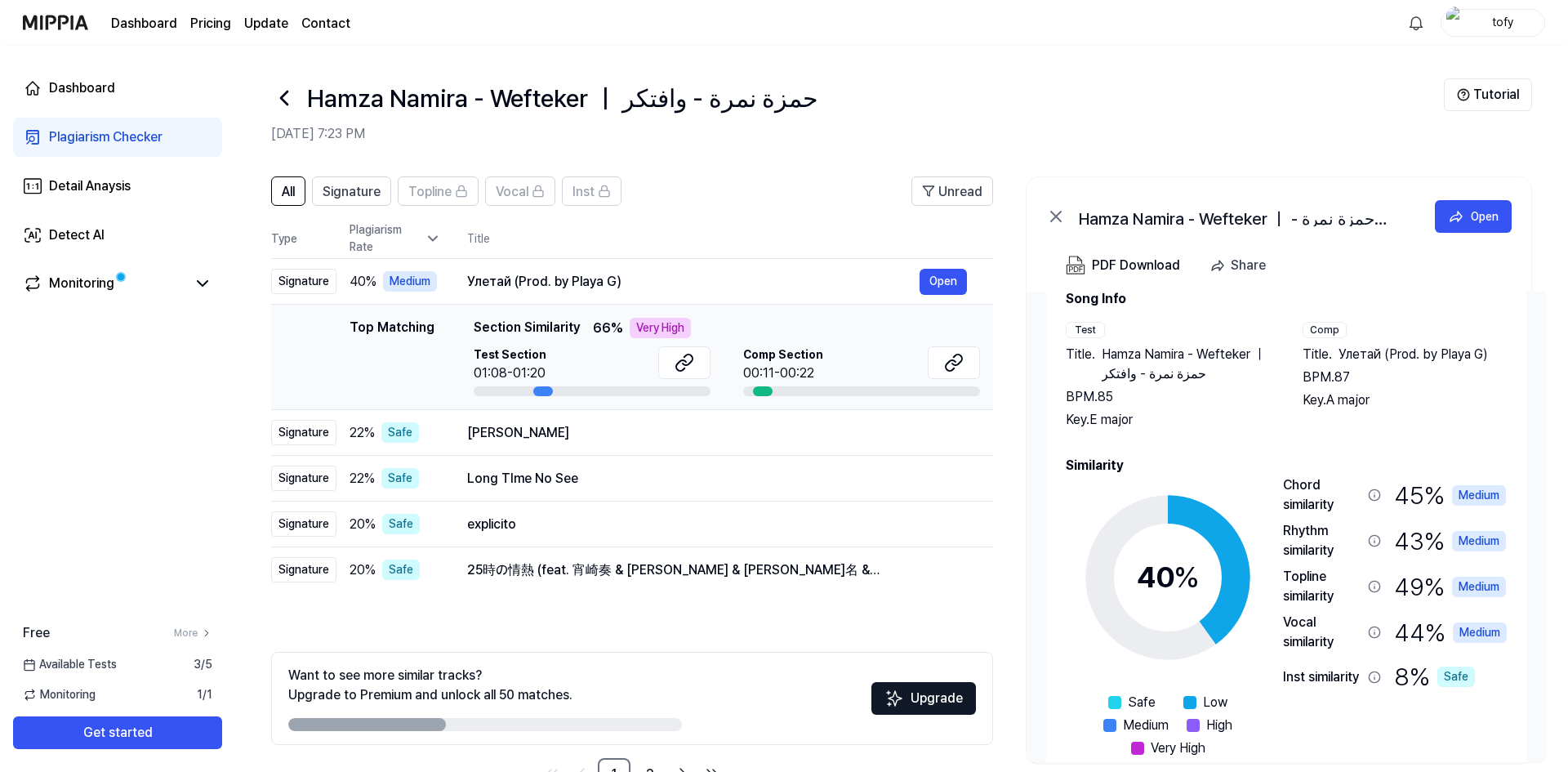
scroll to position [71, 0]
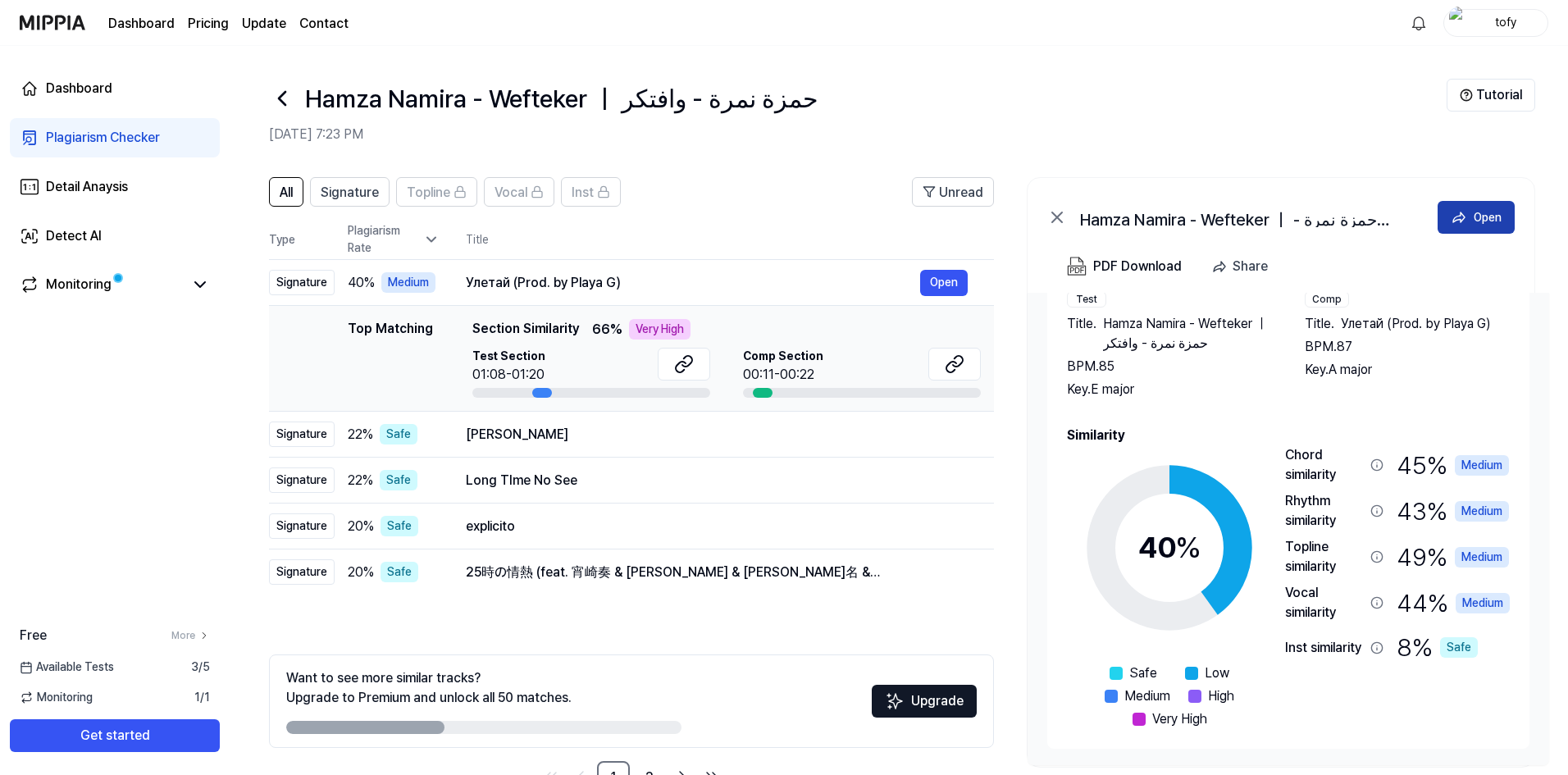
click at [1460, 223] on icon at bounding box center [1458, 217] width 17 height 17
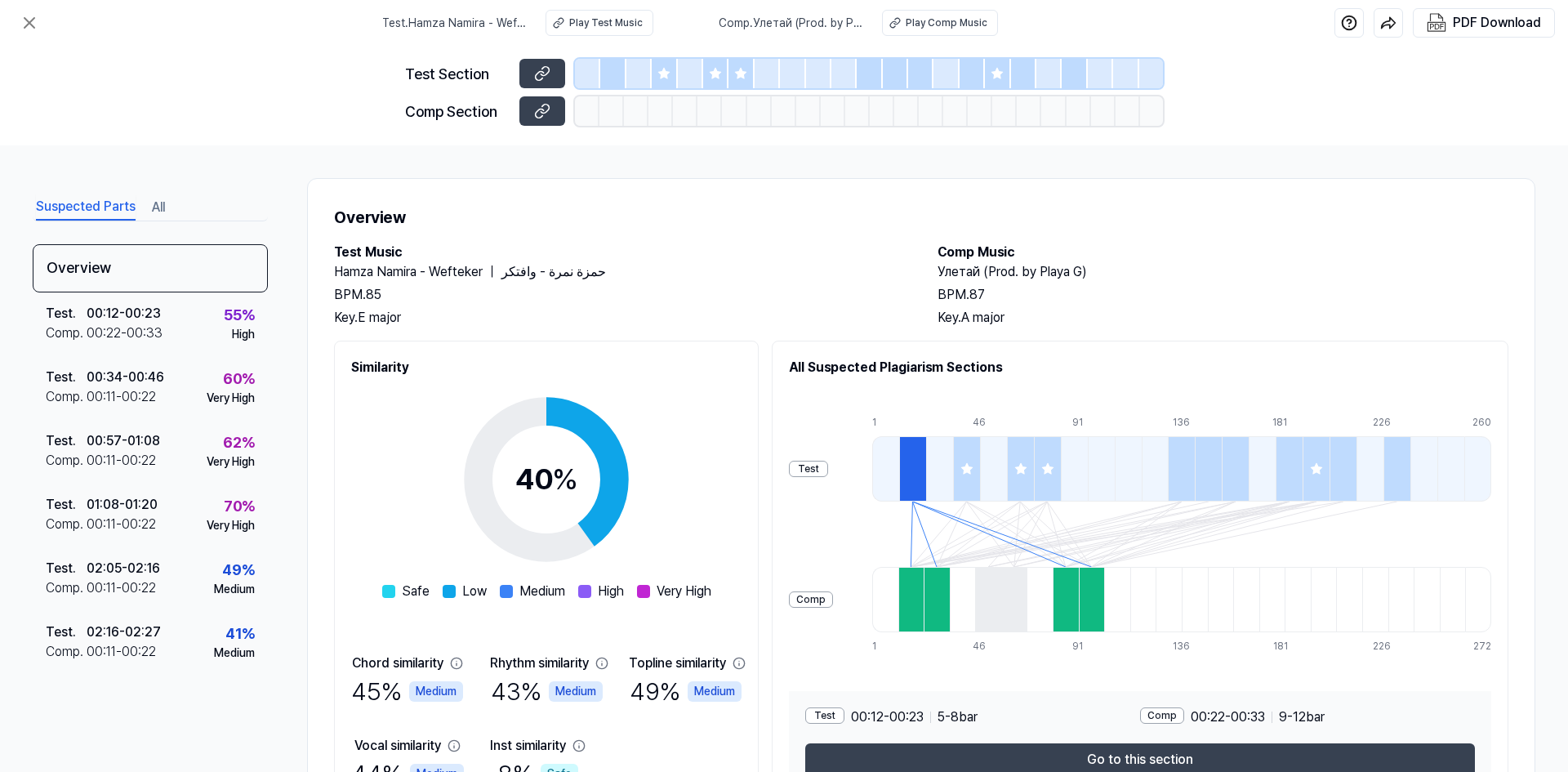
click at [577, 67] on div at bounding box center [588, 73] width 26 height 29
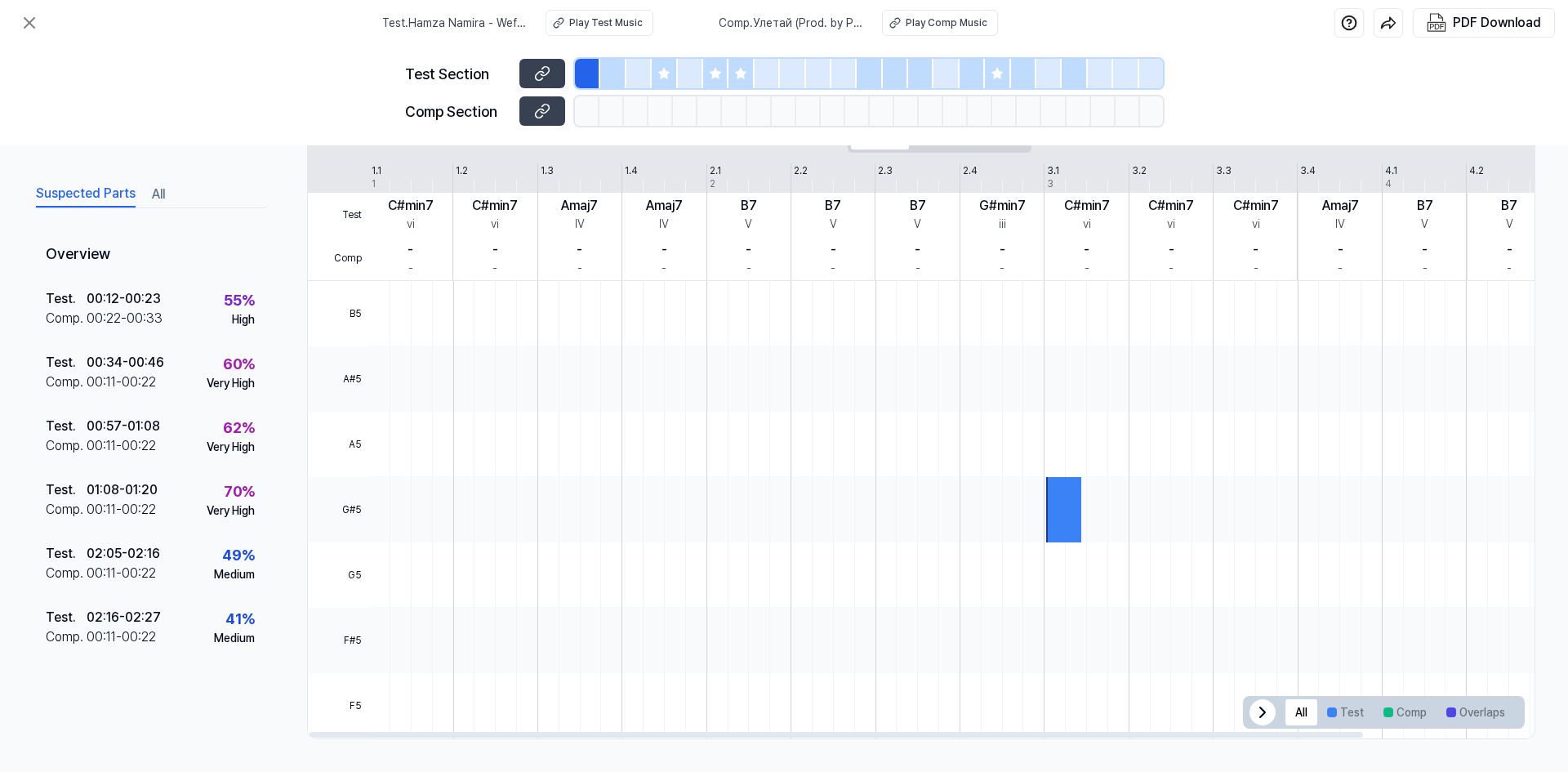
scroll to position [0, 0]
drag, startPoint x: 801, startPoint y: 377, endPoint x: 817, endPoint y: 449, distance: 73.8
click at [606, 71] on div at bounding box center [613, 73] width 26 height 29
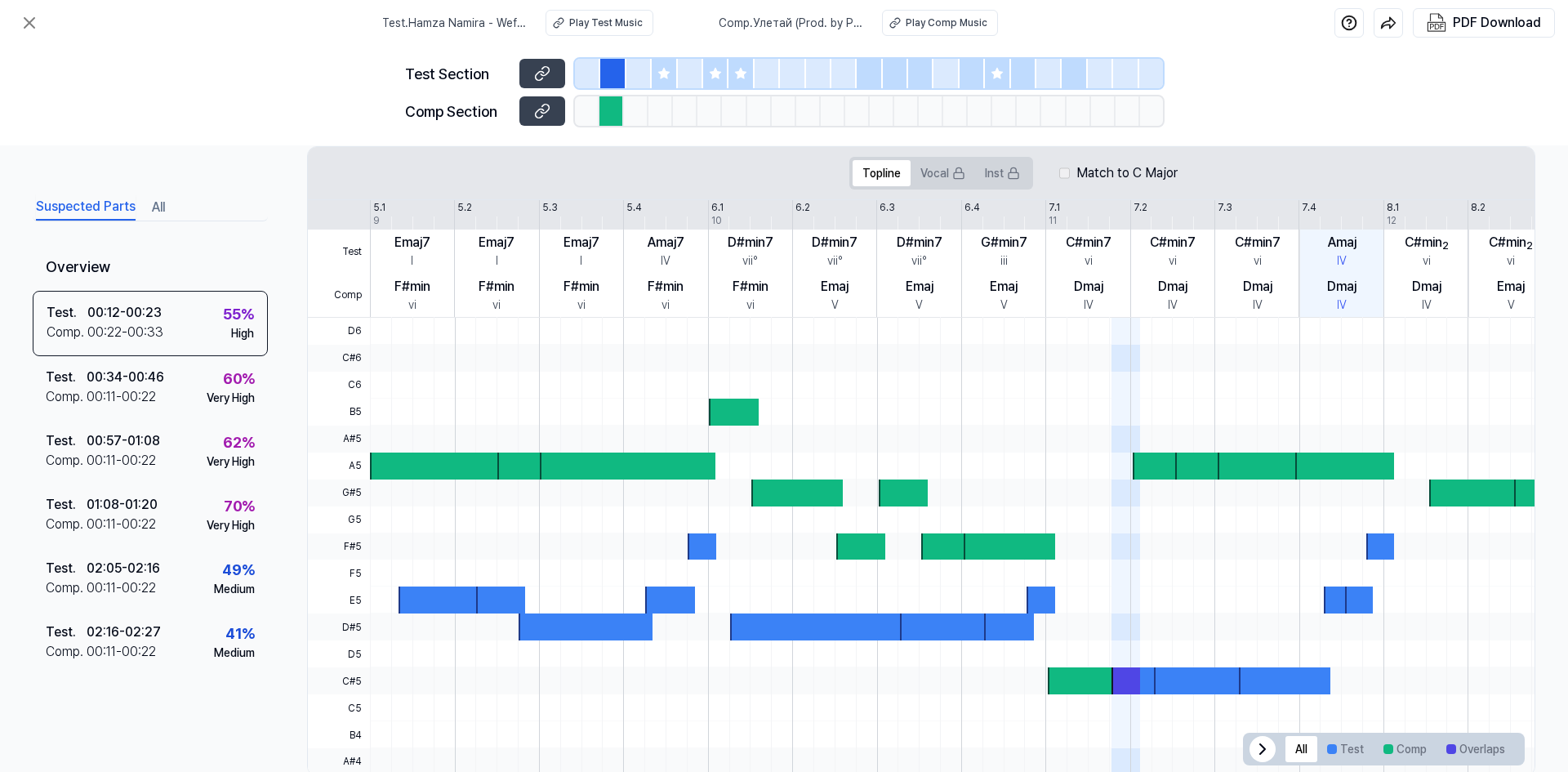
scroll to position [348, 0]
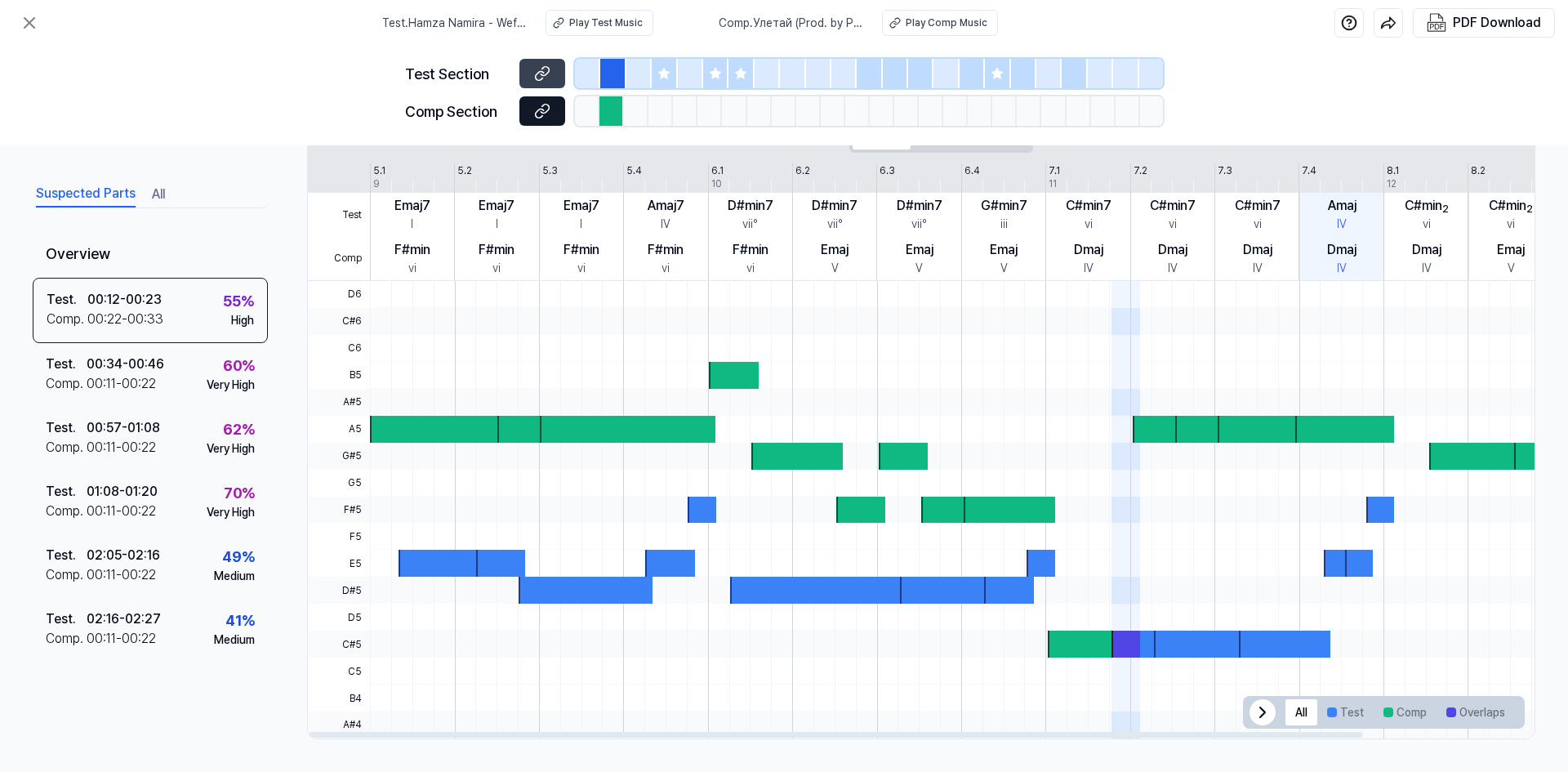
click at [532, 108] on button at bounding box center [542, 111] width 46 height 29
click at [635, 71] on div at bounding box center [639, 73] width 26 height 29
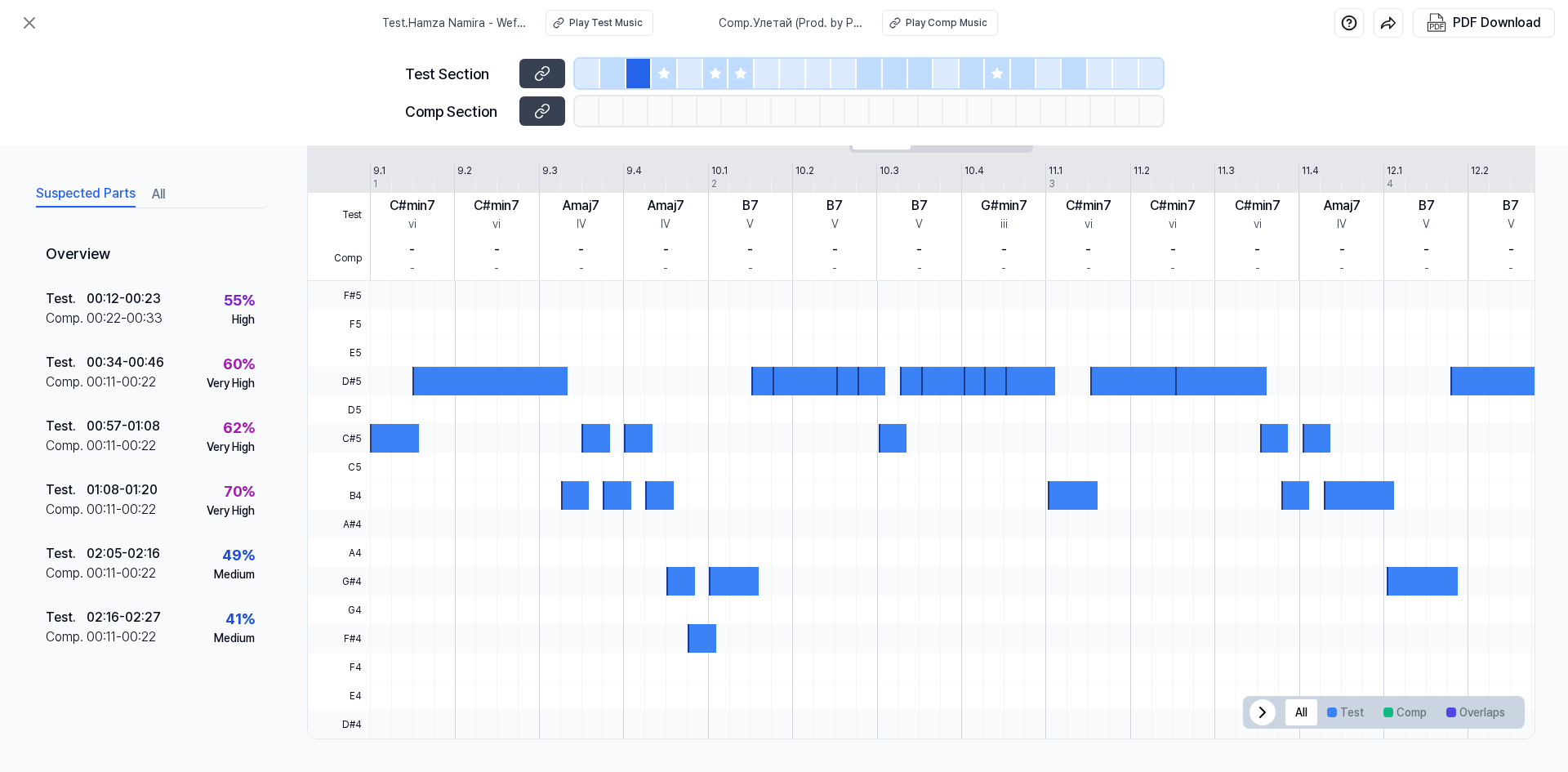
click at [613, 71] on div at bounding box center [613, 73] width 26 height 29
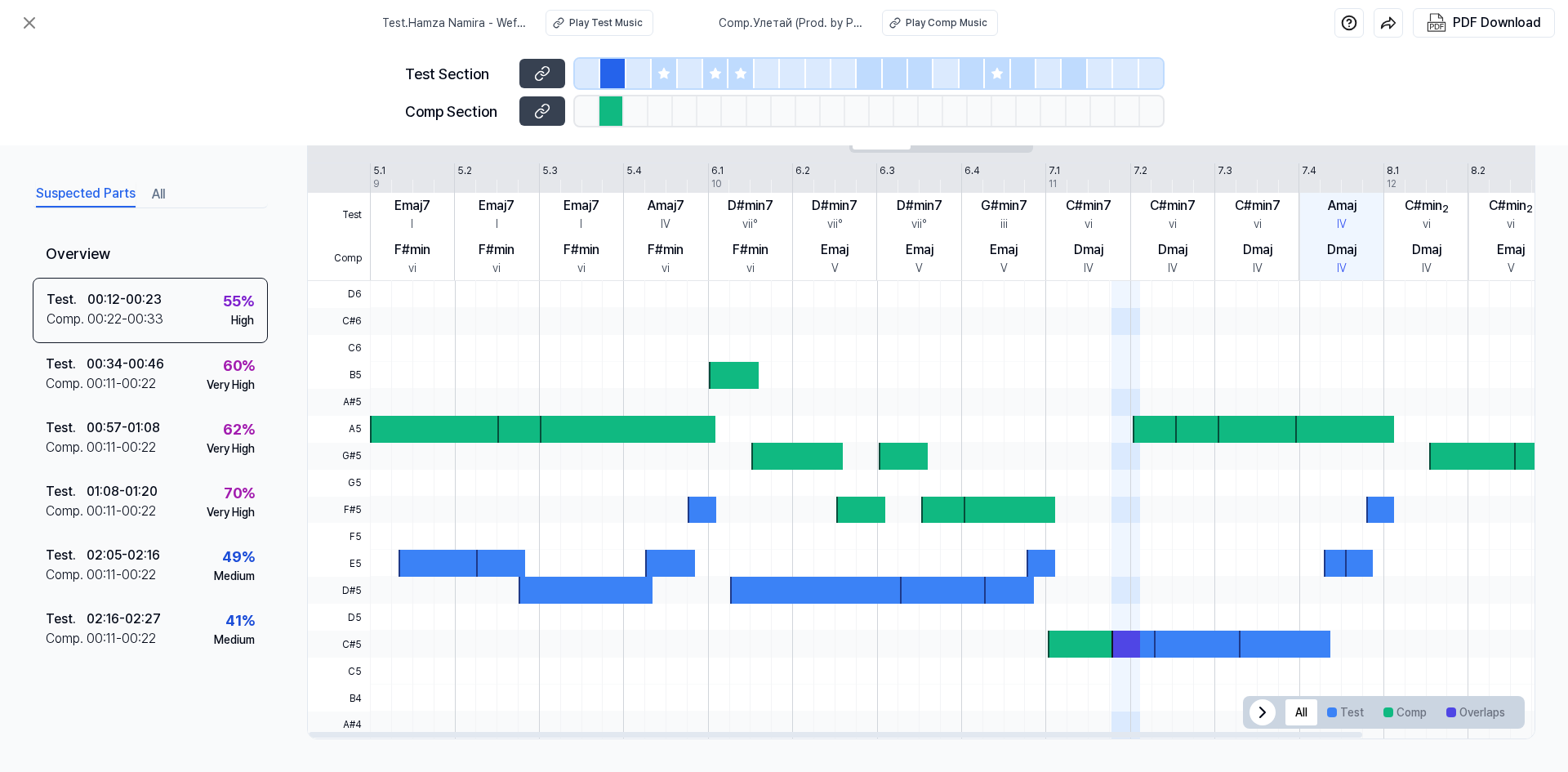
click at [602, 116] on div at bounding box center [612, 111] width 25 height 29
click at [589, 69] on div at bounding box center [588, 73] width 26 height 29
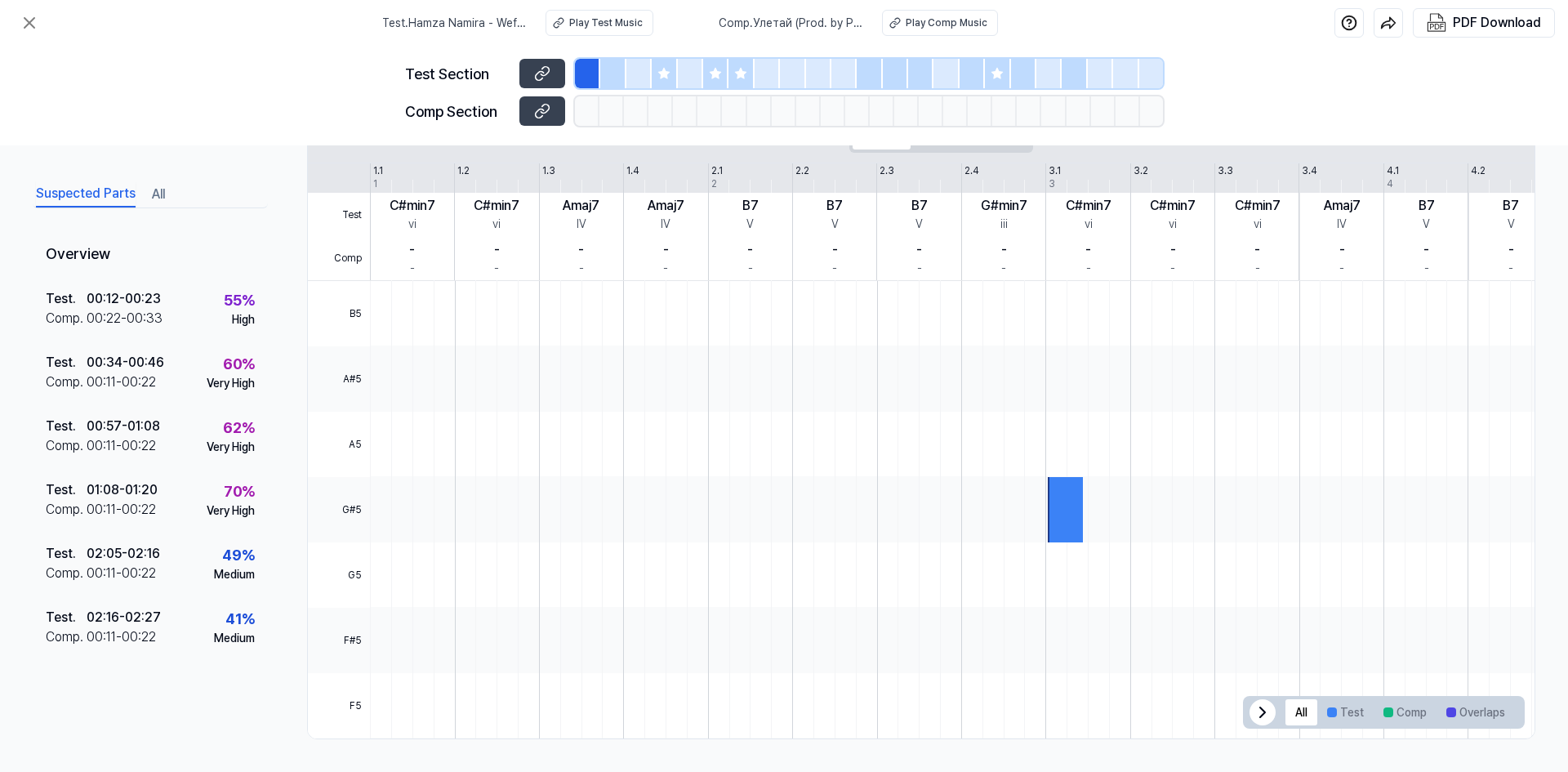
click at [621, 76] on div at bounding box center [613, 73] width 26 height 29
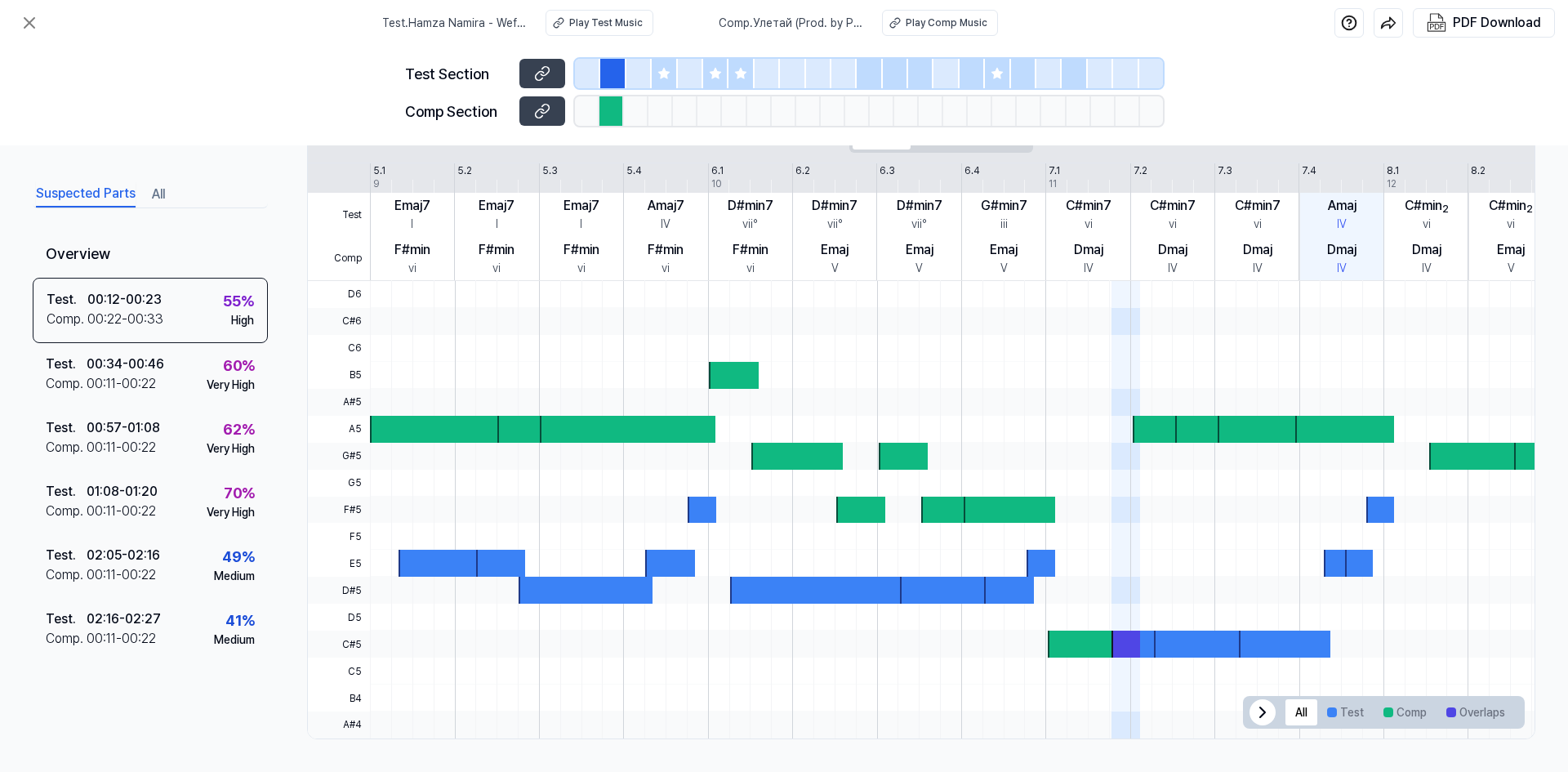
click at [611, 68] on div at bounding box center [613, 73] width 26 height 29
click at [1347, 710] on button "Test" at bounding box center [1344, 711] width 56 height 26
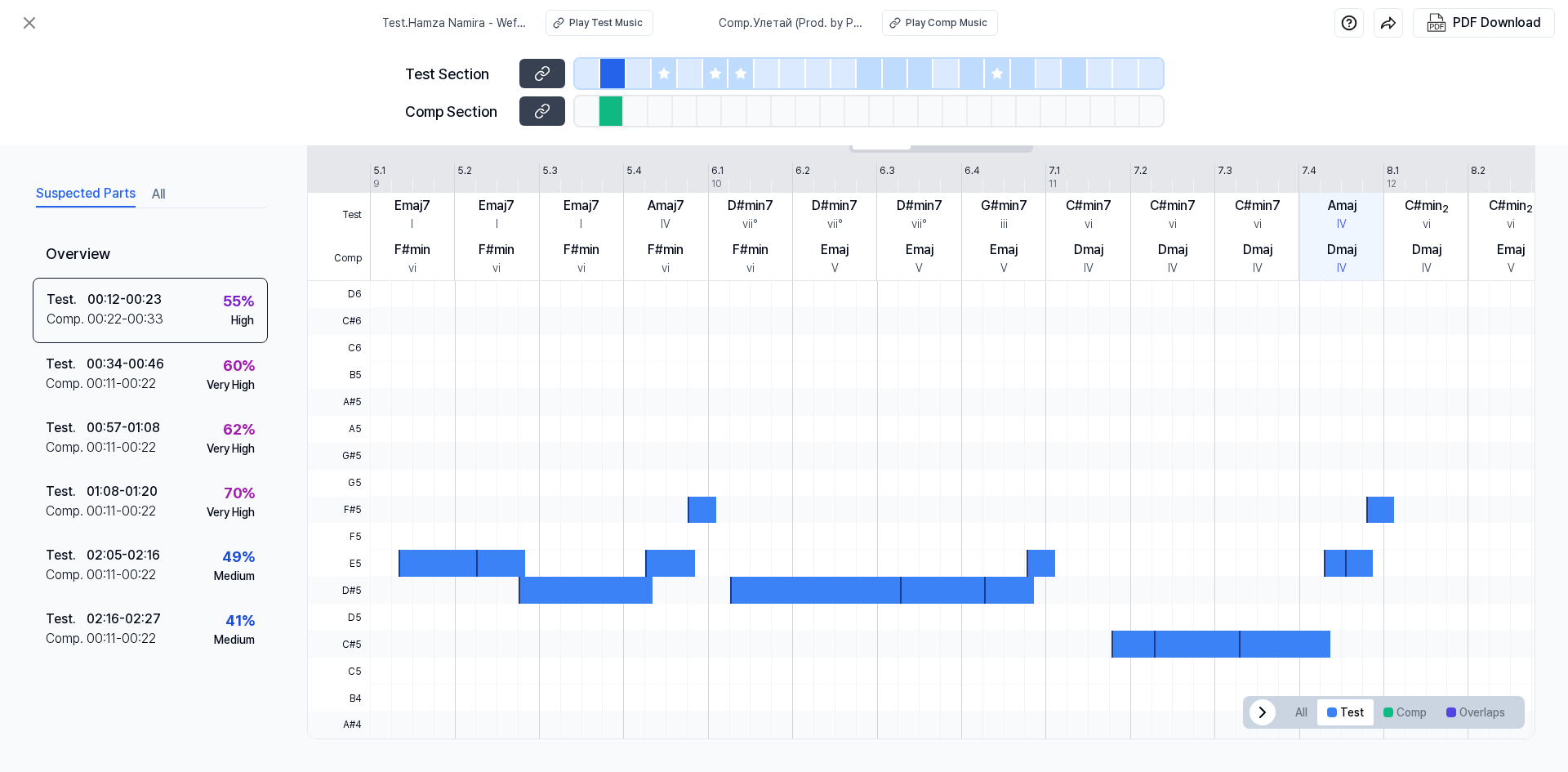
click at [635, 65] on div at bounding box center [639, 73] width 26 height 29
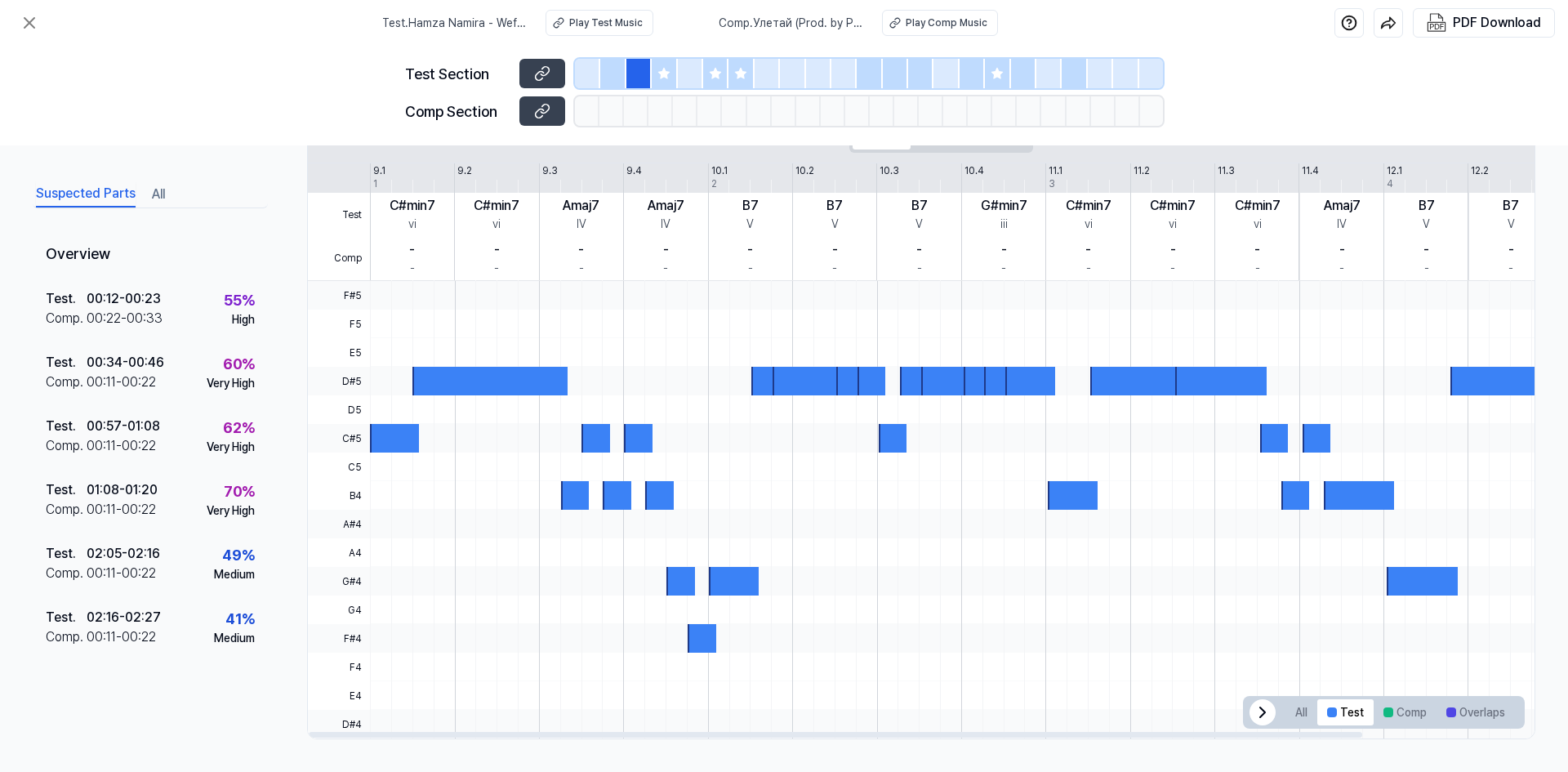
click at [452, 369] on div at bounding box center [490, 380] width 155 height 28
click at [455, 371] on div at bounding box center [490, 380] width 155 height 28
click at [456, 371] on div at bounding box center [490, 380] width 155 height 28
drag, startPoint x: 456, startPoint y: 371, endPoint x: 623, endPoint y: 358, distance: 167.5
click at [623, 358] on div at bounding box center [1043, 509] width 1349 height 458
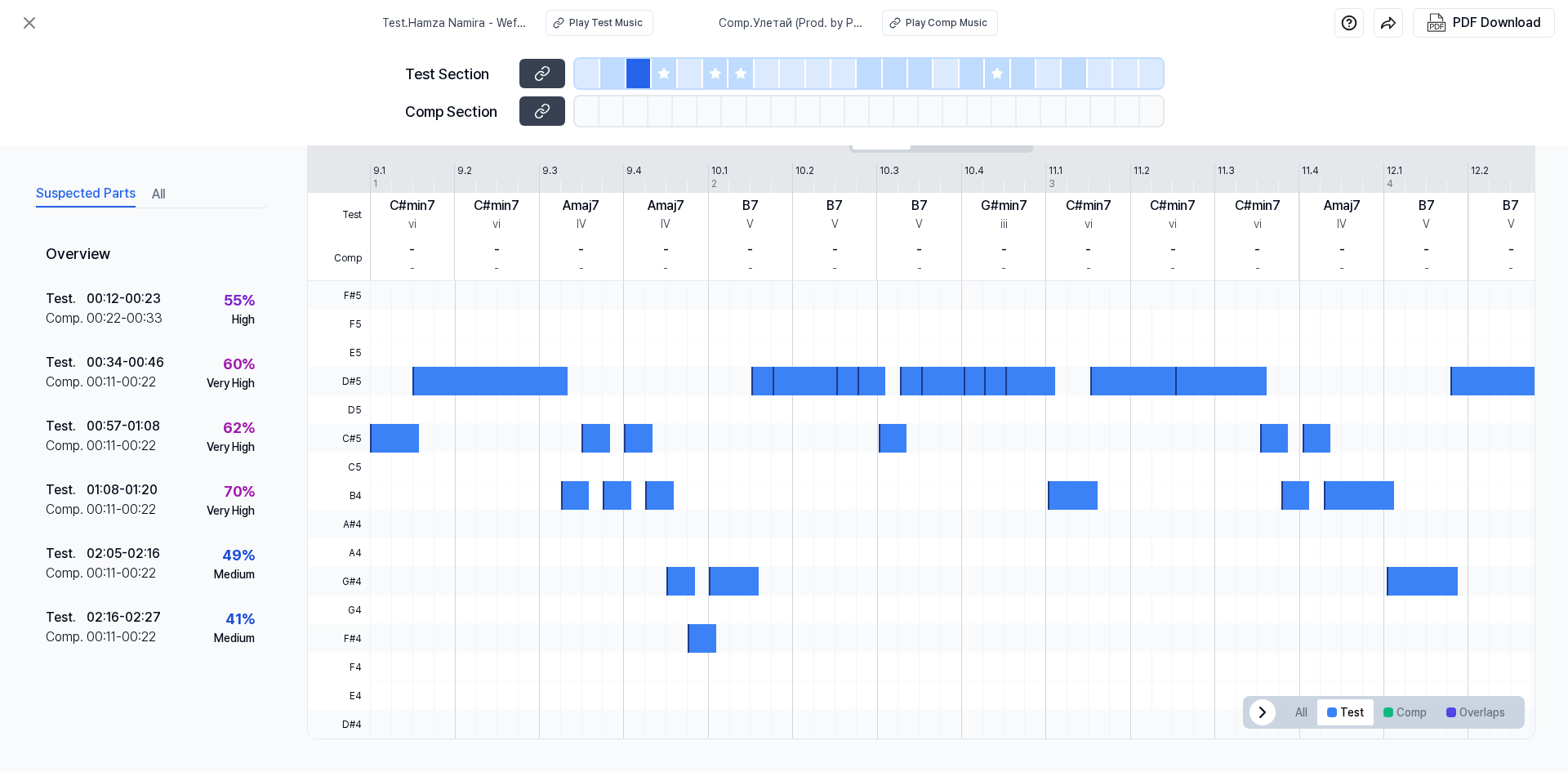
click at [806, 16] on span "Comp . Улетай (Prod. by Playa G)" at bounding box center [790, 23] width 144 height 17
click at [806, 17] on span "Comp . Улетай (Prod. by Playa G)" at bounding box center [790, 23] width 144 height 17
click at [806, 21] on span "Comp . Улетай (Prod. by Playa G)" at bounding box center [790, 23] width 144 height 17
click at [174, 199] on div "Suspected Parts All" at bounding box center [150, 193] width 235 height 30
click at [160, 204] on div "Suspected Parts All" at bounding box center [150, 193] width 235 height 30
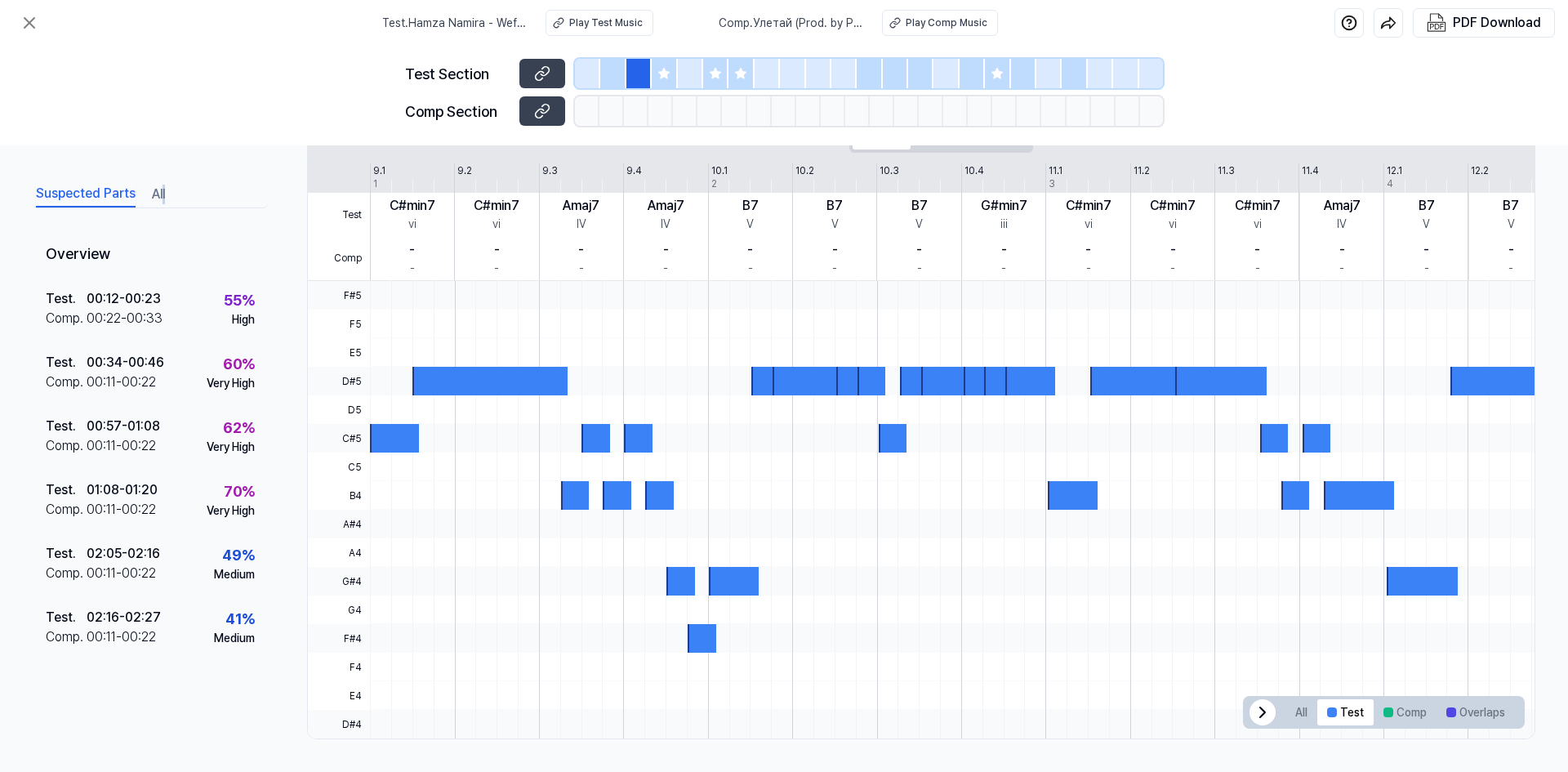
click at [159, 201] on button "All" at bounding box center [159, 194] width 13 height 26
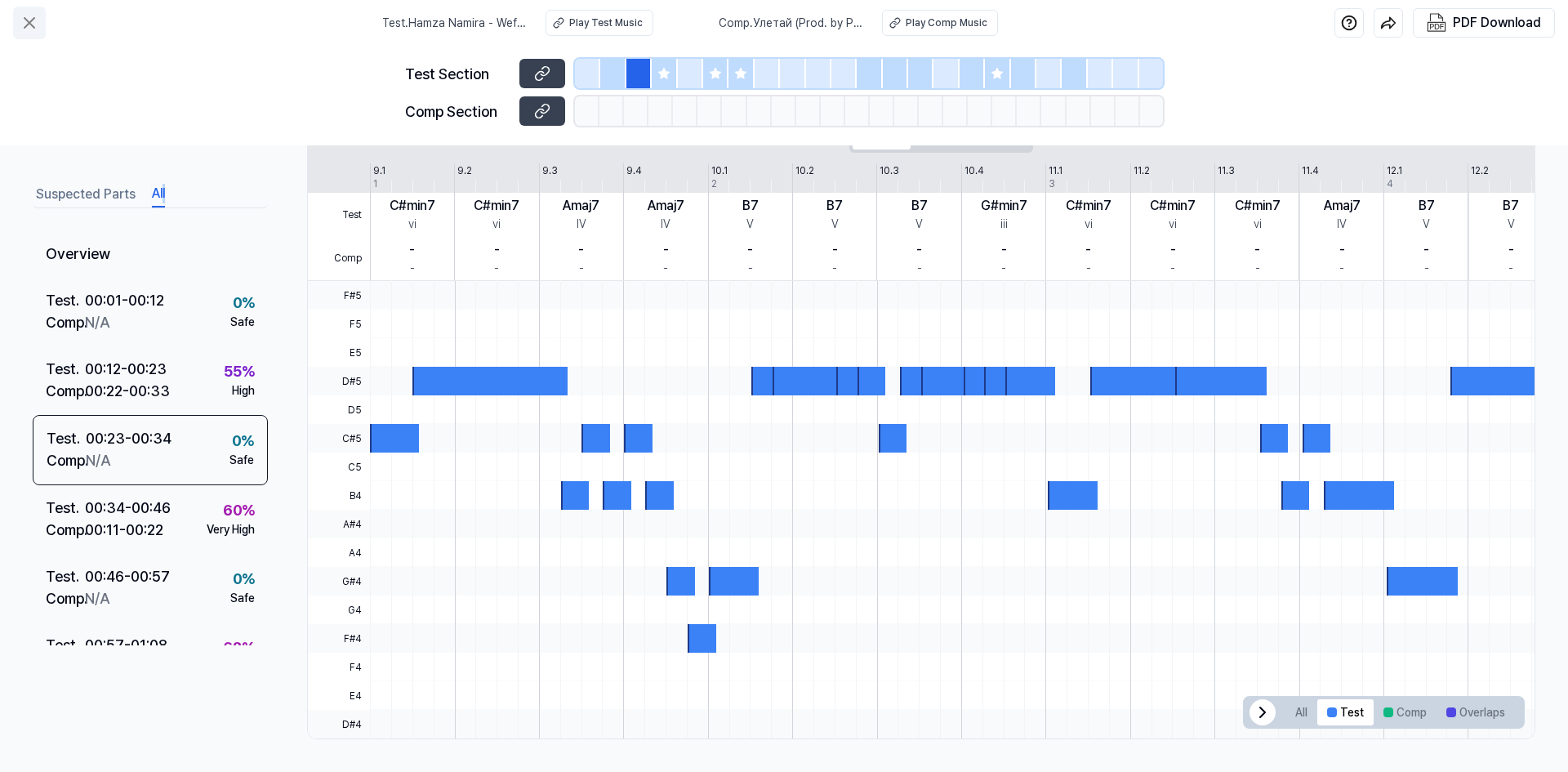
click at [14, 19] on button at bounding box center [29, 23] width 33 height 33
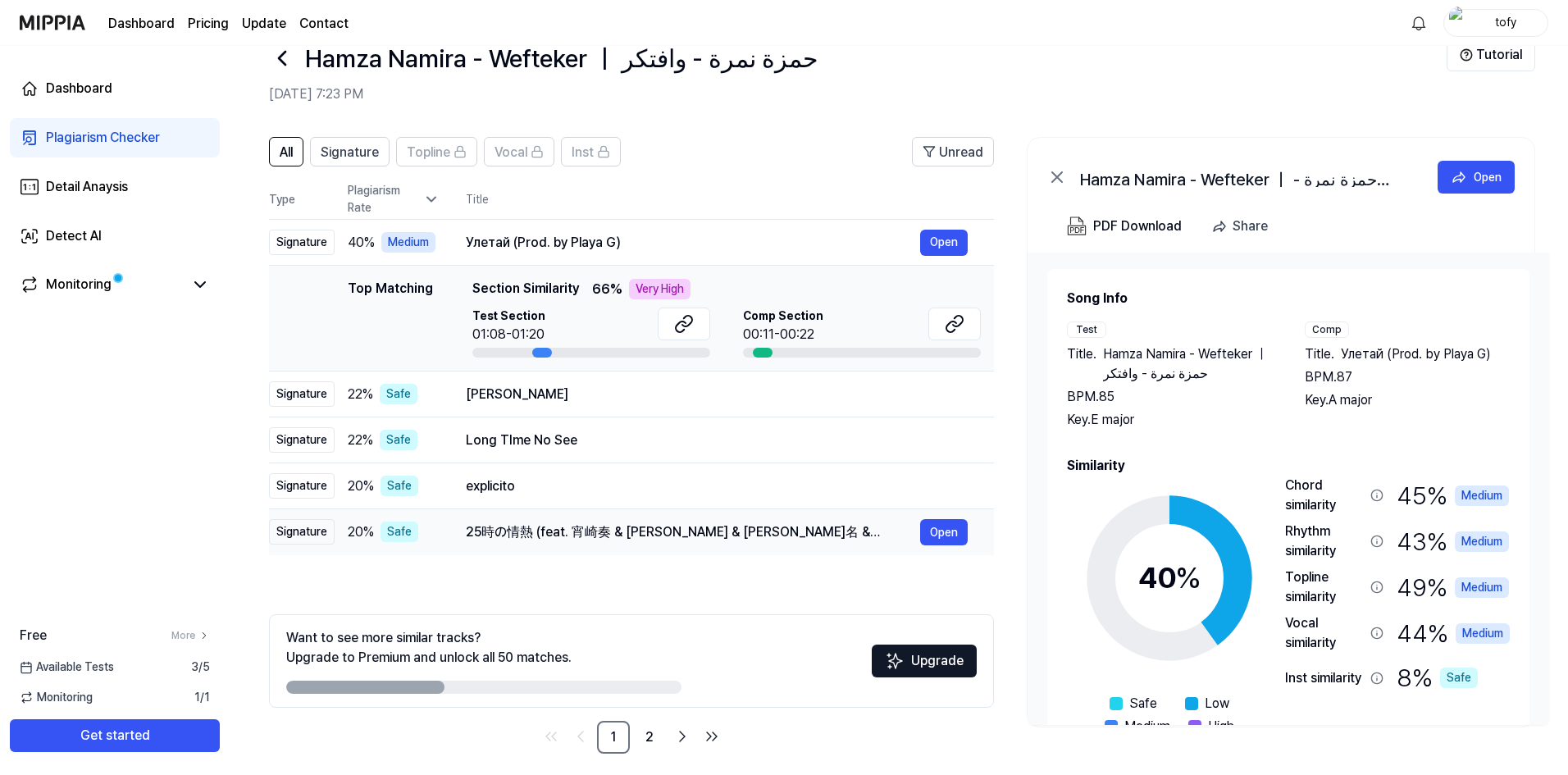
scroll to position [52, 0]
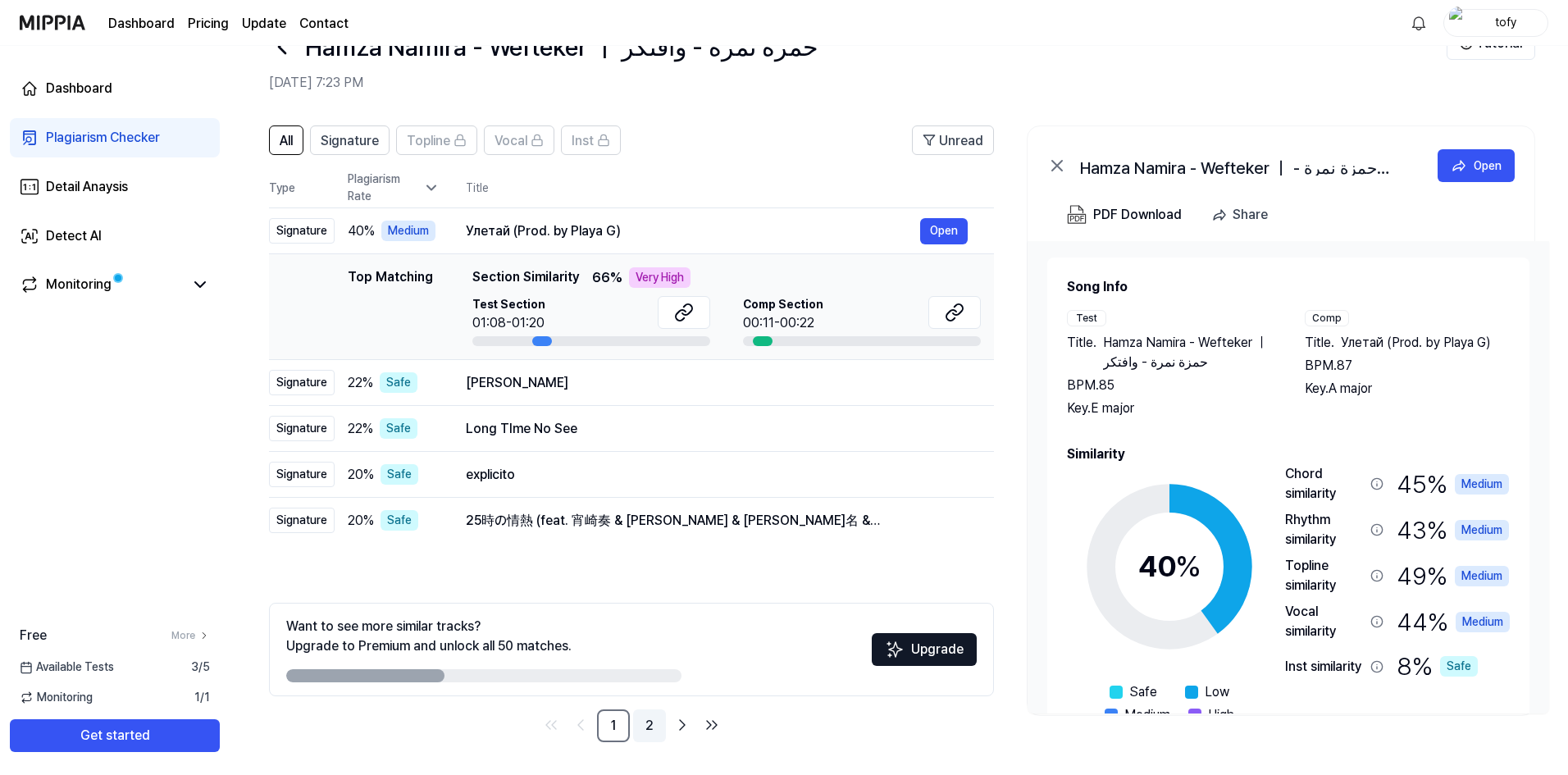
click at [644, 716] on link "2" at bounding box center [649, 725] width 33 height 33
click at [646, 730] on link "2" at bounding box center [649, 725] width 33 height 33
click at [645, 729] on link "2" at bounding box center [649, 725] width 33 height 33
click at [647, 731] on link "2" at bounding box center [649, 725] width 33 height 33
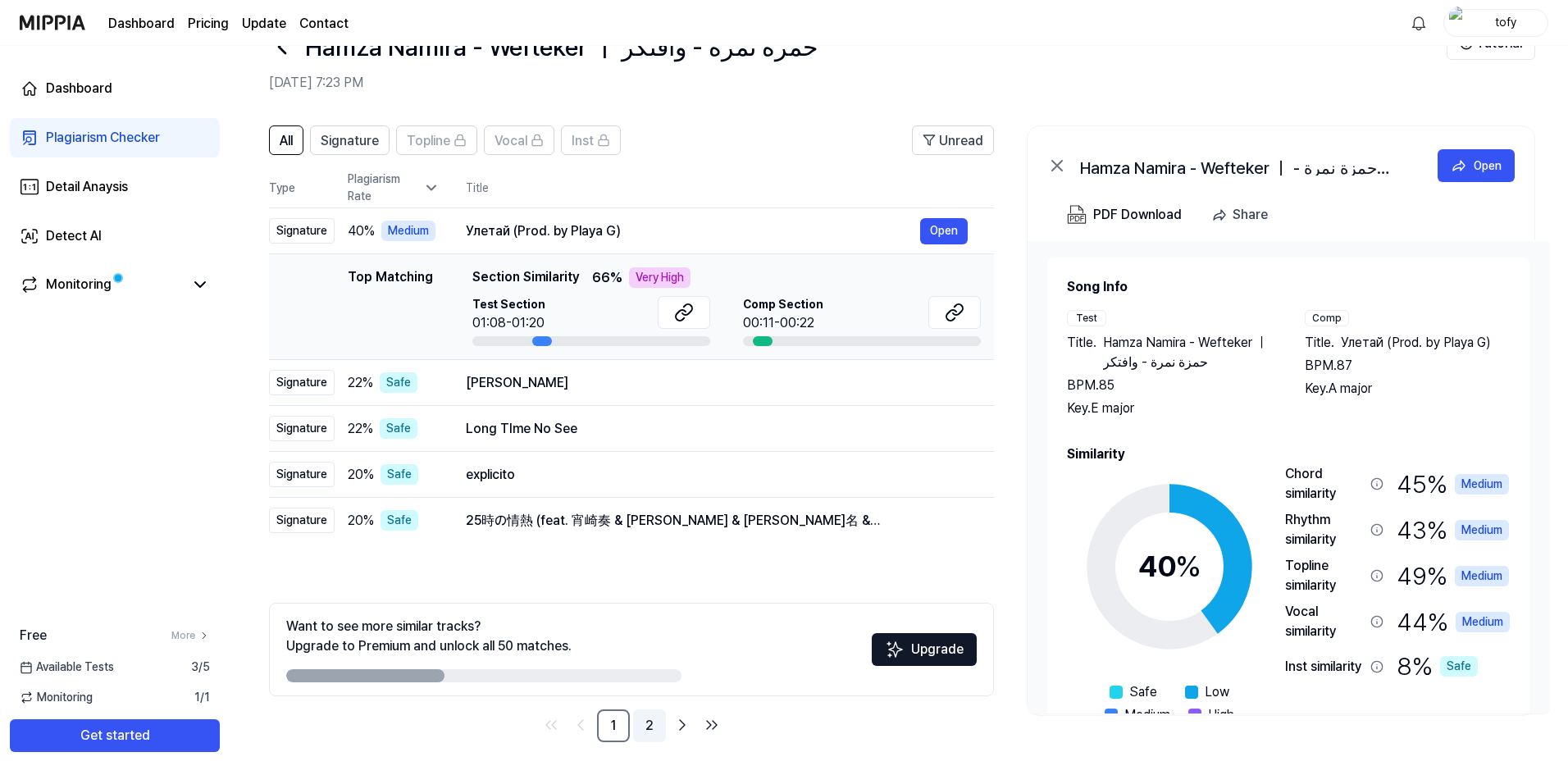
click at [647, 731] on link "2" at bounding box center [649, 725] width 33 height 33
click at [683, 730] on icon "Go to next page" at bounding box center [681, 724] width 19 height 19
click at [682, 730] on icon "Go to next page" at bounding box center [681, 724] width 19 height 19
click at [660, 724] on link "2" at bounding box center [649, 725] width 33 height 33
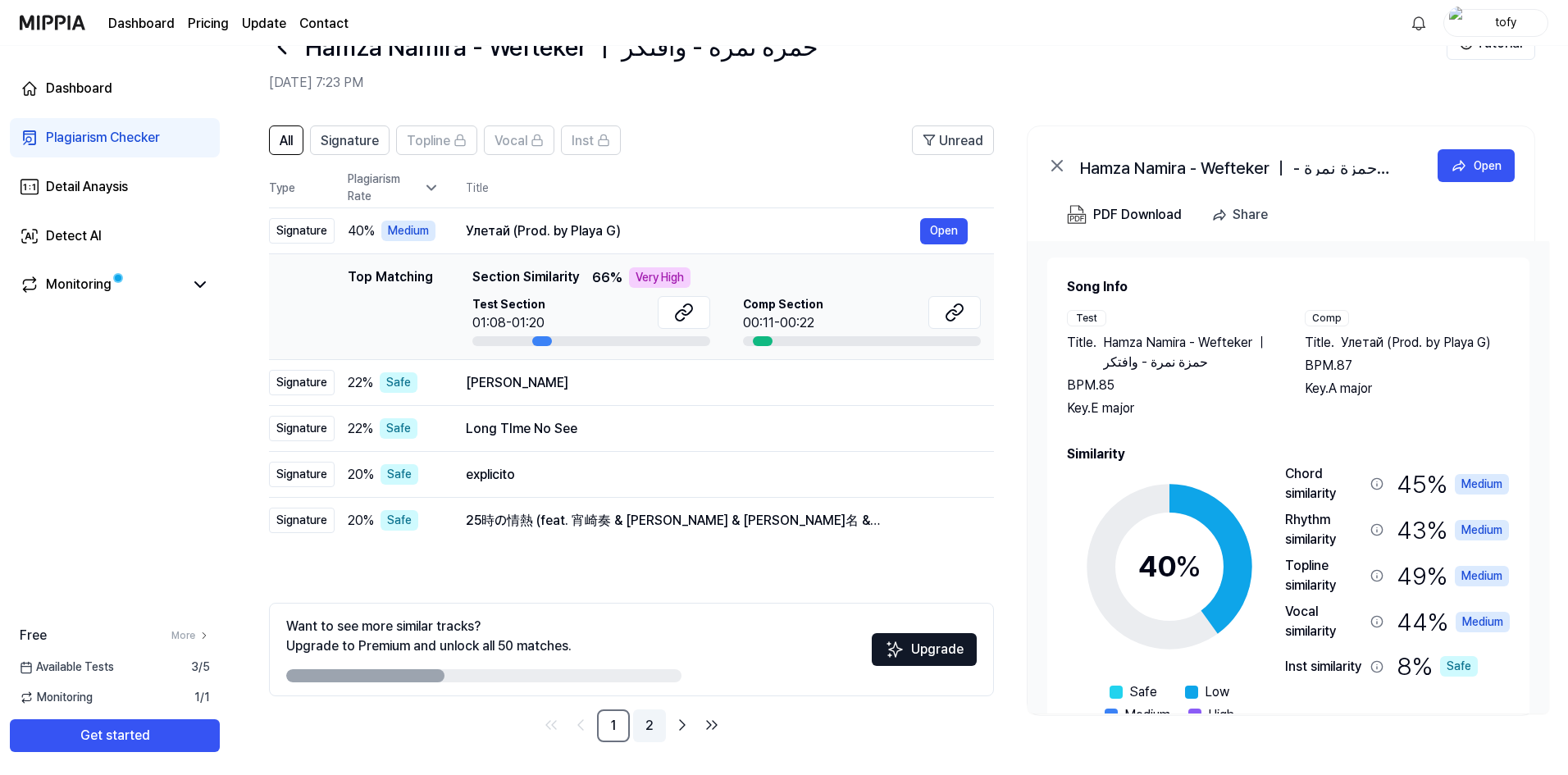
click at [660, 724] on link "2" at bounding box center [649, 725] width 33 height 33
click at [669, 736] on li "pagination" at bounding box center [682, 725] width 26 height 29
click at [647, 762] on div "All Signature Topline Vocal Inst Unread All Signature Topline Vocal Inst Type P…" at bounding box center [898, 441] width 1338 height 665
click at [650, 725] on link "2" at bounding box center [649, 725] width 33 height 33
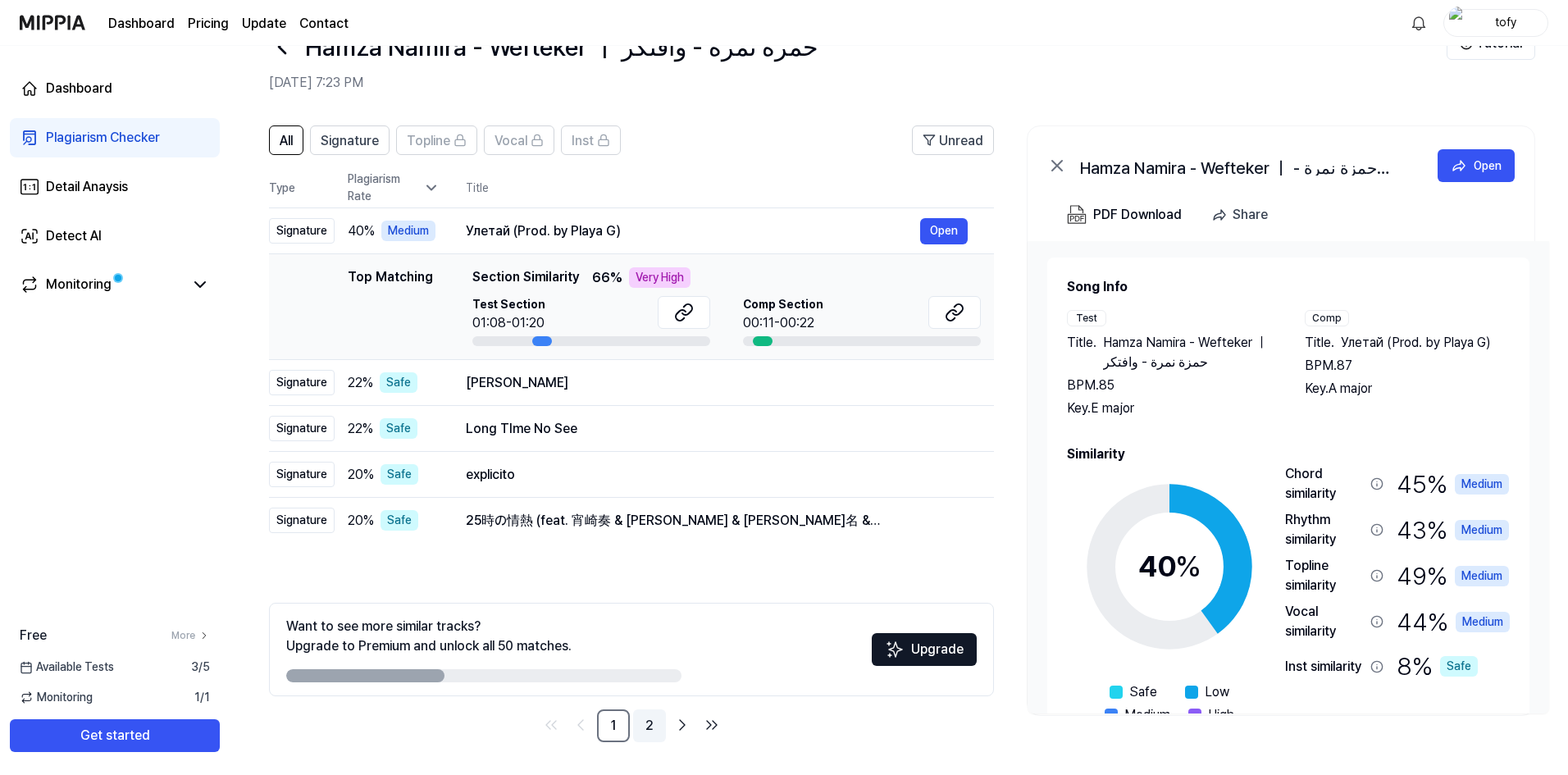
click at [650, 725] on link "2" at bounding box center [649, 725] width 33 height 33
drag, startPoint x: 633, startPoint y: 712, endPoint x: 650, endPoint y: 724, distance: 20.8
click at [638, 716] on link "2" at bounding box center [649, 725] width 33 height 33
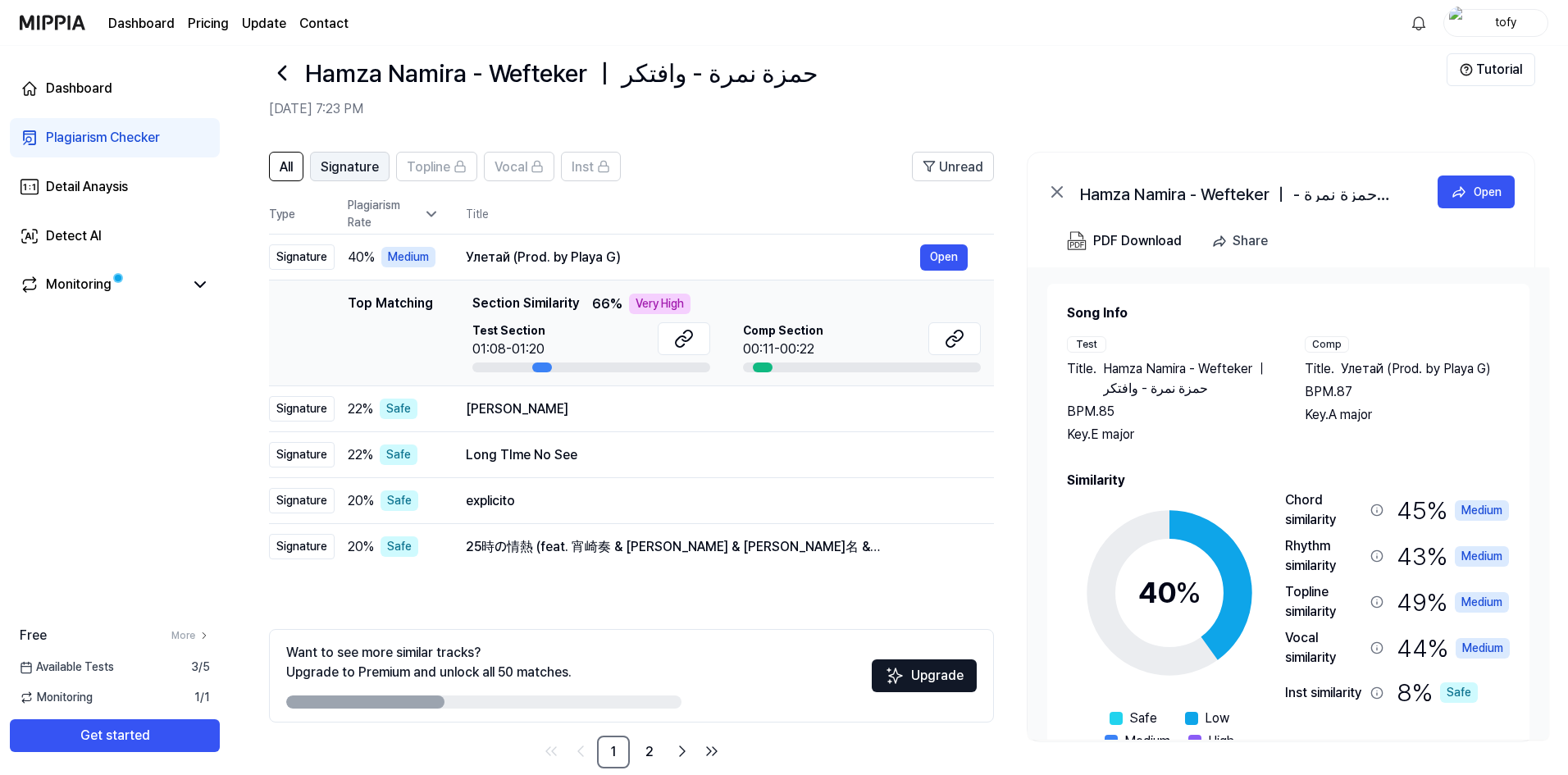
scroll to position [0, 0]
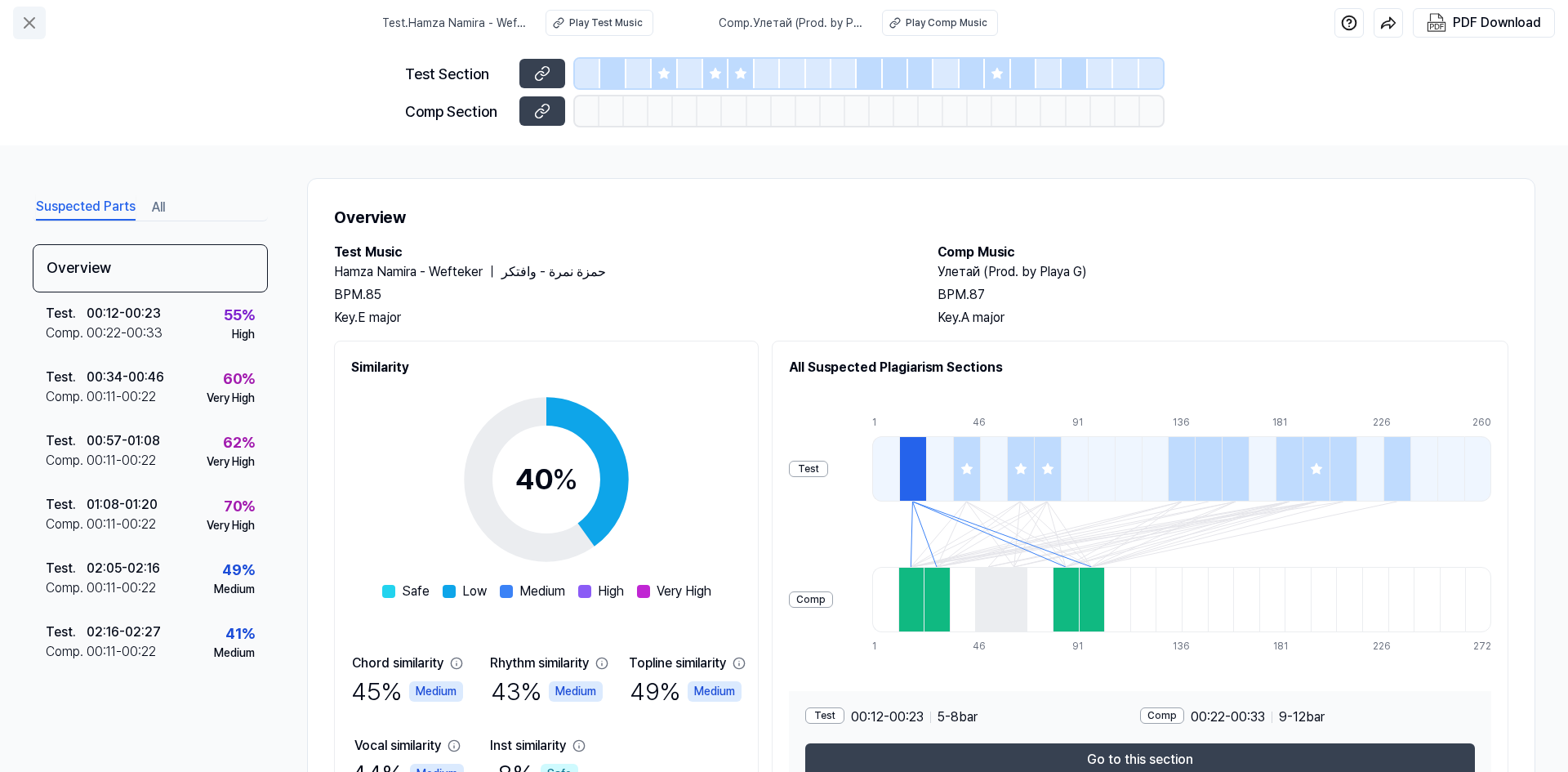
click at [24, 20] on icon at bounding box center [28, 22] width 19 height 19
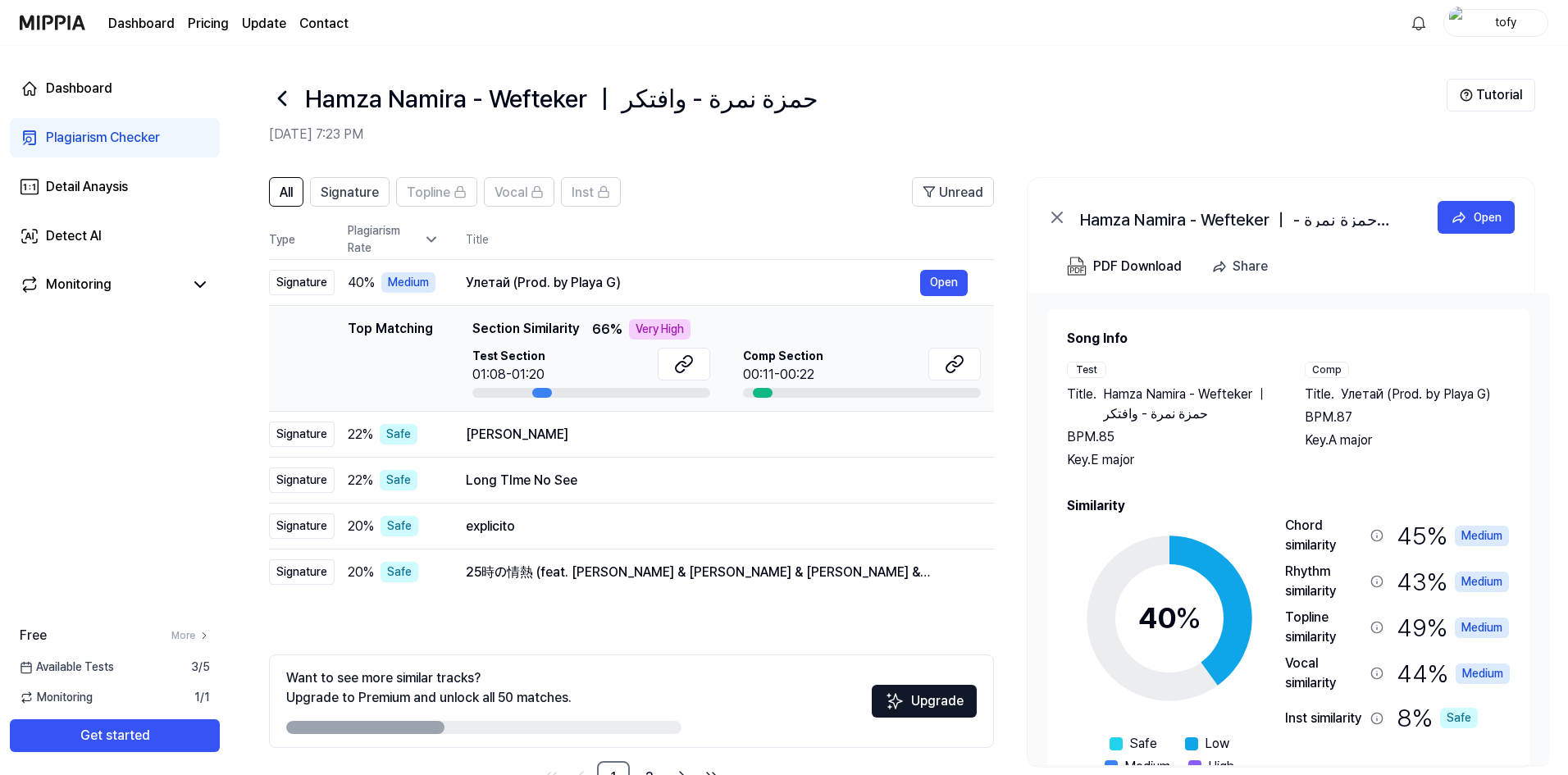
click at [285, 116] on div at bounding box center [282, 98] width 26 height 40
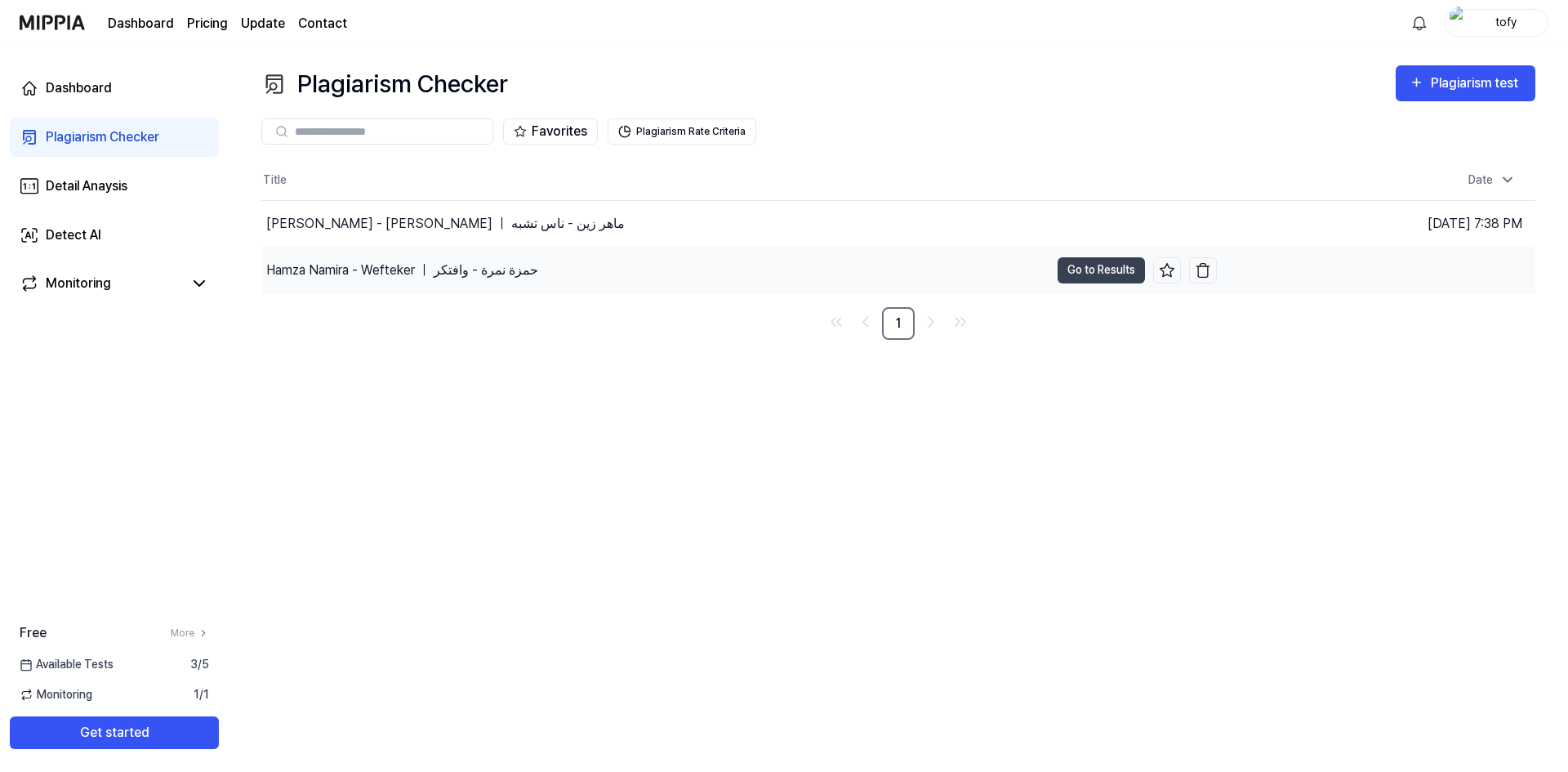
click at [476, 270] on div "Hamza Namira - Wefteker ｜ حمزة نمرة - وافتكر" at bounding box center [402, 270] width 272 height 19
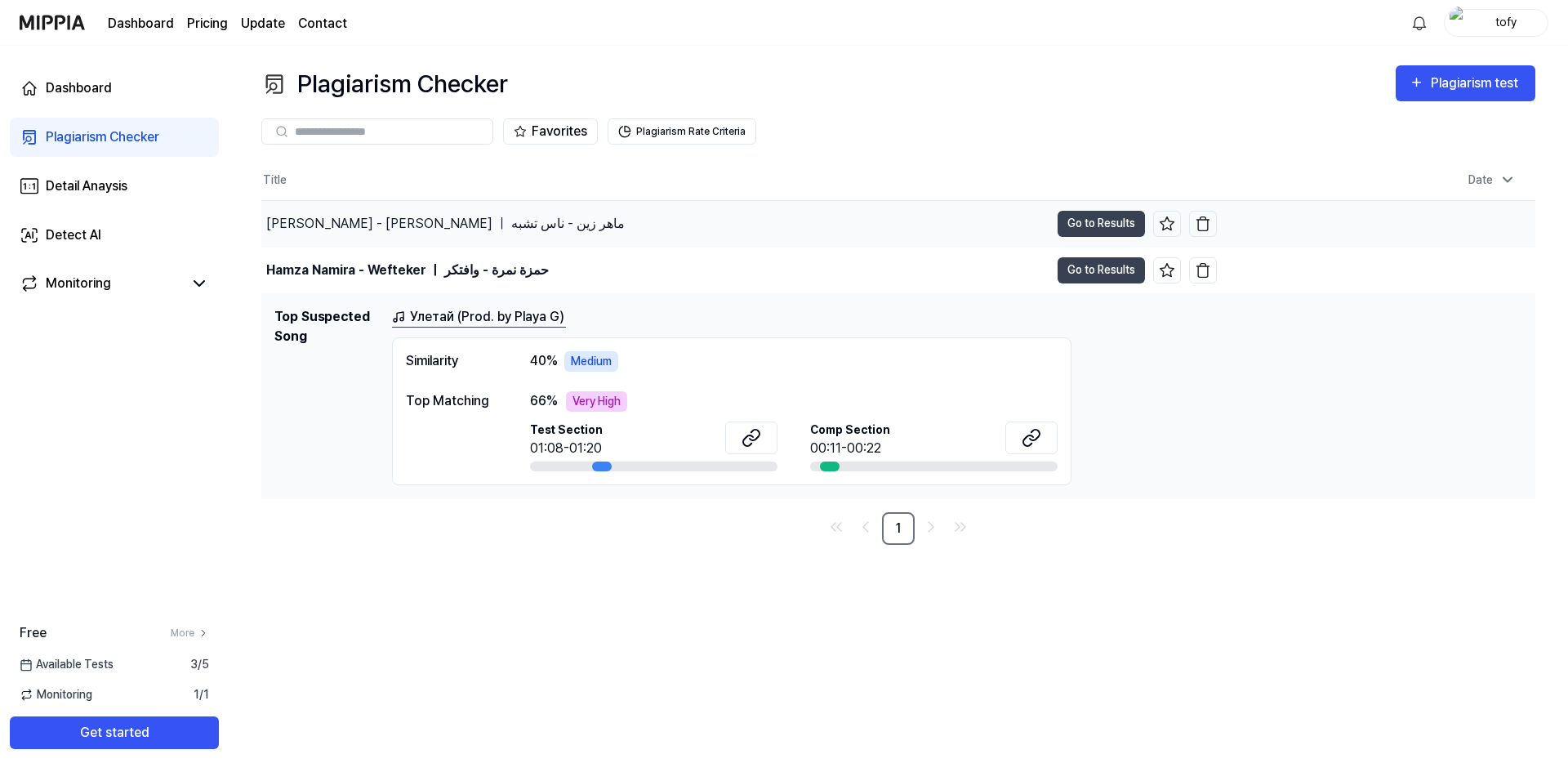
click at [440, 226] on div "[PERSON_NAME] - [PERSON_NAME] ｜ ماهر زين - ناس تشبه" at bounding box center [445, 223] width 359 height 19
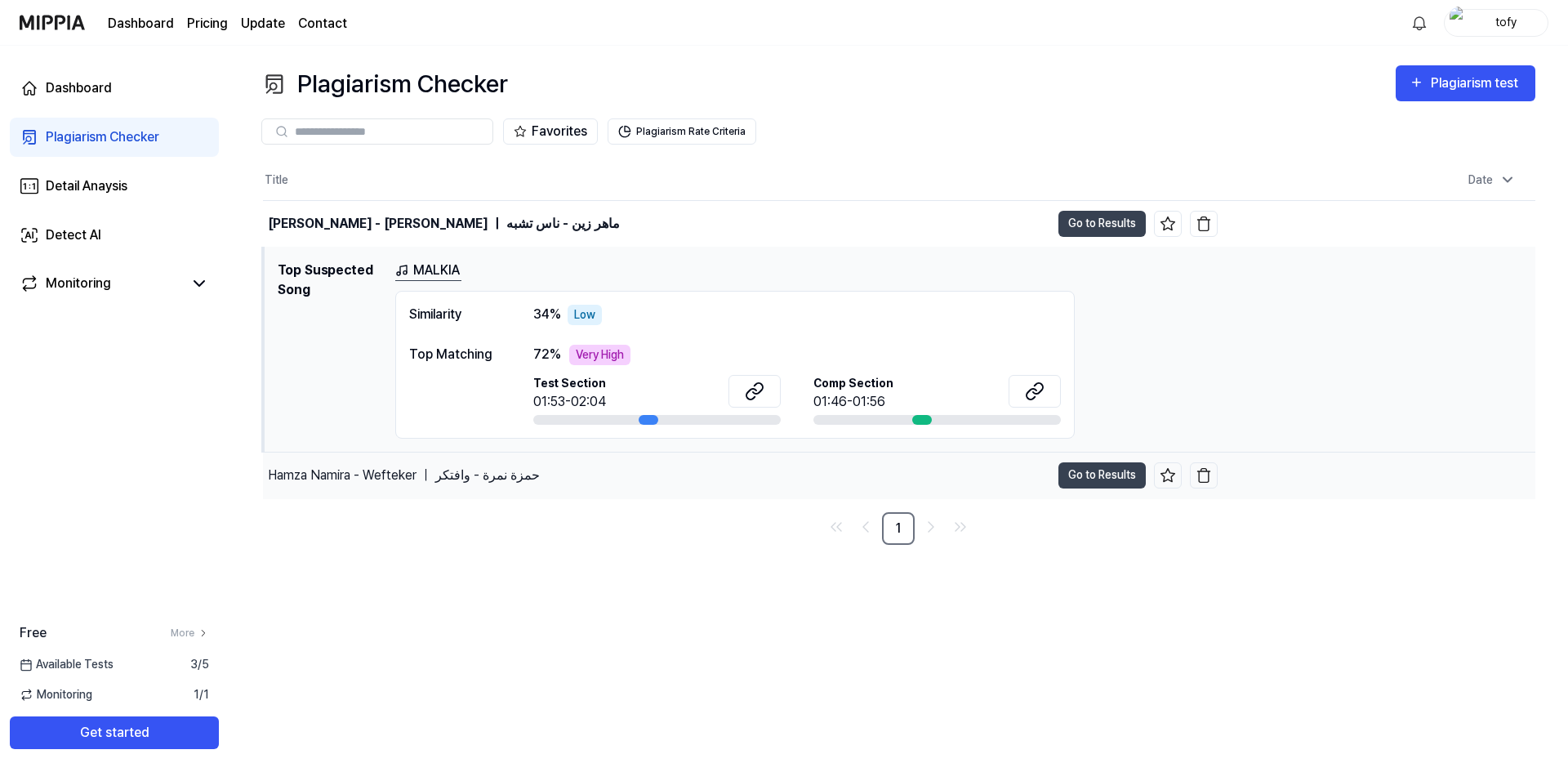
click at [484, 477] on div "Hamza Namira - Wefteker ｜ حمزة نمرة - وافتكر" at bounding box center [403, 475] width 272 height 19
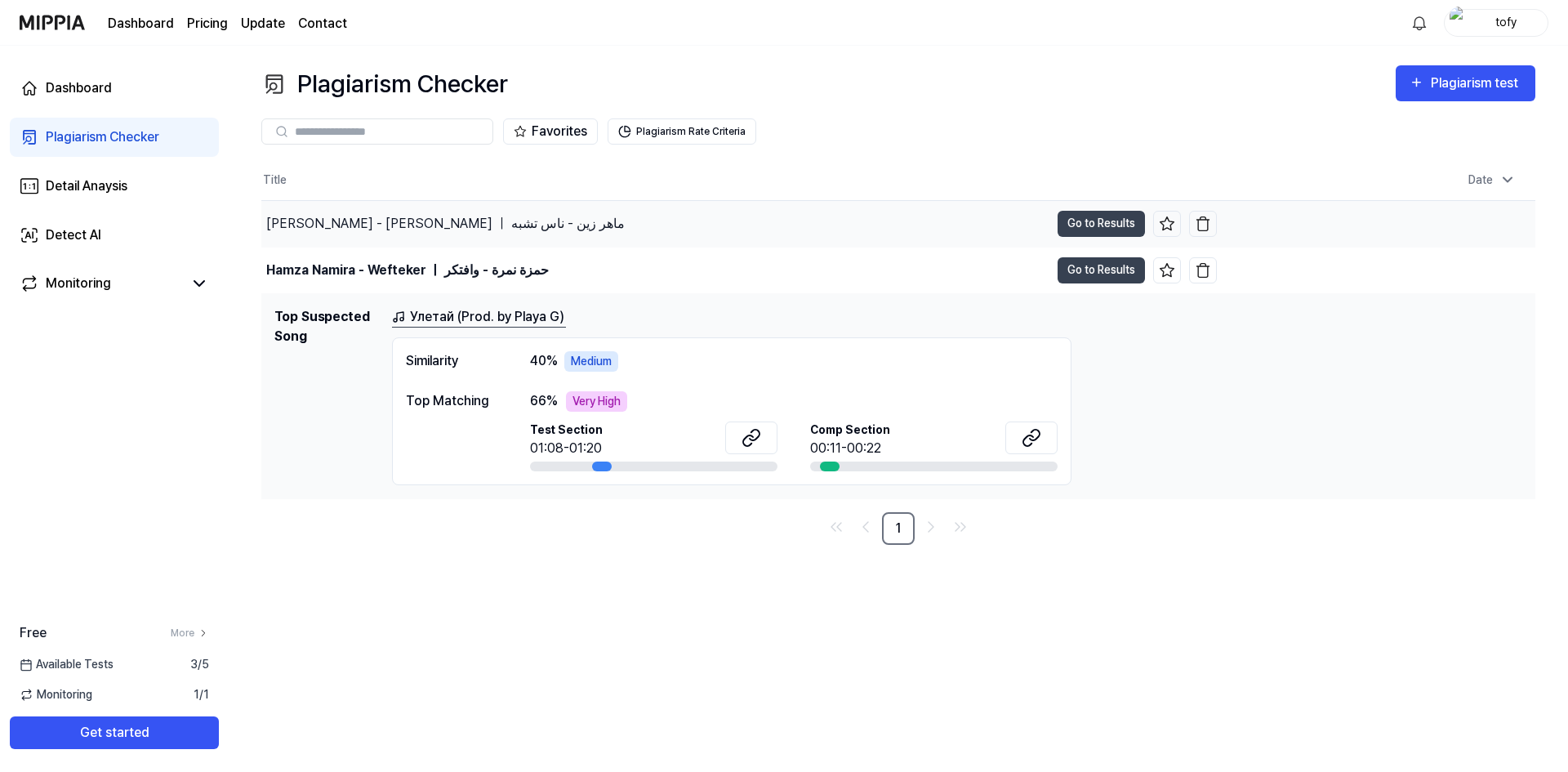
click at [395, 207] on div "[PERSON_NAME] - [PERSON_NAME] ｜ ماهر زين - ناس تشبه" at bounding box center [655, 224] width 788 height 46
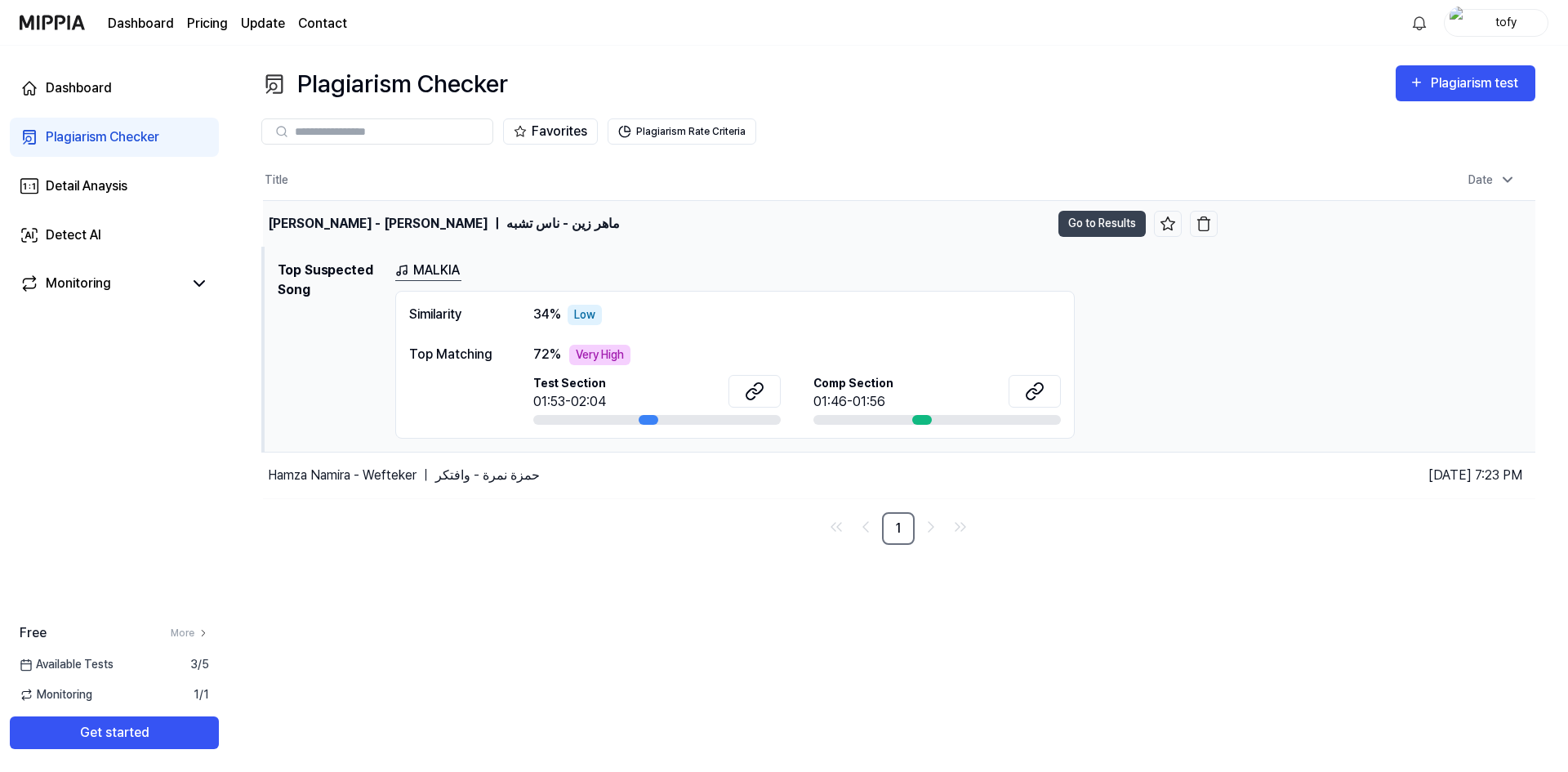
click at [395, 211] on div "[PERSON_NAME] - [PERSON_NAME] ｜ ماهر زين - ناس تشبه" at bounding box center [657, 224] width 787 height 46
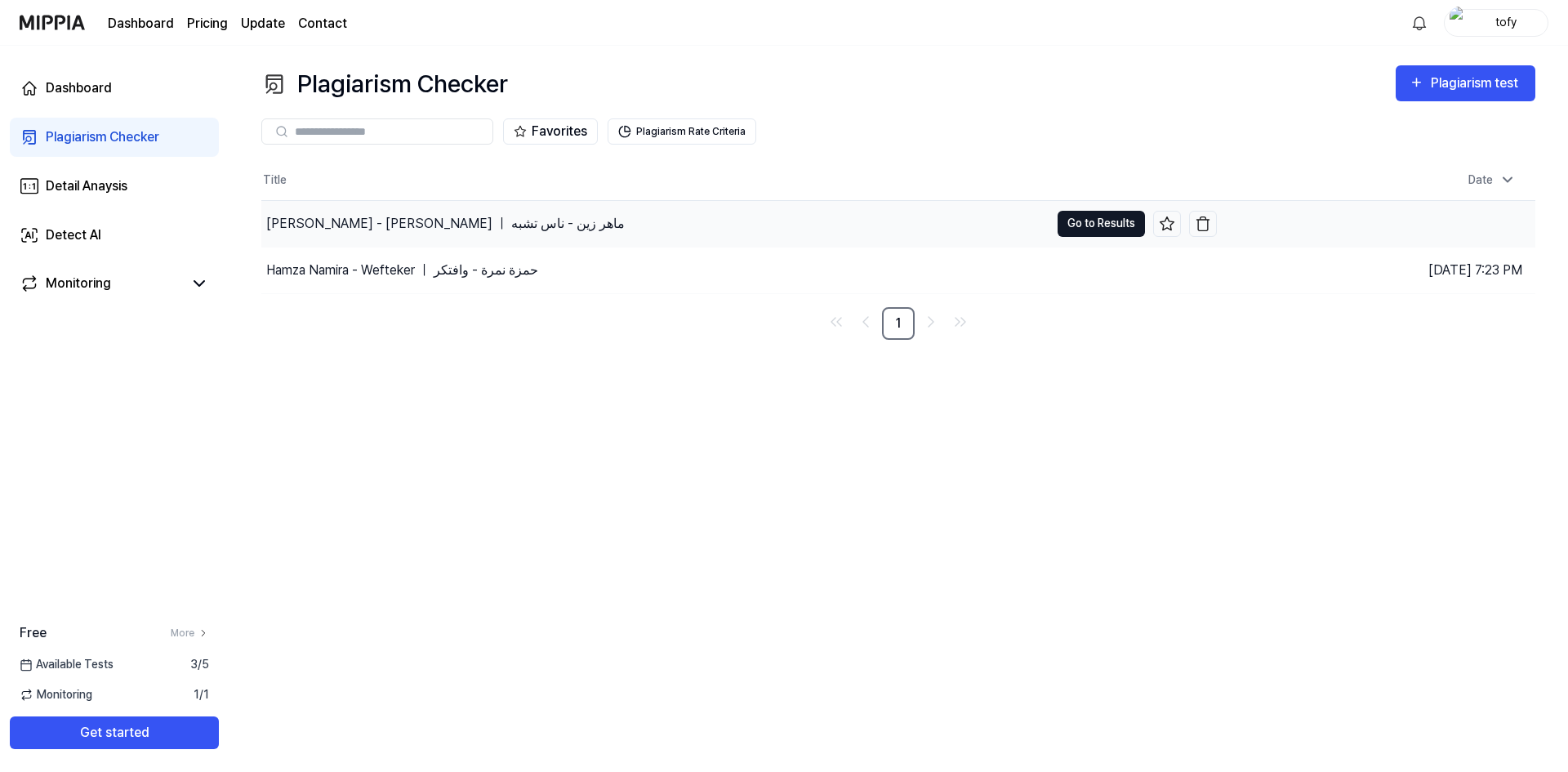
click at [1073, 228] on button "Go to Results" at bounding box center [1100, 224] width 87 height 26
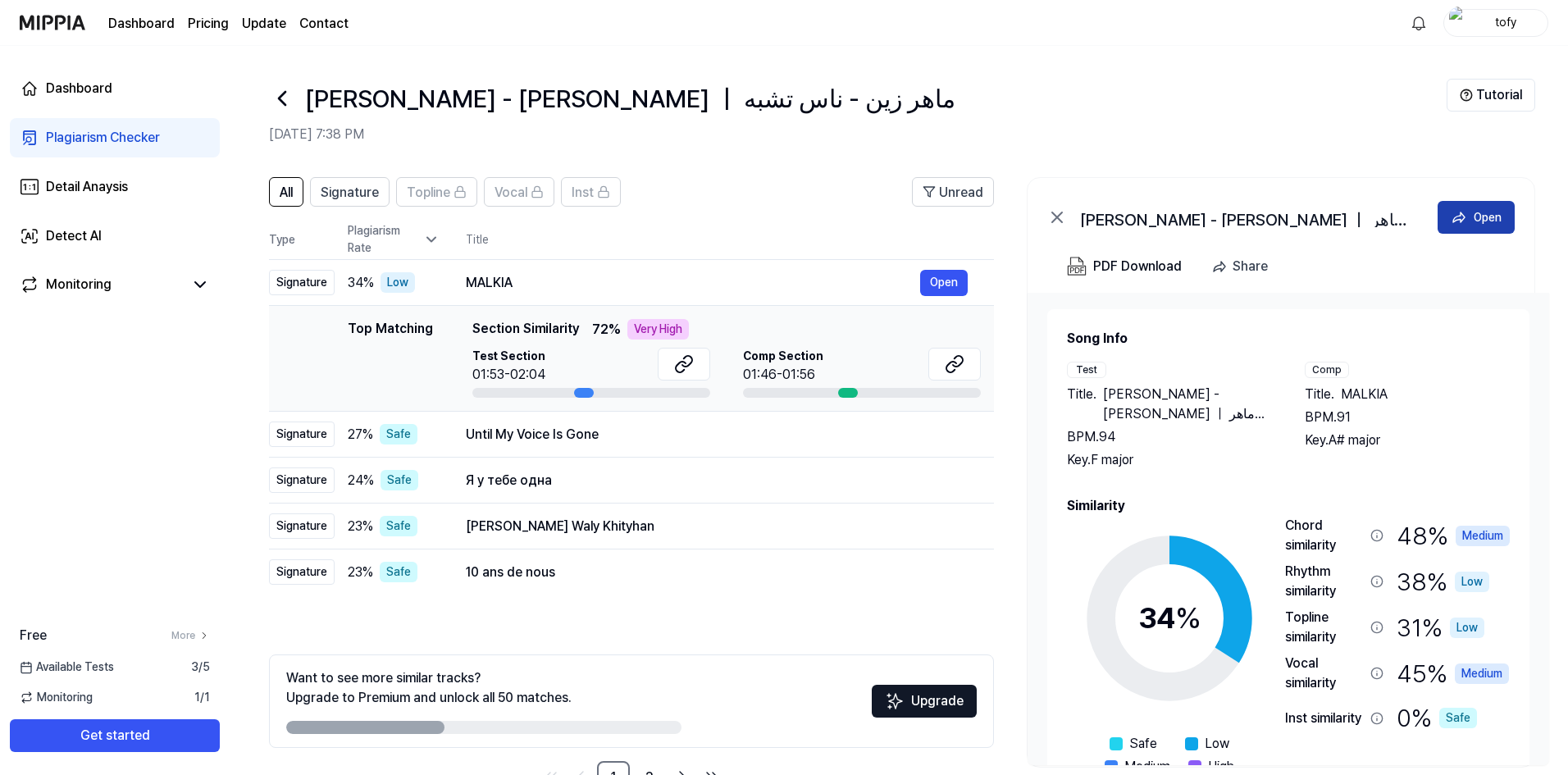
click at [1471, 221] on button "Open" at bounding box center [1476, 217] width 77 height 33
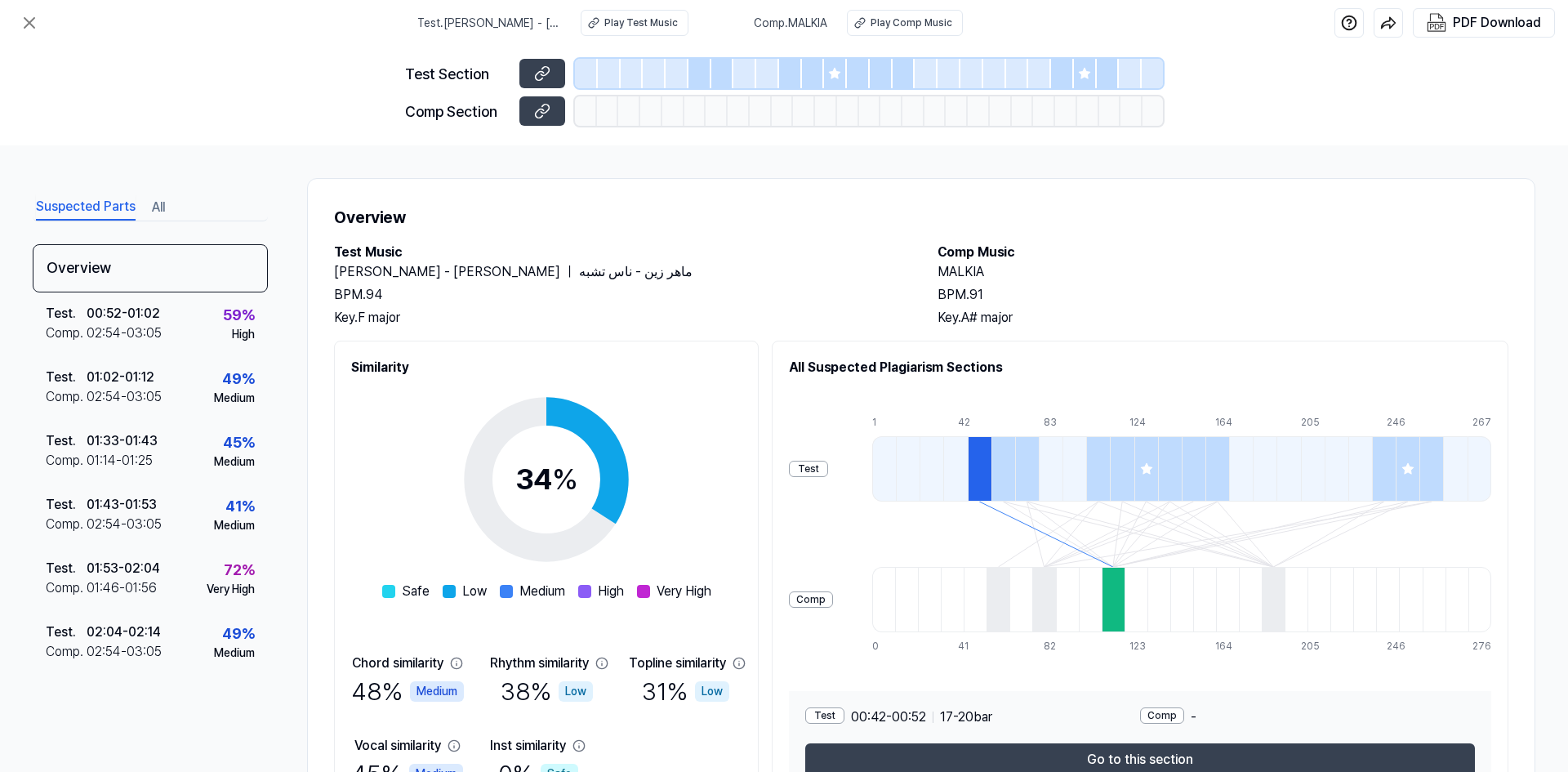
click at [613, 74] on div at bounding box center [609, 73] width 23 height 29
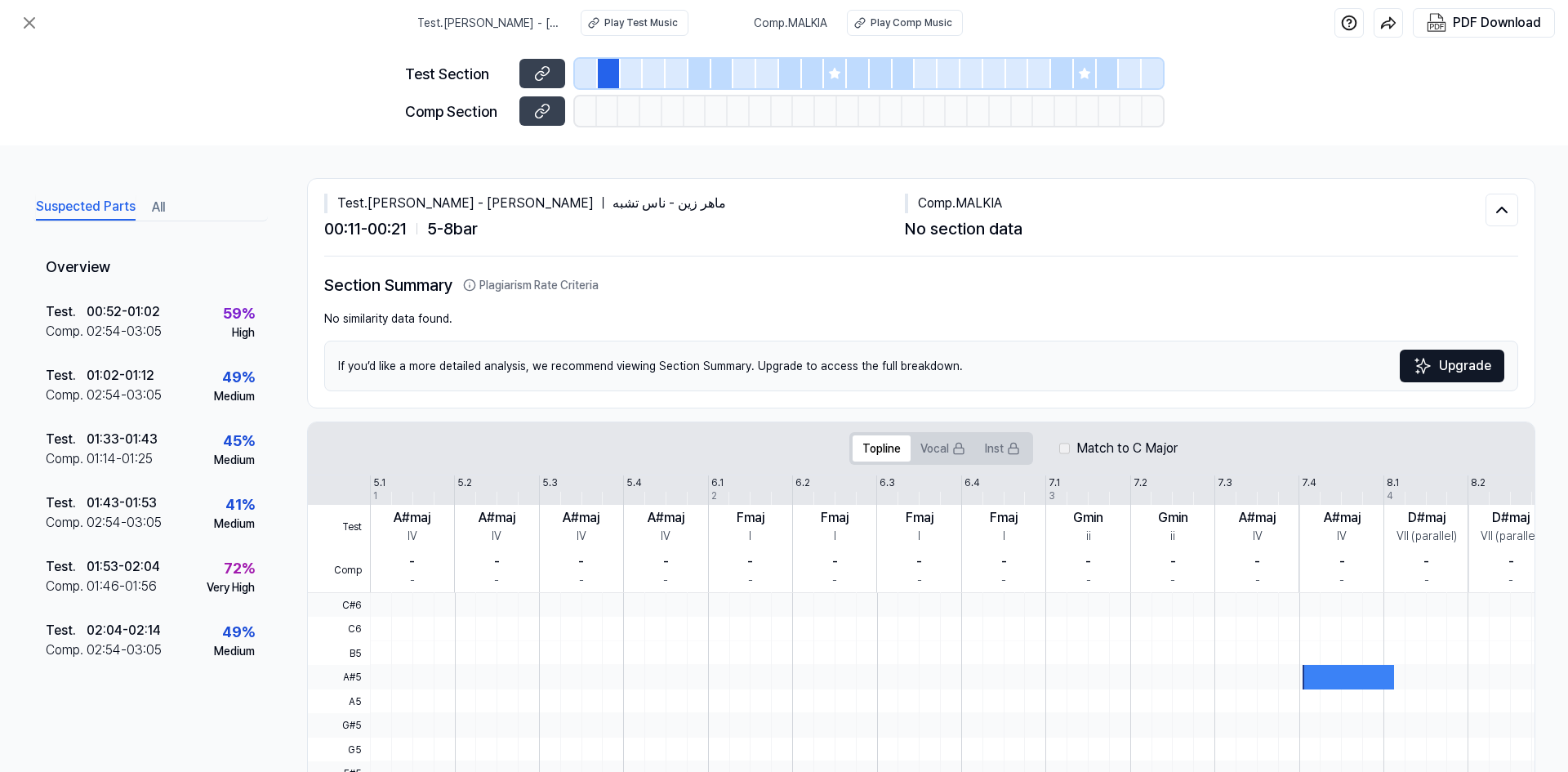
click at [643, 69] on div at bounding box center [654, 73] width 23 height 29
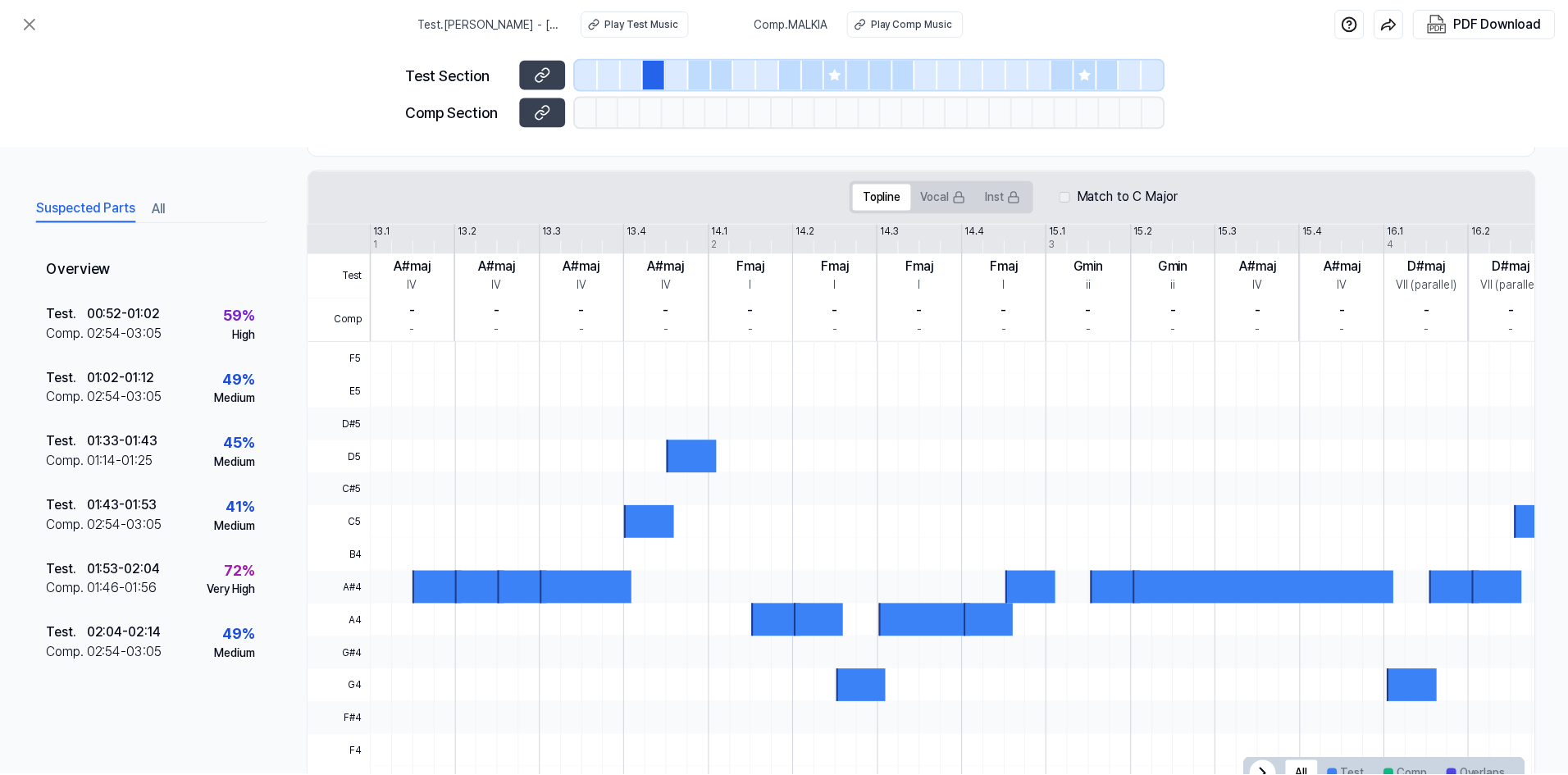
scroll to position [231, 0]
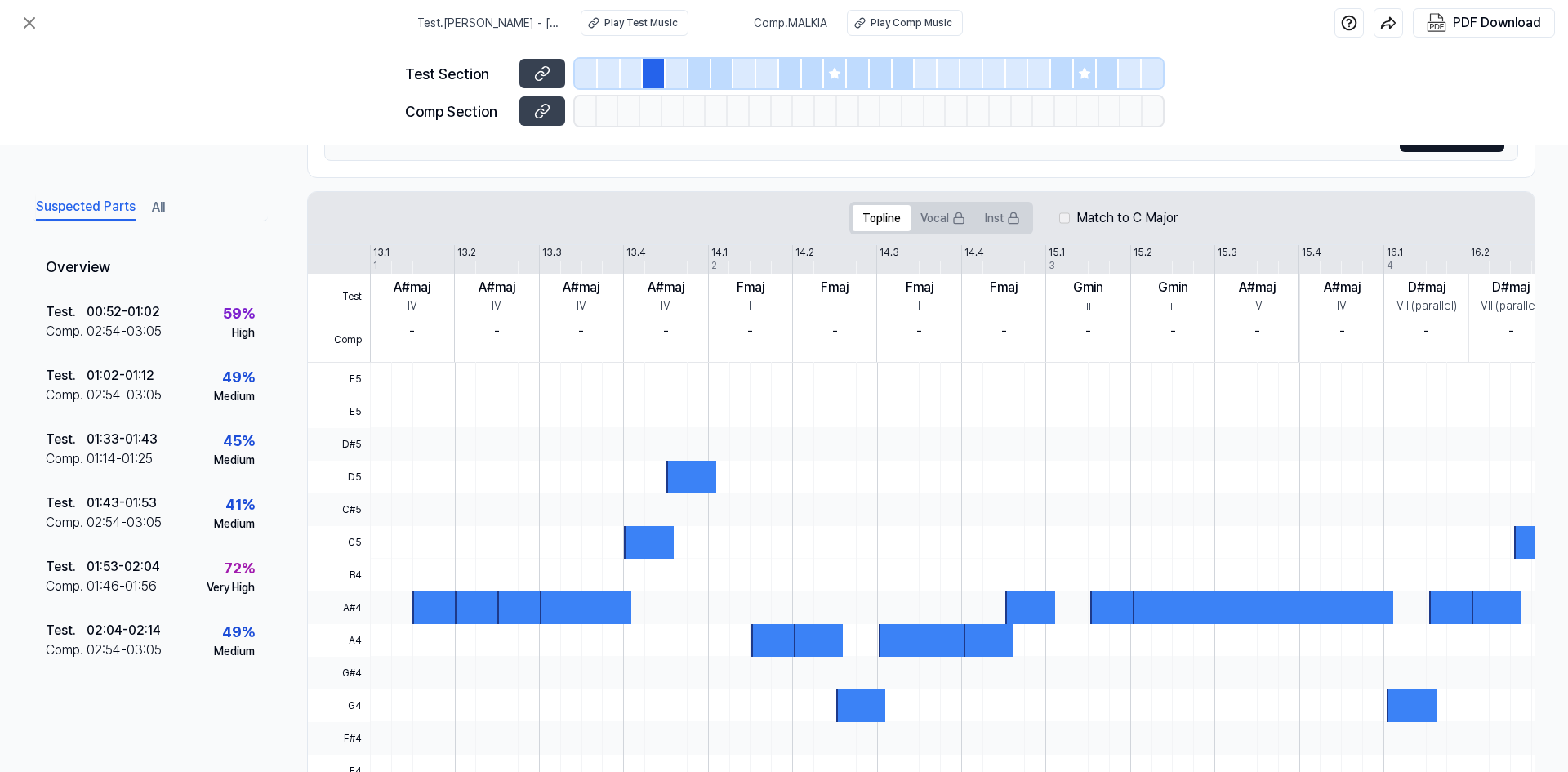
click at [622, 67] on div at bounding box center [632, 73] width 23 height 29
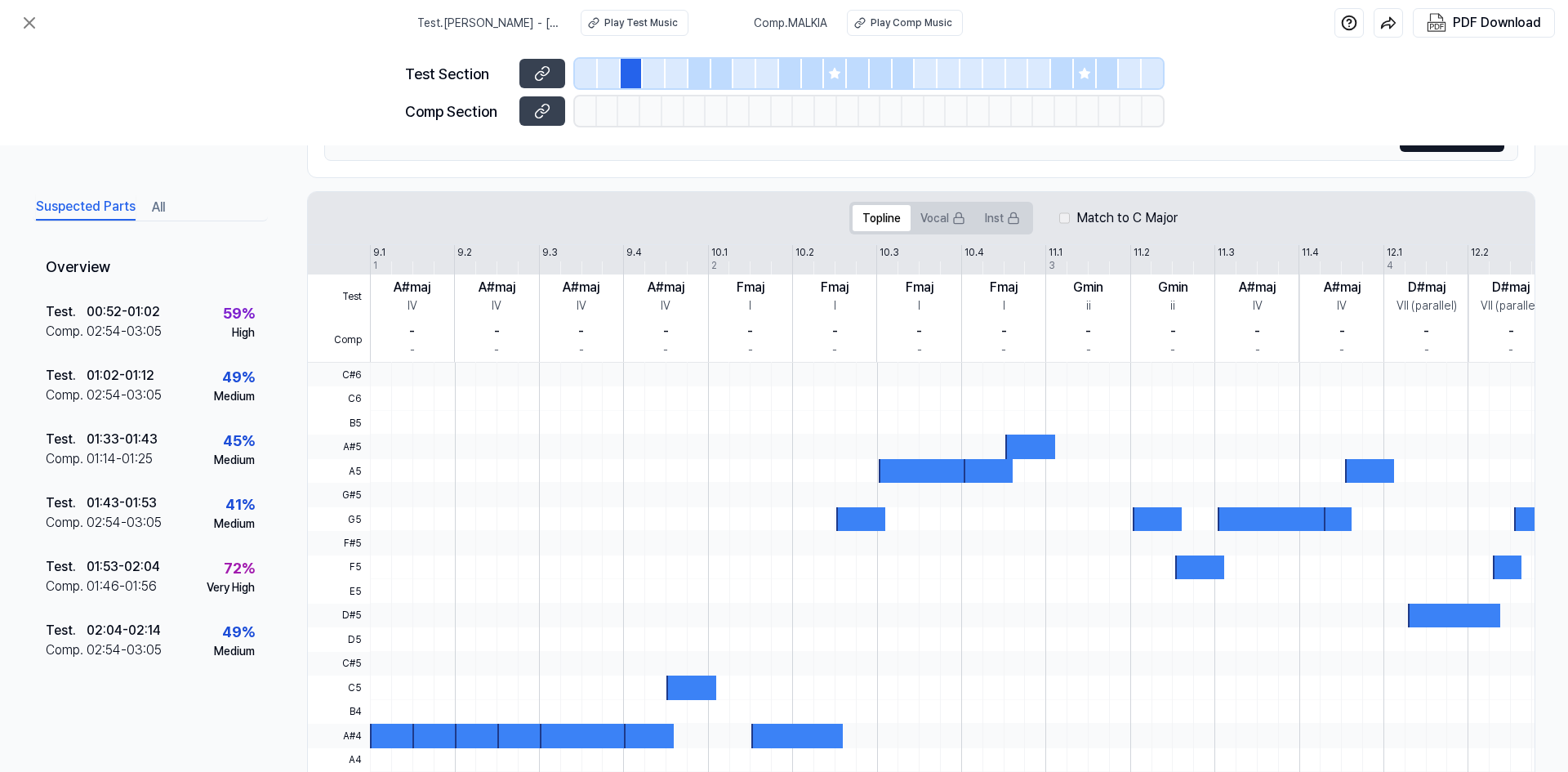
click at [640, 73] on div at bounding box center [632, 73] width 23 height 29
click at [951, 225] on button "Vocal" at bounding box center [943, 218] width 64 height 26
click at [882, 216] on button "Topline" at bounding box center [881, 218] width 58 height 26
click at [601, 61] on div at bounding box center [609, 73] width 23 height 29
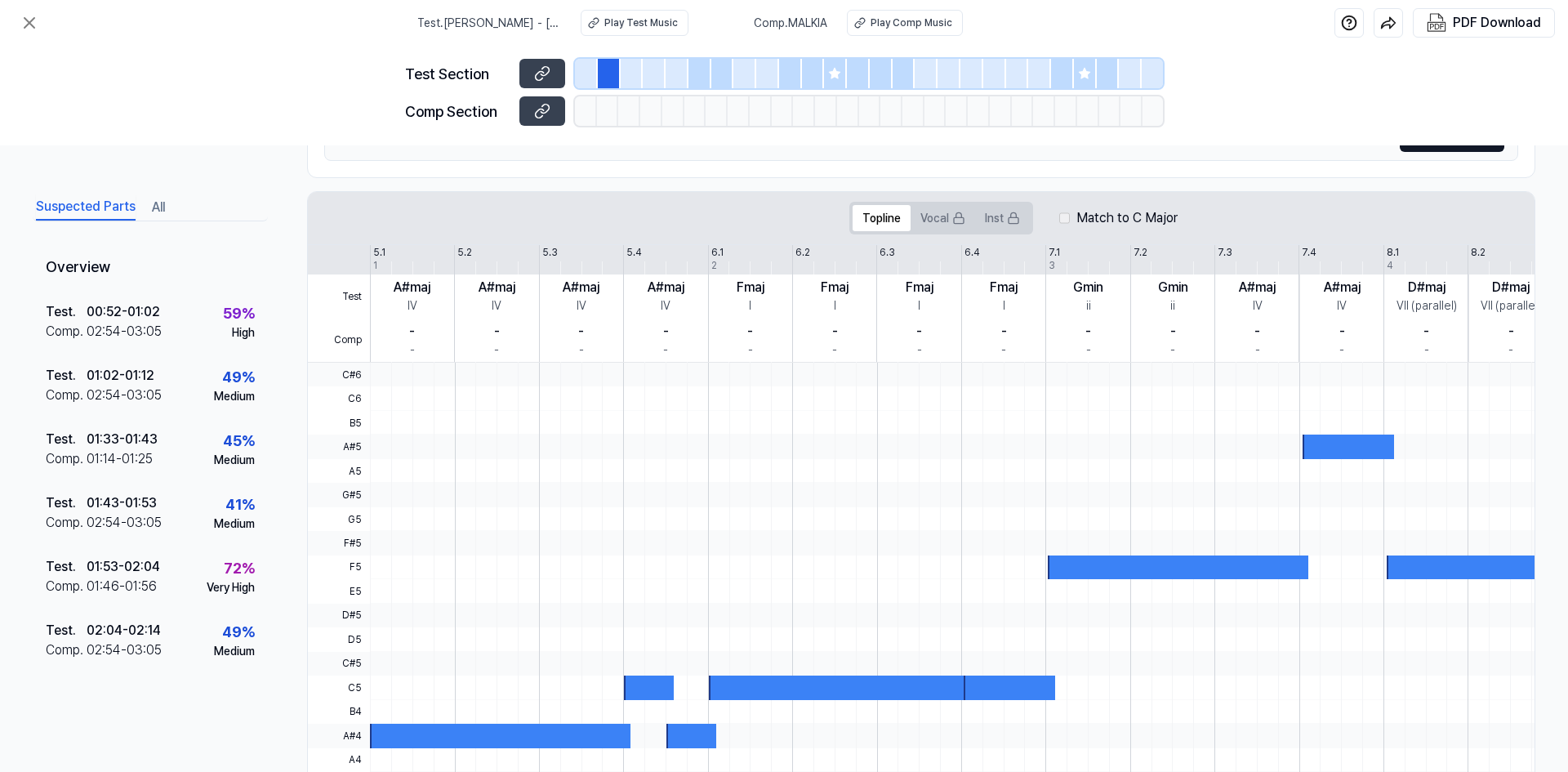
click at [626, 77] on div at bounding box center [632, 73] width 23 height 29
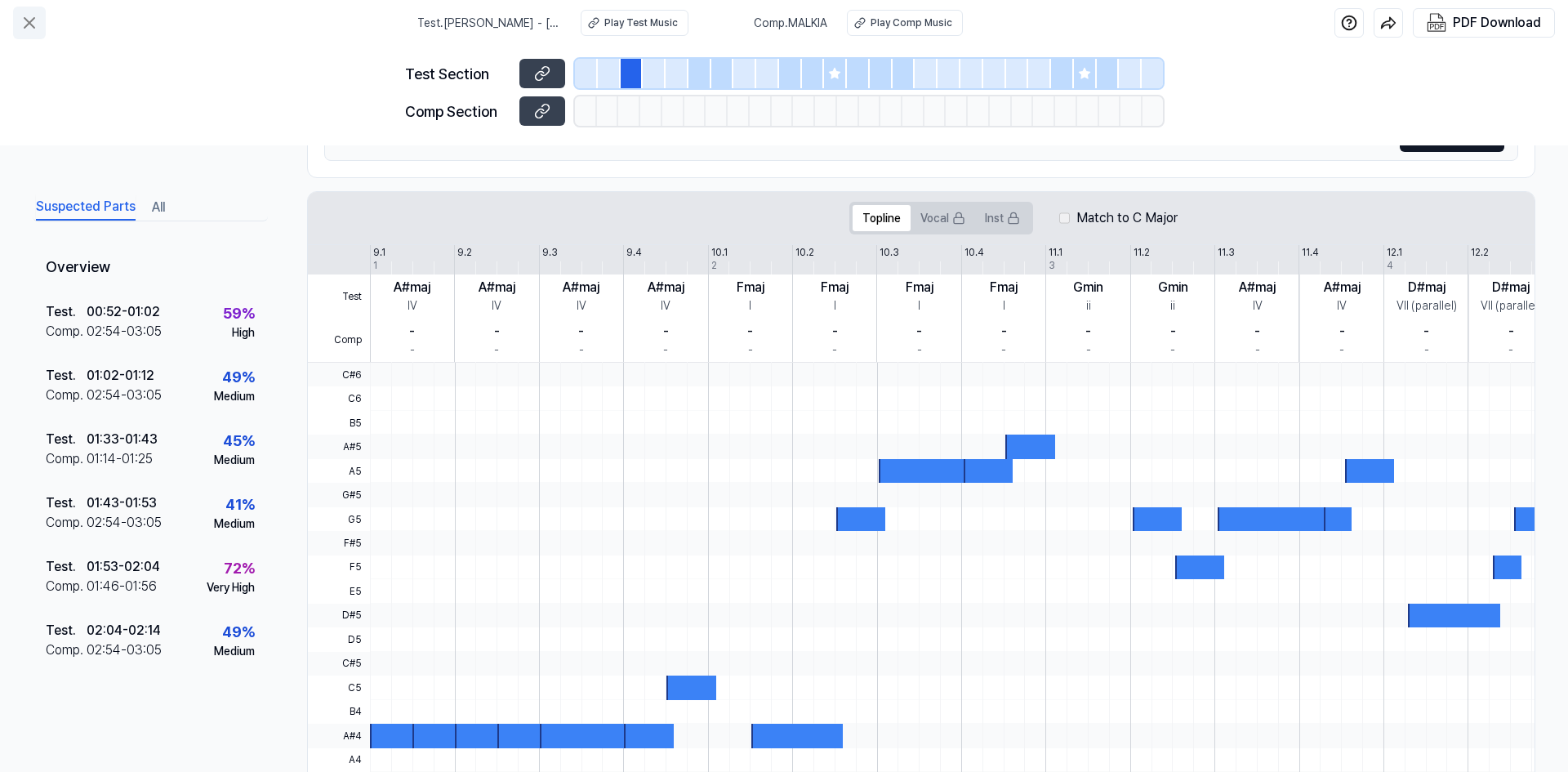
click at [21, 23] on button at bounding box center [29, 23] width 33 height 33
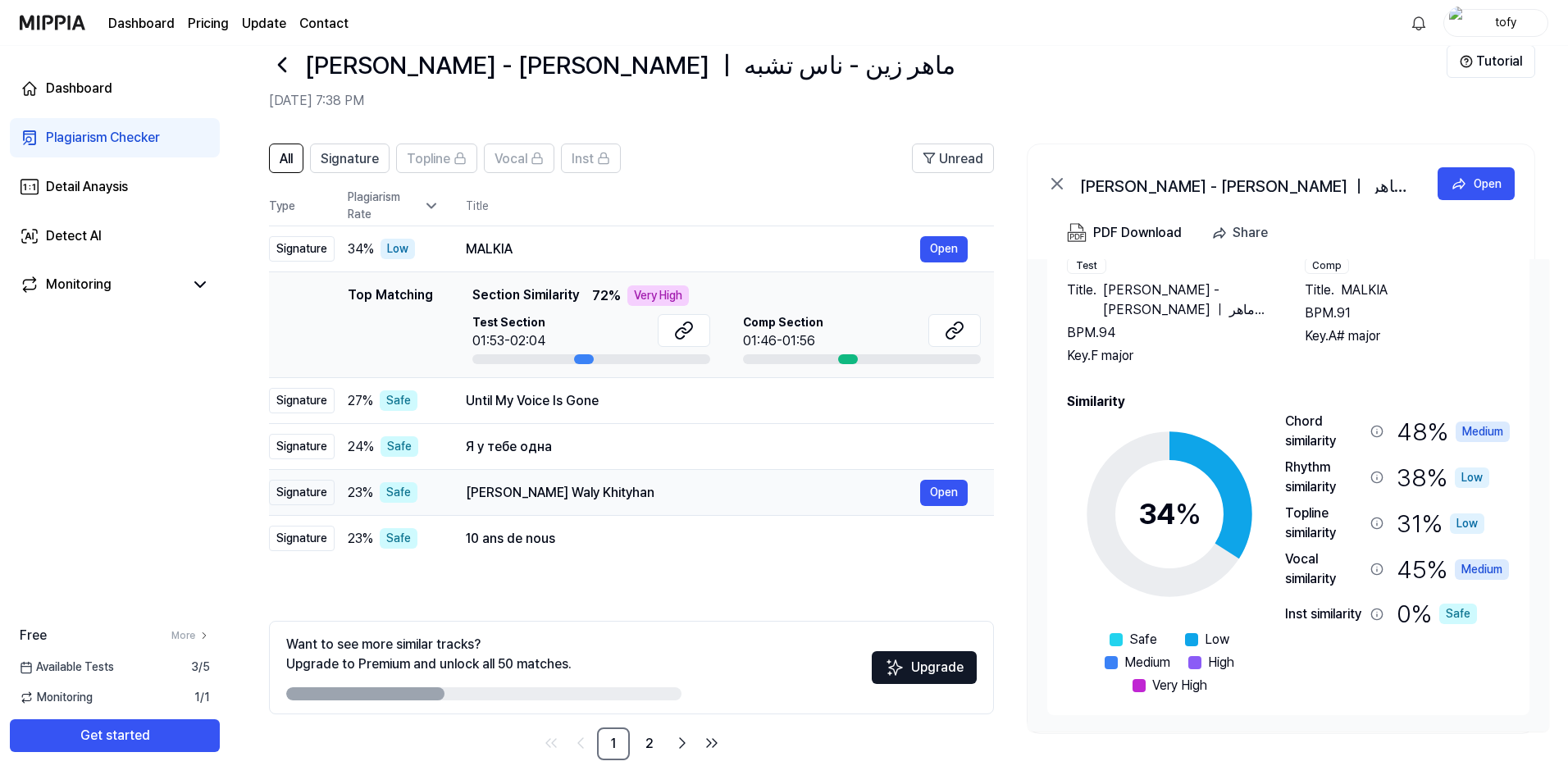
scroll to position [52, 0]
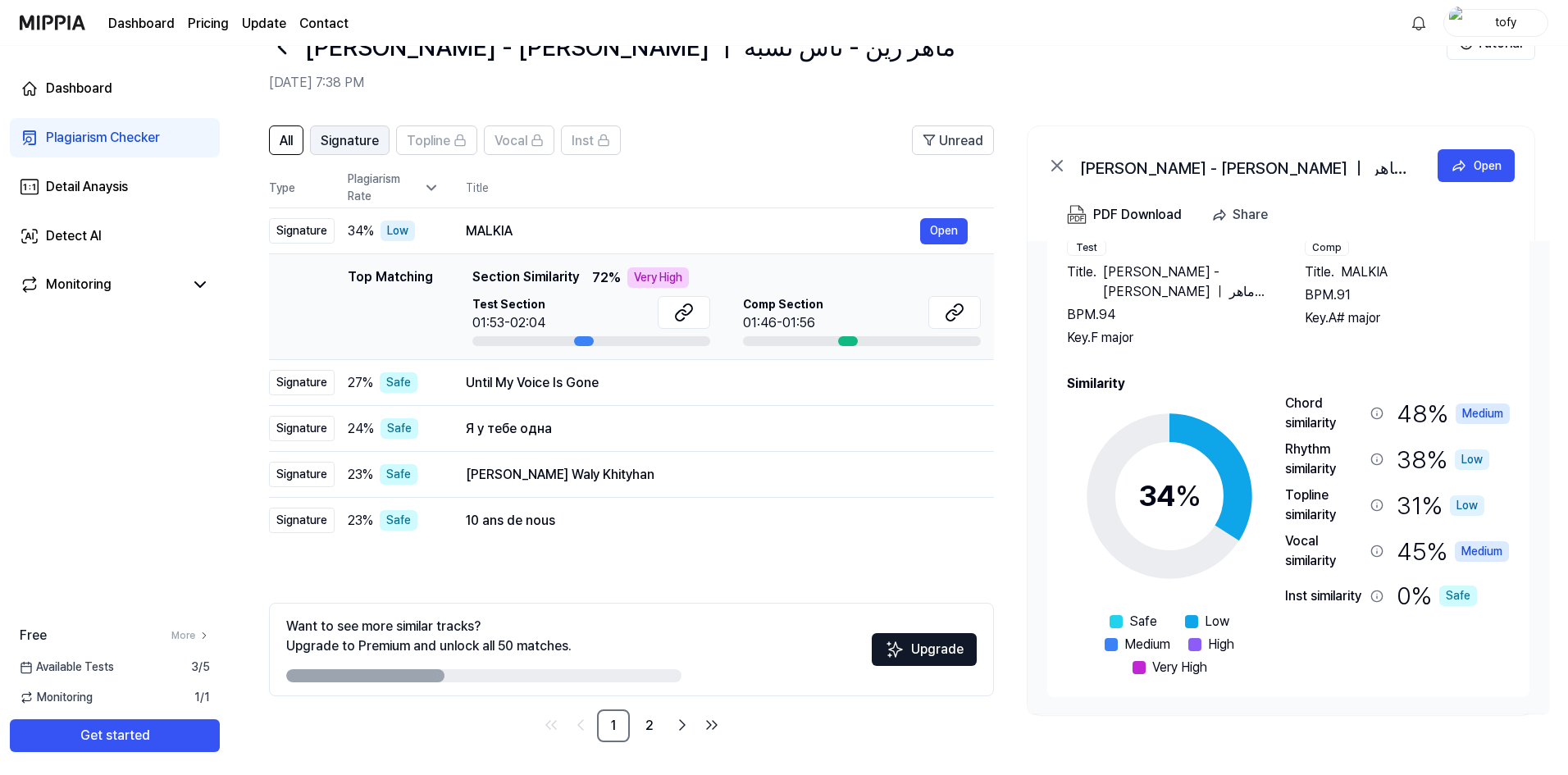
click at [383, 141] on button "Signature" at bounding box center [350, 140] width 79 height 29
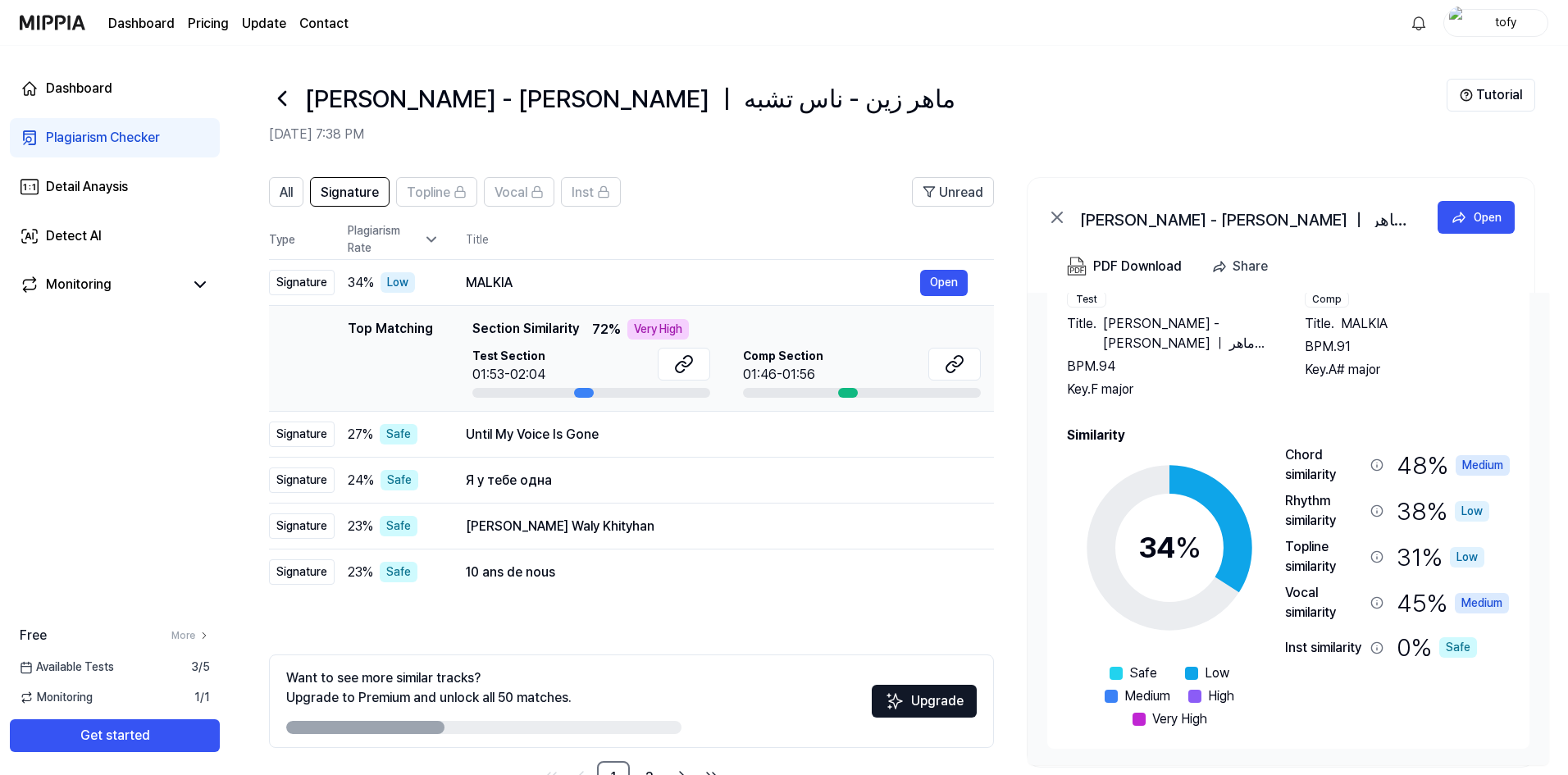
click at [279, 94] on icon at bounding box center [282, 98] width 26 height 26
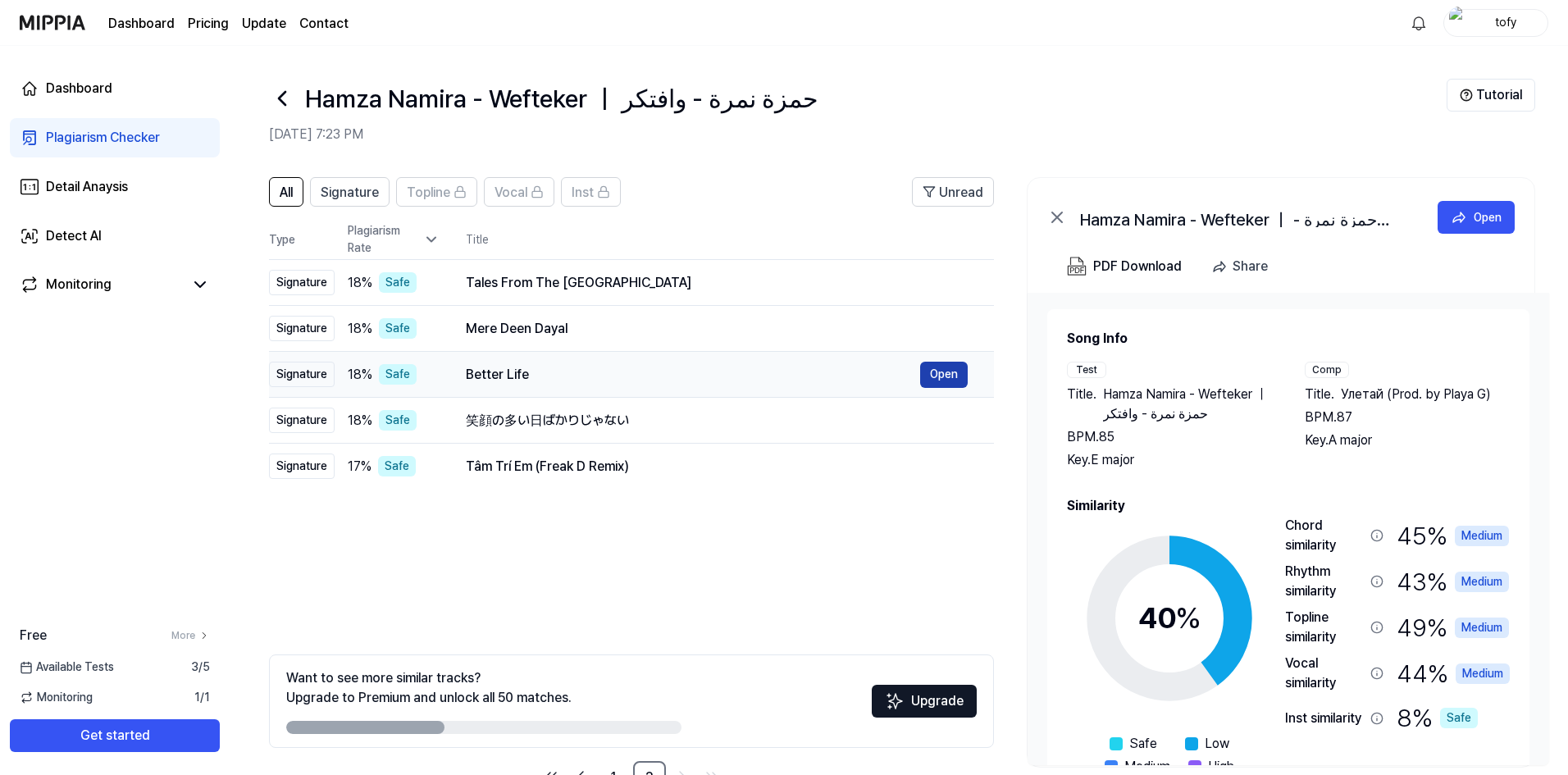
click at [939, 363] on button "Open" at bounding box center [944, 375] width 48 height 26
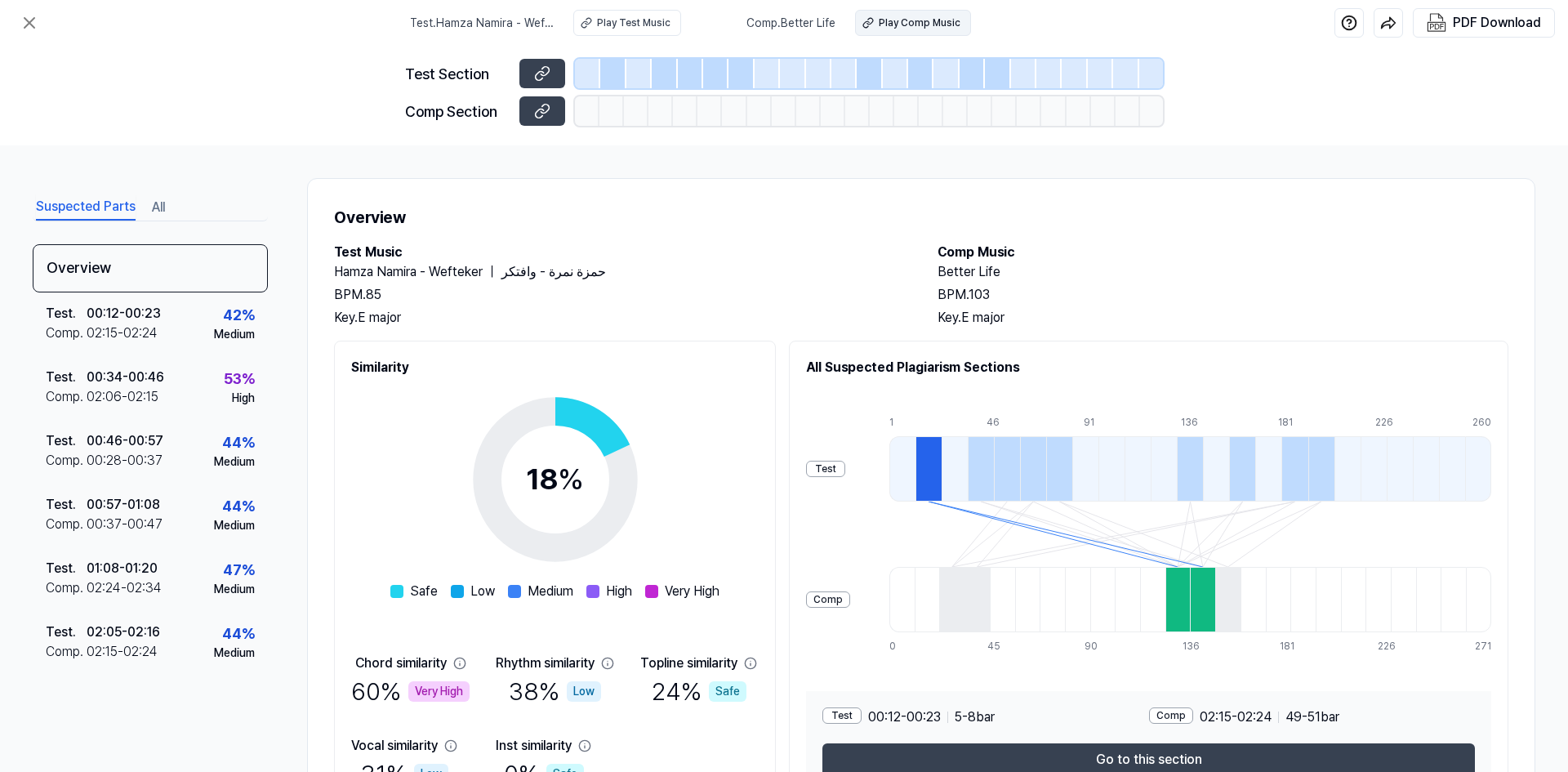
click at [910, 19] on div "Play Comp Music" at bounding box center [919, 23] width 82 height 15
click at [41, 18] on button at bounding box center [29, 23] width 33 height 33
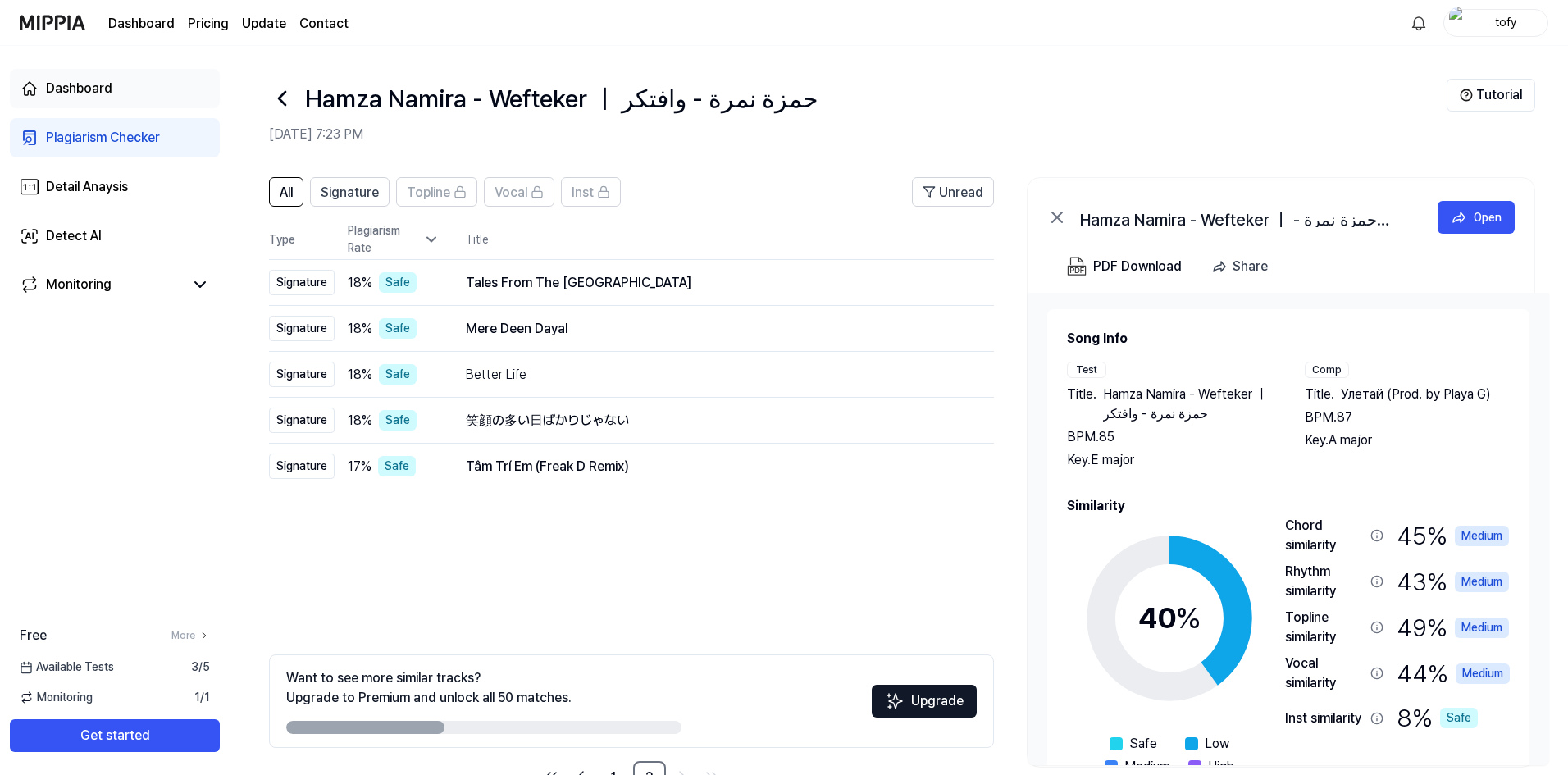
click at [82, 93] on div "Dashboard" at bounding box center [79, 87] width 66 height 19
click at [85, 87] on div "Dashboard" at bounding box center [79, 87] width 66 height 19
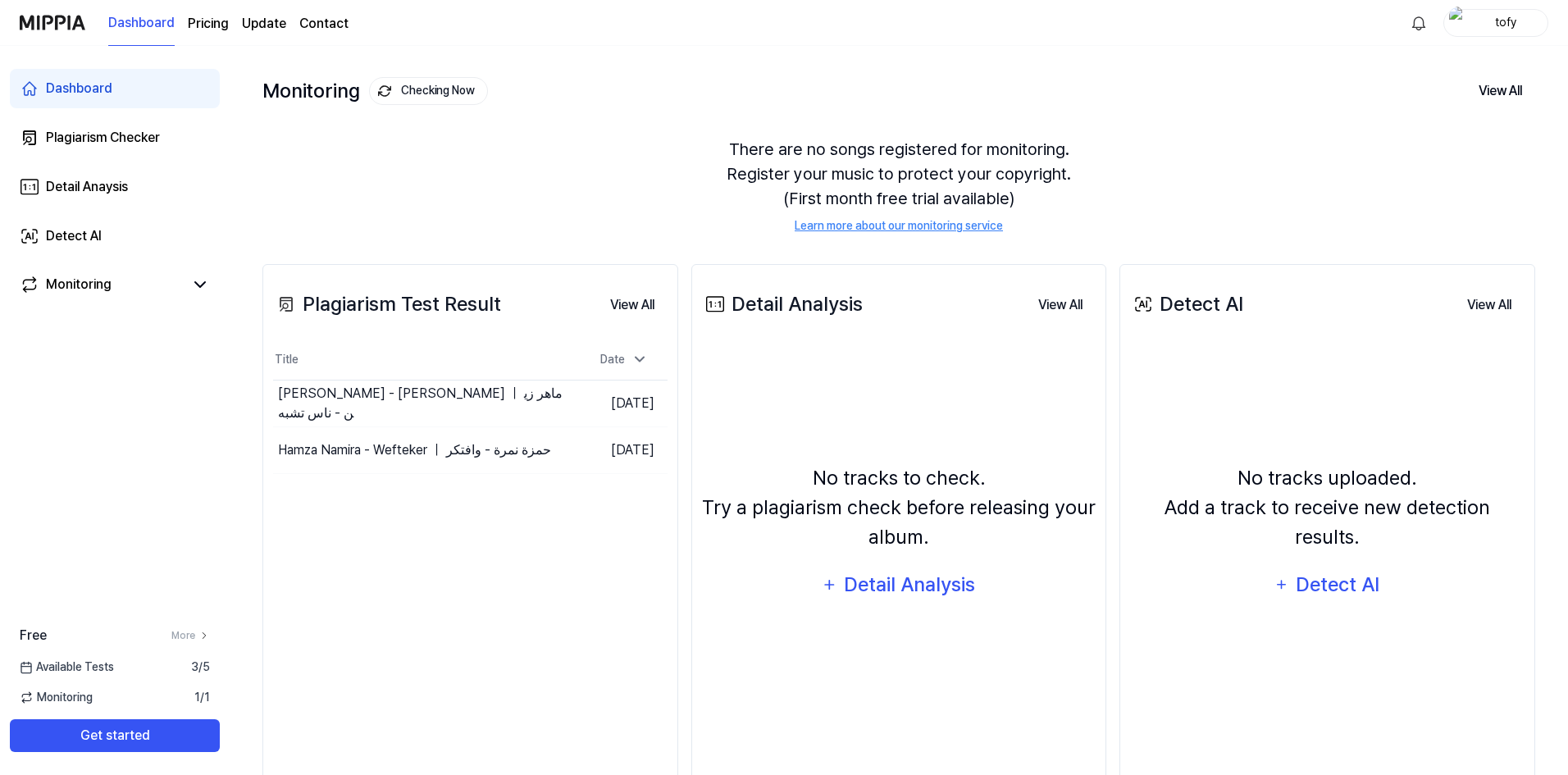
scroll to position [112, 0]
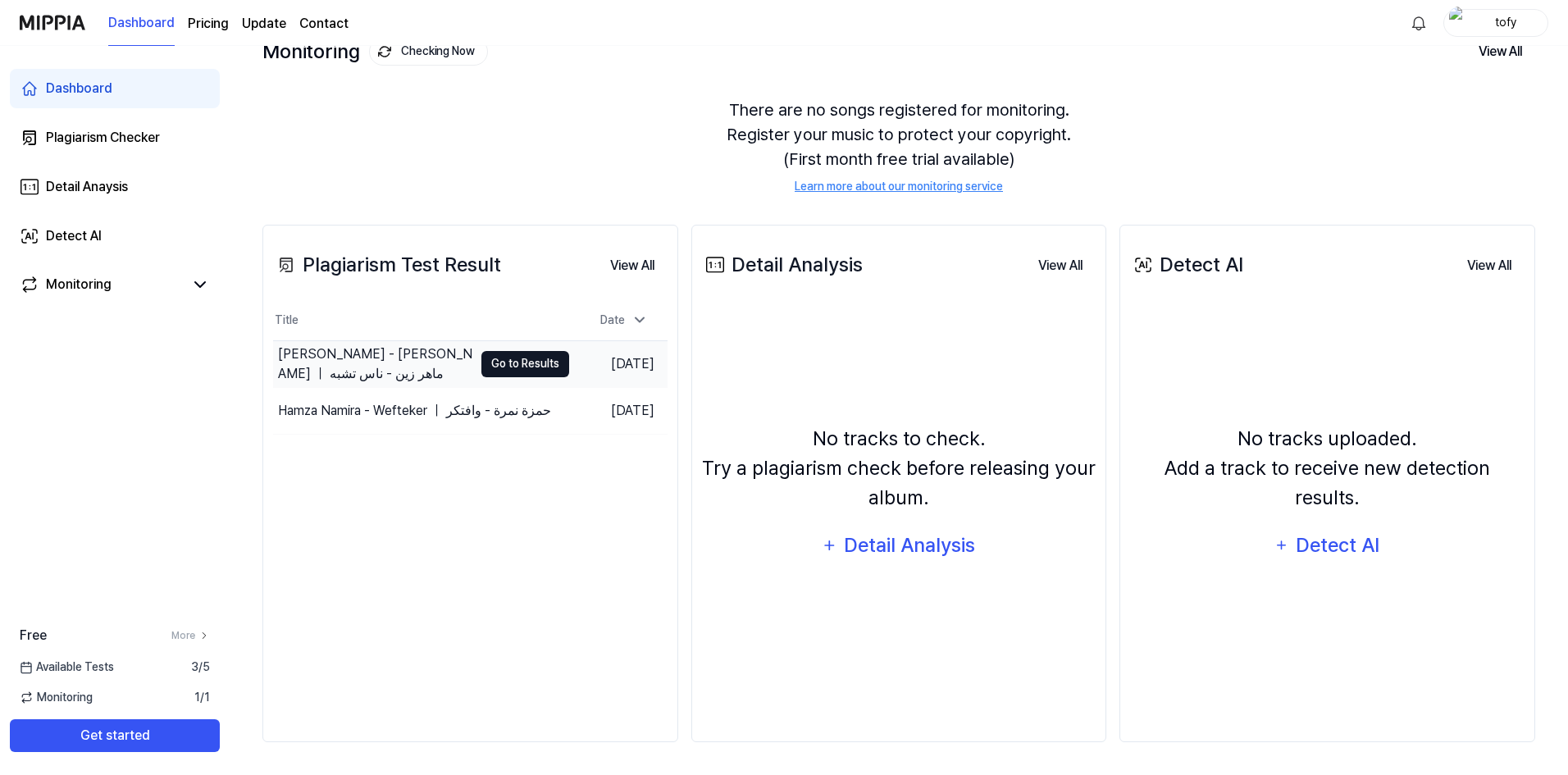
click at [537, 357] on button "Go to Results" at bounding box center [525, 364] width 87 height 26
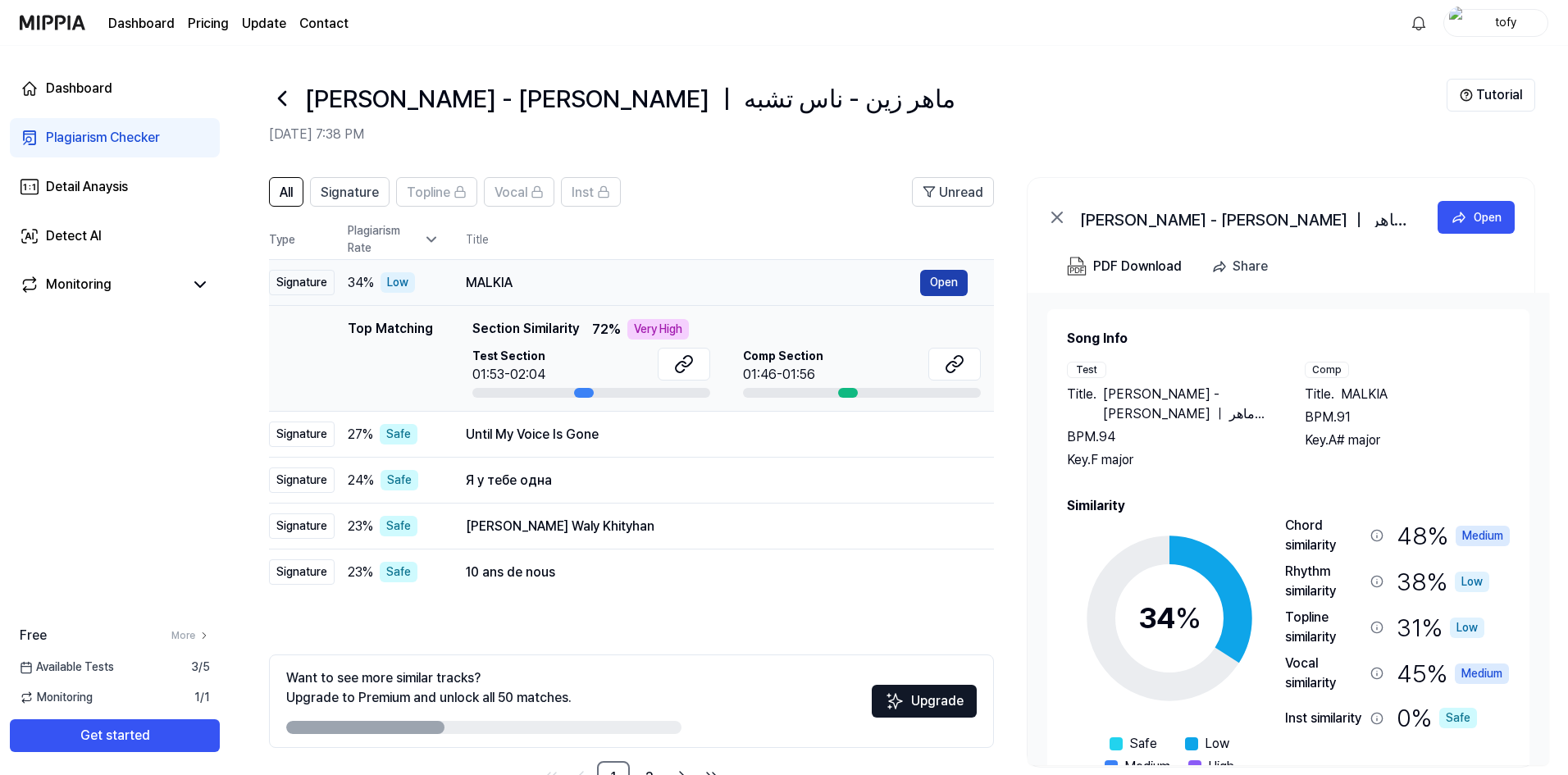
click at [934, 273] on button "Open" at bounding box center [944, 283] width 48 height 26
